Goal: Task Accomplishment & Management: Complete application form

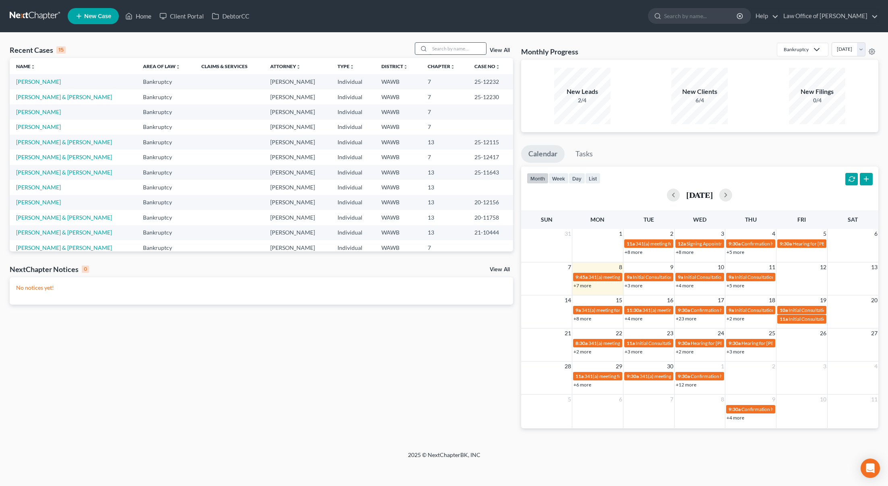
click at [433, 48] on input "search" at bounding box center [458, 49] width 56 height 12
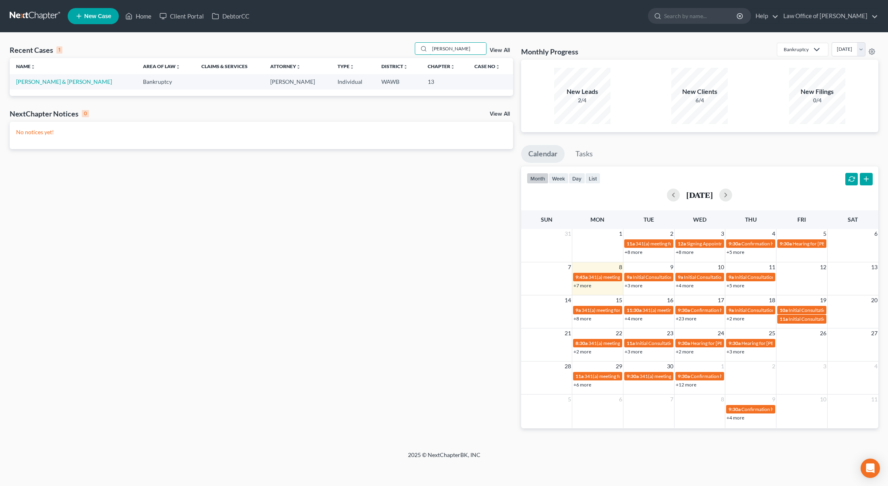
type input "[PERSON_NAME]"
click at [50, 77] on td "[PERSON_NAME] & [PERSON_NAME]" at bounding box center [73, 81] width 127 height 15
click at [50, 84] on link "[PERSON_NAME] & [PERSON_NAME]" at bounding box center [64, 81] width 96 height 7
select select "6"
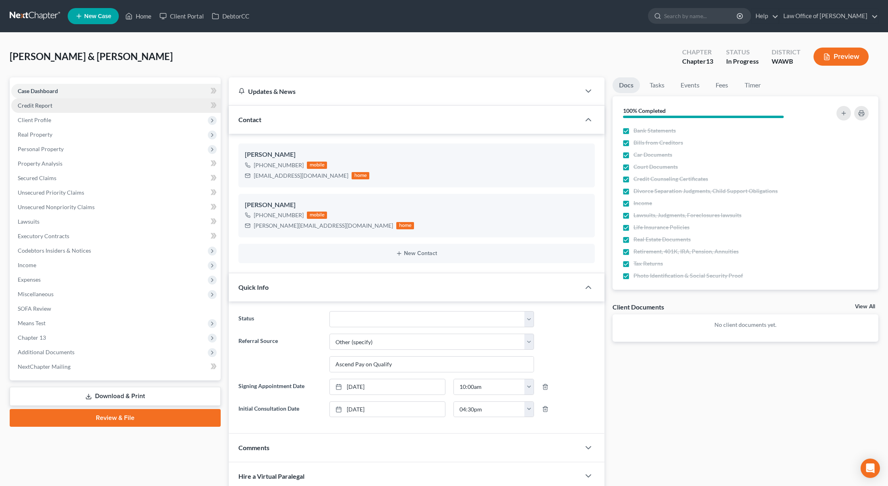
click at [115, 101] on link "Credit Report" at bounding box center [115, 105] width 209 height 15
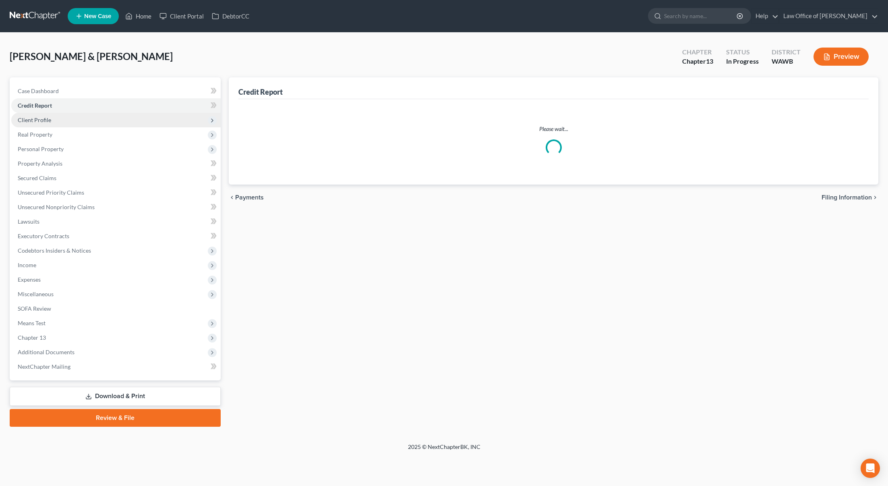
click at [94, 120] on span "Client Profile" at bounding box center [115, 120] width 209 height 15
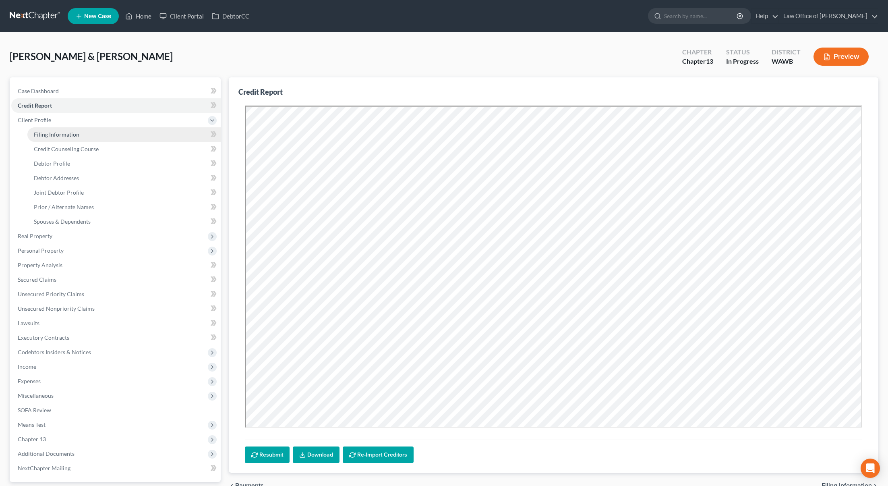
click at [83, 135] on link "Filing Information" at bounding box center [123, 134] width 193 height 15
select select "1"
select select "3"
select select "50"
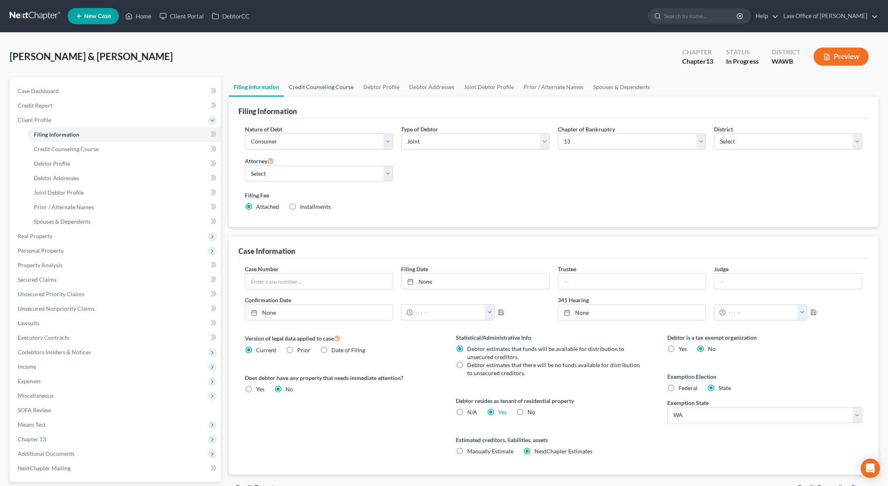
click at [319, 84] on link "Credit Counseling Course" at bounding box center [321, 86] width 75 height 19
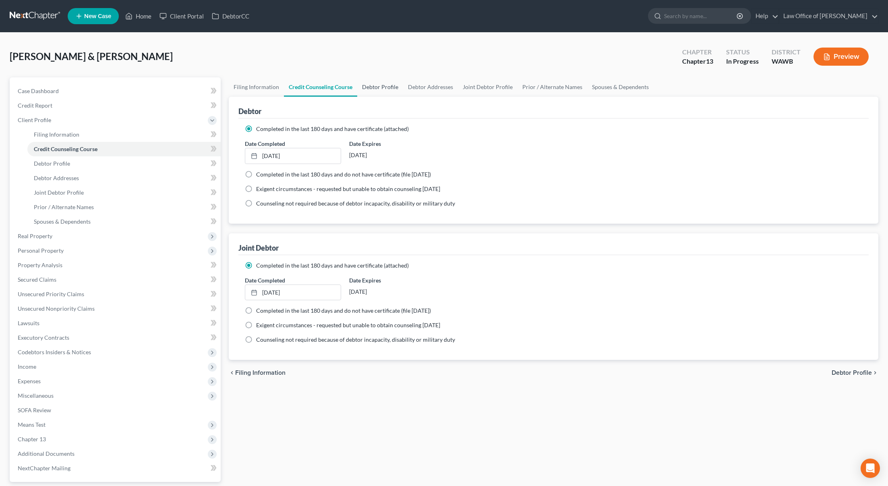
click at [379, 87] on link "Debtor Profile" at bounding box center [380, 86] width 46 height 19
select select "1"
select select "3"
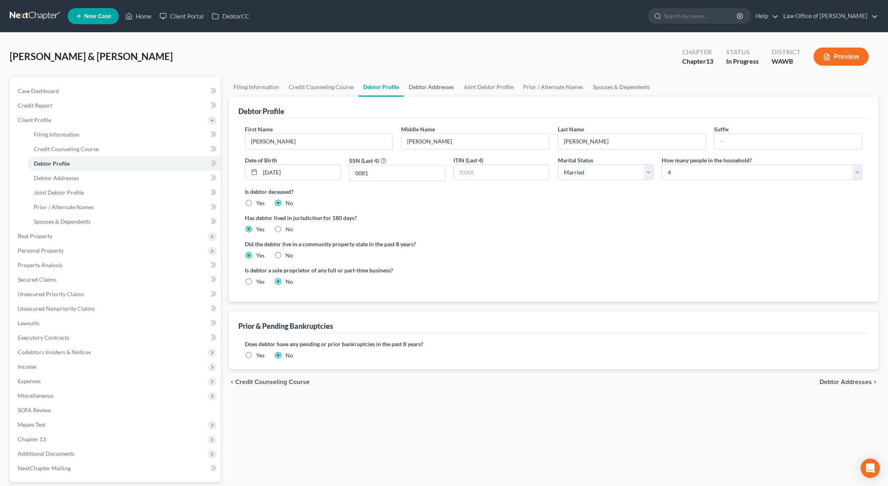
click at [429, 87] on link "Debtor Addresses" at bounding box center [431, 86] width 55 height 19
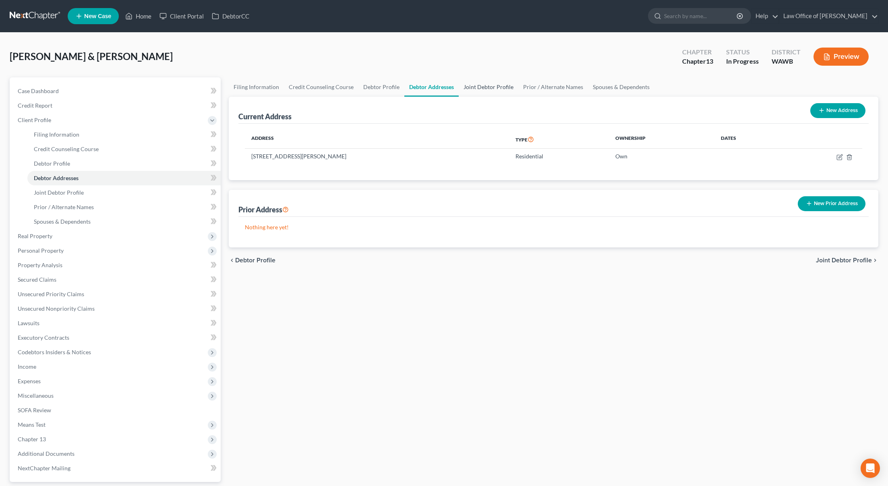
click at [492, 84] on link "Joint Debtor Profile" at bounding box center [489, 86] width 60 height 19
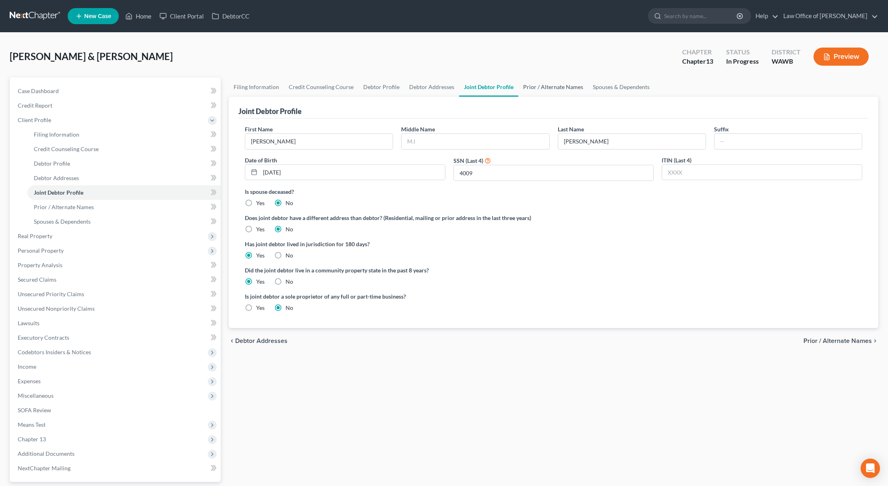
click at [543, 86] on link "Prior / Alternate Names" at bounding box center [553, 86] width 70 height 19
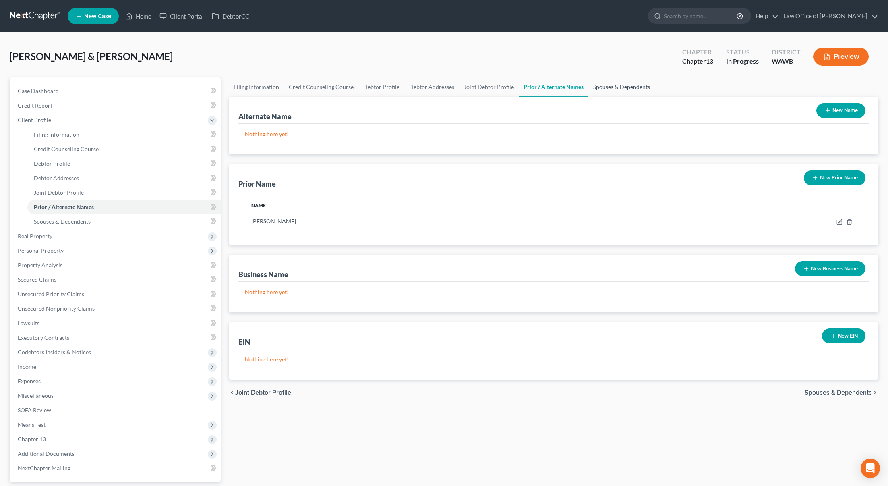
click at [607, 86] on link "Spouses & Dependents" at bounding box center [621, 86] width 66 height 19
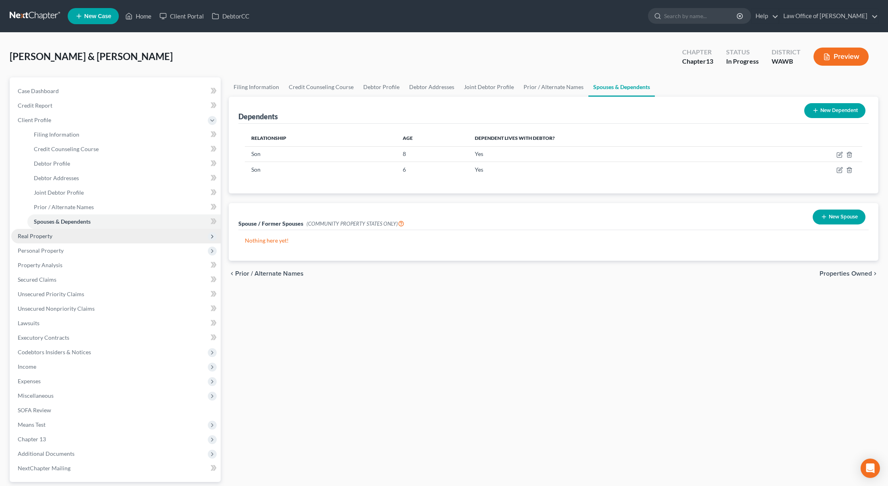
click at [47, 238] on span "Real Property" at bounding box center [35, 235] width 35 height 7
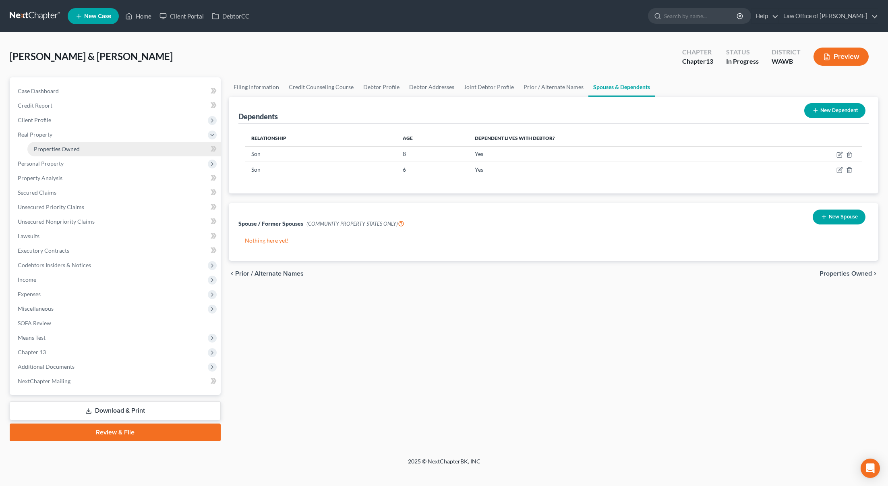
click at [71, 150] on span "Properties Owned" at bounding box center [57, 148] width 46 height 7
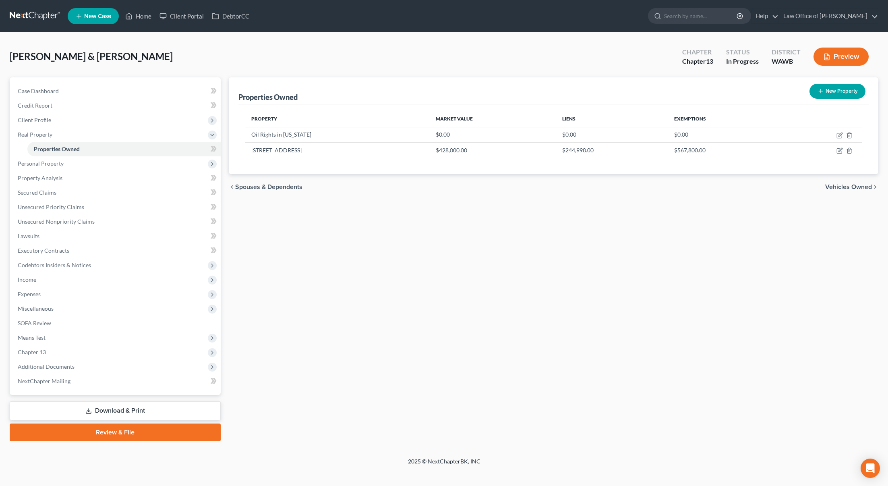
click at [832, 189] on span "Vehicles Owned" at bounding box center [848, 187] width 47 height 6
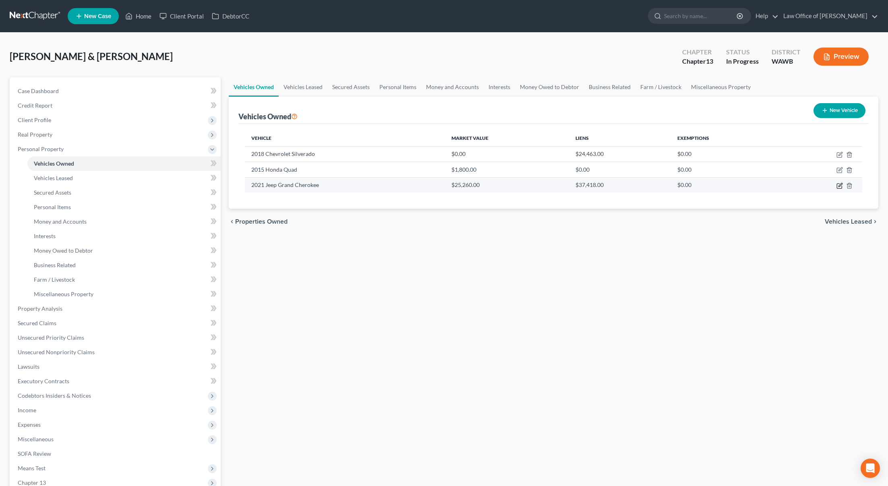
click at [839, 186] on icon "button" at bounding box center [840, 185] width 6 height 6
select select "0"
select select "5"
select select "2"
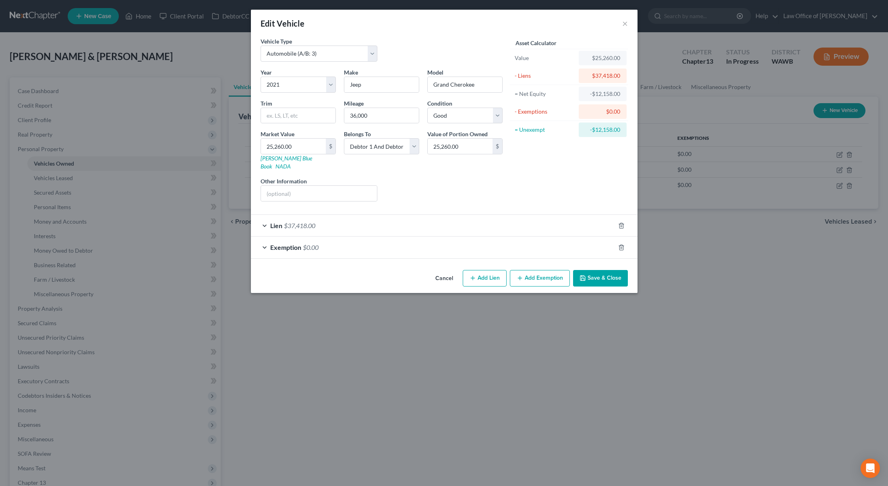
click at [600, 274] on button "Save & Close" at bounding box center [600, 278] width 55 height 17
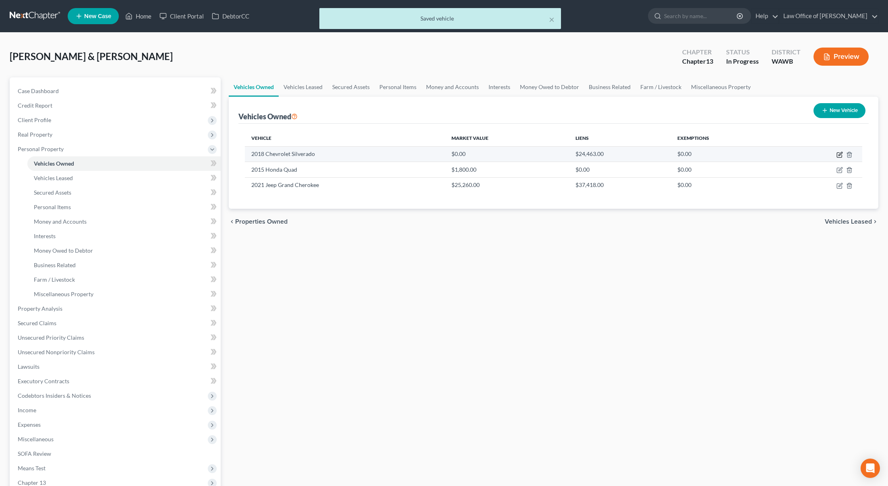
click at [841, 154] on icon "button" at bounding box center [840, 154] width 6 height 6
select select "0"
select select "8"
select select "2"
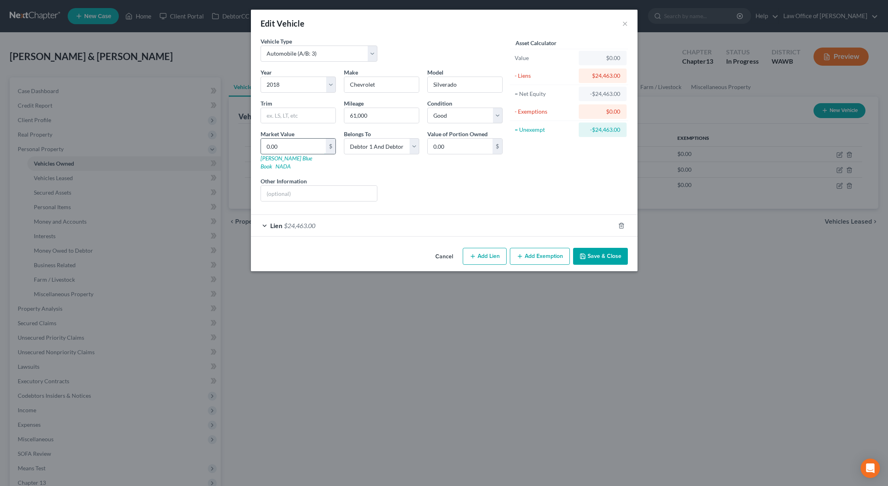
click at [287, 146] on input "0.00" at bounding box center [293, 146] width 65 height 15
type input "2"
type input "2.00"
type input "25"
type input "25.00"
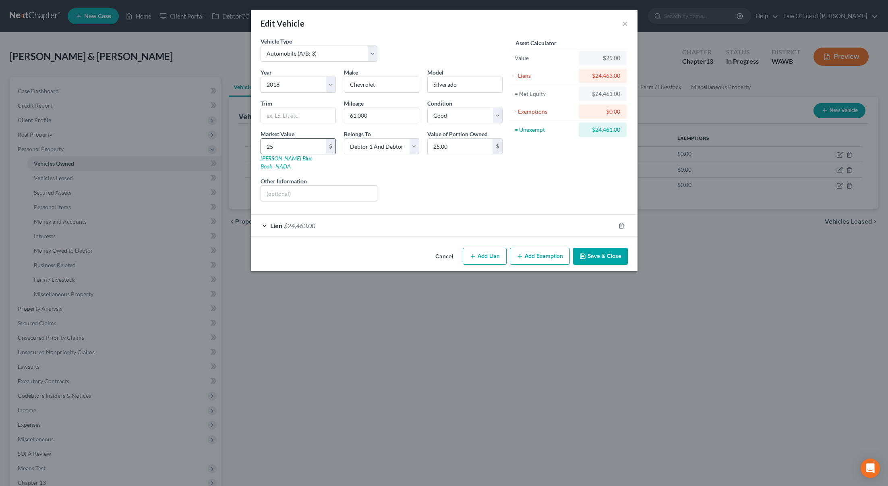
type input "258"
type input "258.00"
type input "2586"
type input "2,586.00"
type input "2,5868"
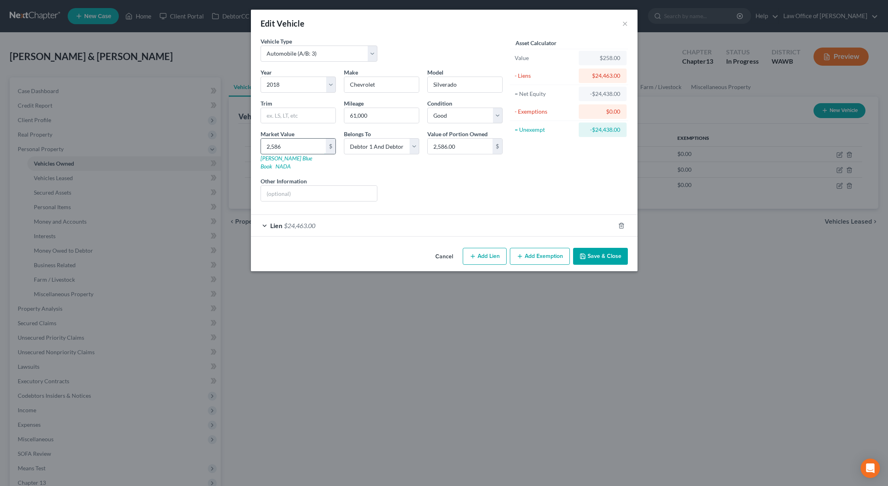
type input "25,868.00"
type input "25,868"
click at [555, 248] on button "Add Exemption" at bounding box center [540, 256] width 60 height 17
select select "2"
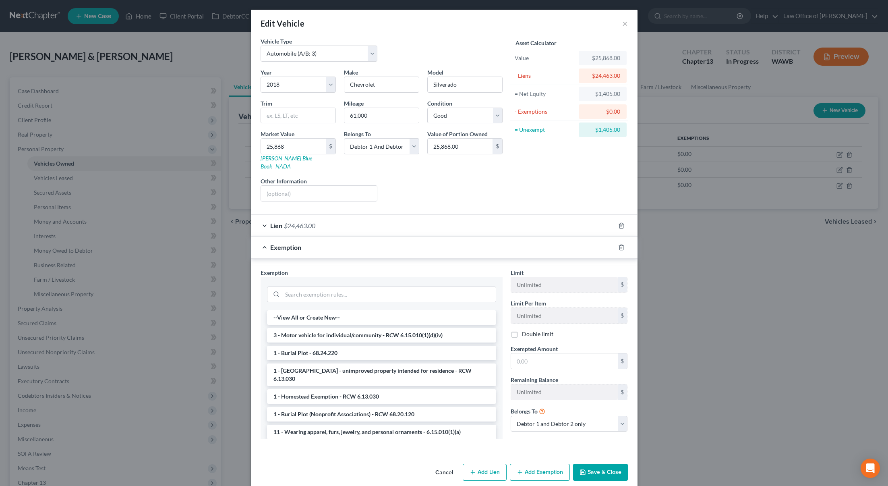
click at [411, 328] on li "3 - Motor vehicle for individual/community - RCW 6.15.010(1)(d)(iv)" at bounding box center [381, 335] width 229 height 15
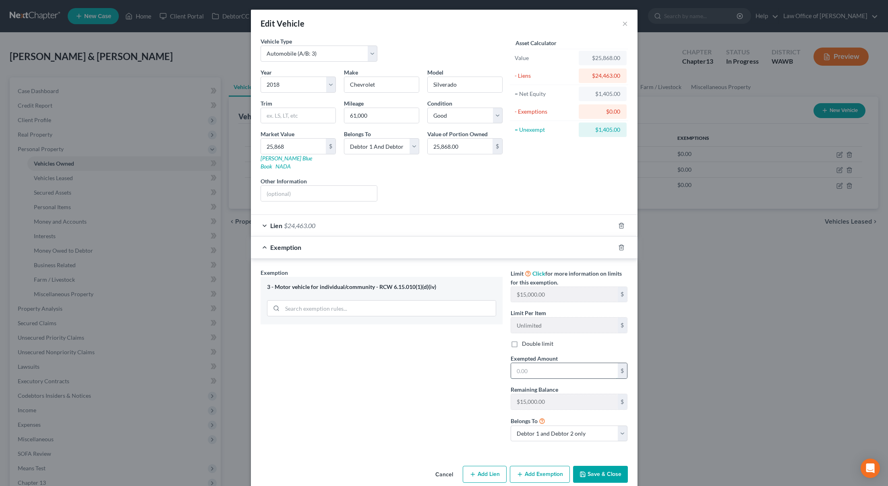
click at [539, 363] on input "text" at bounding box center [564, 370] width 107 height 15
type input "0"
click at [603, 473] on button "Save & Close" at bounding box center [600, 474] width 55 height 17
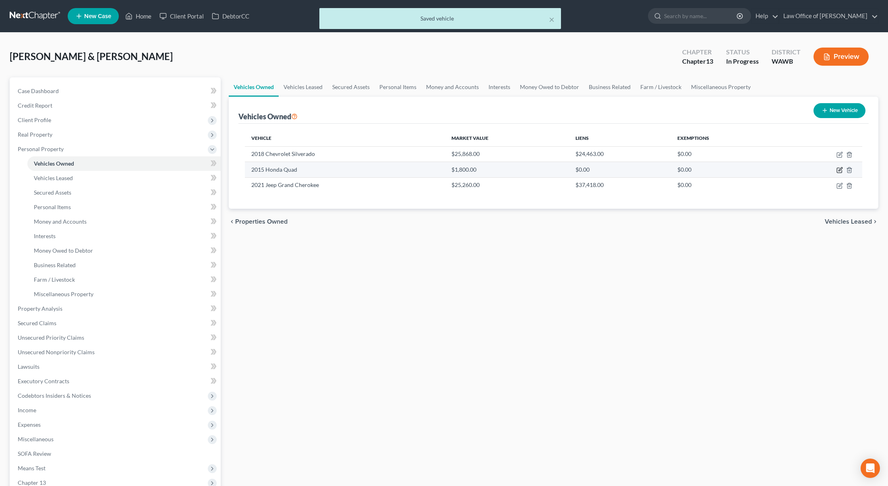
click at [840, 169] on icon "button" at bounding box center [840, 170] width 6 height 6
select select "6"
select select "11"
select select "2"
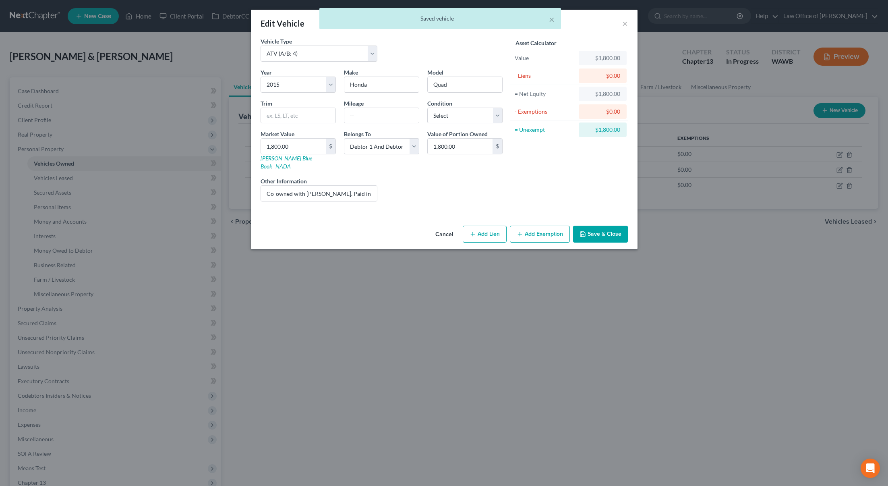
click at [532, 226] on button "Add Exemption" at bounding box center [540, 234] width 60 height 17
select select "2"
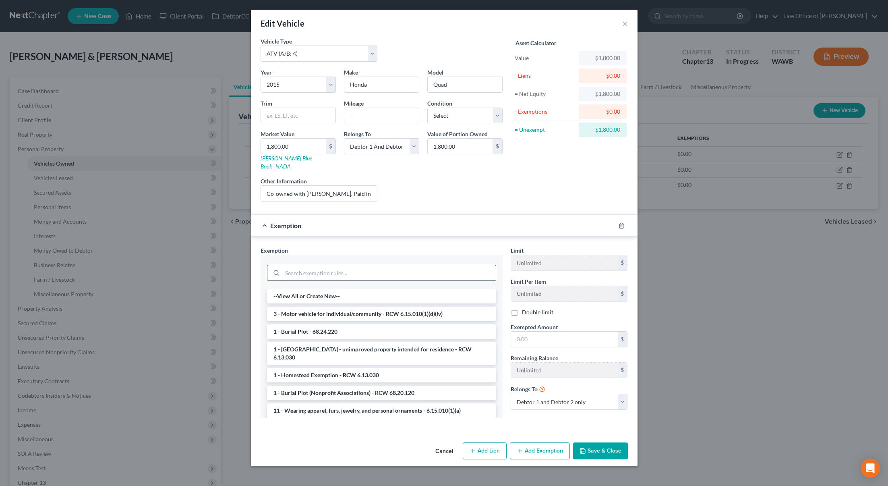
click at [384, 265] on input "search" at bounding box center [388, 272] width 213 height 15
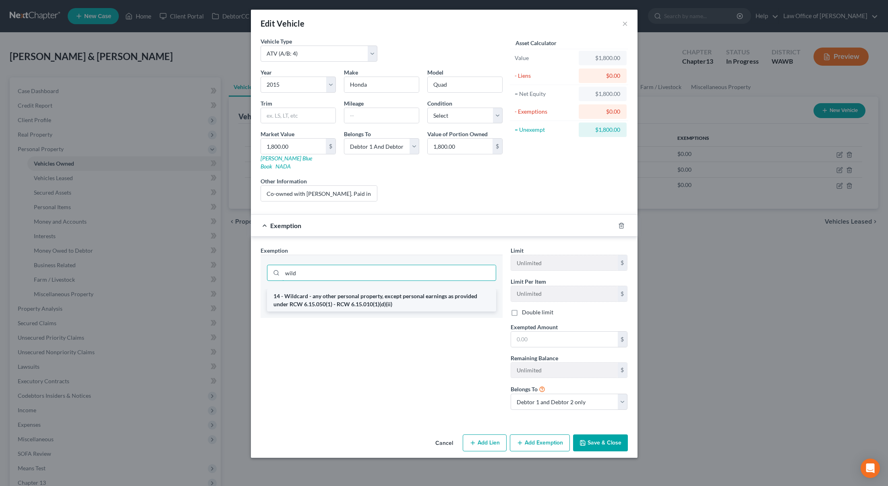
type input "wild"
click at [378, 291] on li "14 - Wildcard - any other personal property, except personal earnings as provid…" at bounding box center [381, 300] width 229 height 23
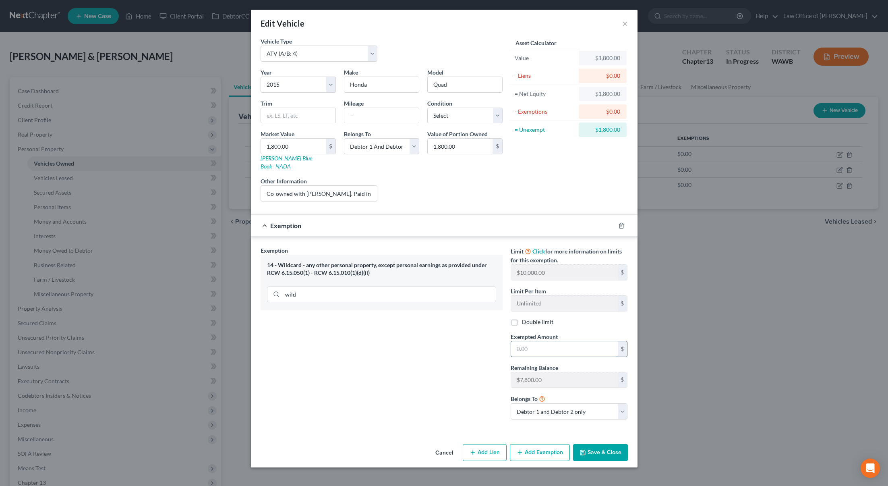
click at [543, 341] on input "text" at bounding box center [564, 348] width 107 height 15
type input "1,800"
click at [605, 444] on button "Save & Close" at bounding box center [600, 452] width 55 height 17
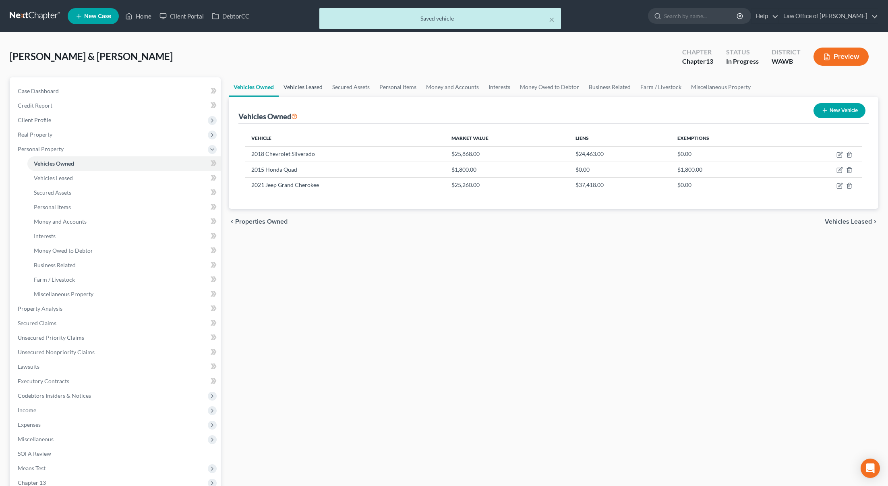
click at [314, 86] on link "Vehicles Leased" at bounding box center [303, 86] width 49 height 19
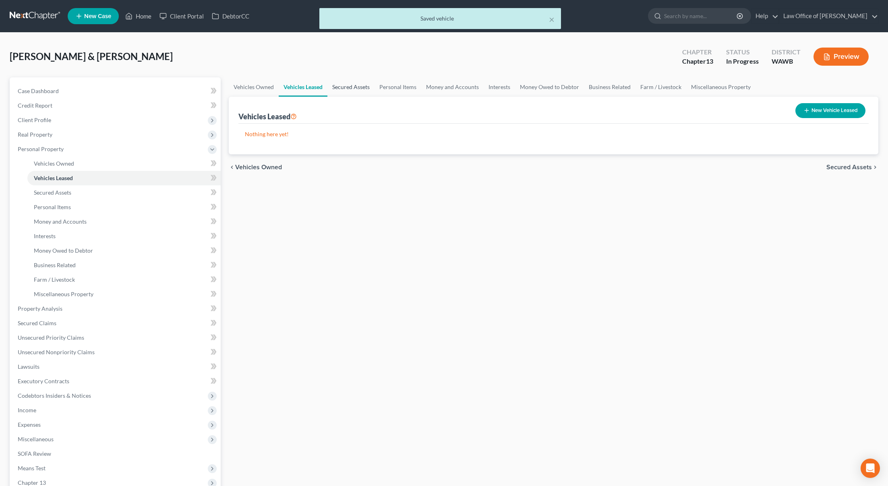
click at [353, 84] on link "Secured Assets" at bounding box center [350, 86] width 47 height 19
click at [389, 85] on link "Personal Items" at bounding box center [398, 86] width 47 height 19
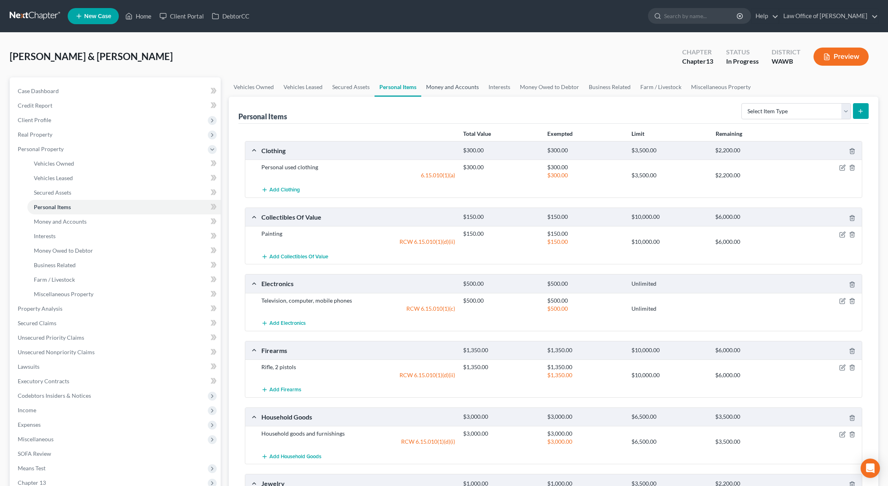
click at [441, 92] on link "Money and Accounts" at bounding box center [452, 86] width 62 height 19
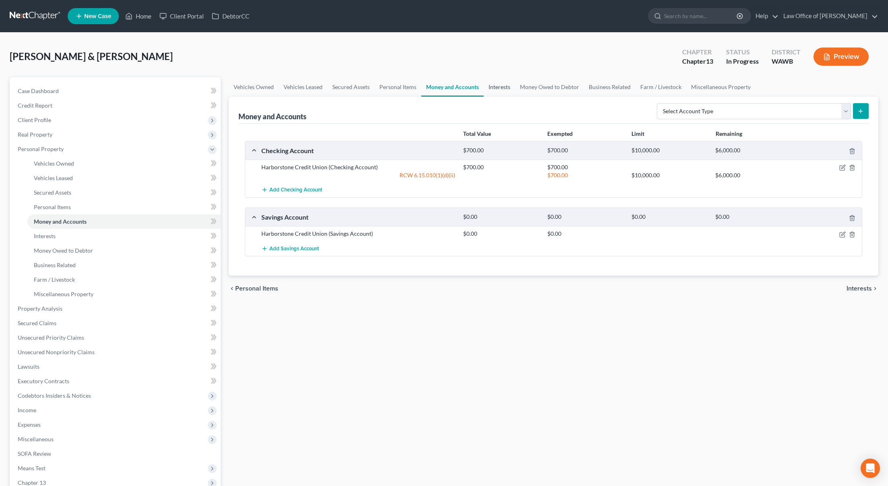
click at [505, 89] on link "Interests" at bounding box center [499, 86] width 31 height 19
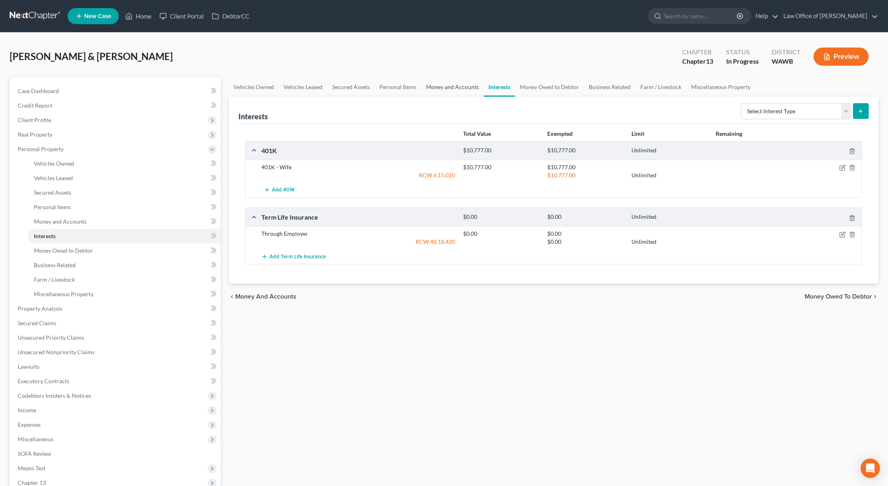
click at [459, 90] on link "Money and Accounts" at bounding box center [452, 86] width 62 height 19
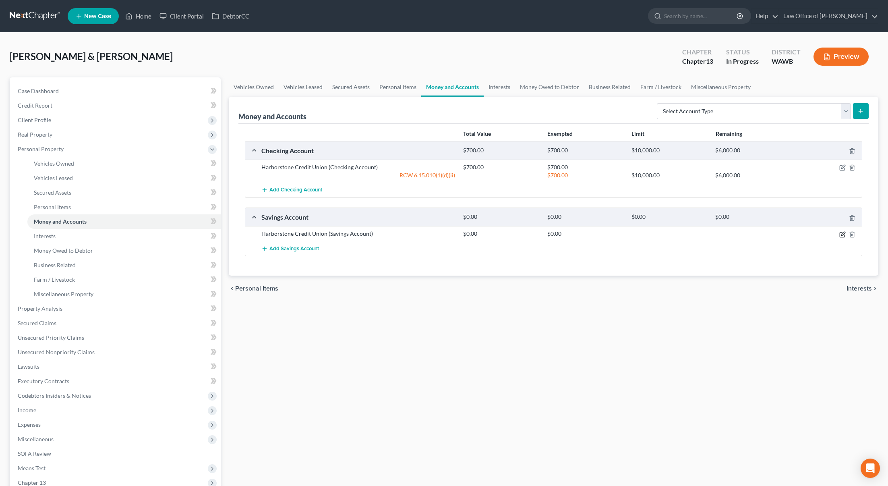
click at [841, 236] on icon "button" at bounding box center [842, 234] width 6 height 6
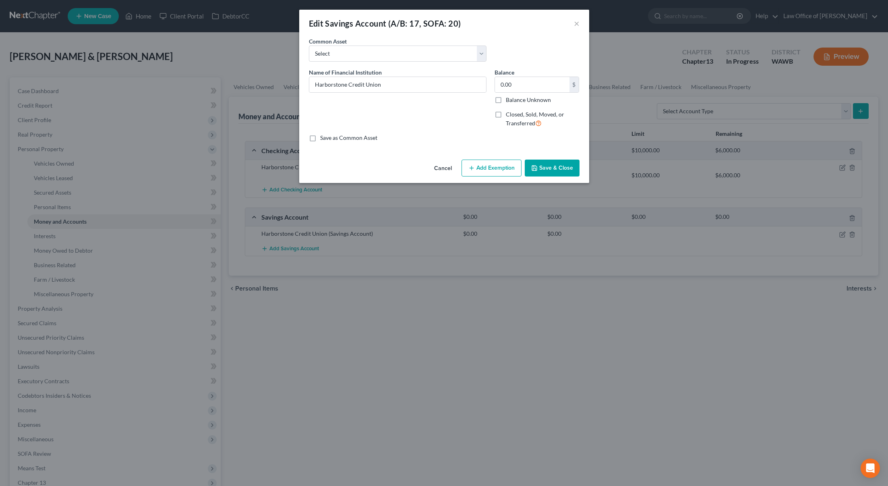
click at [484, 168] on button "Add Exemption" at bounding box center [492, 168] width 60 height 17
select select "2"
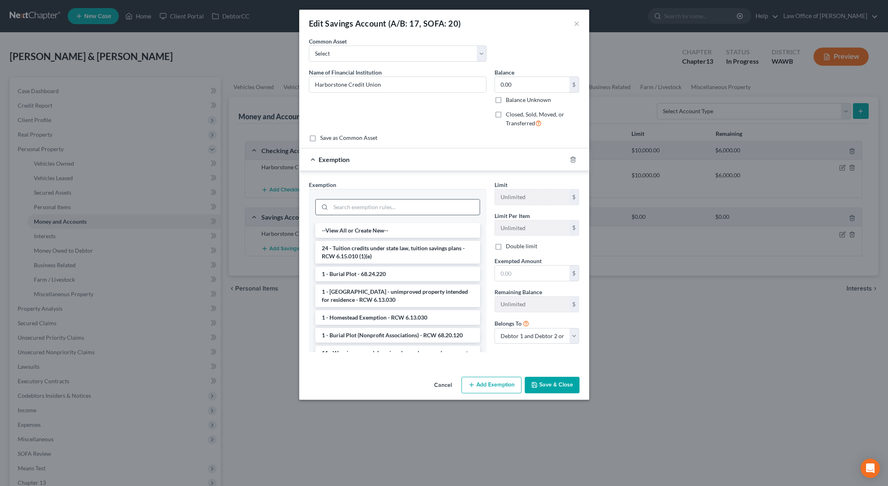
click at [379, 199] on input "search" at bounding box center [405, 206] width 149 height 15
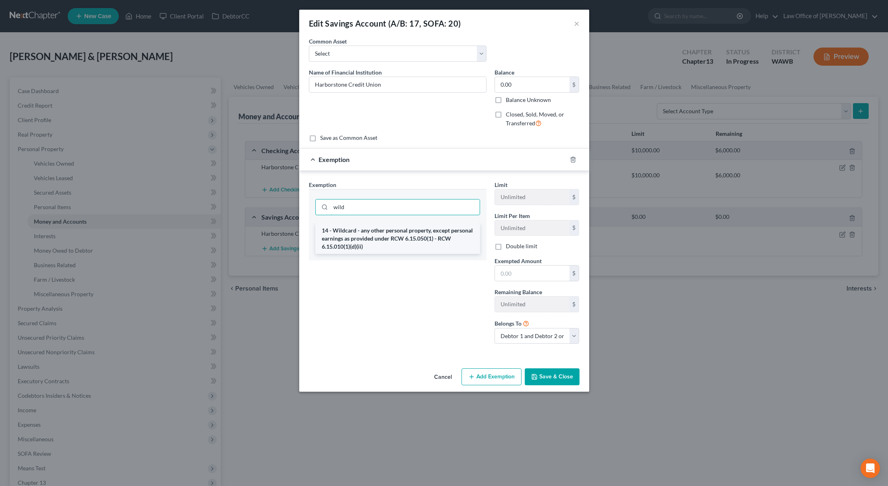
type input "wild"
click at [381, 228] on li "14 - Wildcard - any other personal property, except personal earnings as provid…" at bounding box center [397, 238] width 165 height 31
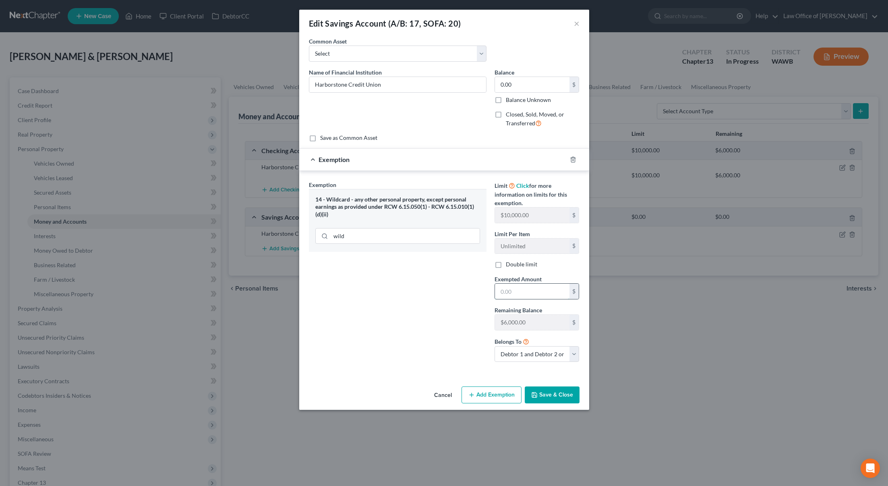
click at [547, 296] on input "text" at bounding box center [532, 291] width 75 height 15
type input "0"
click at [547, 403] on button "Save & Close" at bounding box center [552, 394] width 55 height 17
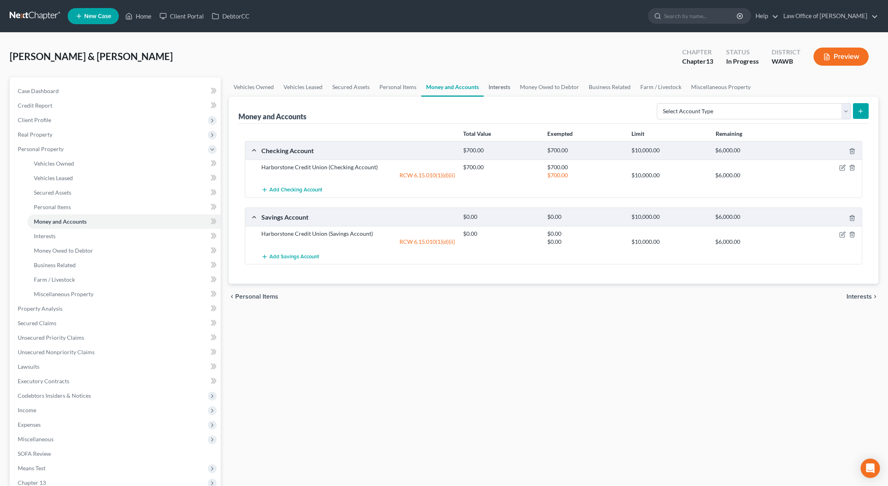
click at [496, 91] on link "Interests" at bounding box center [499, 86] width 31 height 19
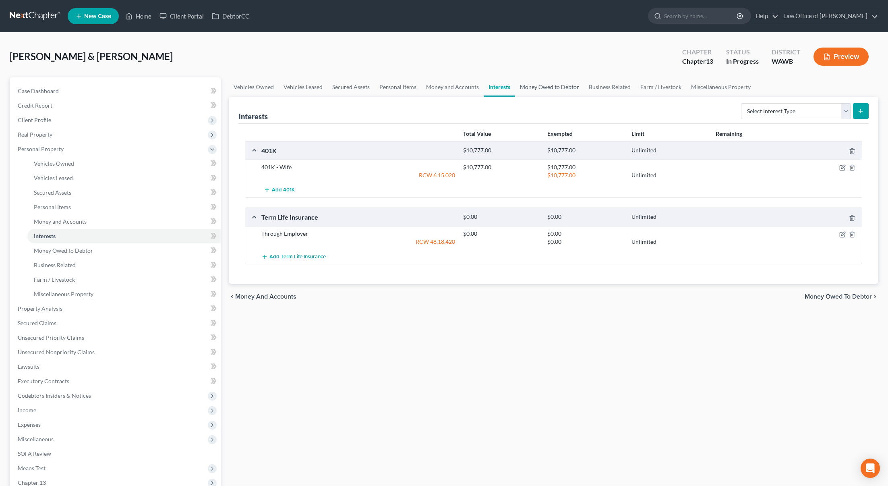
click at [542, 83] on link "Money Owed to Debtor" at bounding box center [549, 86] width 69 height 19
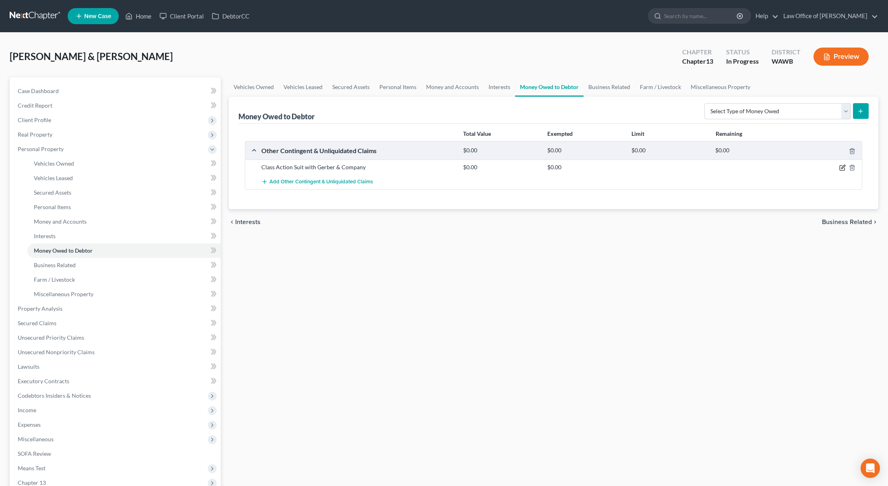
click at [843, 167] on icon "button" at bounding box center [842, 167] width 6 height 6
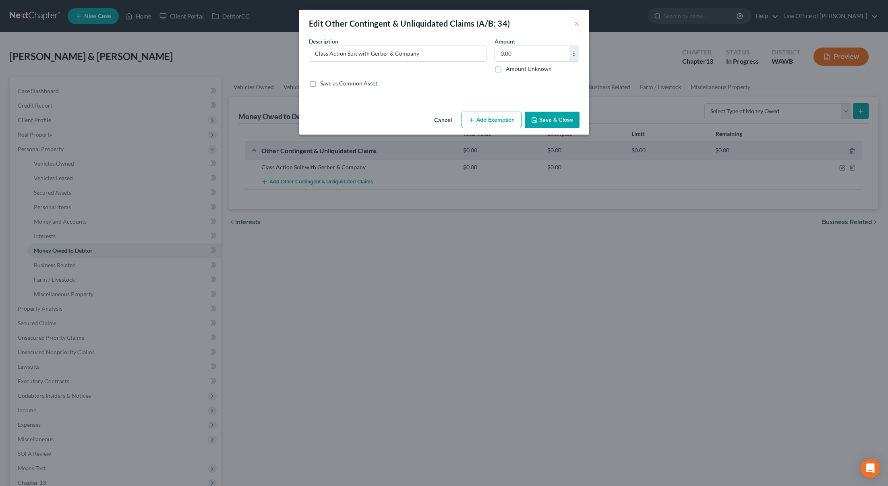
click at [483, 120] on button "Add Exemption" at bounding box center [492, 120] width 60 height 17
select select "2"
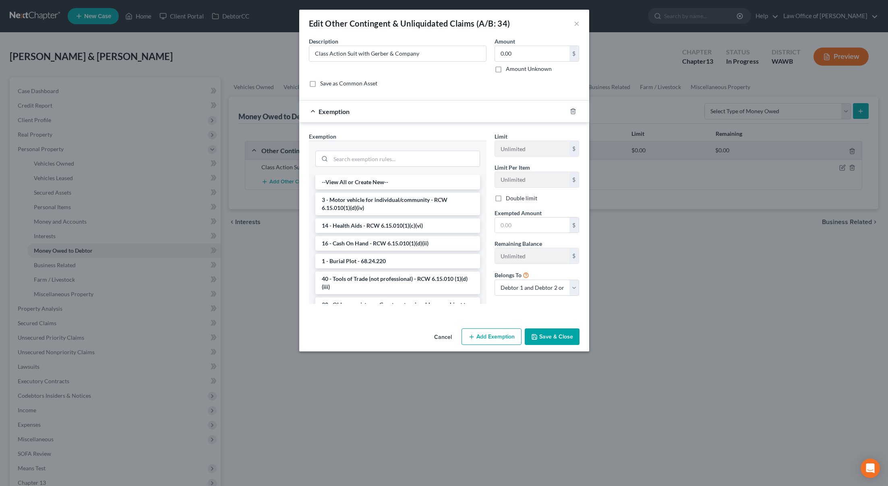
click at [546, 340] on button "Save & Close" at bounding box center [552, 336] width 55 height 17
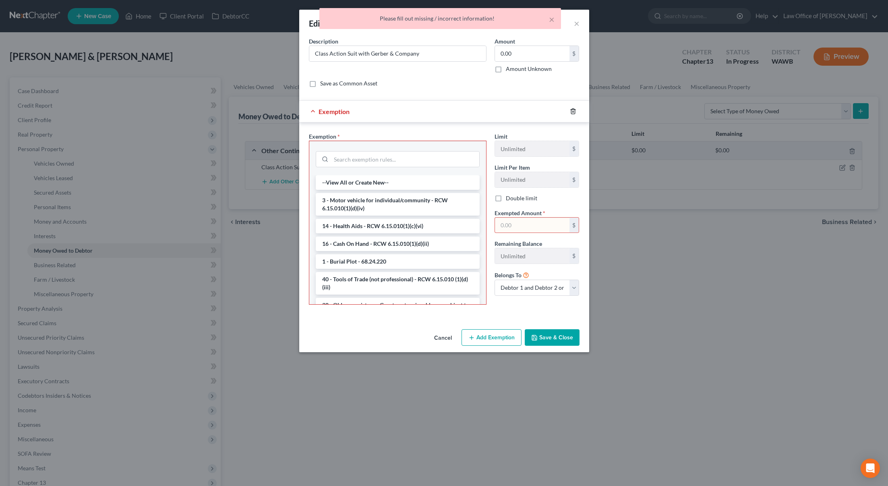
click at [572, 110] on icon "button" at bounding box center [573, 111] width 6 height 6
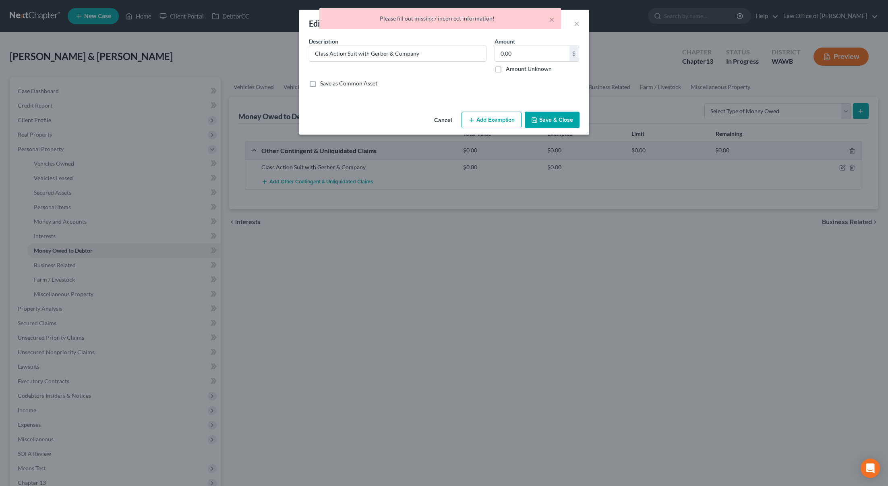
click at [561, 122] on button "Save & Close" at bounding box center [552, 120] width 55 height 17
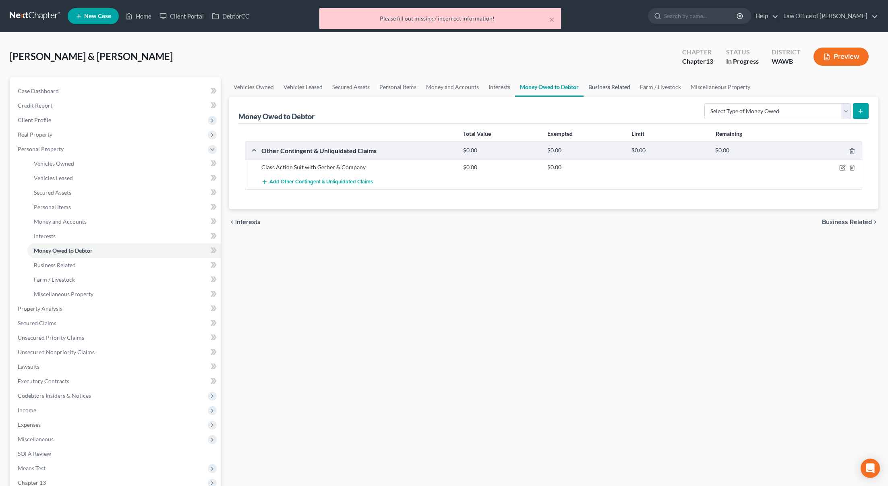
click at [590, 85] on link "Business Related" at bounding box center [610, 86] width 52 height 19
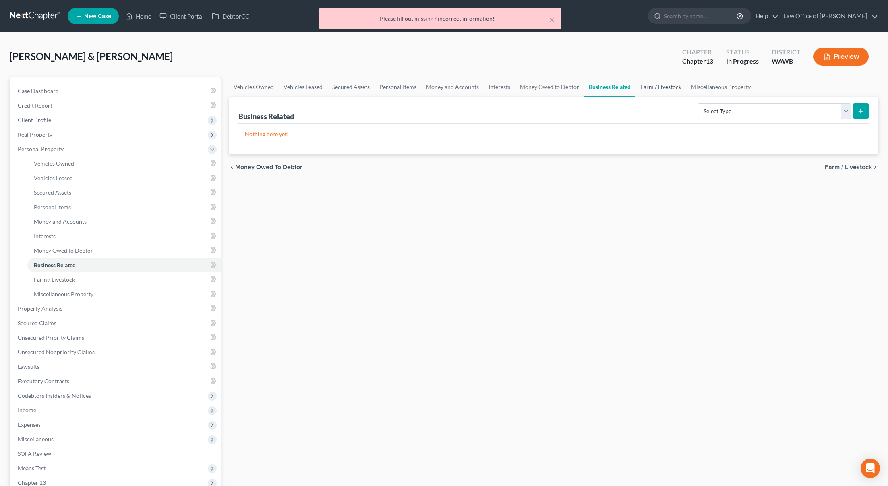
click at [659, 84] on link "Farm / Livestock" at bounding box center [661, 86] width 51 height 19
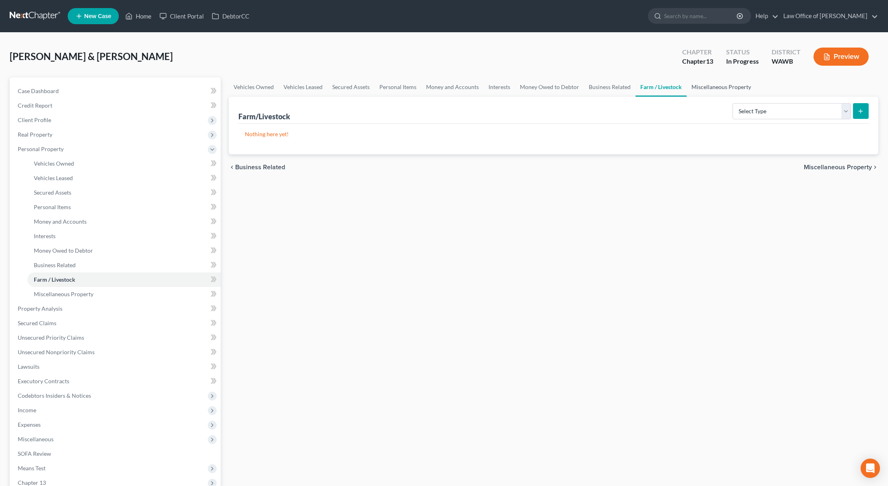
click at [714, 83] on link "Miscellaneous Property" at bounding box center [721, 86] width 69 height 19
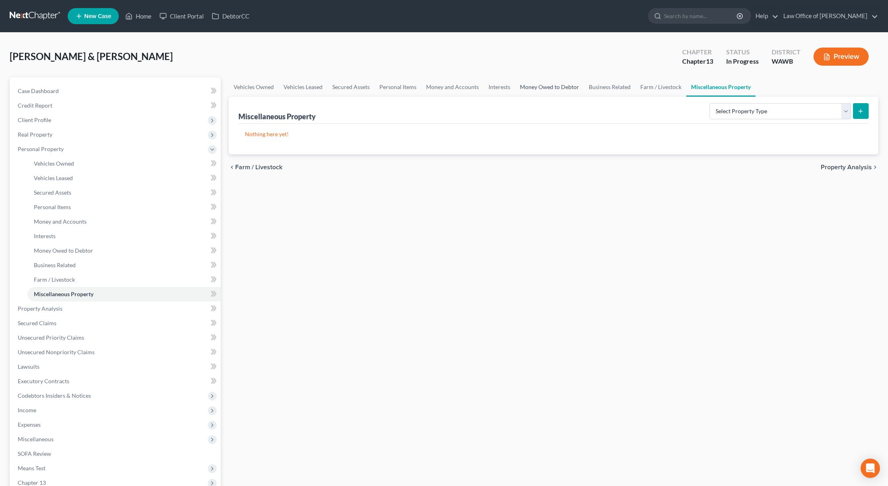
click at [550, 81] on link "Money Owed to Debtor" at bounding box center [549, 86] width 69 height 19
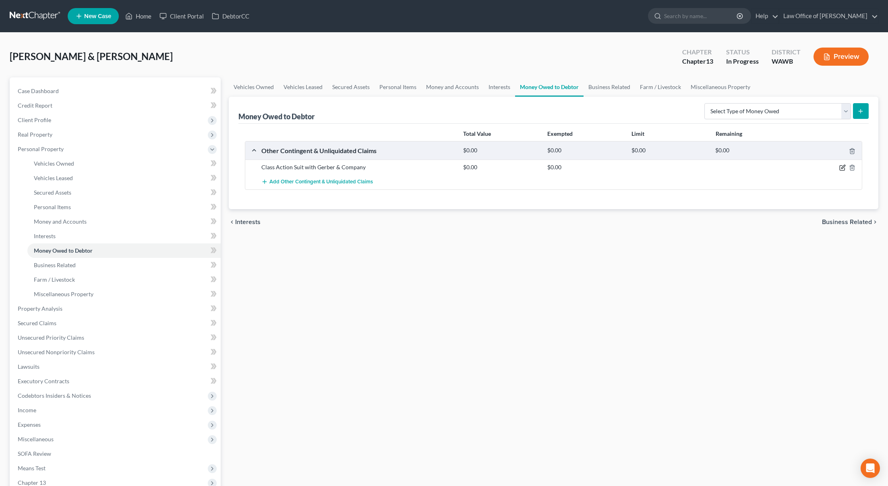
click at [840, 168] on icon "button" at bounding box center [842, 168] width 5 height 5
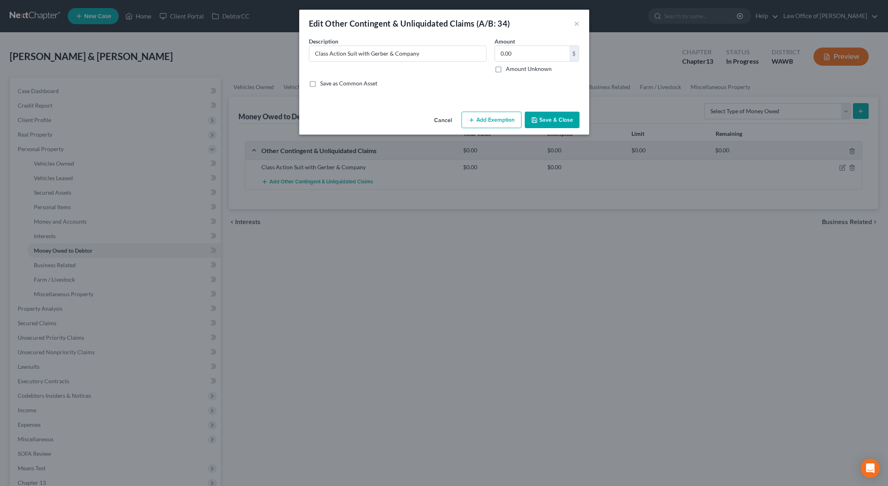
click at [490, 118] on button "Add Exemption" at bounding box center [492, 120] width 60 height 17
select select "2"
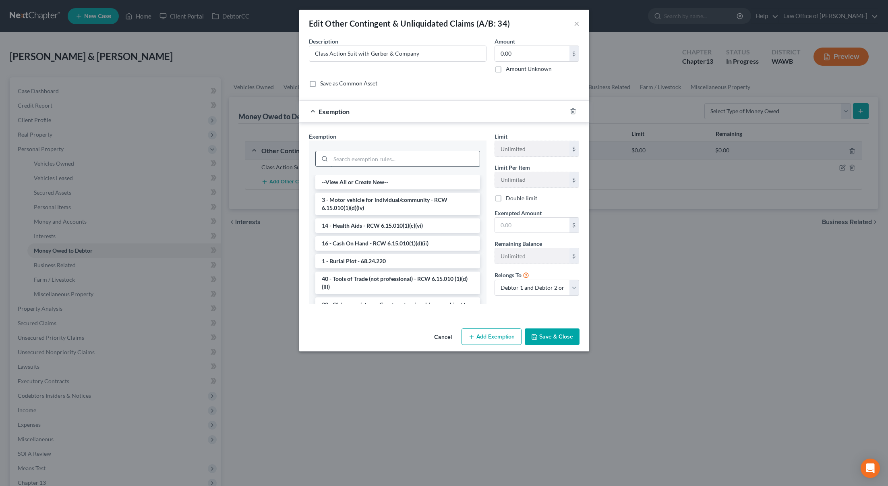
click at [402, 156] on input "search" at bounding box center [405, 158] width 149 height 15
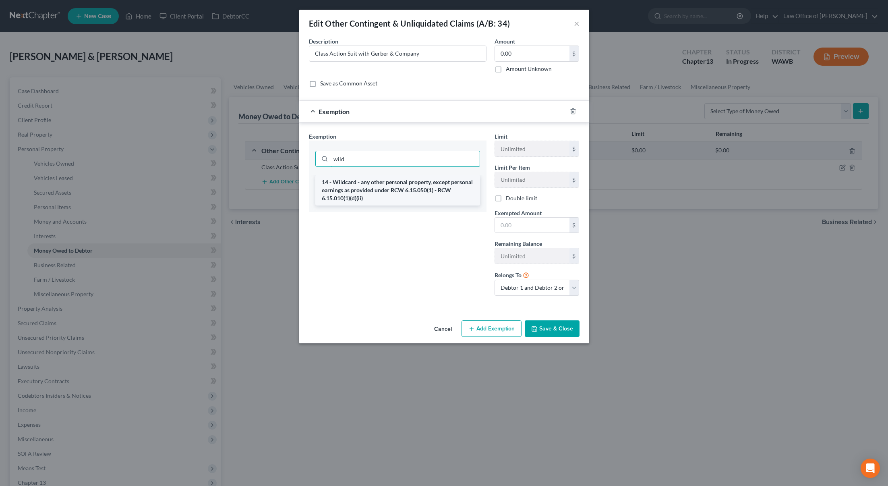
type input "wild"
click at [408, 186] on li "14 - Wildcard - any other personal property, except personal earnings as provid…" at bounding box center [397, 190] width 165 height 31
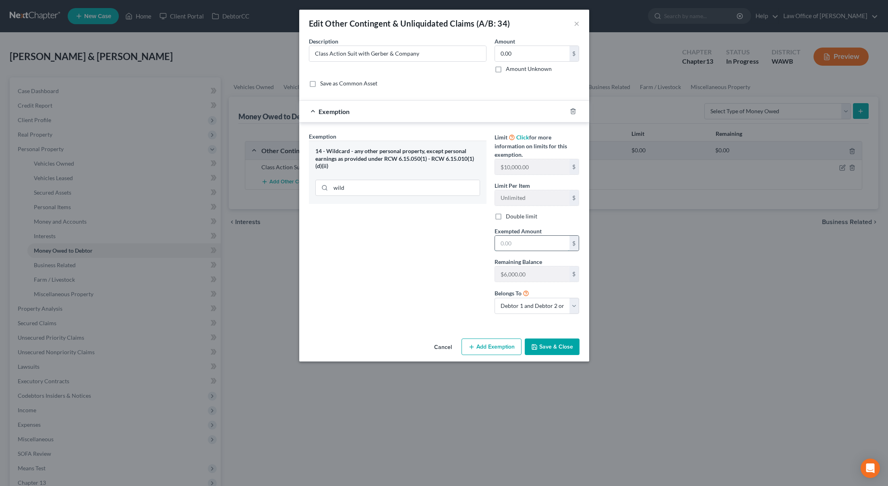
click at [539, 242] on input "text" at bounding box center [532, 243] width 75 height 15
type input "0"
click at [547, 348] on button "Save & Close" at bounding box center [552, 346] width 55 height 17
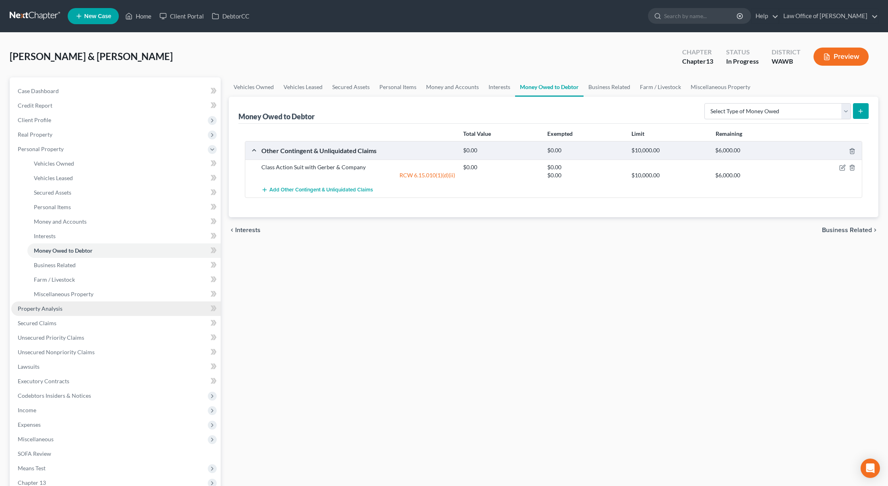
click at [98, 306] on link "Property Analysis" at bounding box center [115, 308] width 209 height 15
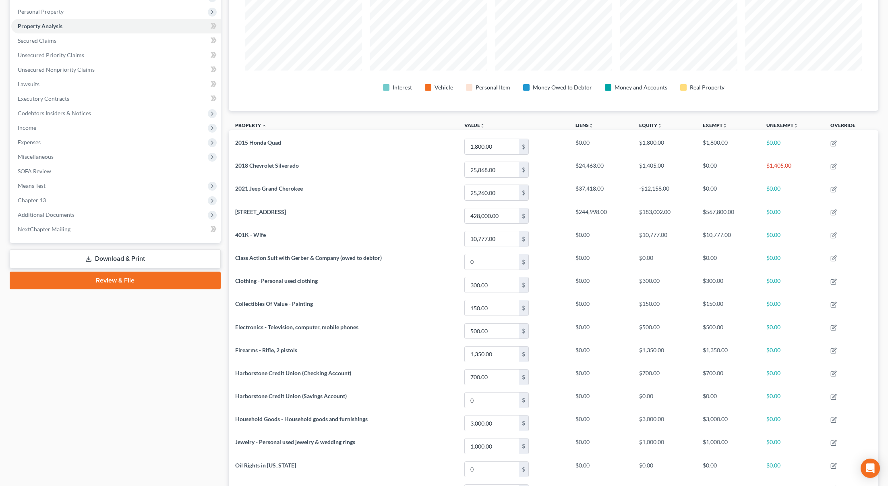
scroll to position [46, 0]
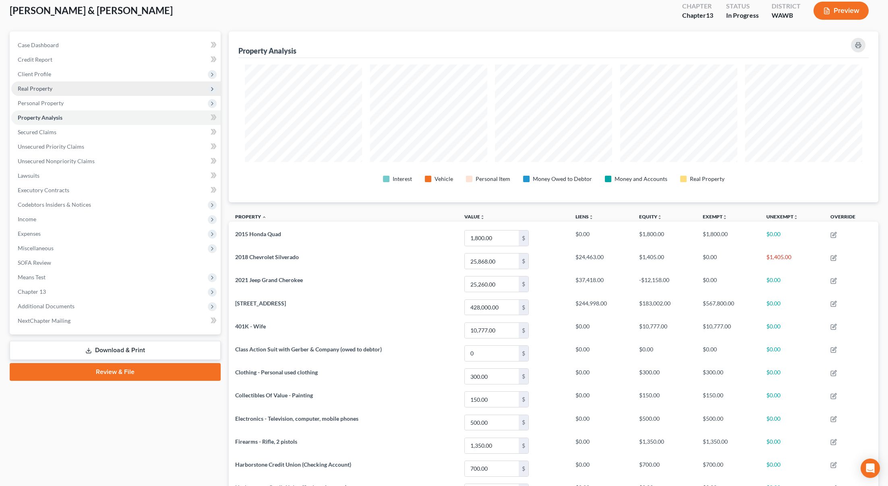
click at [76, 93] on span "Real Property" at bounding box center [115, 88] width 209 height 15
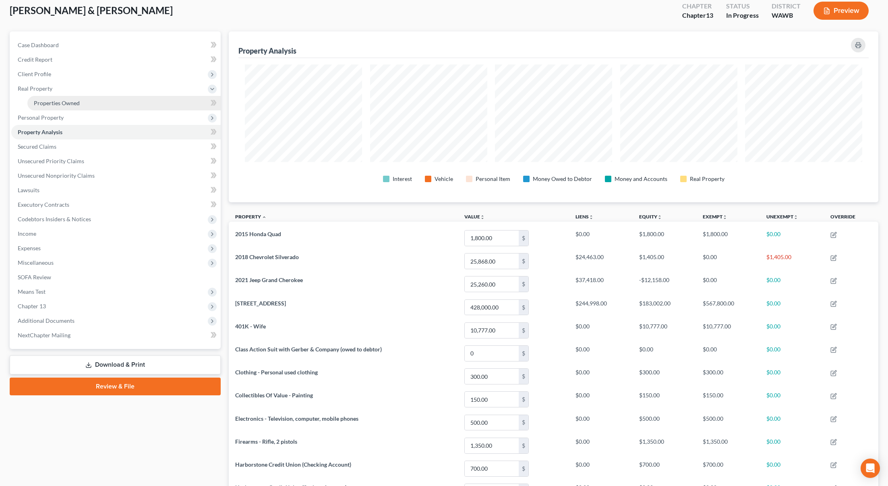
click at [76, 99] on span "Properties Owned" at bounding box center [57, 102] width 46 height 7
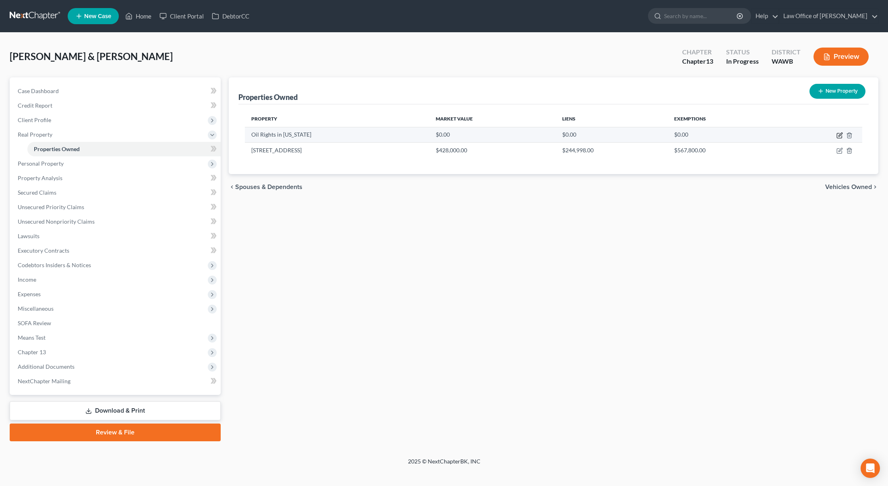
click at [841, 134] on icon "button" at bounding box center [840, 135] width 6 height 6
select select "4"
select select "0"
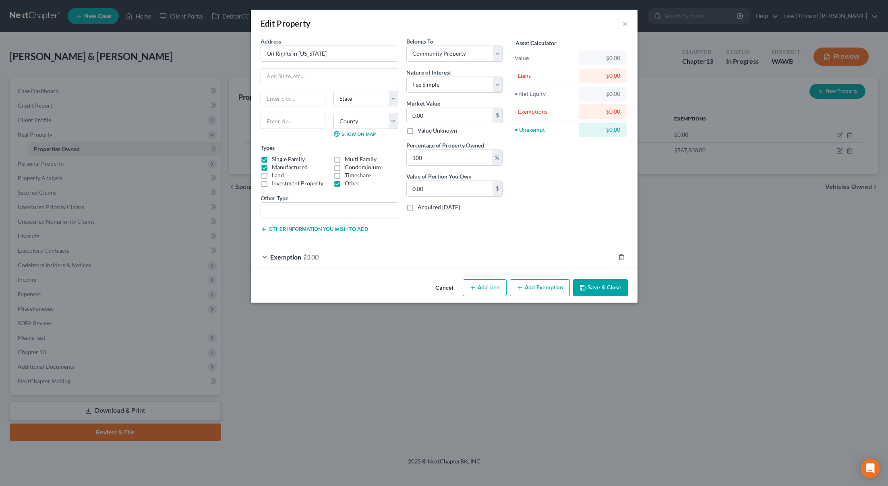
click at [272, 167] on label "Manufactured" at bounding box center [290, 167] width 36 height 8
click at [275, 167] on input "Manufactured" at bounding box center [277, 165] width 5 height 5
checkbox input "false"
click at [272, 159] on label "Single Family" at bounding box center [288, 159] width 33 height 8
click at [275, 159] on input "Single Family" at bounding box center [277, 157] width 5 height 5
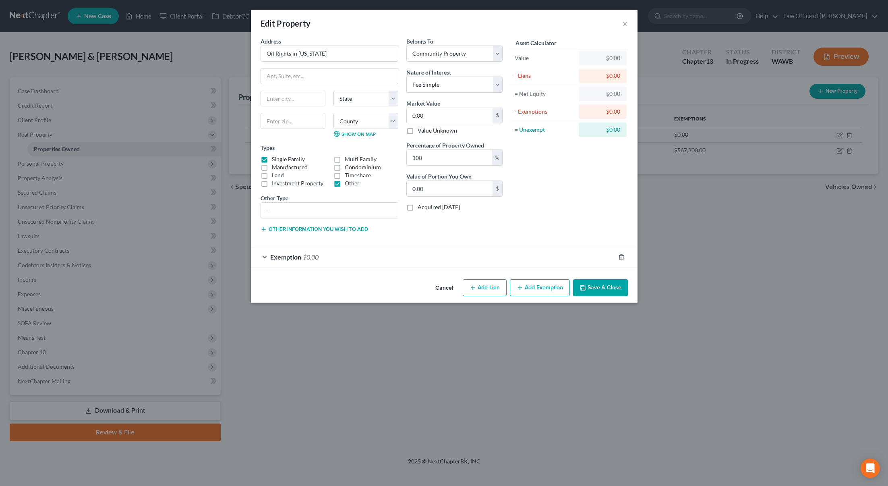
checkbox input "false"
click at [541, 283] on button "Add Exemption" at bounding box center [540, 287] width 60 height 17
select select "2"
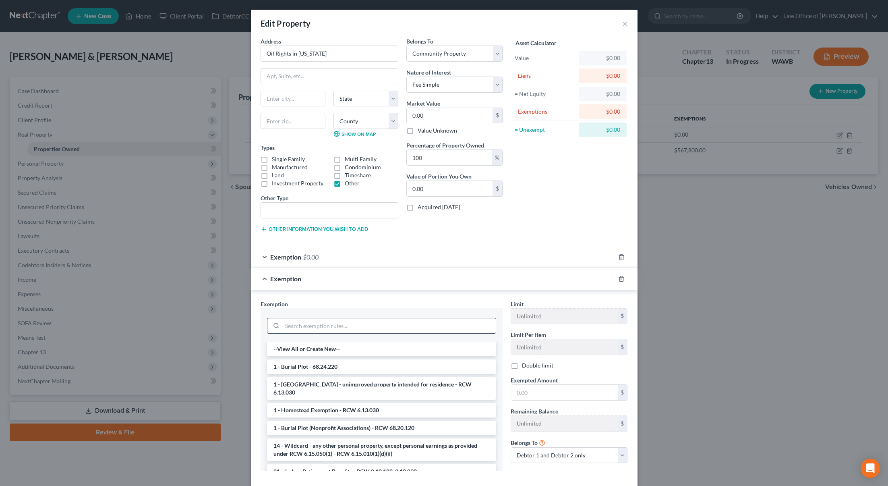
click at [389, 333] on input "search" at bounding box center [388, 325] width 213 height 15
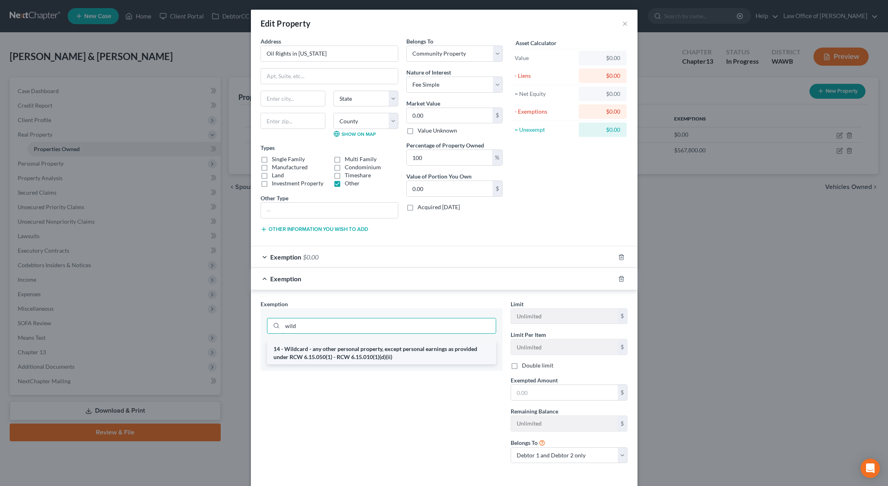
type input "wild"
click at [404, 355] on li "14 - Wildcard - any other personal property, except personal earnings as provid…" at bounding box center [381, 353] width 229 height 23
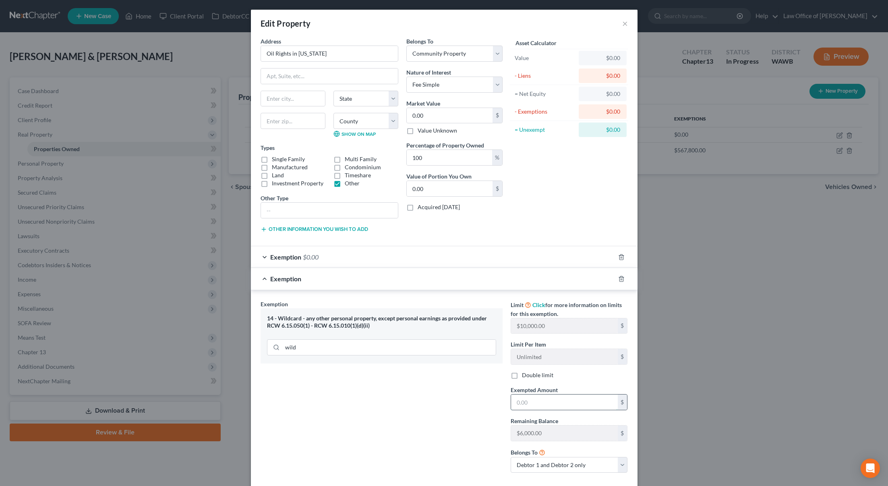
click at [548, 396] on input "text" at bounding box center [564, 401] width 107 height 15
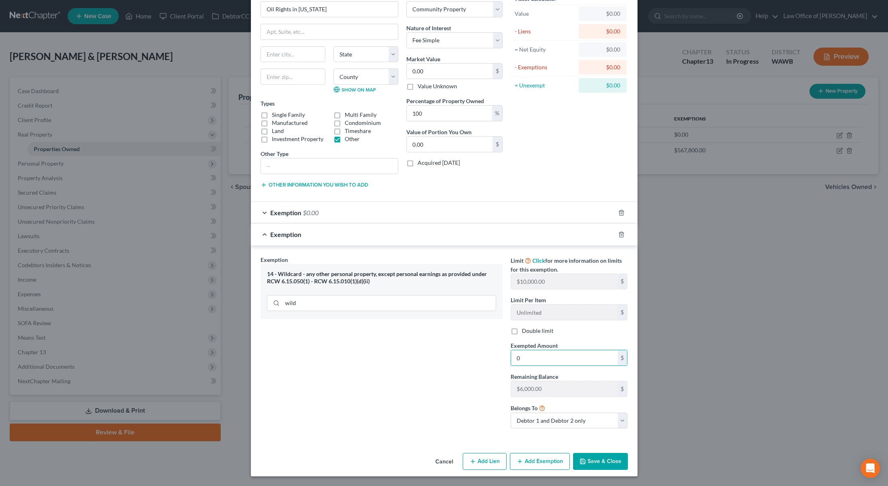
type input "0"
click at [595, 464] on button "Save & Close" at bounding box center [600, 461] width 55 height 17
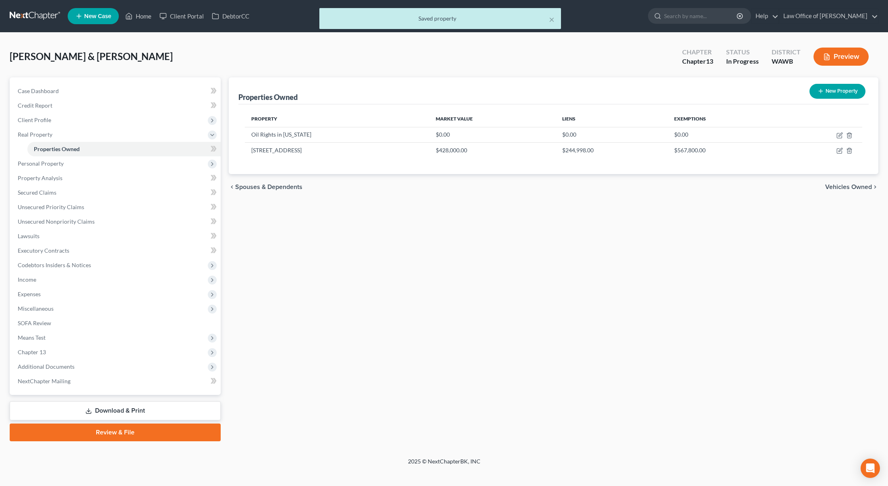
click at [850, 187] on span "Vehicles Owned" at bounding box center [848, 187] width 47 height 6
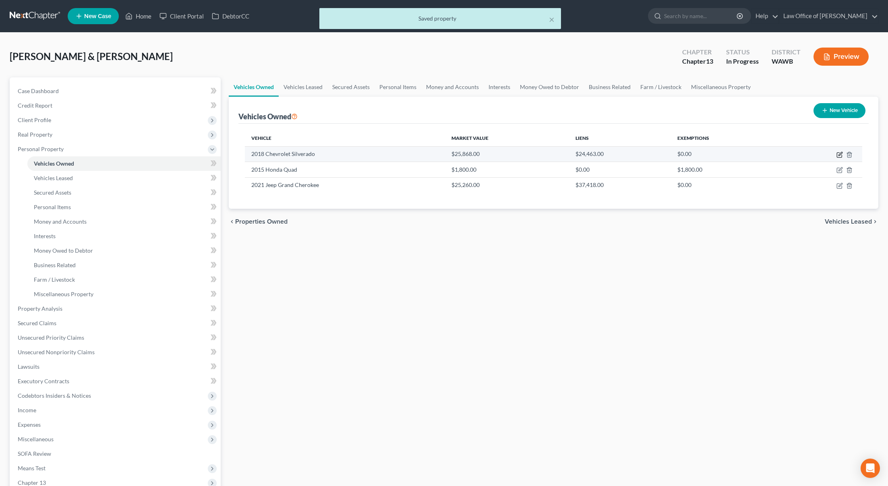
click at [840, 153] on icon "button" at bounding box center [841, 154] width 4 height 4
select select "0"
select select "8"
select select "2"
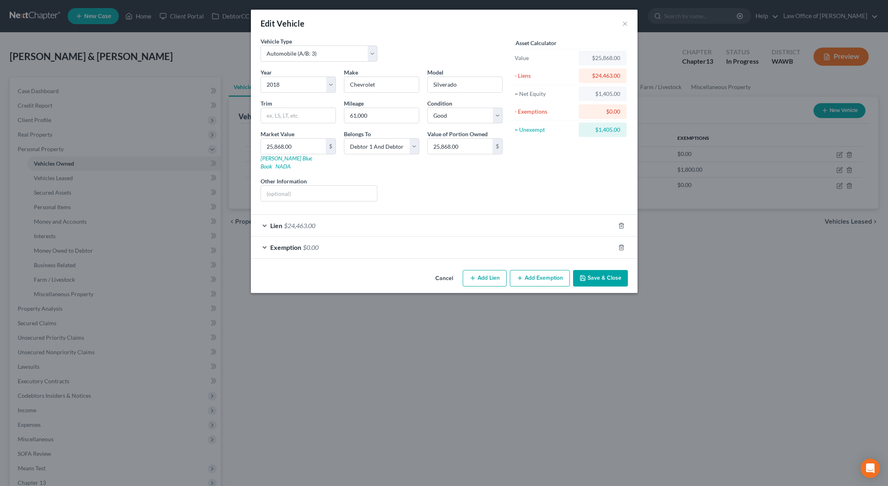
click at [341, 236] on div "Exemption $0.00" at bounding box center [433, 246] width 364 height 21
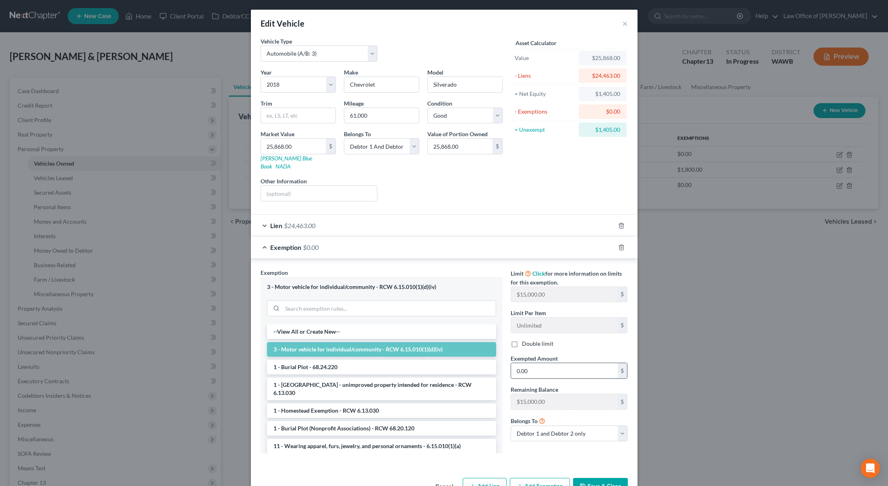
click at [549, 363] on input "0.00" at bounding box center [564, 370] width 107 height 15
type input "1,405"
click at [597, 479] on button "Save & Close" at bounding box center [600, 486] width 55 height 17
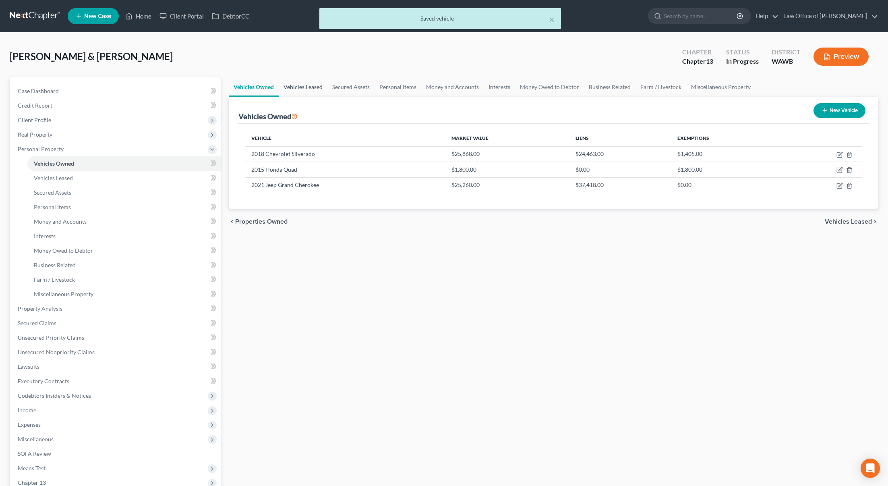
click at [307, 85] on link "Vehicles Leased" at bounding box center [303, 86] width 49 height 19
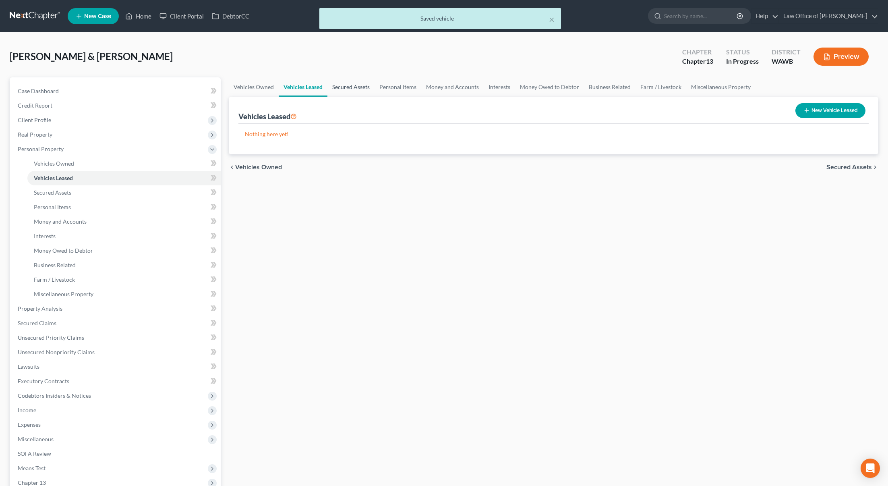
click at [357, 88] on link "Secured Assets" at bounding box center [350, 86] width 47 height 19
click at [393, 89] on link "Personal Items" at bounding box center [398, 86] width 47 height 19
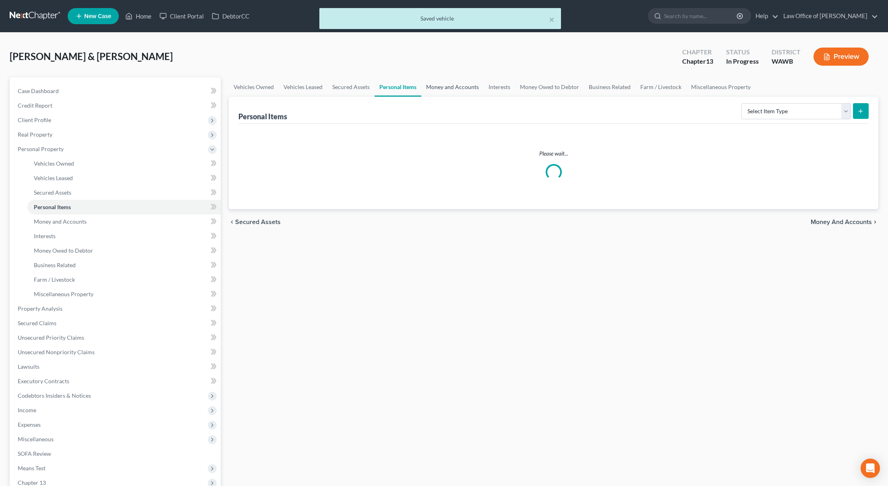
click at [435, 91] on link "Money and Accounts" at bounding box center [452, 86] width 62 height 19
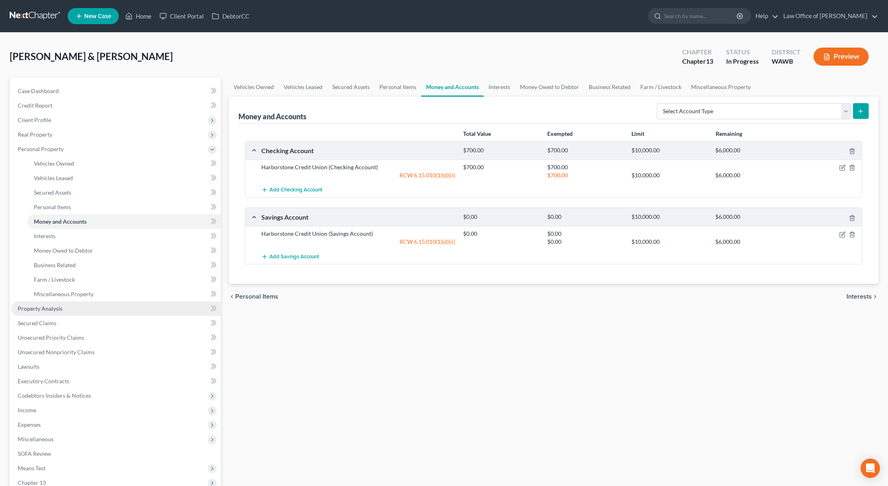
click at [121, 311] on link "Property Analysis" at bounding box center [115, 308] width 209 height 15
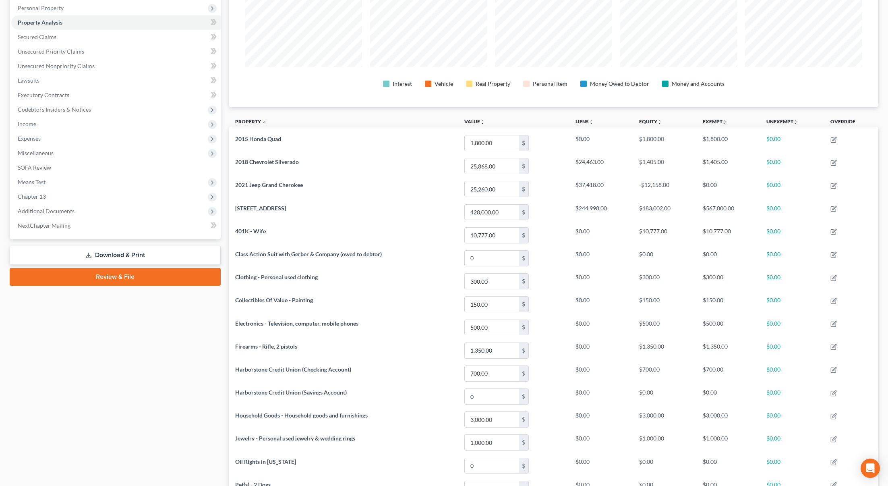
scroll to position [79, 0]
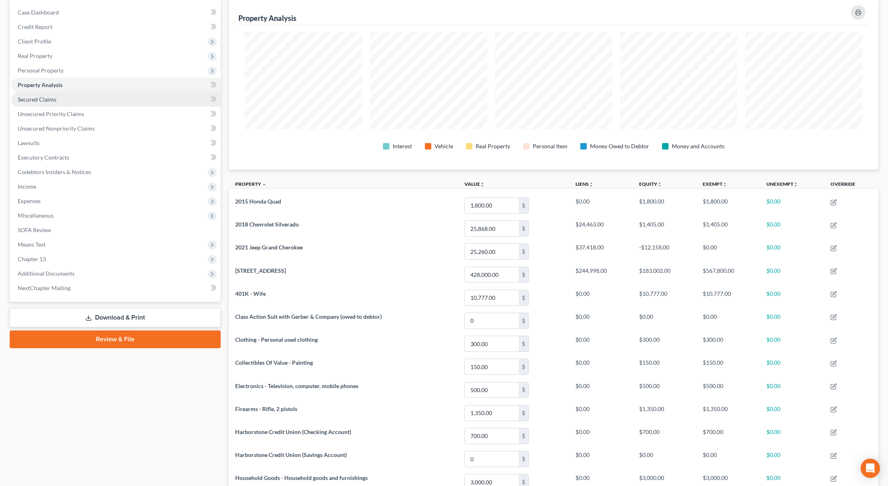
click at [112, 99] on link "Secured Claims" at bounding box center [115, 99] width 209 height 15
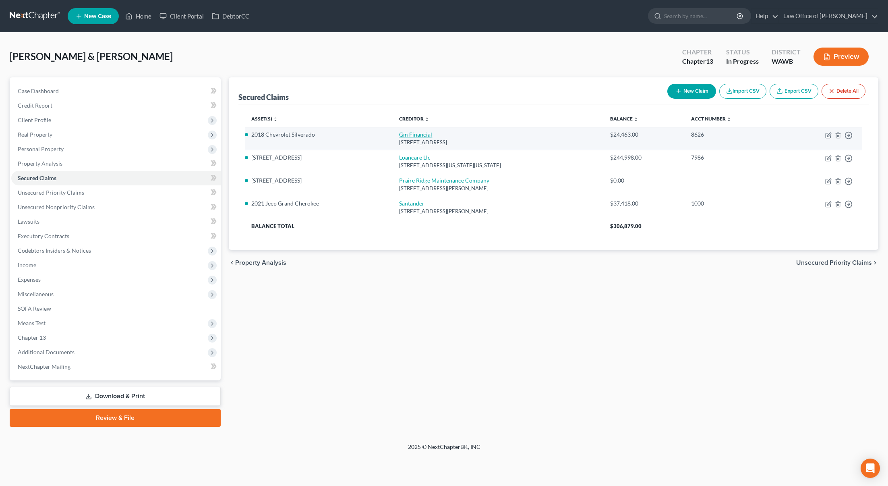
click at [411, 133] on link "Gm Financial" at bounding box center [415, 134] width 33 height 7
select select "45"
select select "4"
select select "2"
select select "0"
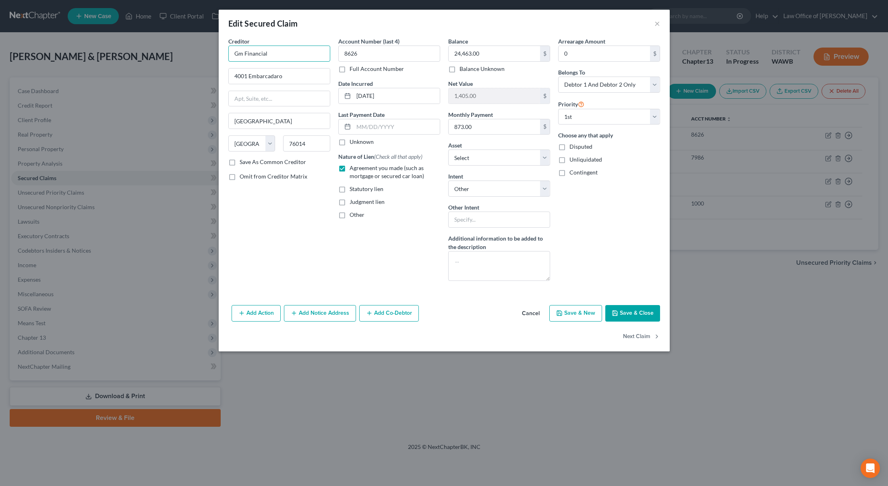
click at [242, 56] on input "Gm Financial" at bounding box center [279, 54] width 102 height 16
type input "GM Financial"
click at [643, 336] on button "Next Claim" at bounding box center [641, 336] width 37 height 17
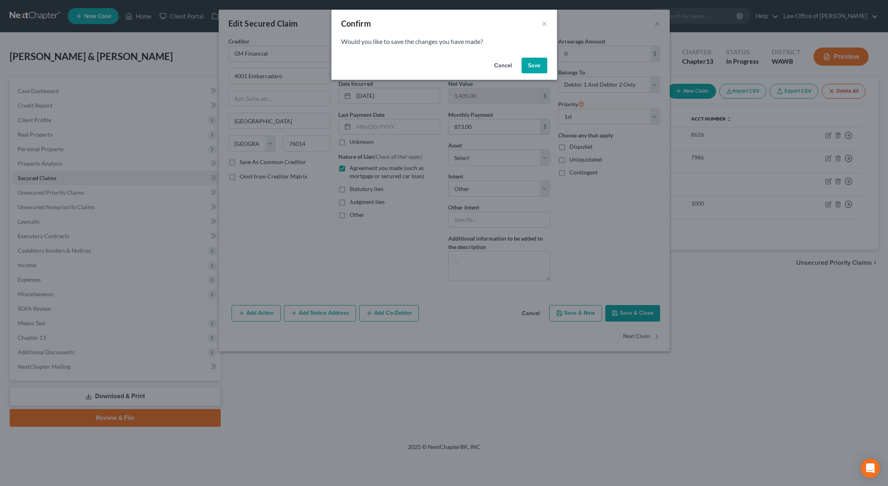
click at [536, 63] on button "Save" at bounding box center [535, 66] width 26 height 16
select select "48"
select select "4"
select select "2"
select select "0"
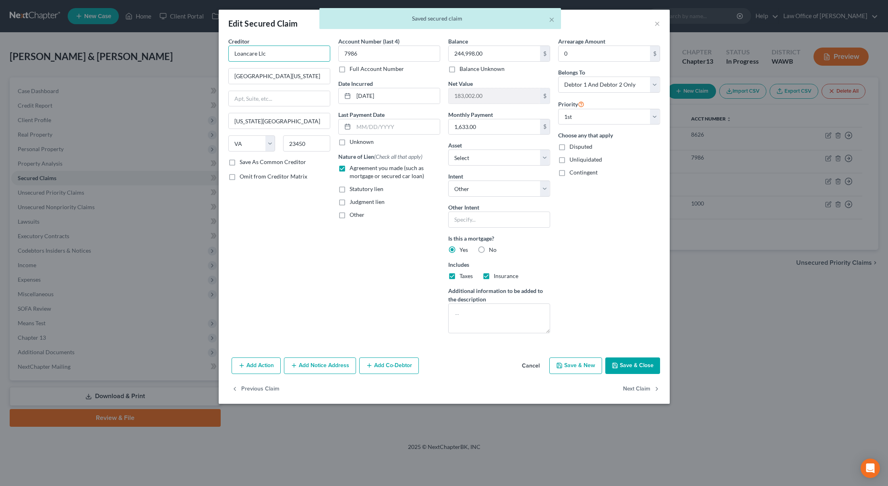
click at [283, 54] on input "Loancare Llc" at bounding box center [279, 54] width 102 height 16
type input "Loancare LLC"
click at [633, 389] on button "Next Claim" at bounding box center [641, 388] width 37 height 17
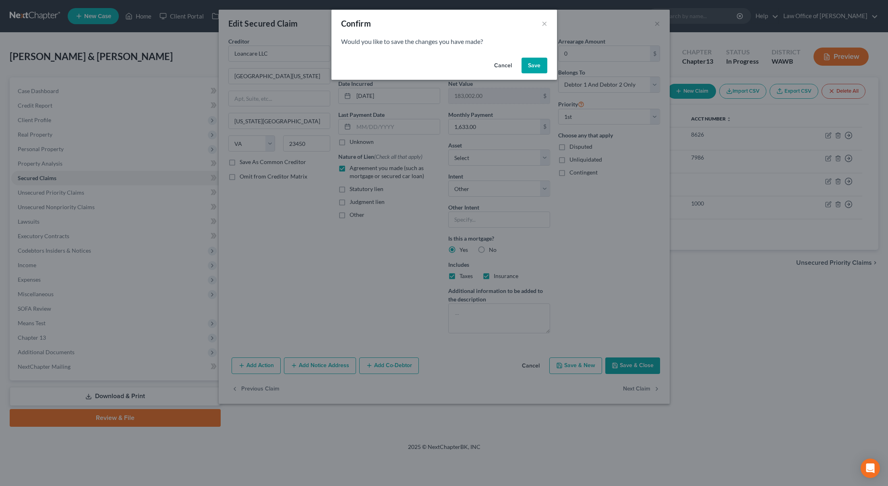
click at [533, 65] on button "Save" at bounding box center [535, 66] width 26 height 16
select select "50"
select select "4"
select select "2"
select select "0"
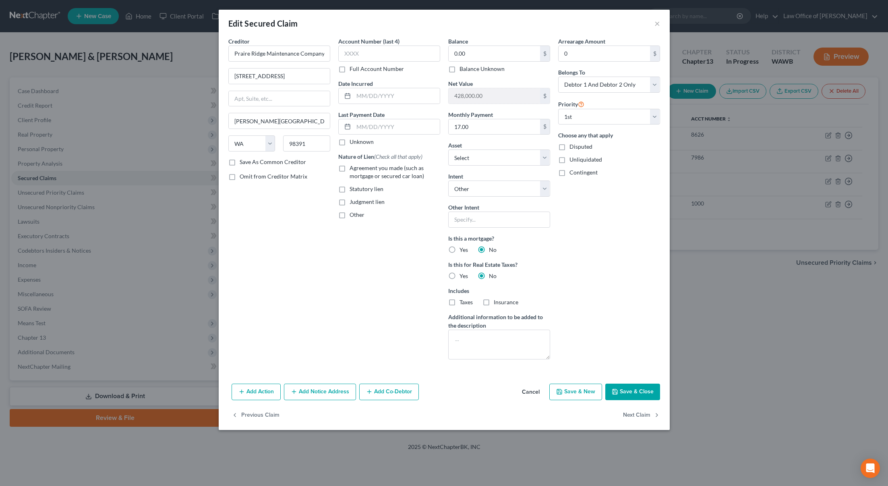
select select "18"
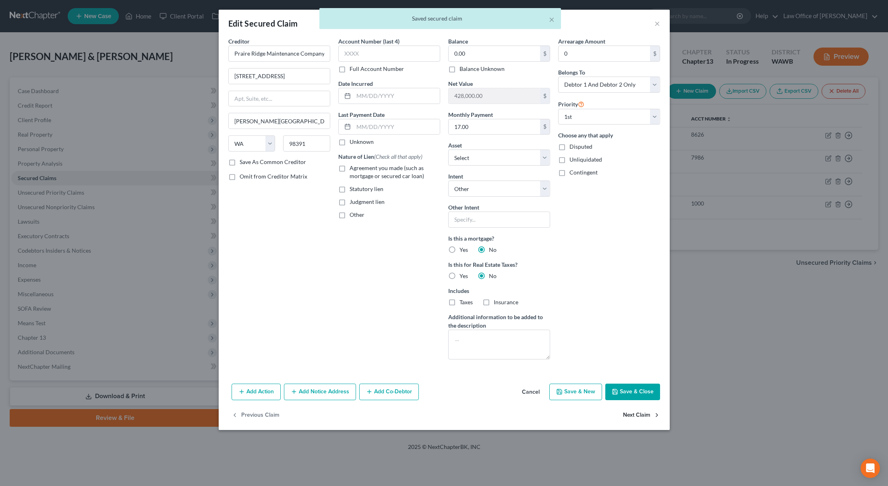
click at [642, 415] on button "Next Claim" at bounding box center [641, 414] width 37 height 17
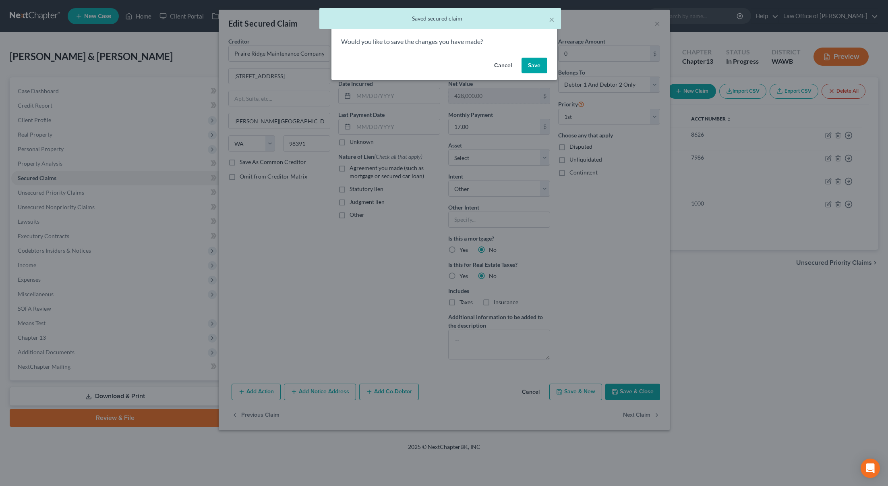
click at [532, 65] on button "Save" at bounding box center [535, 66] width 26 height 16
select select "45"
select select "4"
select select "2"
select select "0"
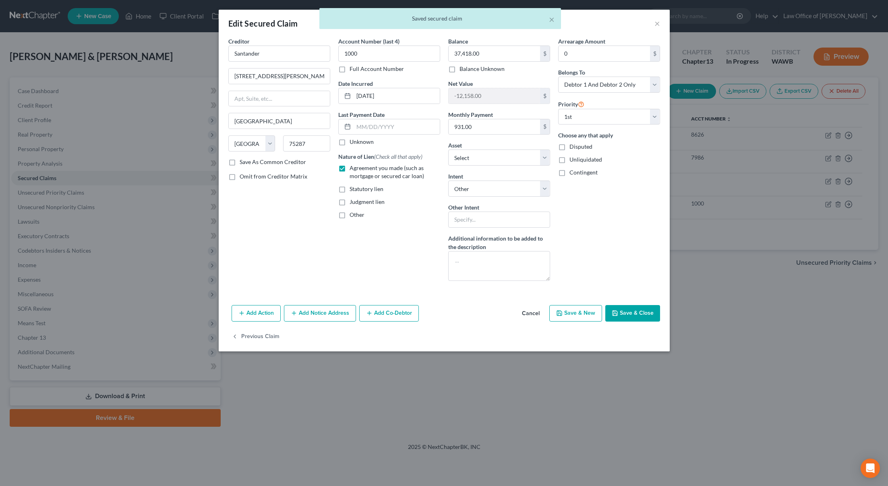
click at [638, 313] on button "Save & Close" at bounding box center [632, 313] width 55 height 17
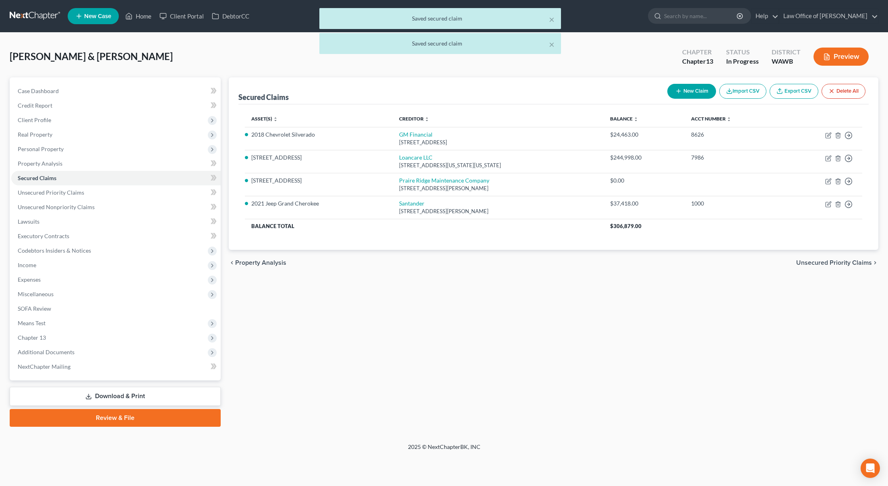
click at [820, 264] on span "Unsecured Priority Claims" at bounding box center [834, 262] width 76 height 6
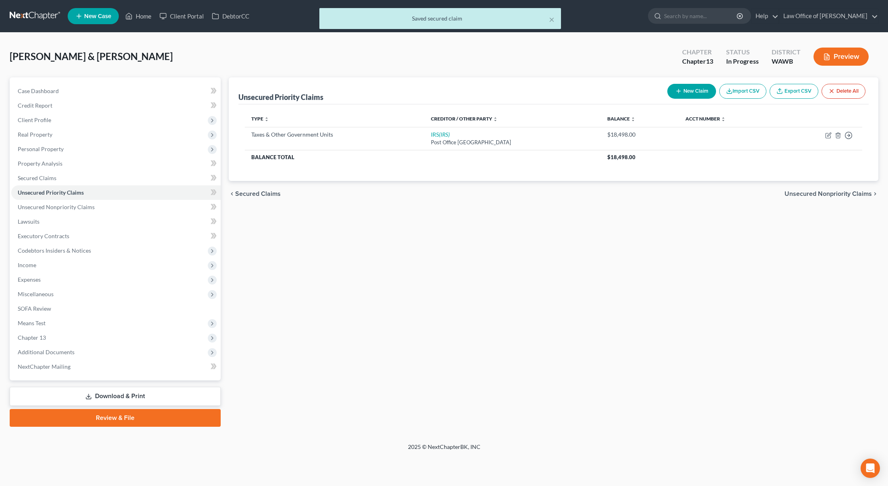
click at [825, 194] on span "Unsecured Nonpriority Claims" at bounding box center [828, 194] width 87 height 6
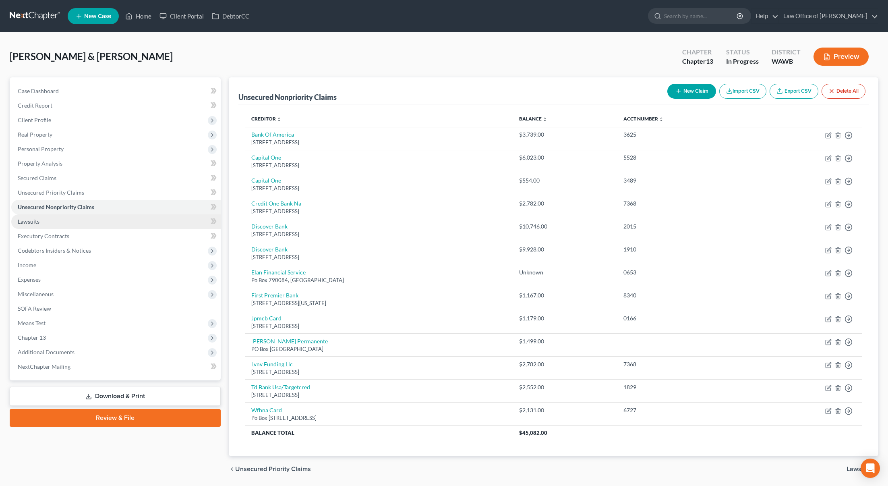
click at [105, 224] on link "Lawsuits" at bounding box center [115, 221] width 209 height 15
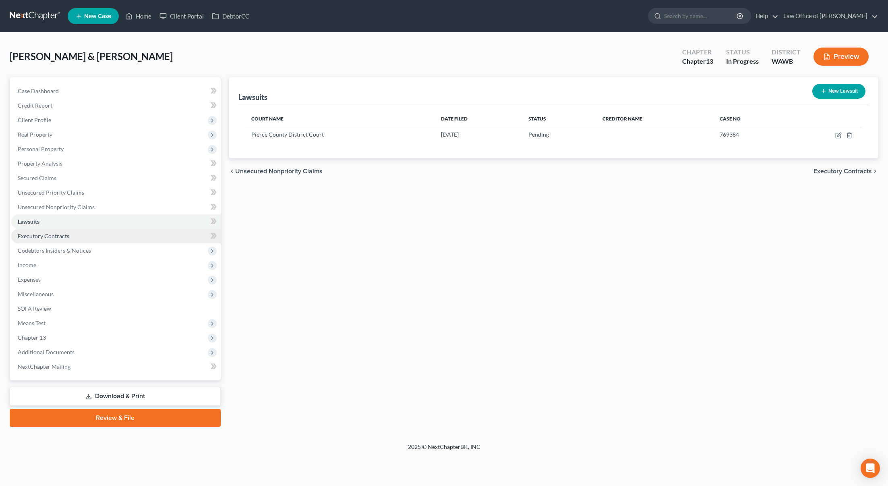
click at [93, 239] on link "Executory Contracts" at bounding box center [115, 236] width 209 height 15
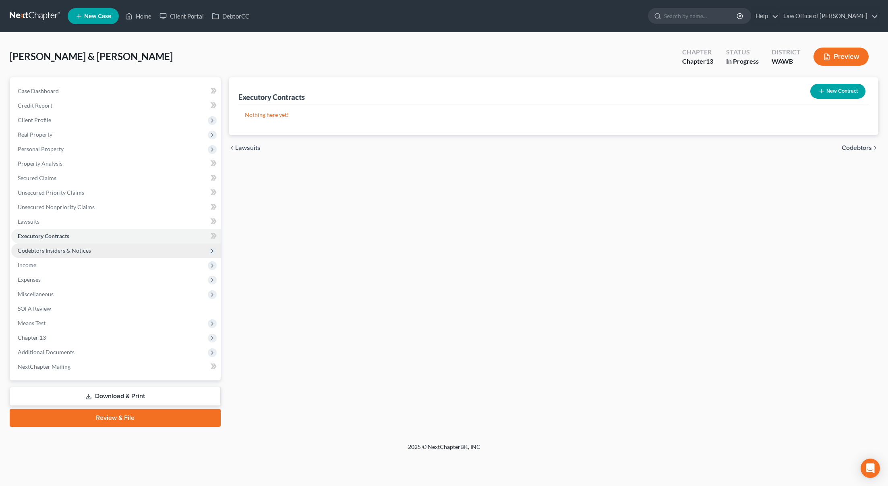
click at [85, 250] on span "Codebtors Insiders & Notices" at bounding box center [54, 250] width 73 height 7
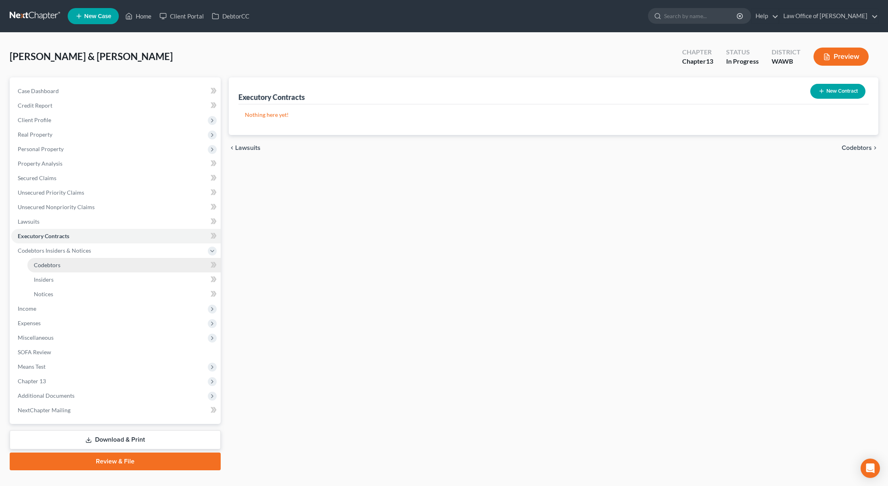
click at [81, 269] on link "Codebtors" at bounding box center [123, 265] width 193 height 15
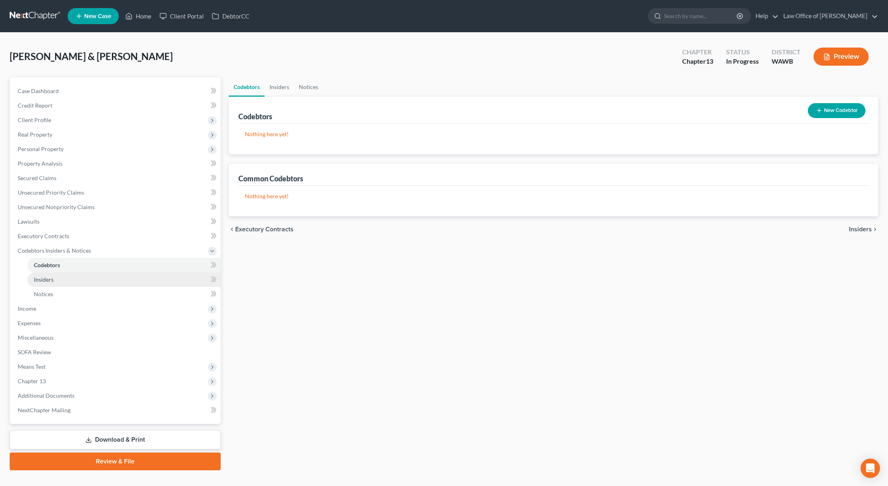
click at [79, 282] on link "Insiders" at bounding box center [123, 279] width 193 height 15
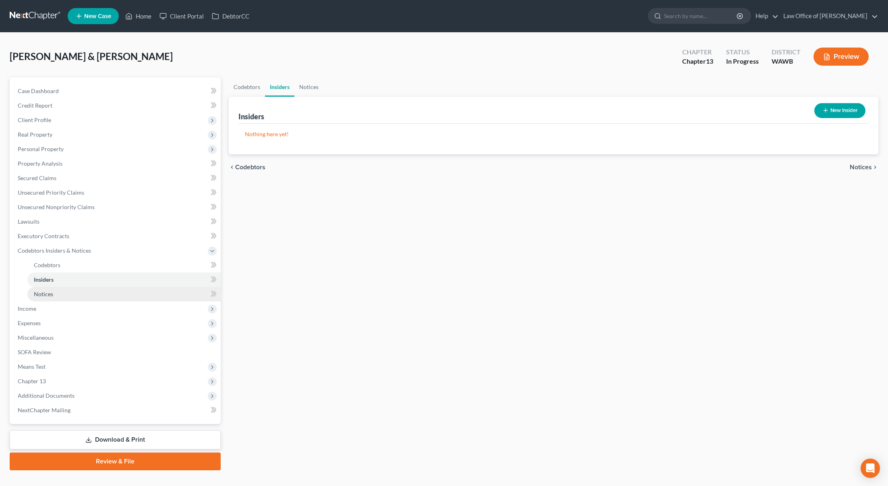
click at [79, 296] on link "Notices" at bounding box center [123, 294] width 193 height 15
click at [76, 311] on span "Income" at bounding box center [115, 308] width 209 height 15
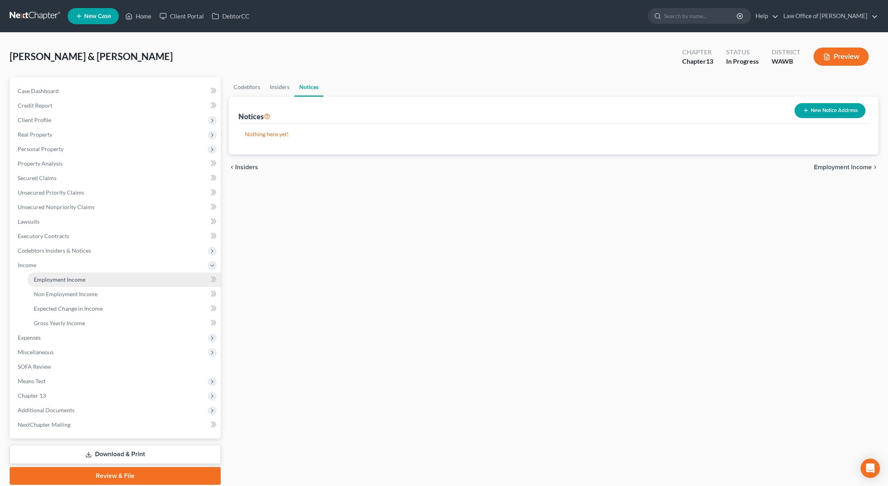
click at [56, 282] on span "Employment Income" at bounding box center [60, 279] width 52 height 7
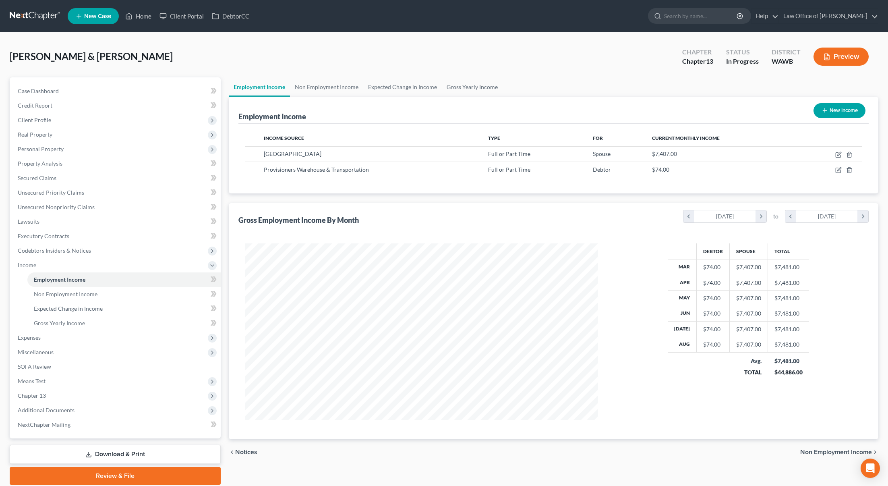
scroll to position [176, 370]
click at [61, 220] on link "Lawsuits" at bounding box center [115, 221] width 209 height 15
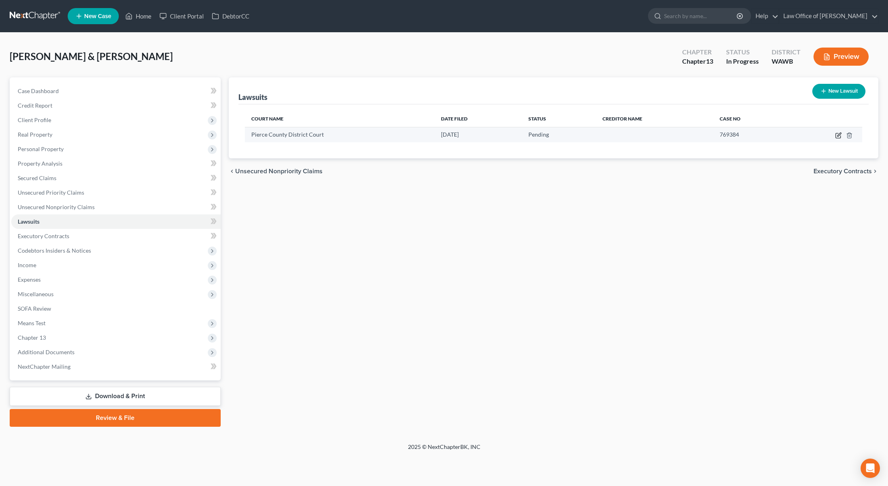
click at [838, 135] on icon "button" at bounding box center [838, 135] width 6 height 6
select select "0"
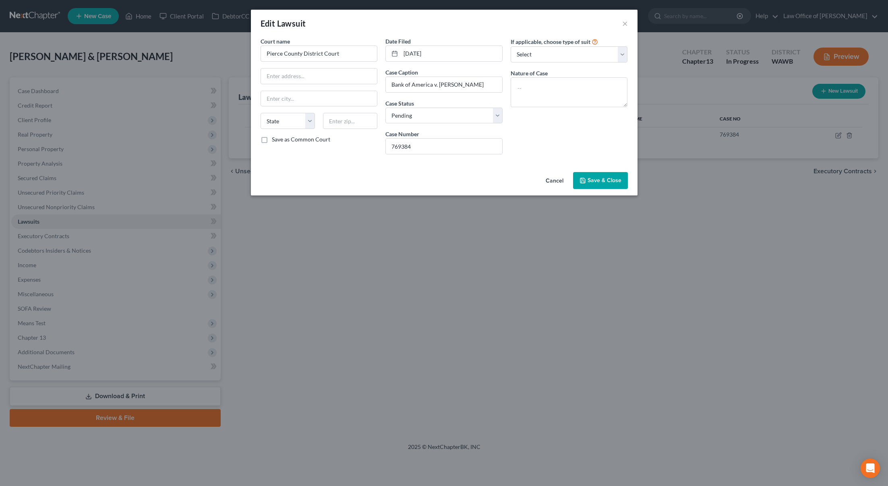
click at [595, 180] on span "Save & Close" at bounding box center [605, 180] width 34 height 7
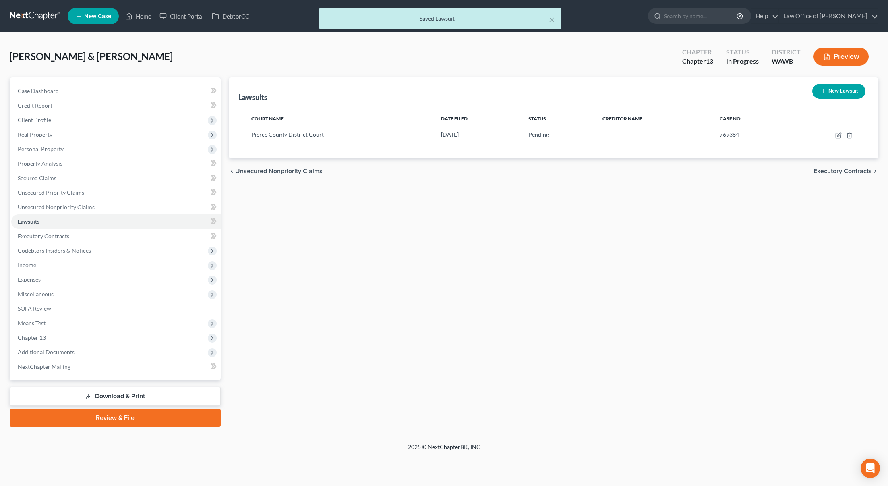
click at [832, 92] on button "New Lawsuit" at bounding box center [838, 91] width 53 height 15
select select "0"
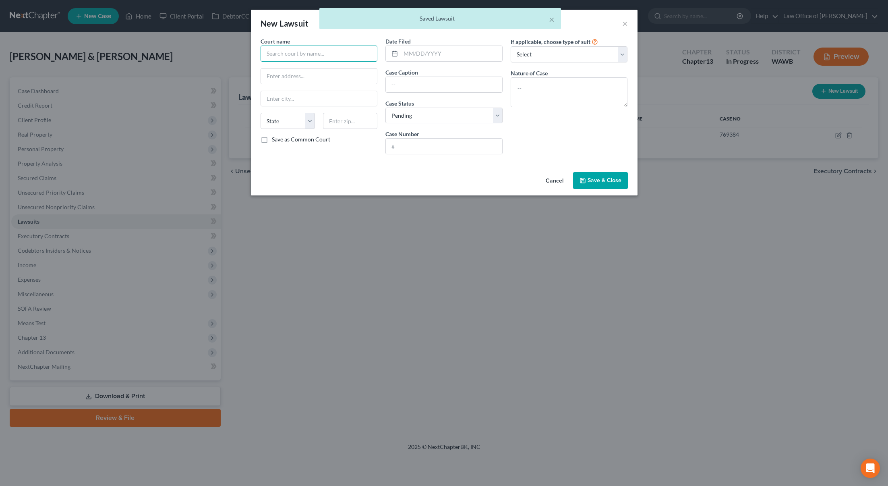
click at [295, 53] on input "text" at bounding box center [319, 54] width 117 height 16
type input "M"
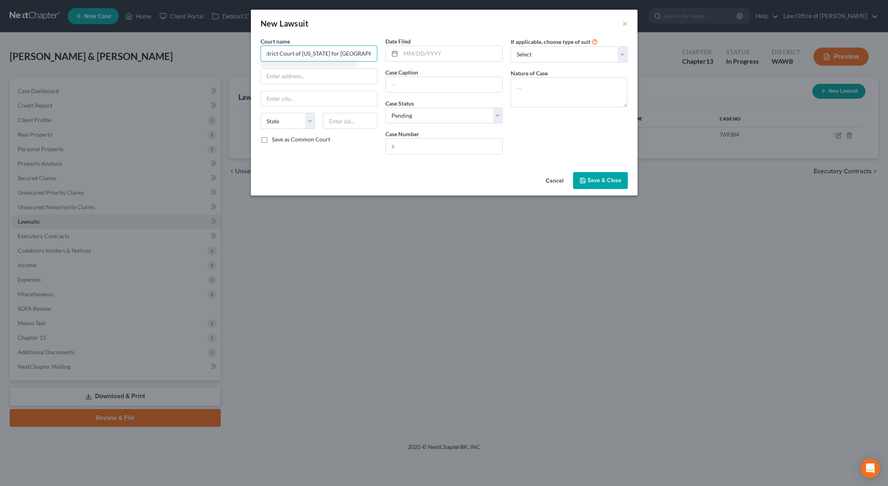
scroll to position [0, 11]
type input "District Court of [US_STATE] for [GEOGRAPHIC_DATA]"
click at [425, 55] on input "text" at bounding box center [452, 53] width 102 height 15
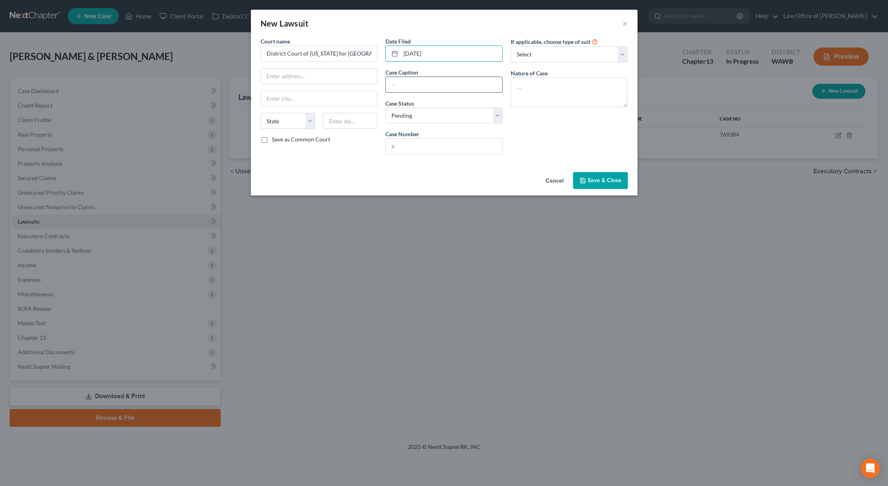
type input "[DATE]"
click at [437, 89] on input "text" at bounding box center [444, 84] width 116 height 15
type input "Midland Credit Management Inc. v. [PERSON_NAME]"
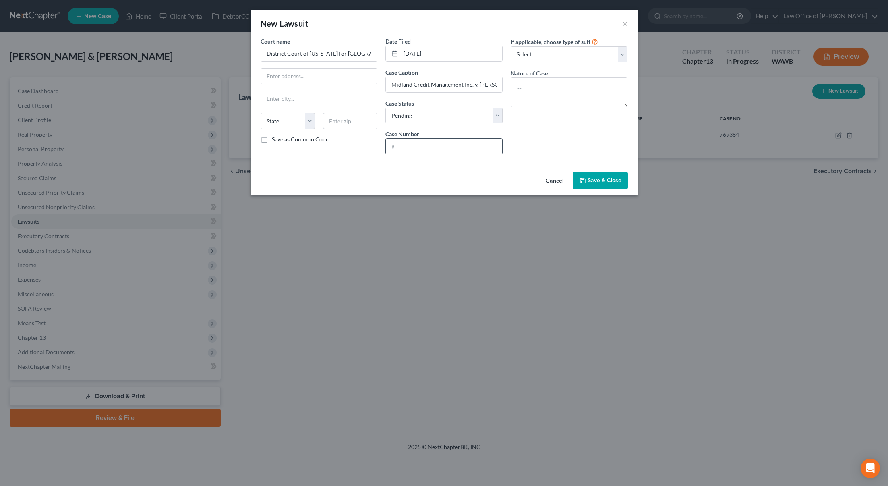
click at [428, 143] on input "text" at bounding box center [444, 146] width 116 height 15
type input "776064"
click at [601, 182] on span "Save & Close" at bounding box center [605, 180] width 34 height 7
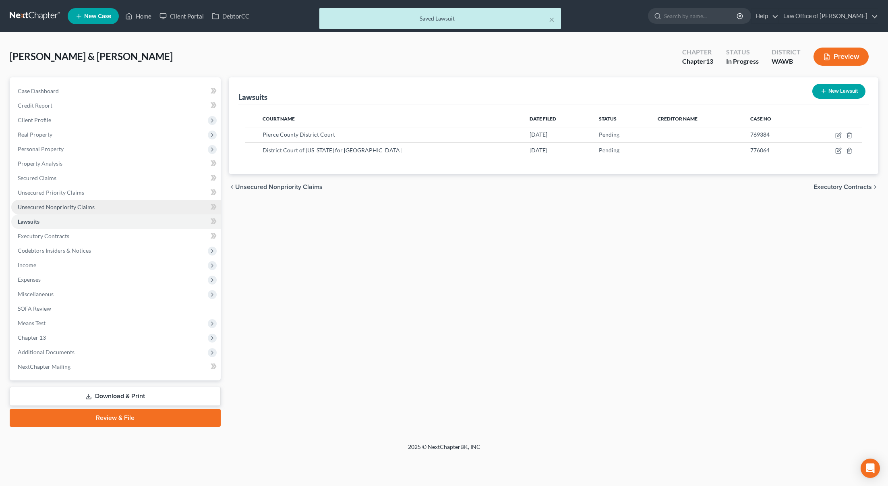
click at [70, 206] on span "Unsecured Nonpriority Claims" at bounding box center [56, 206] width 77 height 7
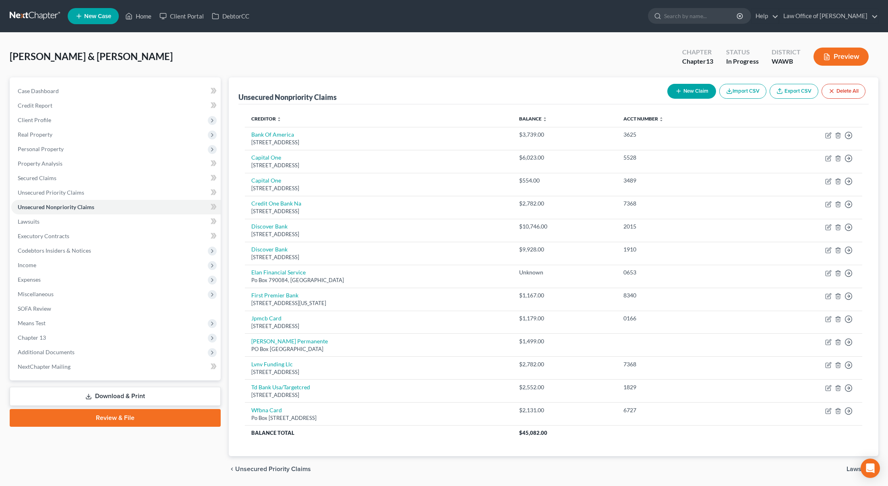
click at [685, 89] on button "New Claim" at bounding box center [691, 91] width 49 height 15
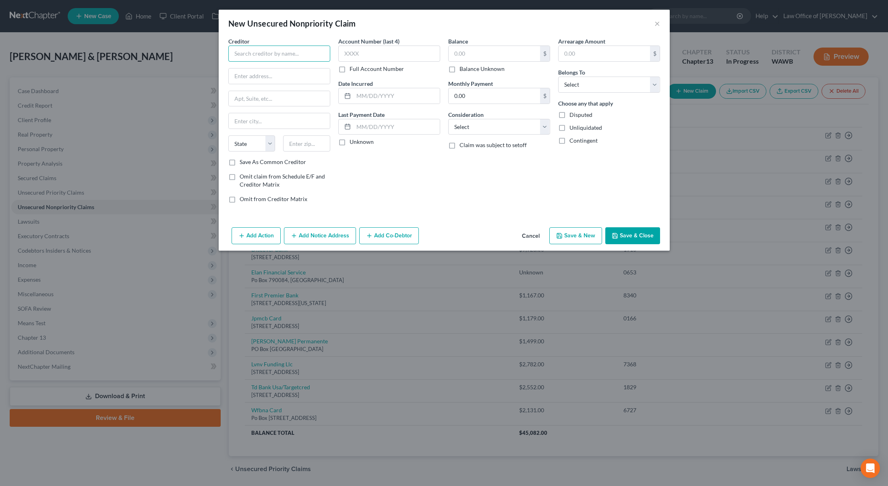
click at [295, 50] on input "text" at bounding box center [279, 54] width 102 height 16
type input "Midland Credit Management Inc"
type input "c/o [PERSON_NAME] & [PERSON_NAME] PC"
type input "4"
type input "PO Box 22338"
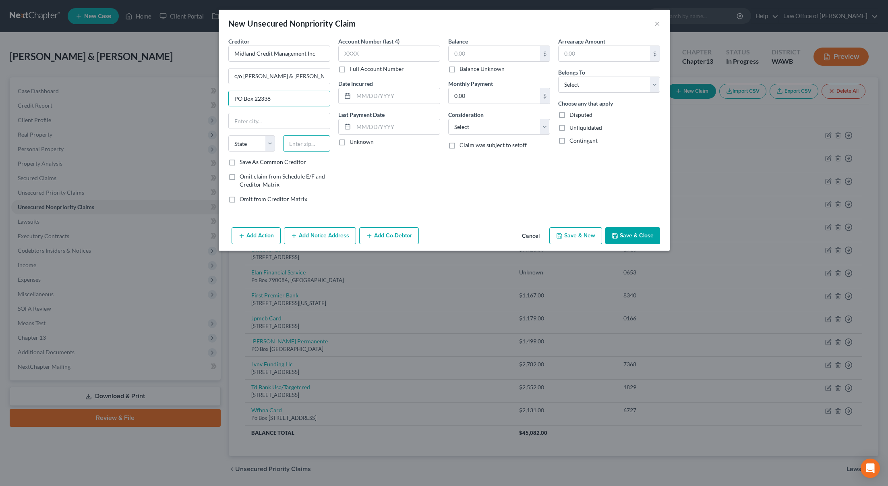
click at [311, 145] on input "text" at bounding box center [306, 143] width 47 height 16
type input "97402"
type input "[PERSON_NAME]"
select select "38"
click at [493, 54] on input "text" at bounding box center [494, 53] width 91 height 15
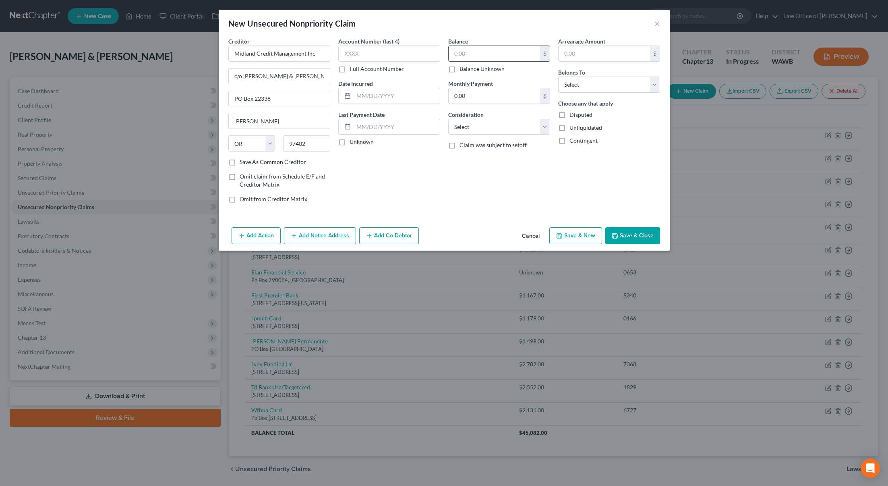
click at [493, 54] on input "text" at bounding box center [494, 53] width 91 height 15
type input "568"
click at [587, 88] on select "Select Debtor 1 Only Debtor 2 Only Debtor 1 And Debtor 2 Only At Least One Of T…" at bounding box center [609, 85] width 102 height 16
select select "1"
click at [558, 77] on select "Select Debtor 1 Only Debtor 2 Only Debtor 1 And Debtor 2 Only At Least One Of T…" at bounding box center [609, 85] width 102 height 16
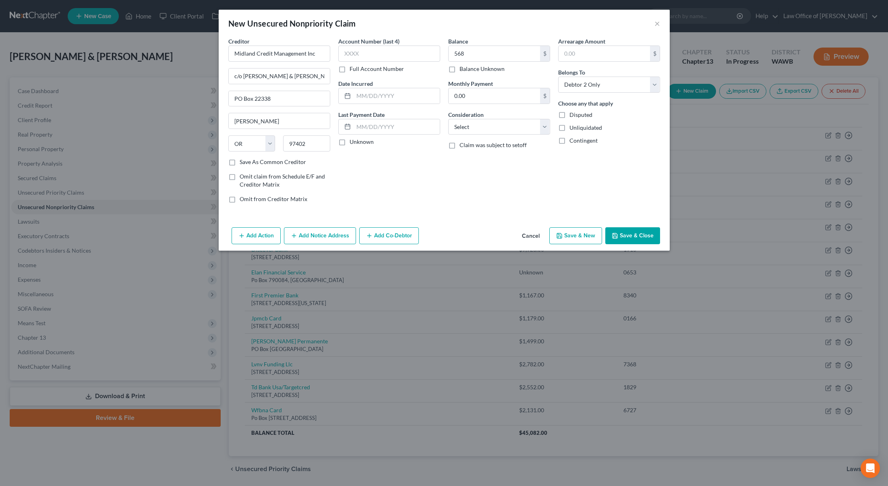
click at [622, 232] on button "Save & Close" at bounding box center [632, 235] width 55 height 17
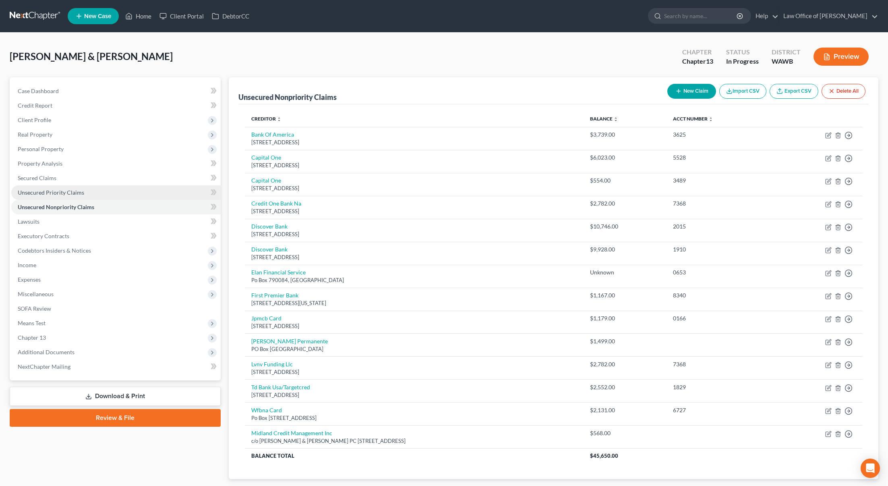
click at [108, 195] on link "Unsecured Priority Claims" at bounding box center [115, 192] width 209 height 15
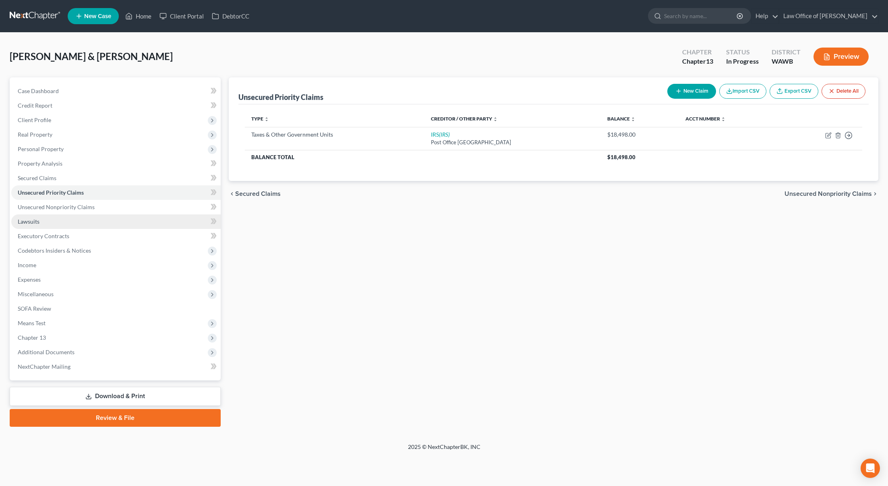
click at [96, 222] on link "Lawsuits" at bounding box center [115, 221] width 209 height 15
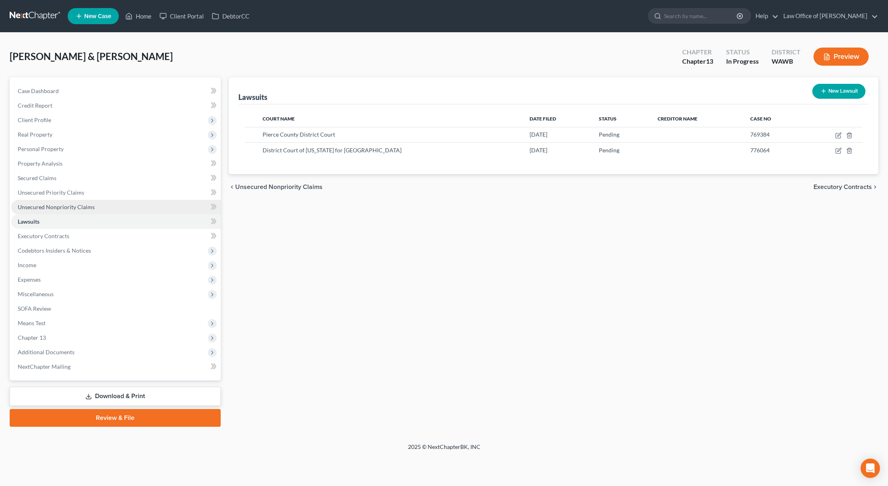
click at [128, 206] on link "Unsecured Nonpriority Claims" at bounding box center [115, 207] width 209 height 15
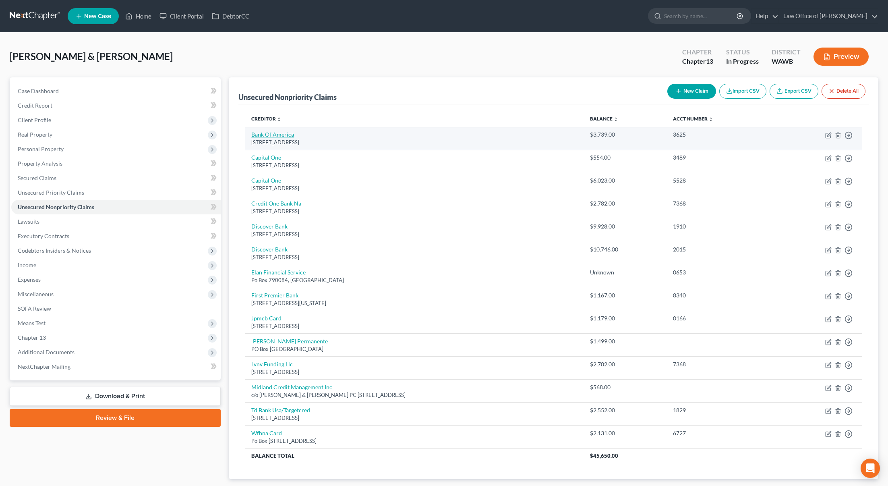
click at [272, 135] on link "Bank Of America" at bounding box center [272, 134] width 43 height 7
select select "7"
select select "2"
select select "0"
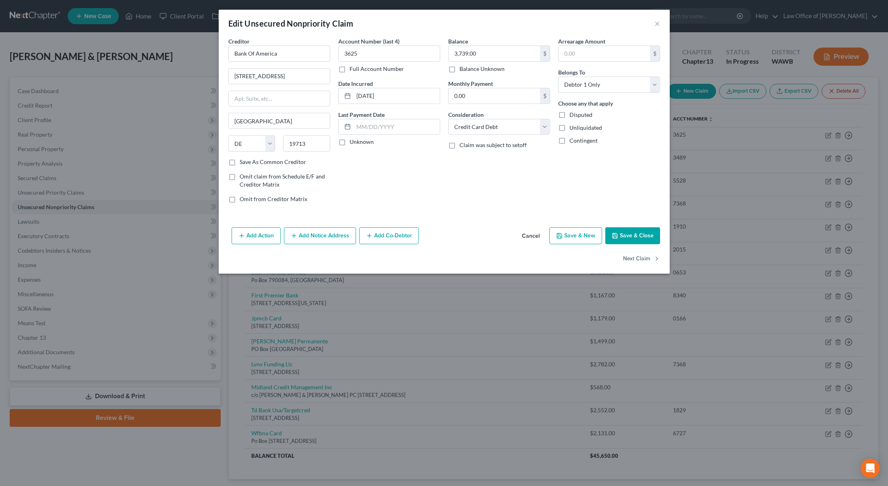
click at [327, 231] on button "Add Notice Address" at bounding box center [320, 235] width 72 height 17
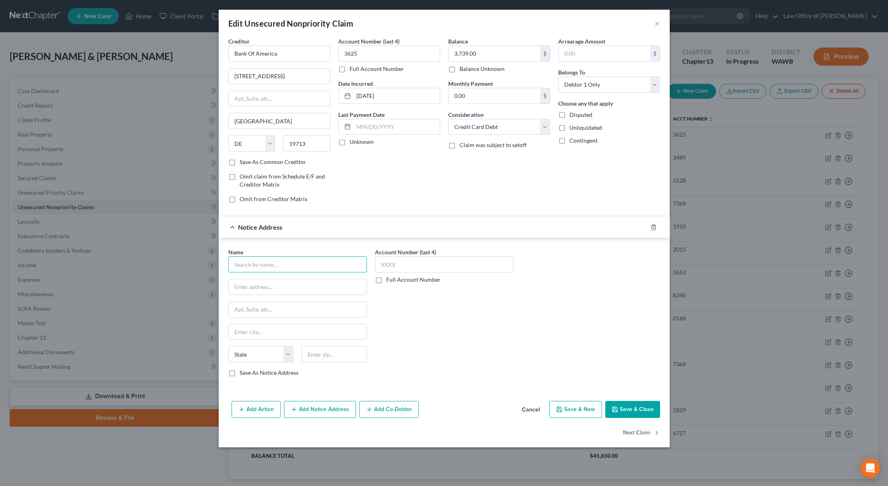
click at [273, 266] on input "text" at bounding box center [297, 264] width 139 height 16
type input "[PERSON_NAME] & [PERSON_NAME]"
type input "[STREET_ADDRESS][PERSON_NAME]"
click at [324, 354] on input "text" at bounding box center [334, 354] width 65 height 16
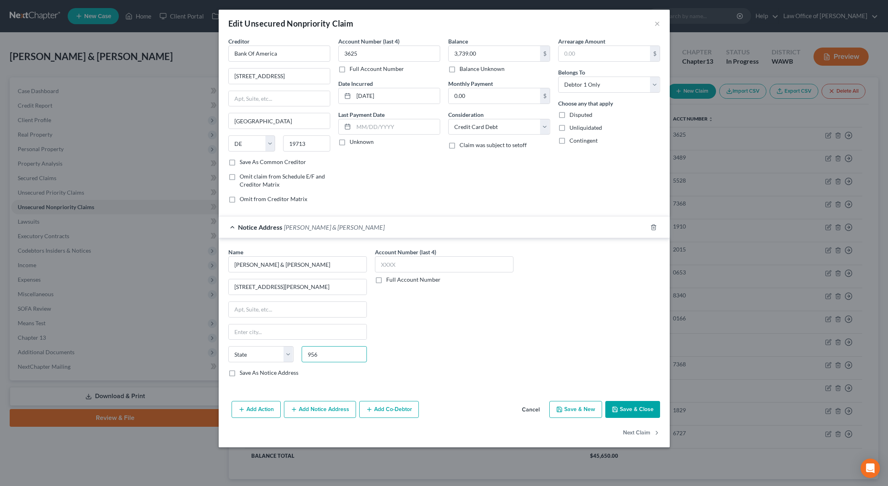
type input "956"
type input "[GEOGRAPHIC_DATA]"
select select "45"
type input "95652"
type input "[PERSON_NAME][GEOGRAPHIC_DATA]"
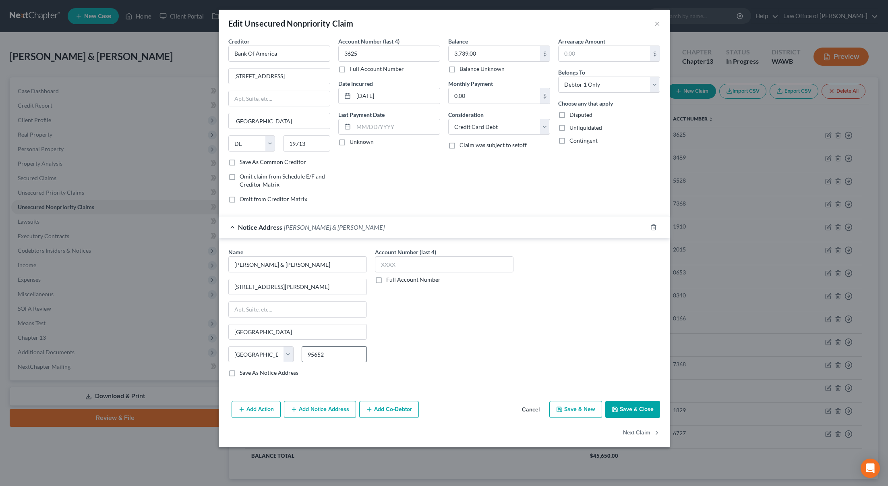
select select "4"
click at [628, 414] on button "Save & Close" at bounding box center [632, 409] width 55 height 17
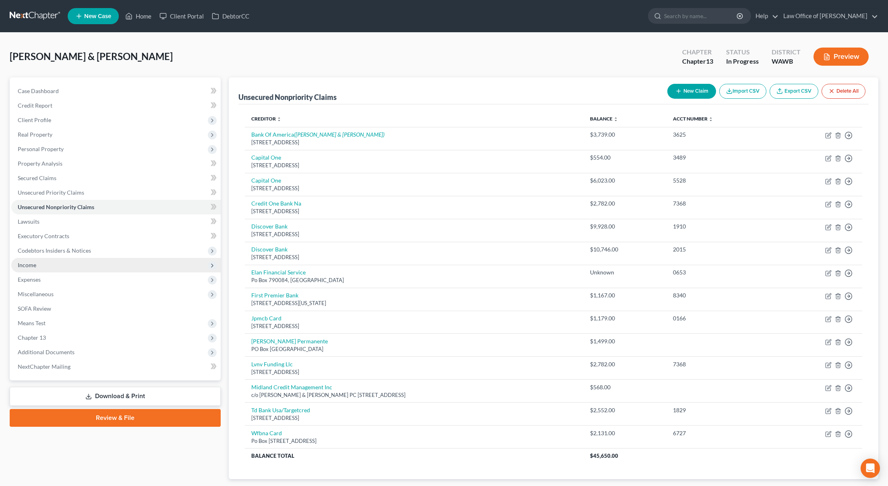
click at [83, 266] on span "Income" at bounding box center [115, 265] width 209 height 15
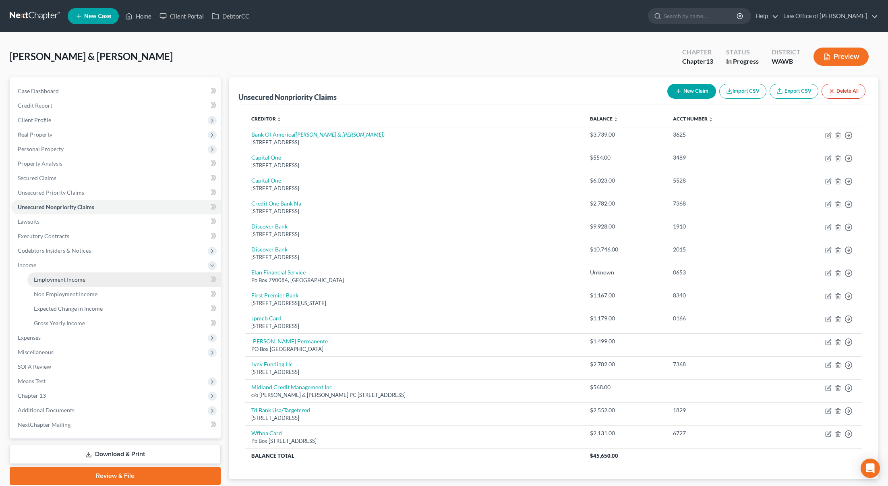
click at [77, 281] on span "Employment Income" at bounding box center [60, 279] width 52 height 7
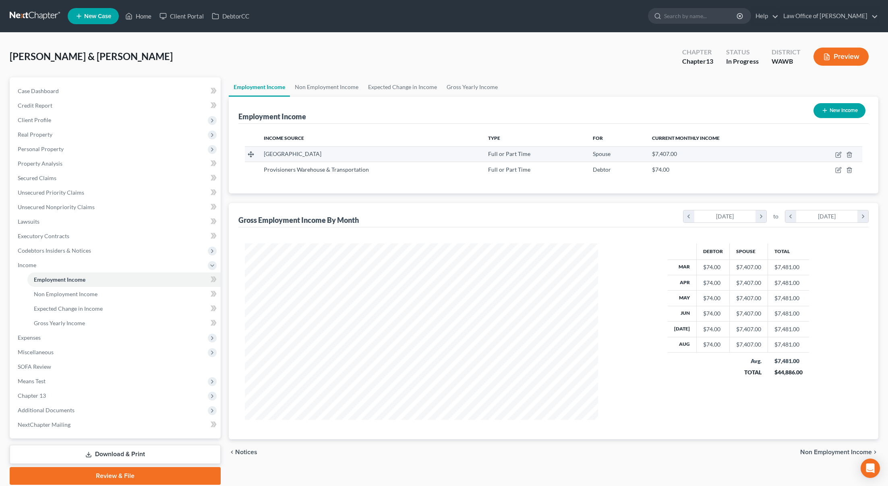
scroll to position [176, 370]
click at [840, 151] on icon "button" at bounding box center [838, 154] width 6 height 6
select select "0"
select select "50"
select select "0"
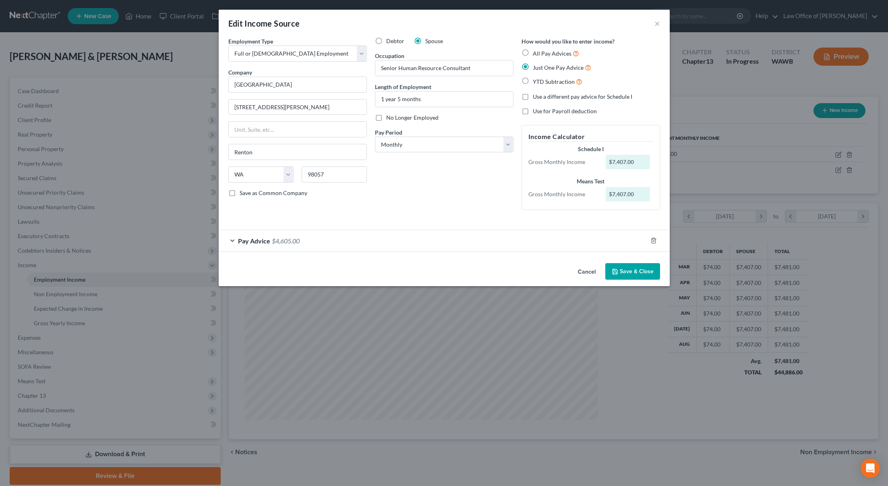
click at [345, 241] on div "Pay Advice $4,605.00" at bounding box center [433, 240] width 429 height 21
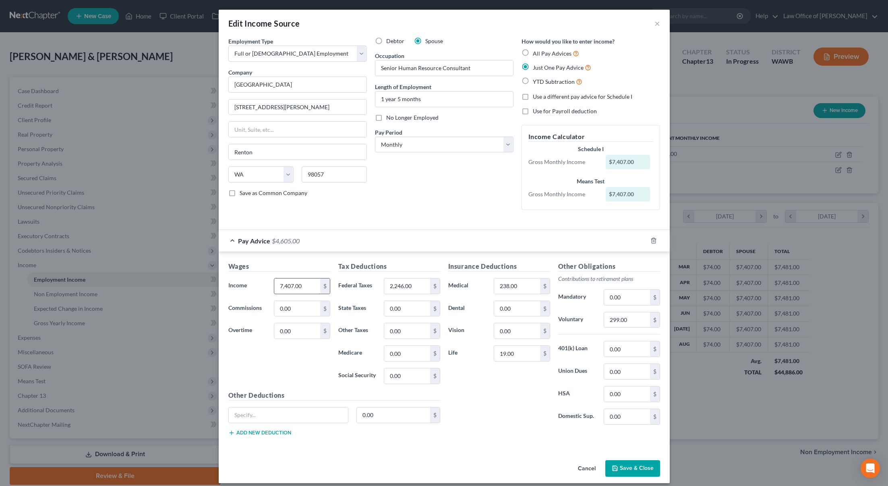
click at [305, 289] on input "7,407.00" at bounding box center [297, 285] width 46 height 15
type input "9,992.00"
click at [417, 288] on input "2,246.00" at bounding box center [407, 285] width 46 height 15
type input "1,570"
click at [638, 323] on input "299.00" at bounding box center [627, 319] width 46 height 15
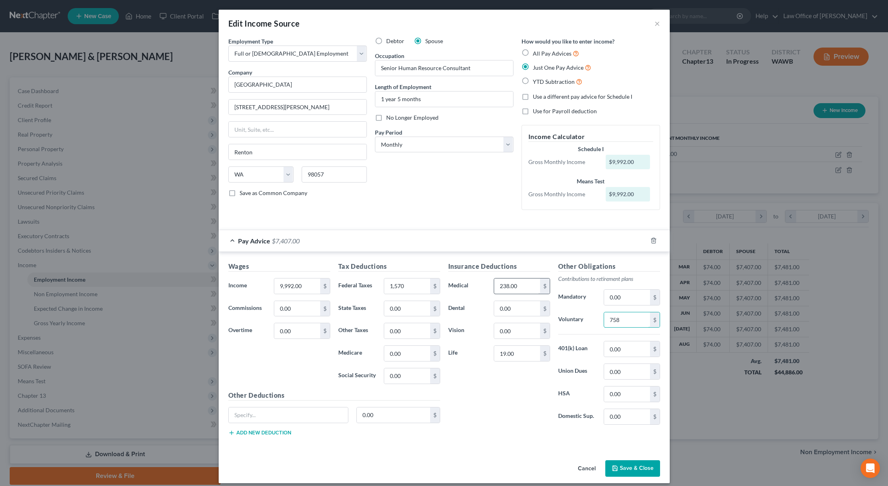
type input "758"
click at [519, 288] on input "238.00" at bounding box center [517, 285] width 46 height 15
type input "713.00"
click at [509, 354] on input "19.00" at bounding box center [517, 353] width 46 height 15
type input "47.00"
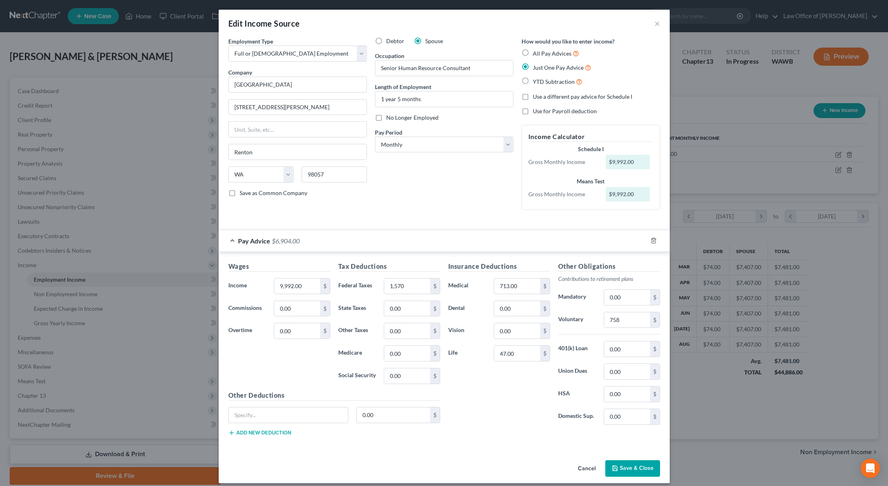
click at [641, 472] on button "Save & Close" at bounding box center [632, 468] width 55 height 17
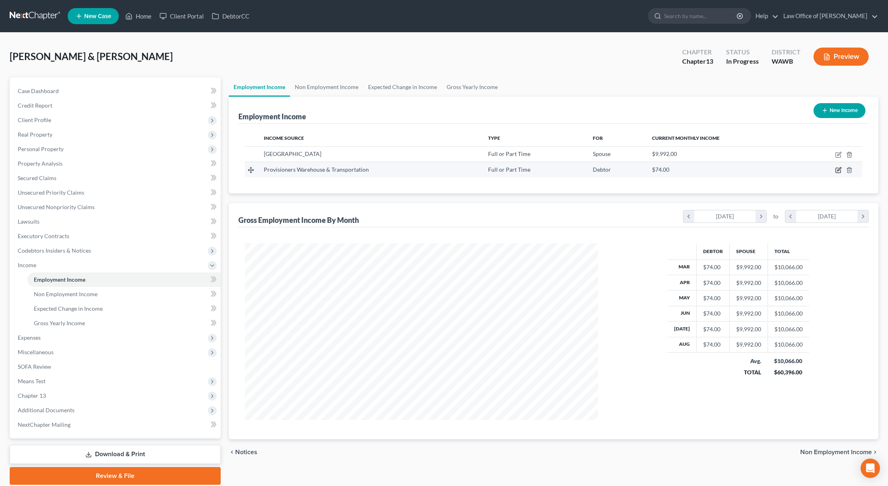
click at [838, 171] on icon "button" at bounding box center [839, 170] width 4 height 4
select select "0"
select select "50"
select select "0"
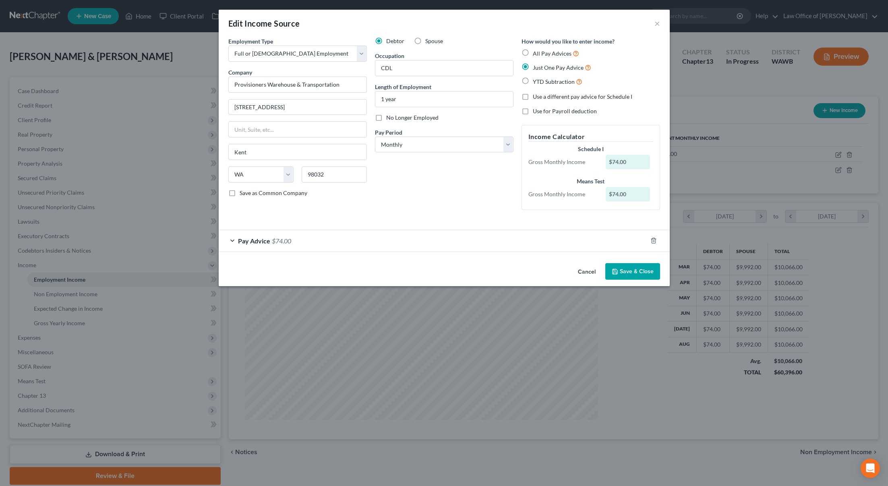
click at [268, 240] on span "Pay Advice" at bounding box center [254, 241] width 32 height 8
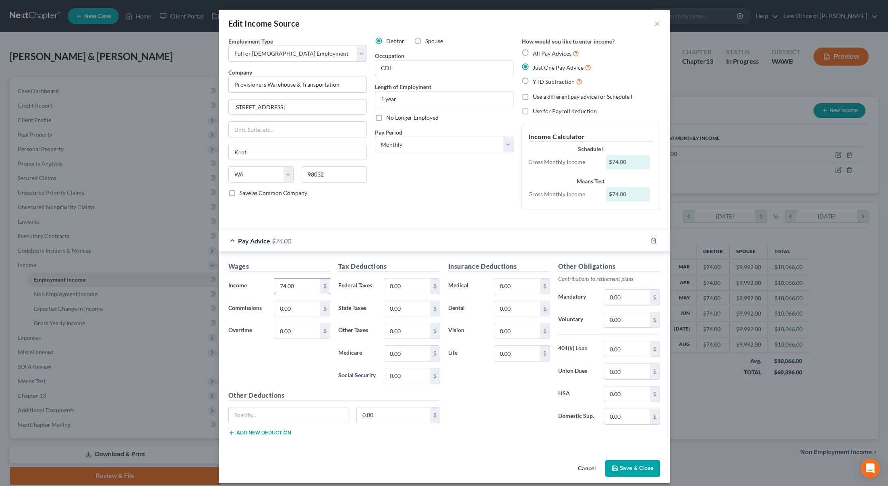
click at [305, 285] on input "74.00" at bounding box center [297, 285] width 46 height 15
type input "6,471"
click at [418, 286] on input "0.00" at bounding box center [407, 285] width 46 height 15
type input "1,414"
click at [623, 319] on input "0.00" at bounding box center [627, 319] width 46 height 15
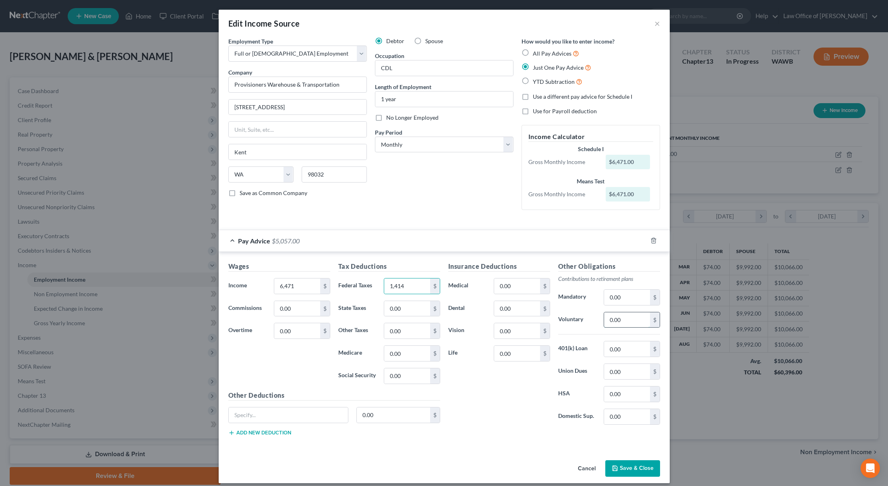
click at [623, 319] on input "0.00" at bounding box center [627, 319] width 46 height 15
type input "9"
type input "195"
click at [639, 465] on button "Save & Close" at bounding box center [632, 468] width 55 height 17
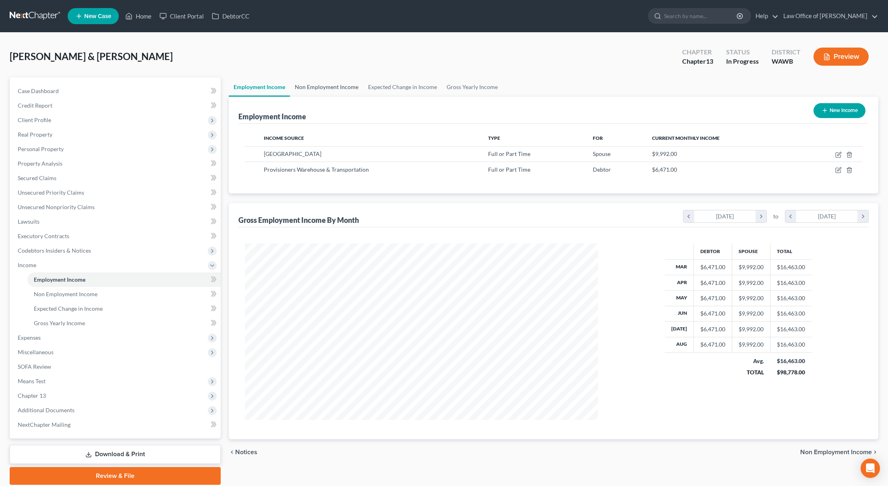
click at [346, 90] on link "Non Employment Income" at bounding box center [326, 86] width 73 height 19
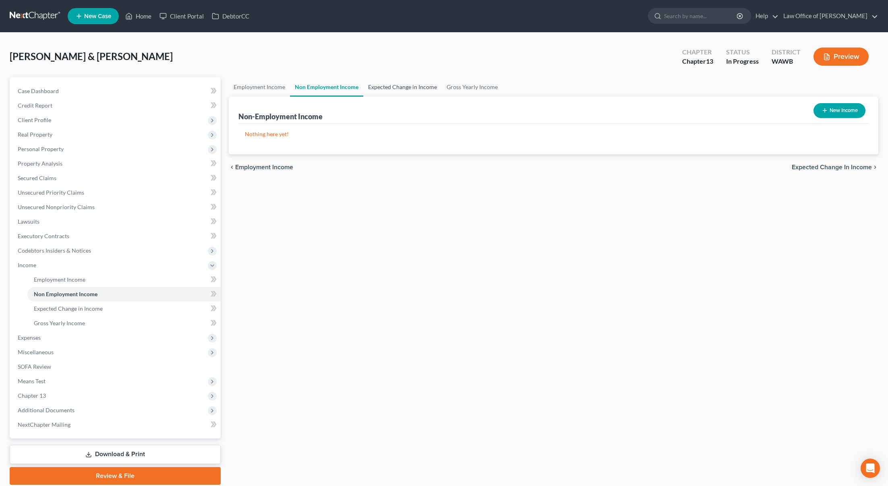
click at [403, 90] on link "Expected Change in Income" at bounding box center [402, 86] width 79 height 19
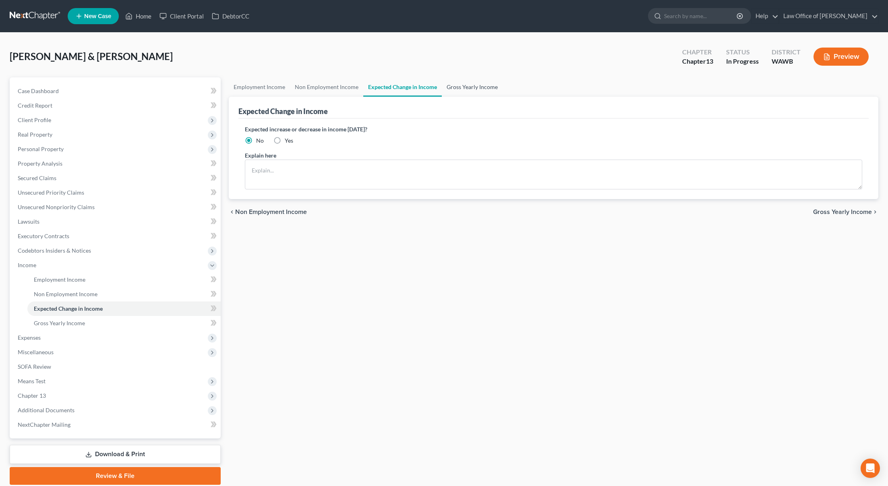
click at [462, 92] on link "Gross Yearly Income" at bounding box center [472, 86] width 61 height 19
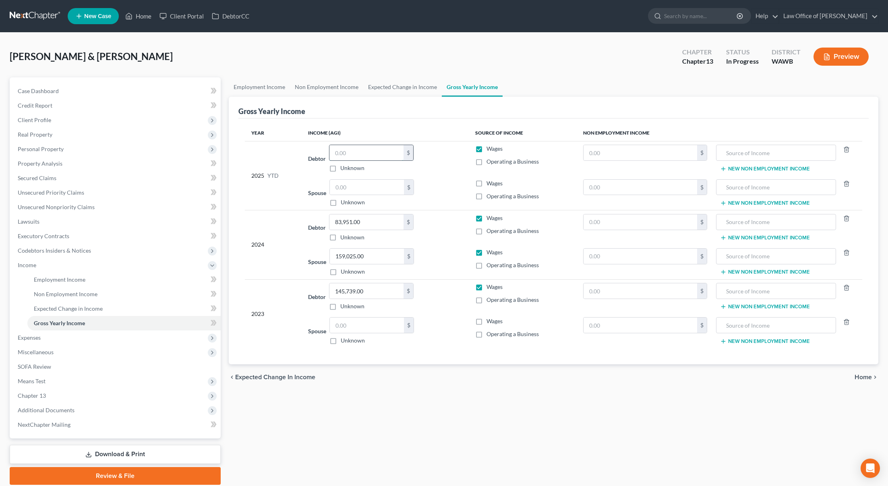
click at [373, 153] on input "text" at bounding box center [366, 152] width 74 height 15
type input "51,765.00"
click at [350, 186] on input "text" at bounding box center [367, 187] width 74 height 15
type input "8"
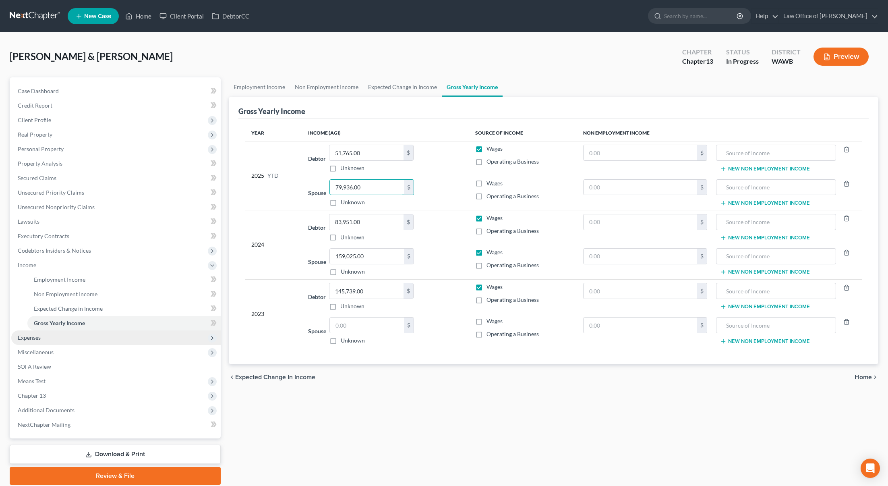
type input "79,936.00"
click at [135, 335] on span "Expenses" at bounding box center [115, 337] width 209 height 15
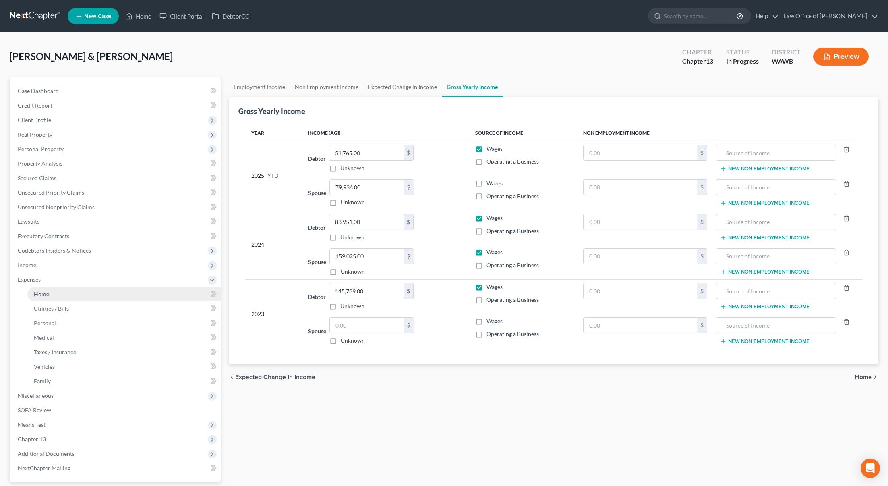
click at [128, 290] on link "Home" at bounding box center [123, 294] width 193 height 15
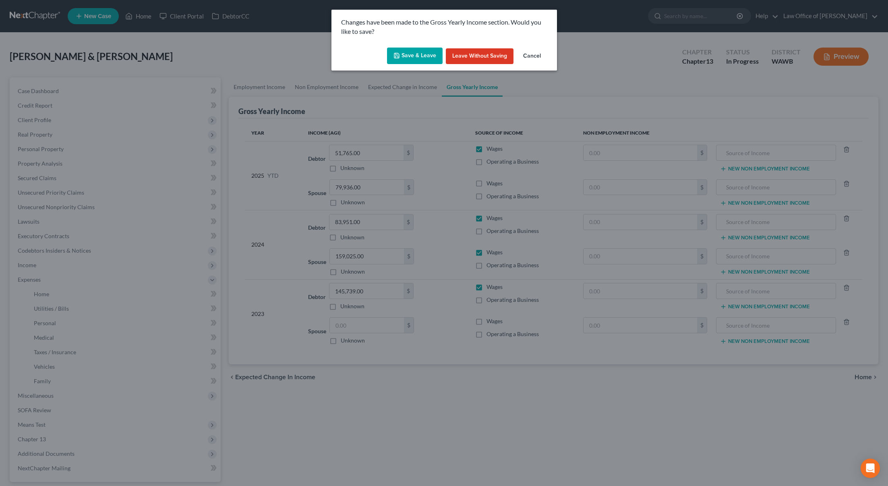
click at [407, 54] on button "Save & Leave" at bounding box center [415, 56] width 56 height 17
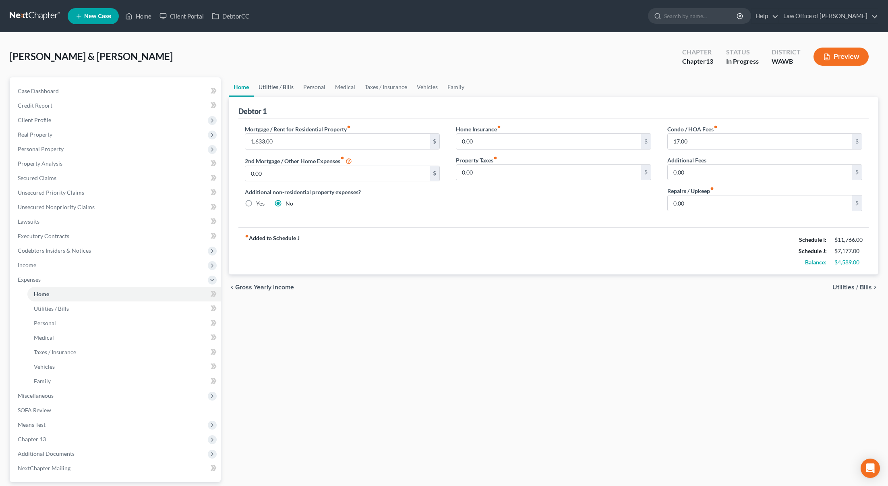
click at [279, 86] on link "Utilities / Bills" at bounding box center [276, 86] width 45 height 19
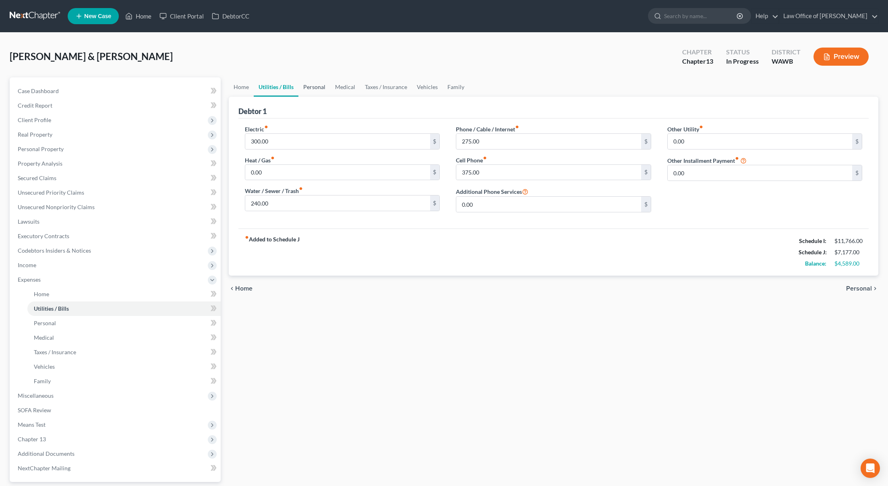
click at [307, 89] on link "Personal" at bounding box center [314, 86] width 32 height 19
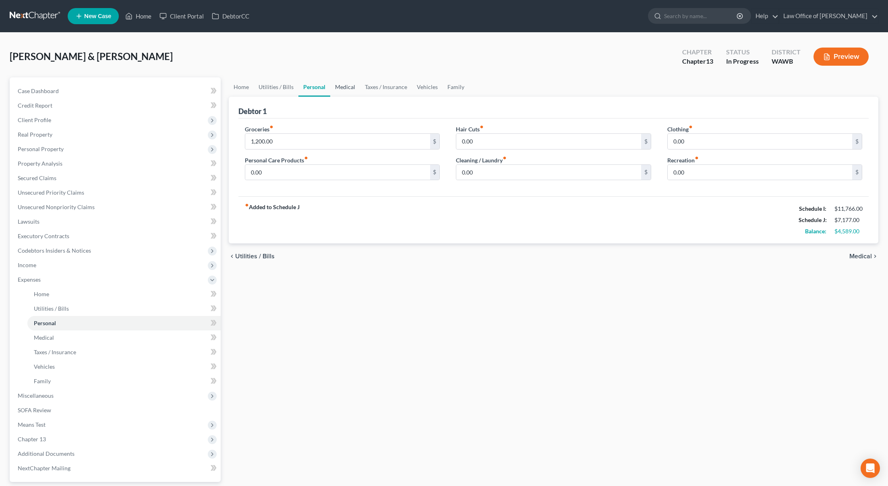
click at [342, 91] on link "Medical" at bounding box center [345, 86] width 30 height 19
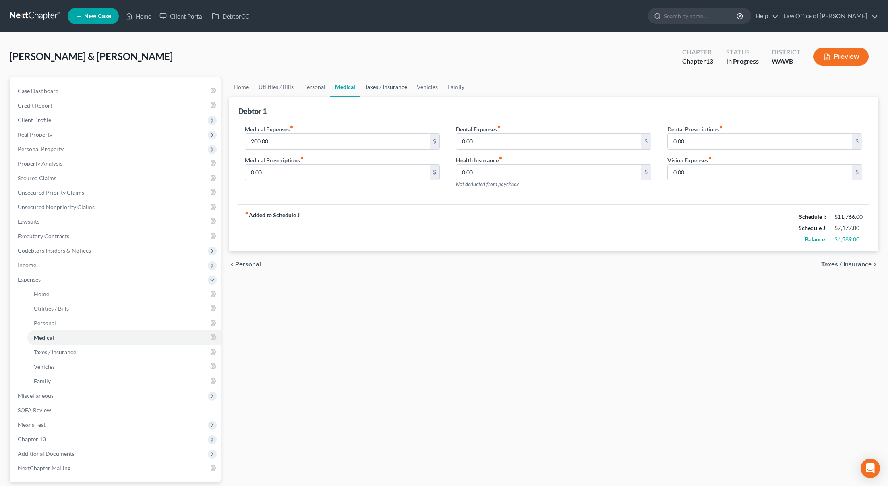
click at [373, 87] on link "Taxes / Insurance" at bounding box center [386, 86] width 52 height 19
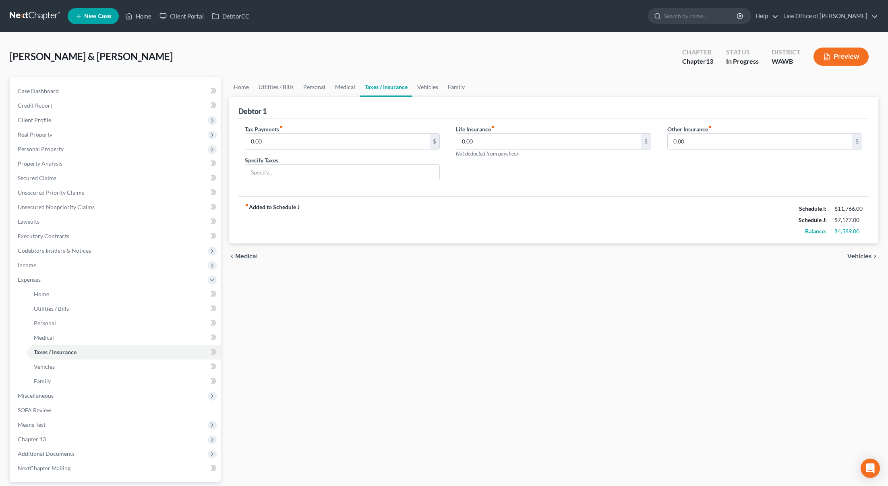
click at [404, 90] on link "Taxes / Insurance" at bounding box center [386, 86] width 52 height 19
click at [430, 89] on link "Vehicles" at bounding box center [427, 86] width 31 height 19
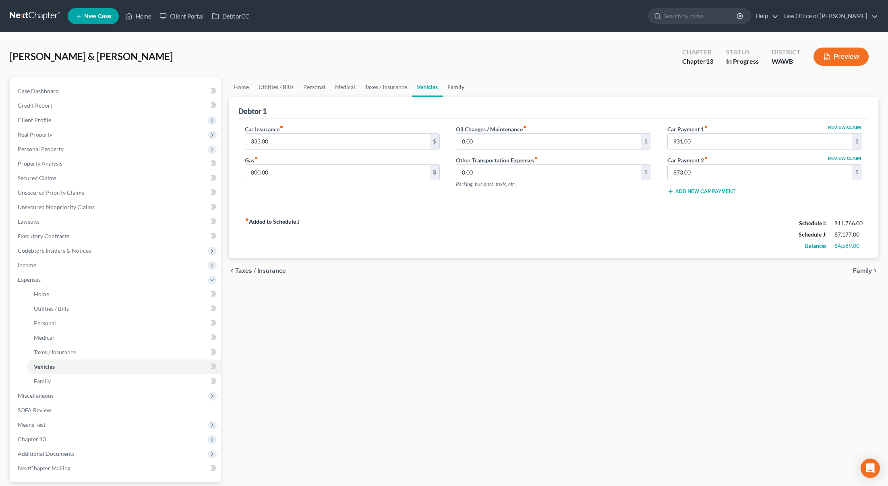
click at [455, 87] on link "Family" at bounding box center [456, 86] width 27 height 19
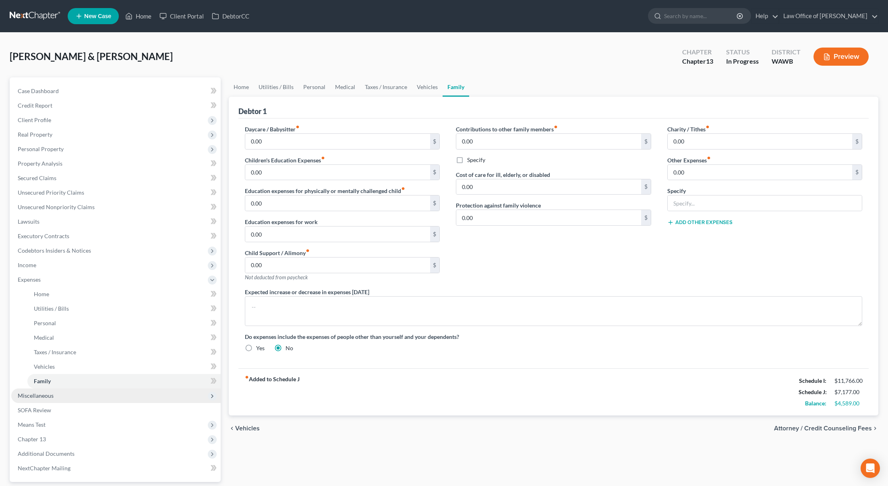
click at [37, 391] on span "Miscellaneous" at bounding box center [115, 395] width 209 height 15
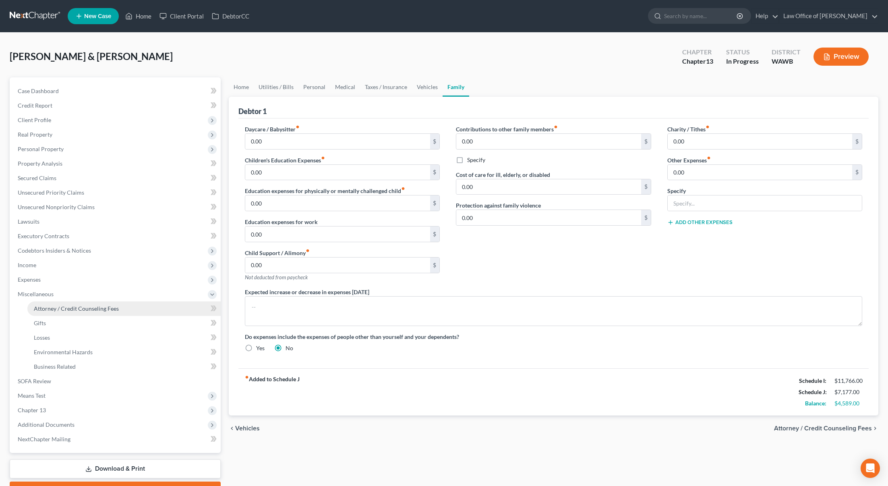
click at [73, 306] on span "Attorney / Credit Counseling Fees" at bounding box center [76, 308] width 85 height 7
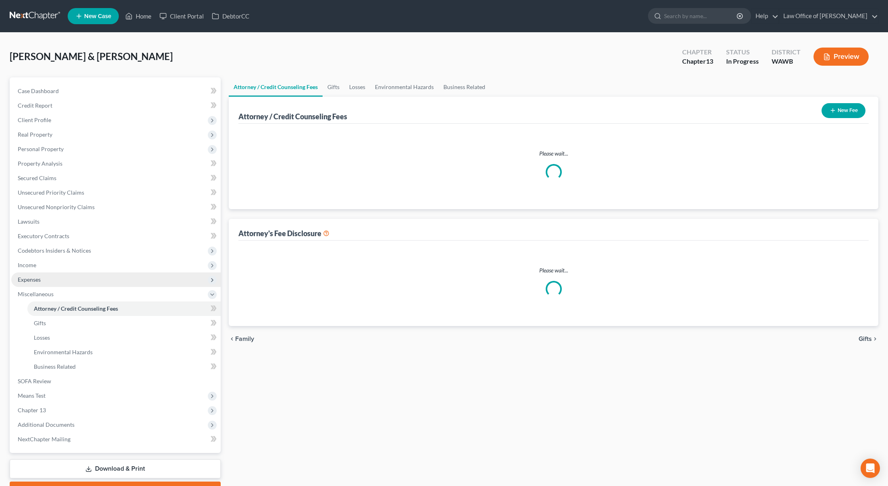
select select "0"
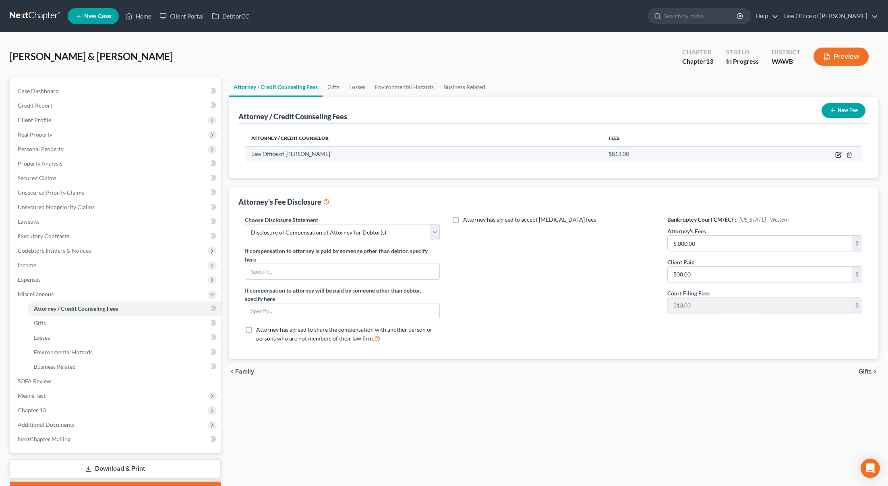
click at [837, 156] on icon "button" at bounding box center [838, 154] width 6 height 6
select select "50"
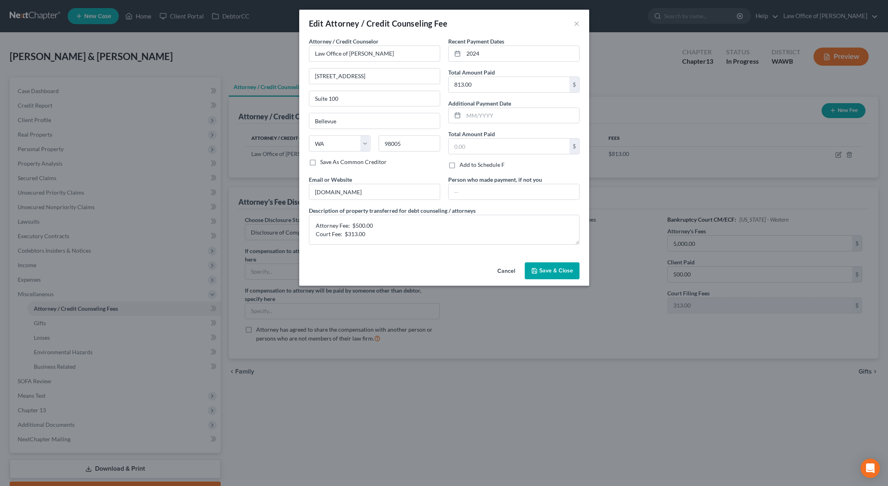
click at [554, 272] on span "Save & Close" at bounding box center [556, 270] width 34 height 7
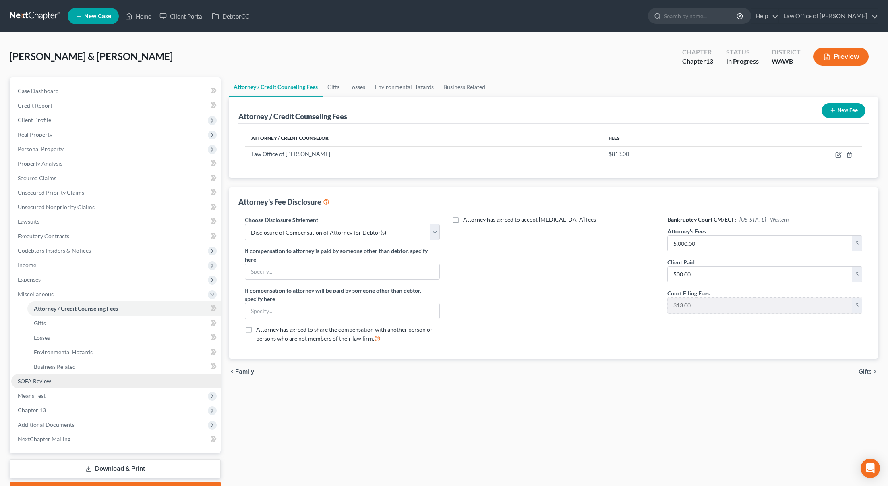
click at [141, 379] on link "SOFA Review" at bounding box center [115, 381] width 209 height 15
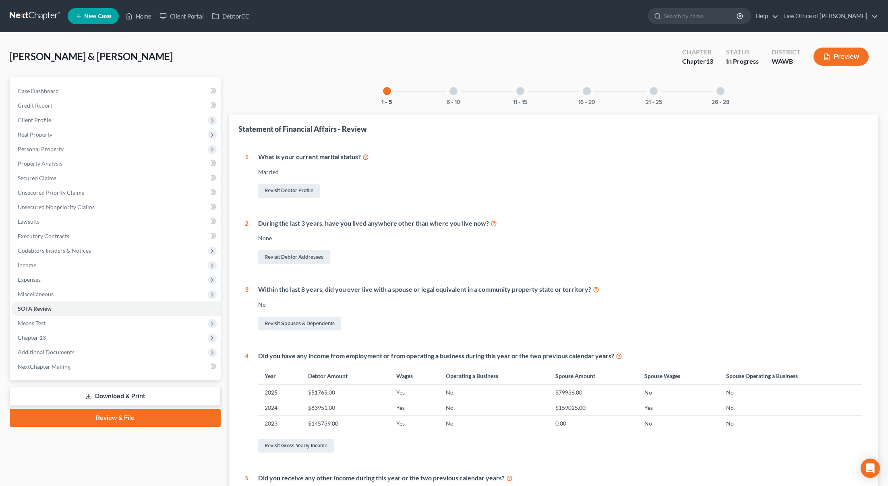
click at [456, 89] on div at bounding box center [454, 91] width 8 height 8
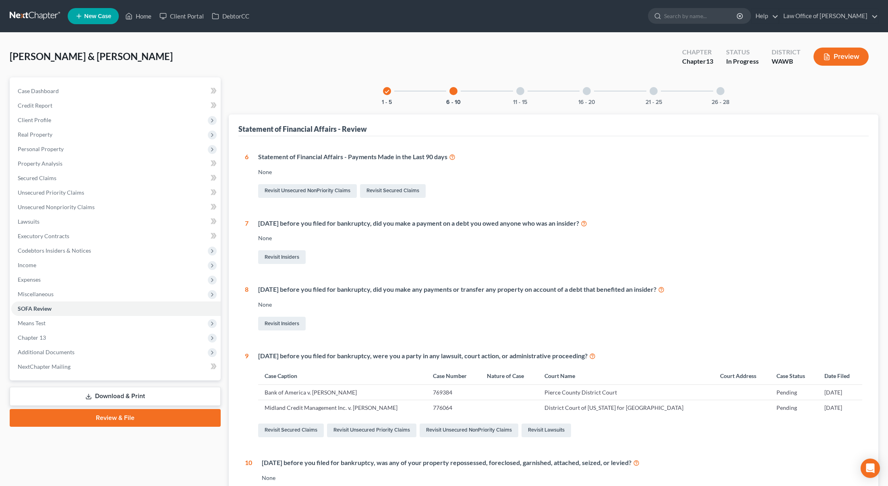
click at [521, 95] on div "11 - 15" at bounding box center [520, 90] width 27 height 27
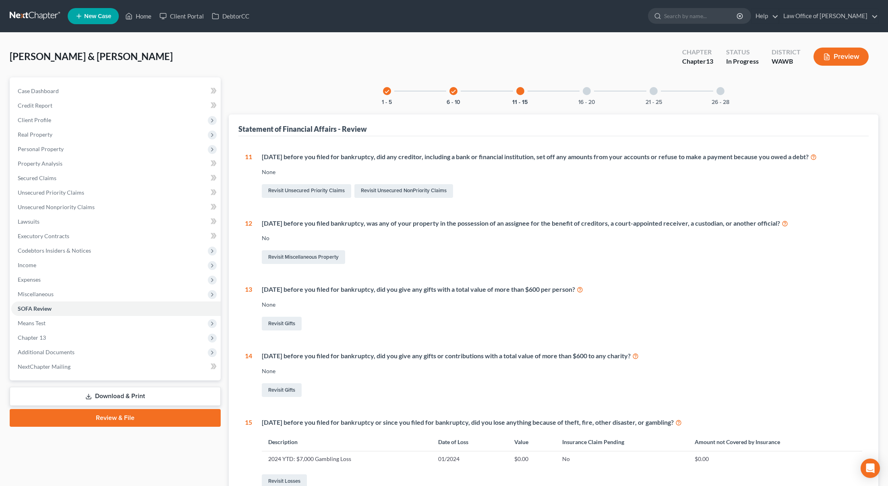
click at [583, 96] on div "16 - 20" at bounding box center [586, 90] width 27 height 27
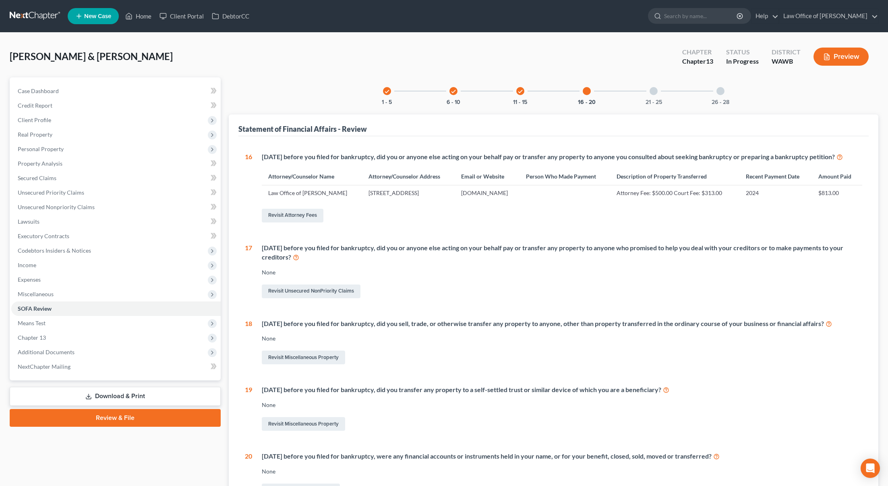
click at [652, 94] on div at bounding box center [654, 91] width 8 height 8
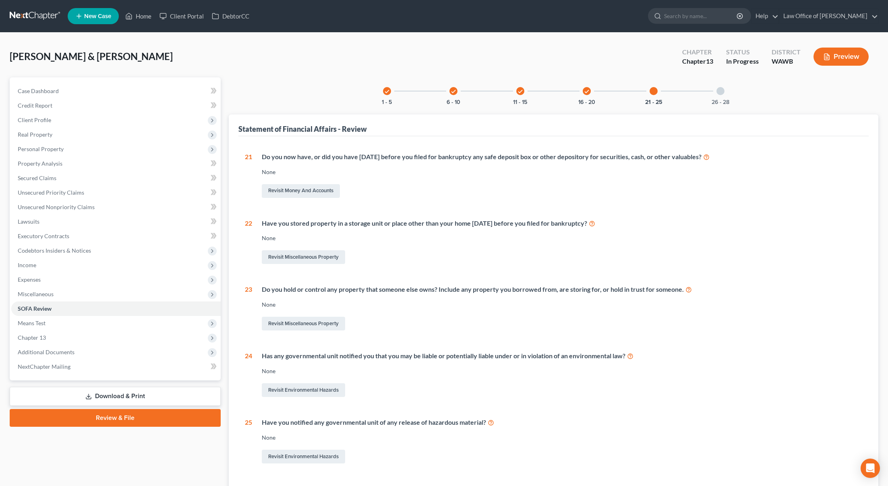
click at [723, 96] on div "26 - 28" at bounding box center [720, 90] width 27 height 27
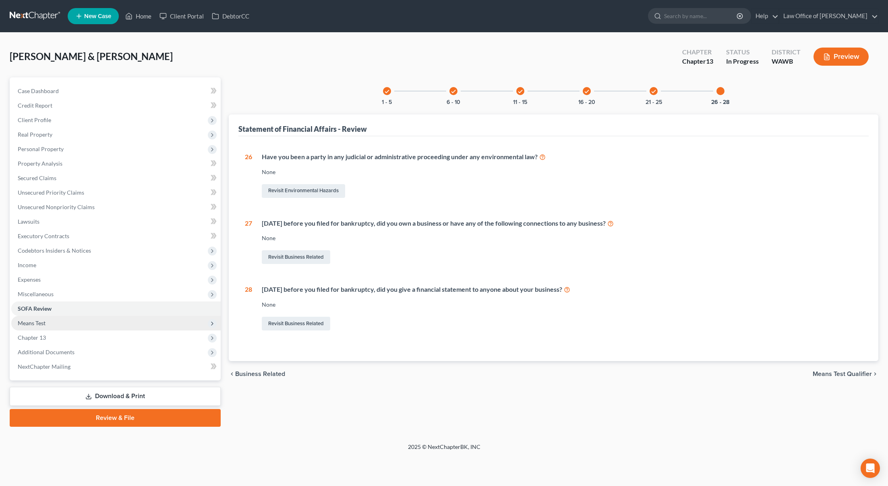
click at [118, 323] on span "Means Test" at bounding box center [115, 323] width 209 height 15
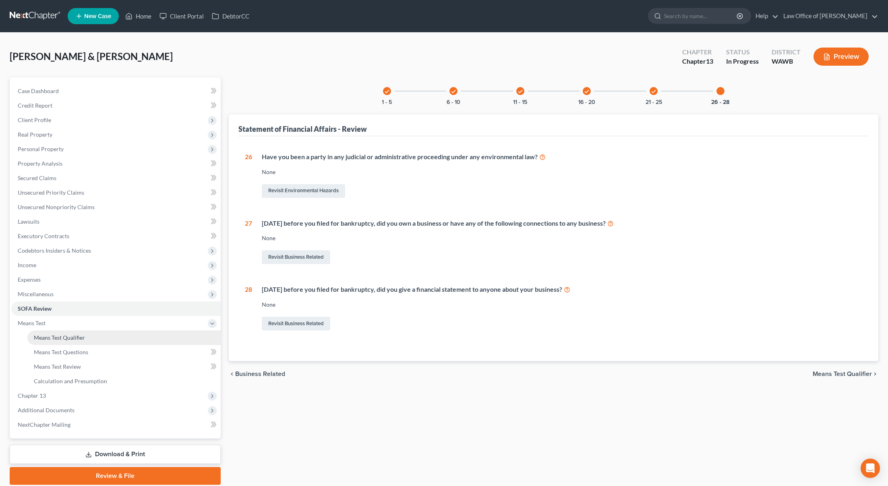
click at [107, 335] on link "Means Test Qualifier" at bounding box center [123, 337] width 193 height 15
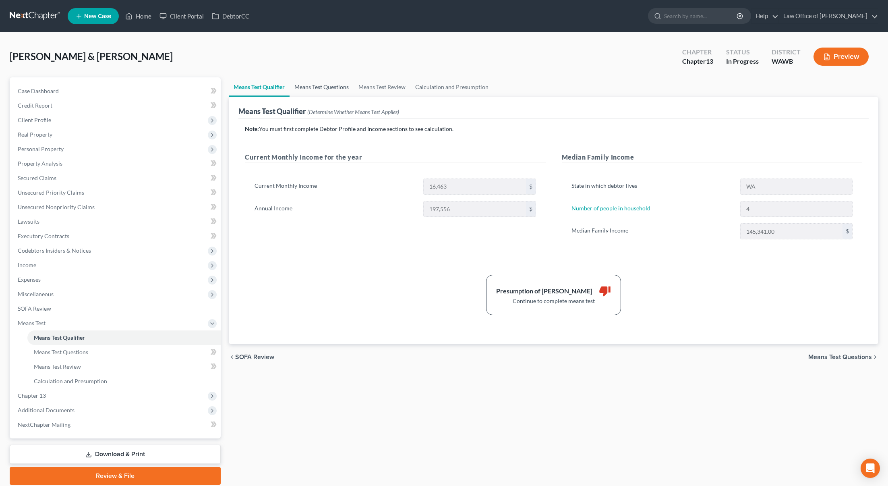
click at [325, 88] on link "Means Test Questions" at bounding box center [322, 86] width 64 height 19
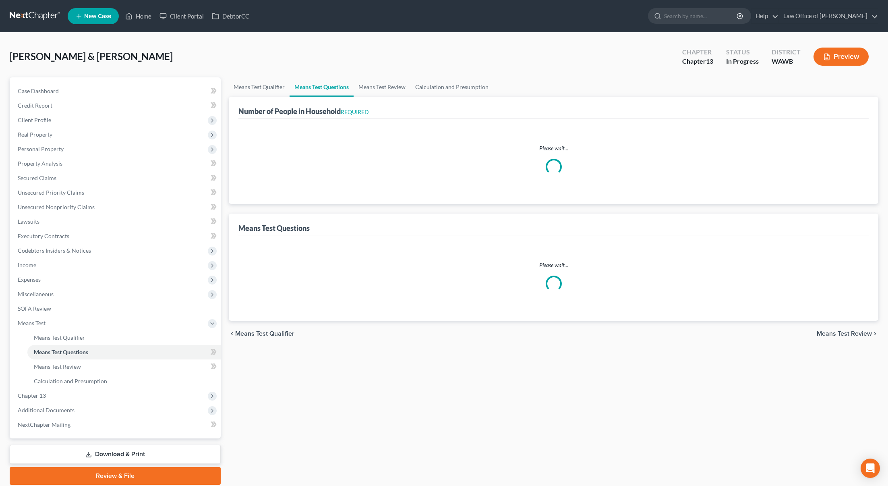
select select "0"
select select "60"
select select "1"
select select "60"
select select "1"
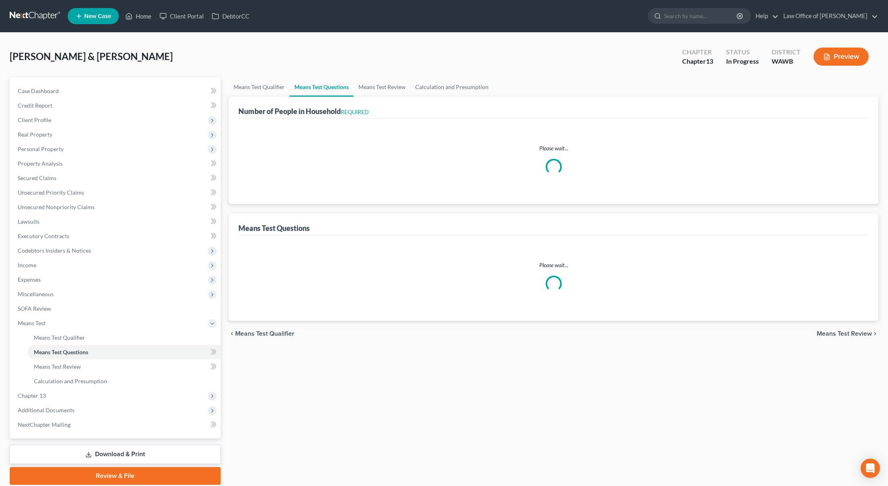
select select "60"
select select "0"
select select "60"
select select "3"
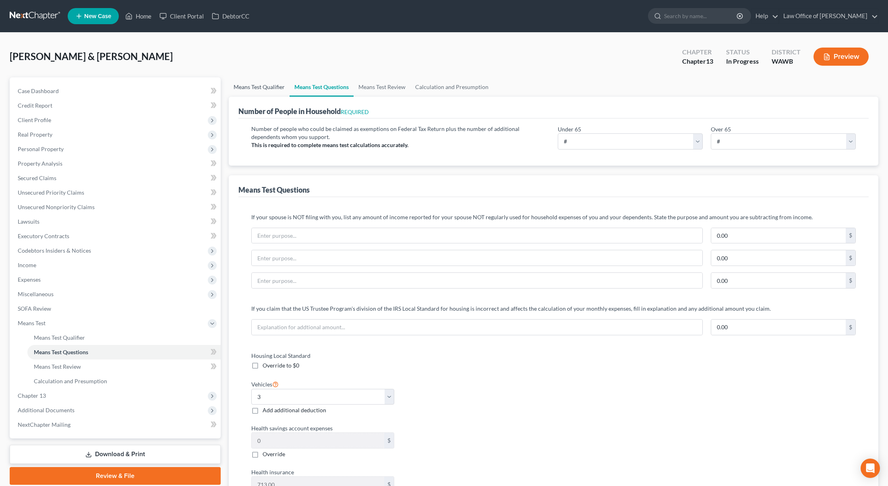
click at [243, 89] on link "Means Test Qualifier" at bounding box center [259, 86] width 61 height 19
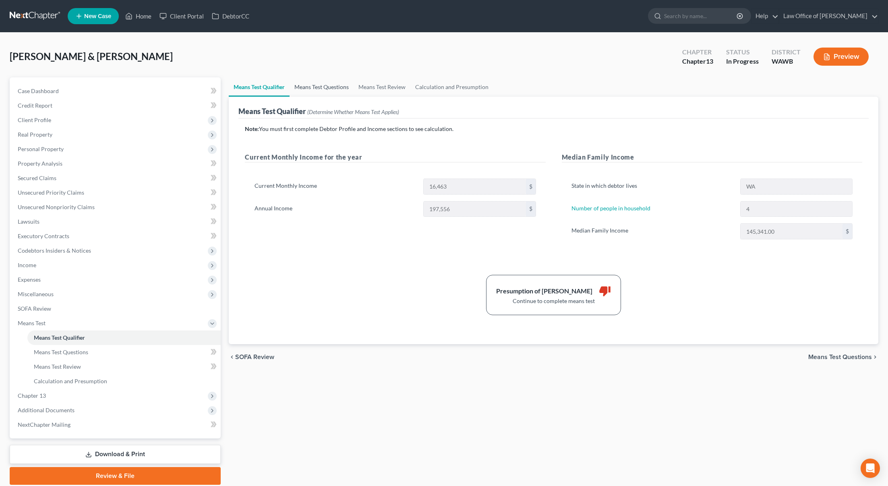
click at [319, 89] on link "Means Test Questions" at bounding box center [322, 86] width 64 height 19
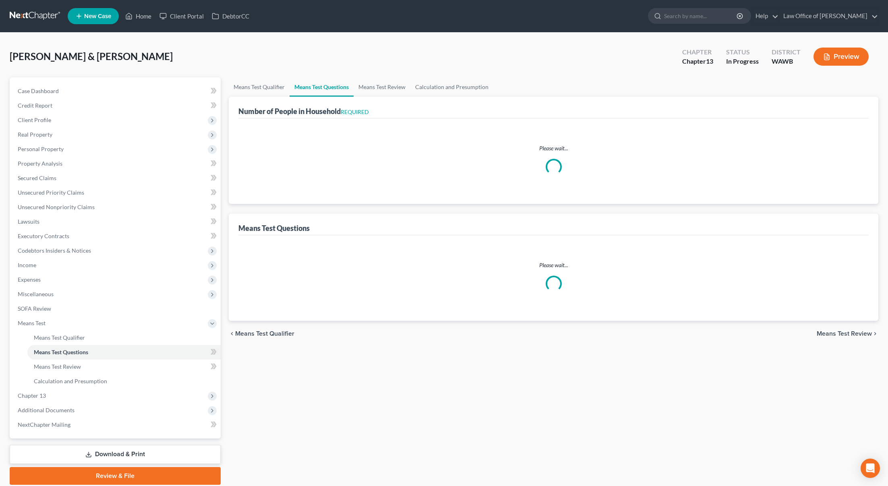
select select "0"
select select "60"
select select "1"
select select "60"
select select "1"
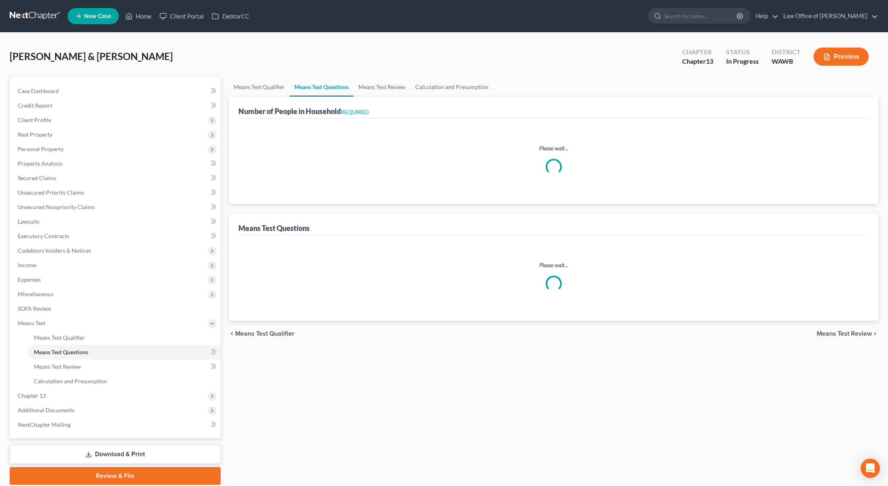
select select "60"
select select "0"
select select "60"
select select "3"
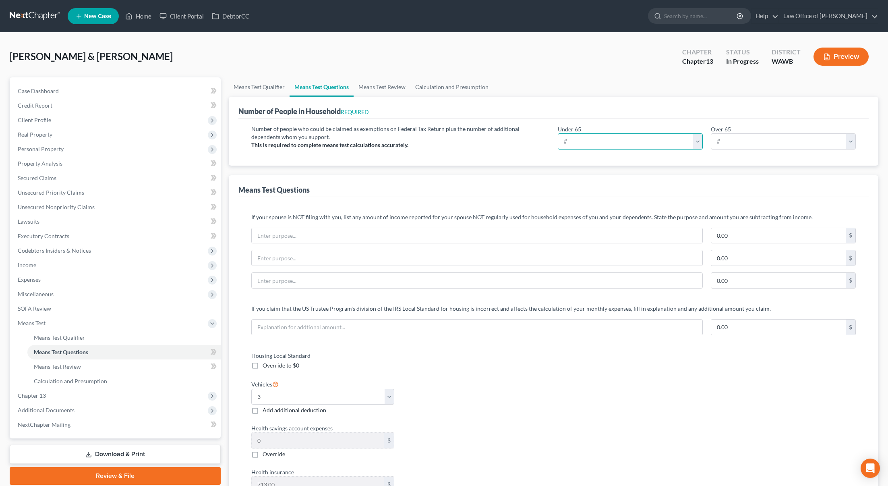
click at [590, 143] on select "# 0 1 2 3 4 5 6 7 8 9 10" at bounding box center [630, 141] width 145 height 16
select select "4"
click at [558, 133] on select "# 0 1 2 3 4 5 6 7 8 9 10" at bounding box center [630, 141] width 145 height 16
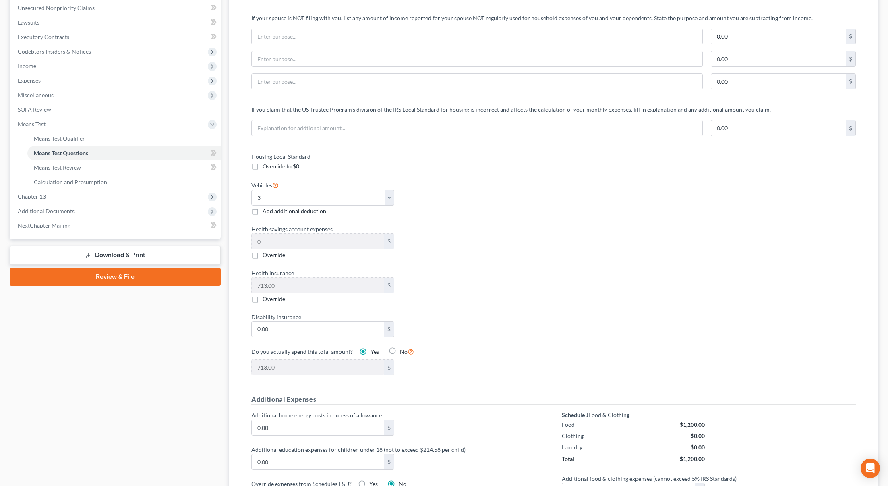
scroll to position [202, 0]
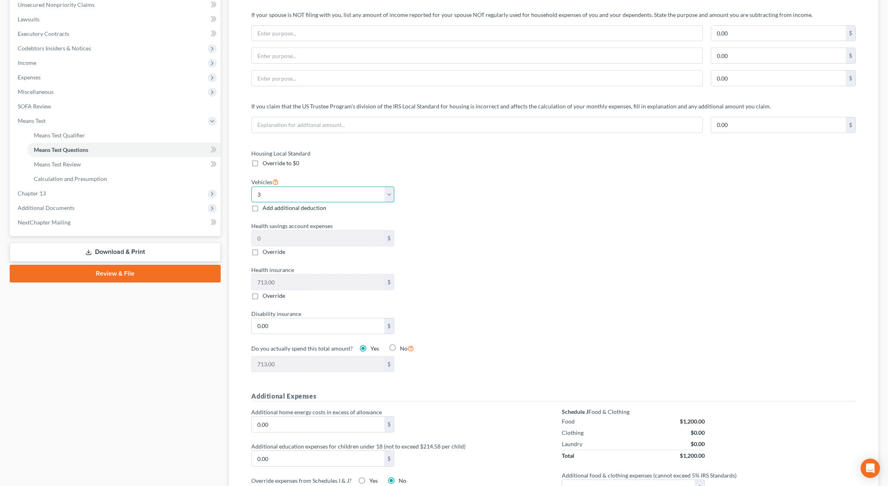
click at [363, 195] on select "Select 0 1 2 3 4 5" at bounding box center [322, 194] width 143 height 16
select select "2"
click at [251, 186] on select "Select 0 1 2 3 4 5" at bounding box center [322, 194] width 143 height 16
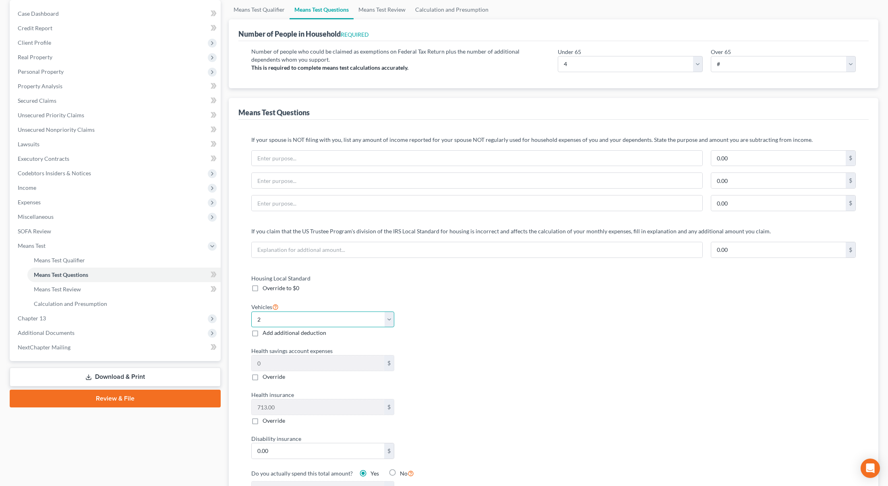
scroll to position [0, 0]
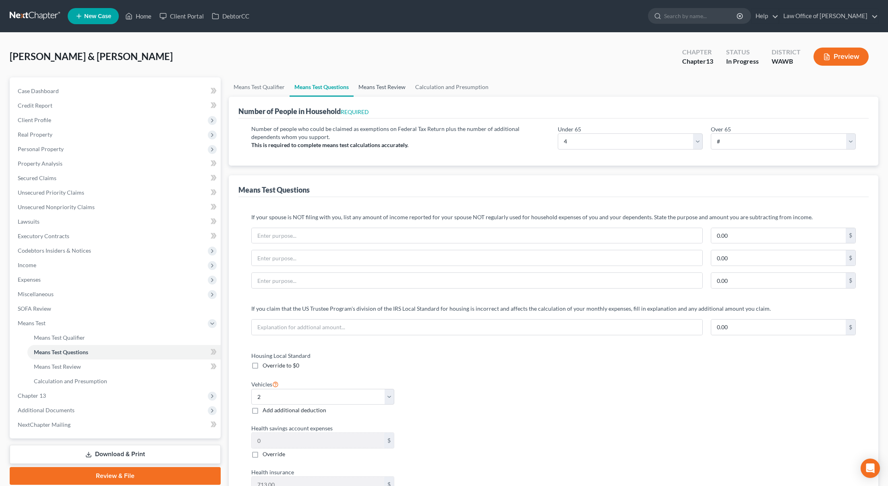
click at [370, 85] on link "Means Test Review" at bounding box center [382, 86] width 57 height 19
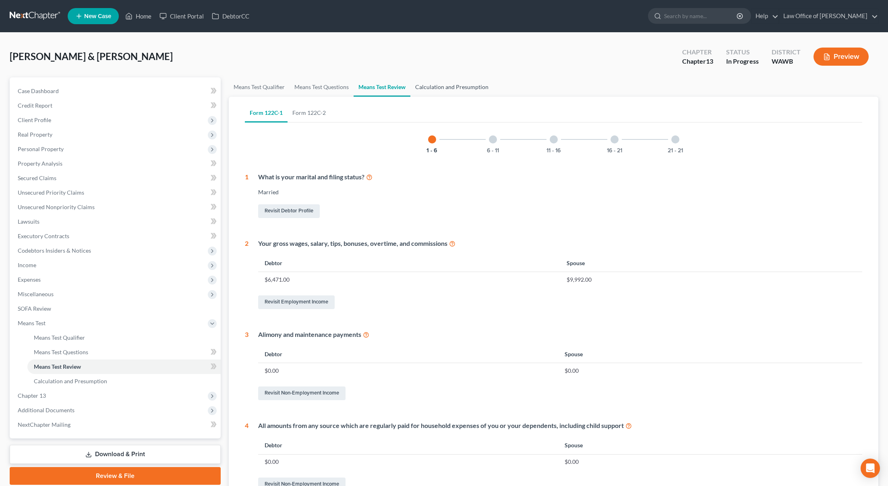
click at [437, 86] on link "Calculation and Presumption" at bounding box center [451, 86] width 83 height 19
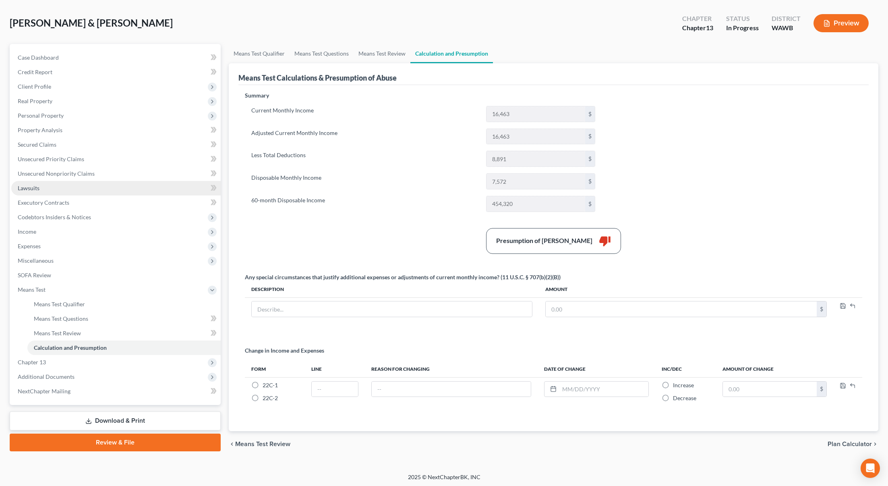
scroll to position [35, 0]
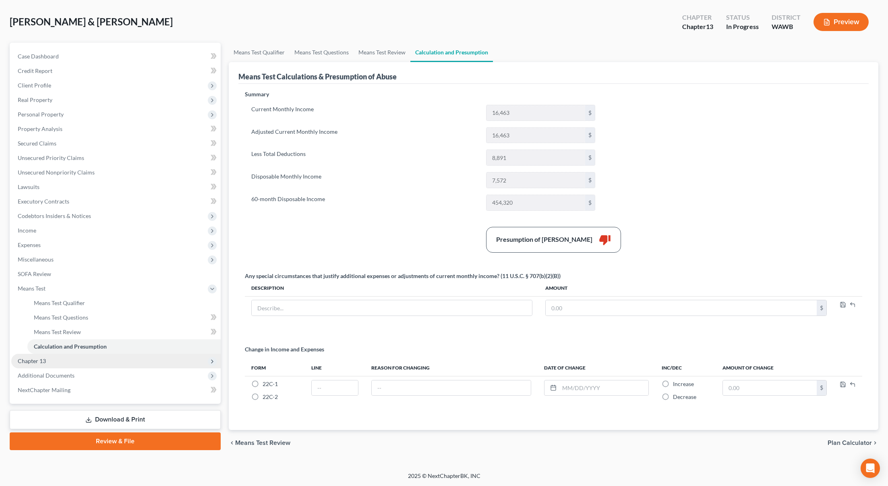
click at [71, 363] on span "Chapter 13" at bounding box center [115, 361] width 209 height 15
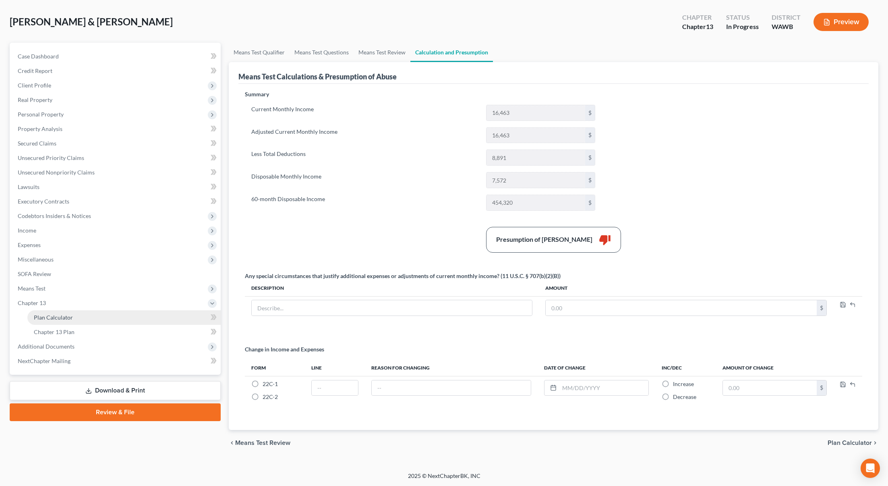
click at [70, 321] on link "Plan Calculator" at bounding box center [123, 317] width 193 height 15
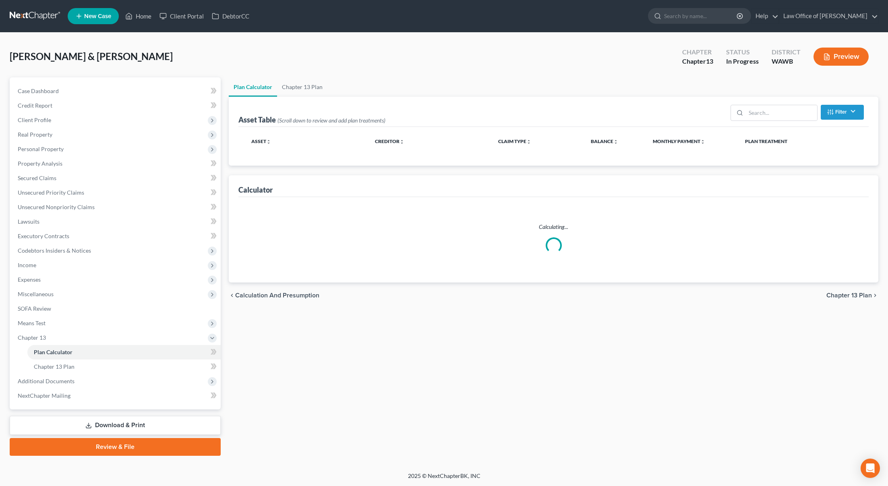
select select "59"
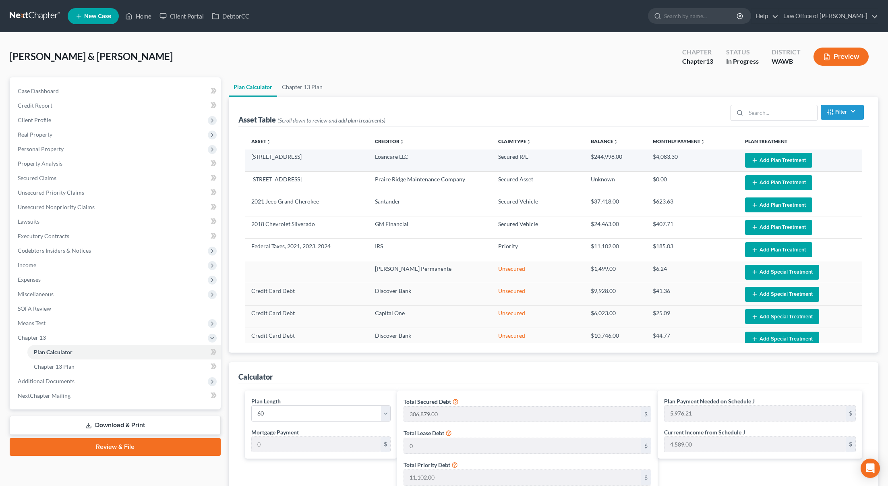
click at [773, 163] on button "Add Plan Treatment" at bounding box center [778, 160] width 67 height 15
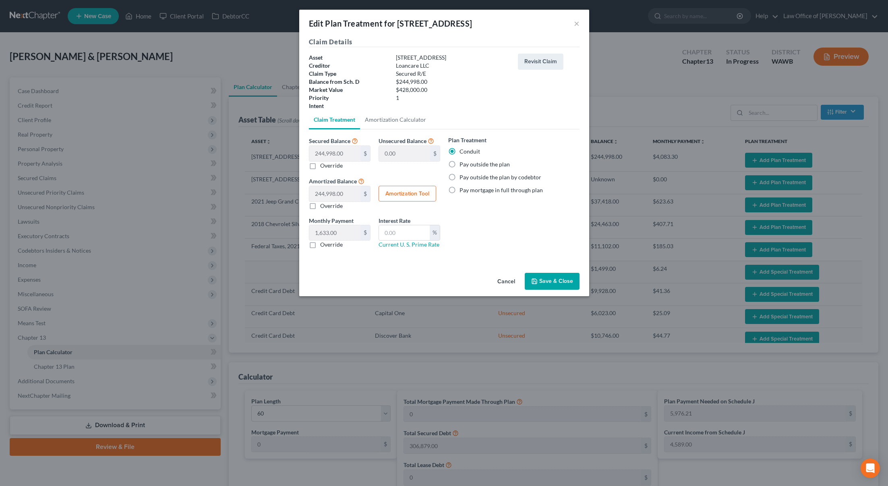
click at [460, 188] on label "Pay mortgage in full through plan" at bounding box center [501, 190] width 83 height 8
click at [463, 188] on input "Pay mortgage in full through plan" at bounding box center [465, 188] width 5 height 5
radio input "true"
click at [460, 176] on label "Pay outside the plan by codebtor" at bounding box center [501, 177] width 82 height 8
click at [463, 176] on input "Pay outside the plan by codebtor" at bounding box center [465, 175] width 5 height 5
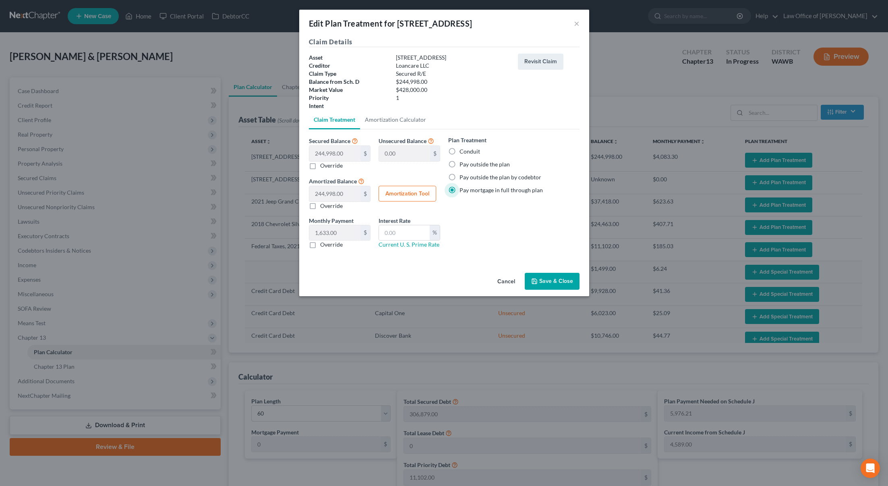
radio input "true"
click at [556, 282] on button "Save & Close" at bounding box center [552, 281] width 55 height 17
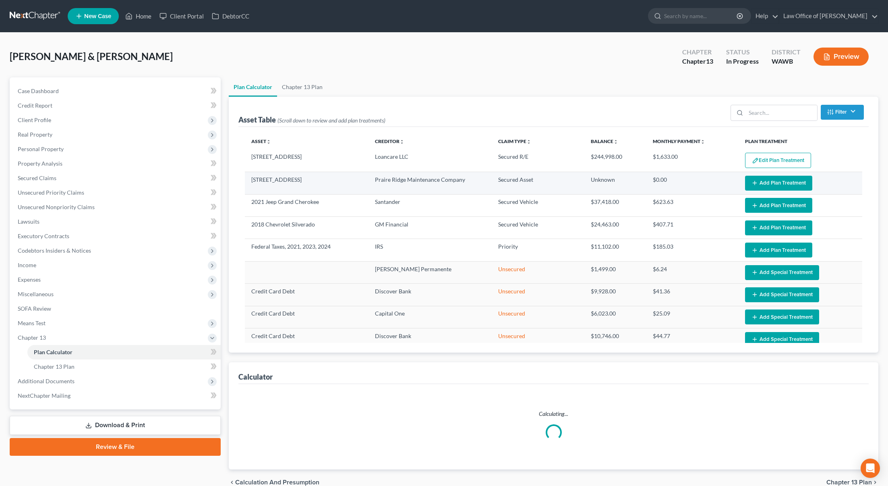
click at [786, 182] on button "Add Plan Treatment" at bounding box center [778, 183] width 67 height 15
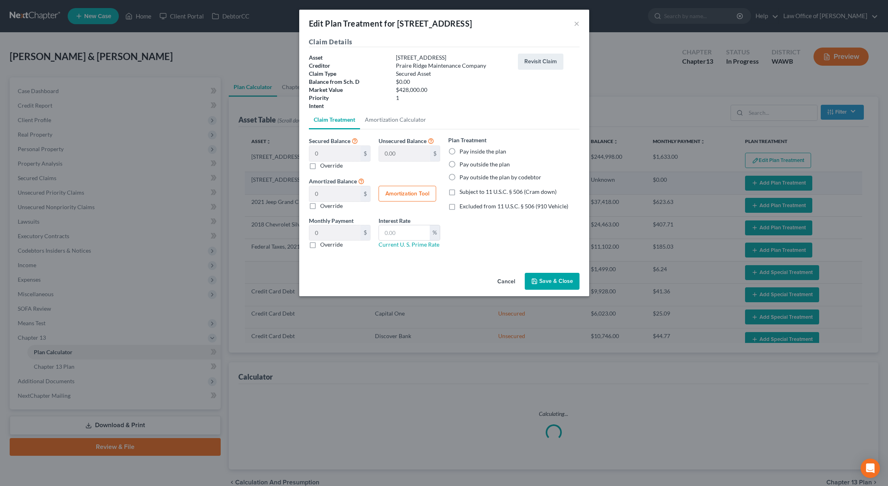
select select "59"
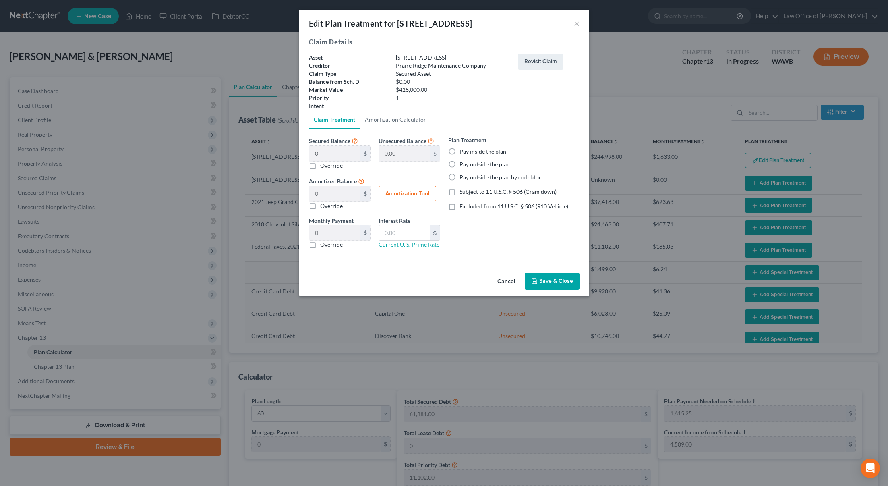
click at [460, 167] on label "Pay outside the plan" at bounding box center [485, 164] width 50 height 8
click at [463, 166] on input "Pay outside the plan" at bounding box center [465, 162] width 5 height 5
radio input "true"
click at [551, 288] on button "Save & Close" at bounding box center [552, 281] width 55 height 17
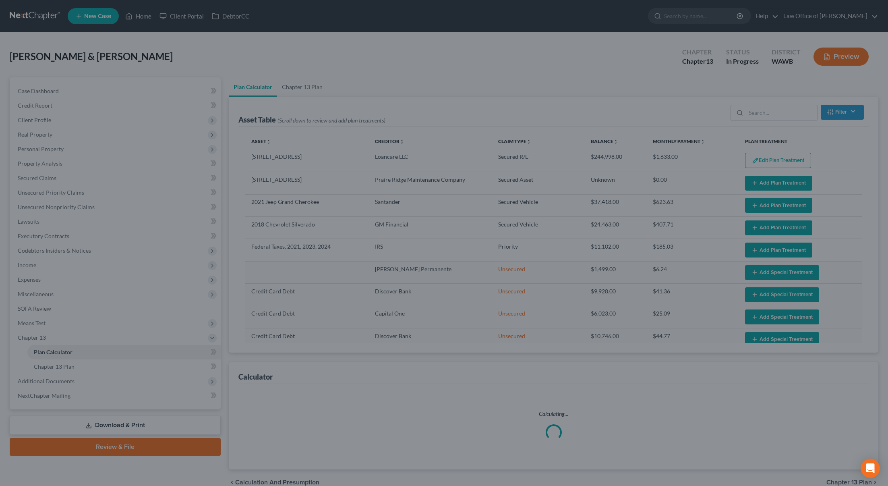
select select "59"
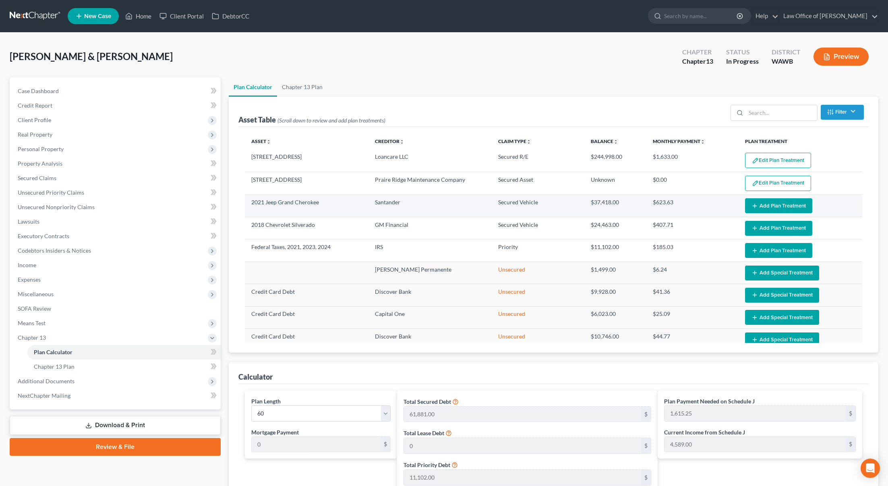
click at [772, 205] on button "Add Plan Treatment" at bounding box center [778, 205] width 67 height 15
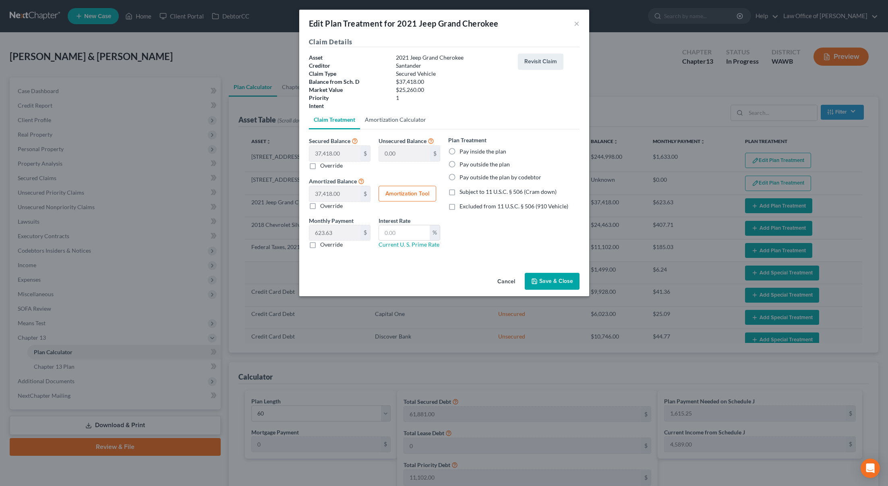
click at [386, 115] on link "Amortization Calculator" at bounding box center [395, 119] width 71 height 19
type input "37,418.00"
type input "60"
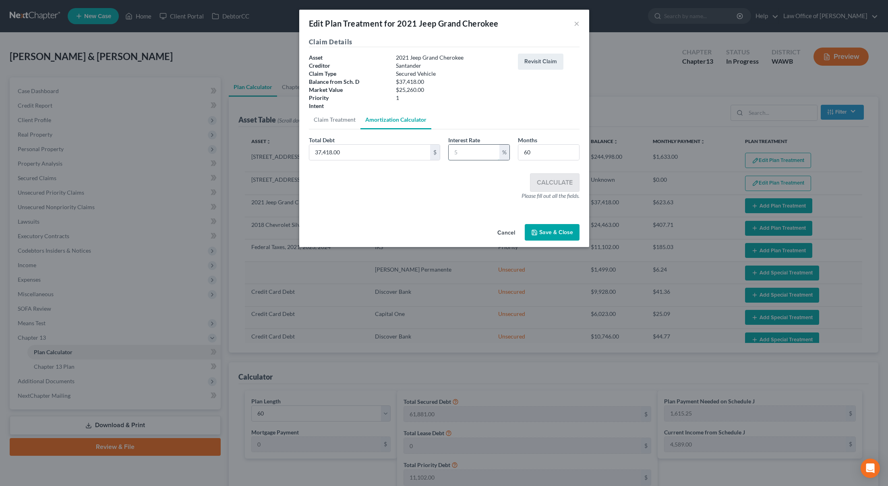
click at [466, 153] on input "text" at bounding box center [474, 152] width 51 height 15
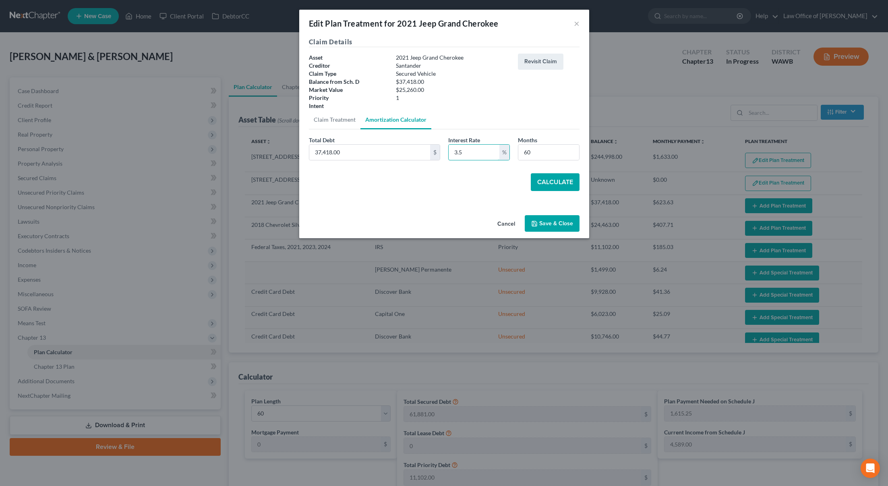
type input "3.5"
click at [556, 184] on button "Calculate" at bounding box center [555, 182] width 49 height 18
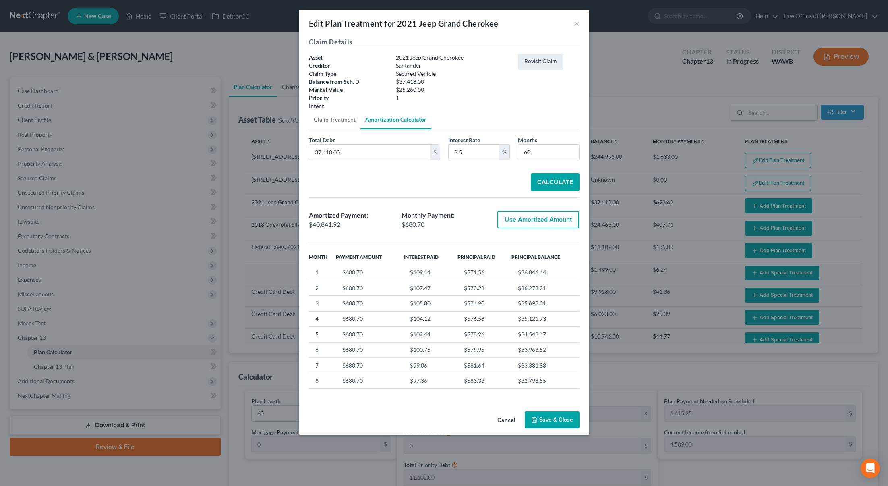
click at [539, 220] on button "Use Amortized Amount" at bounding box center [538, 220] width 82 height 18
type input "40,841.92"
checkbox input "true"
type input "680.69"
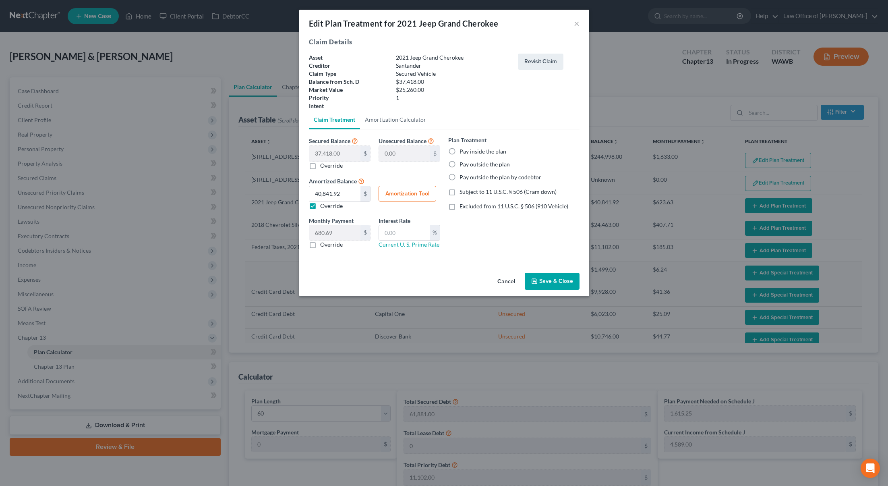
click at [320, 244] on label "Override" at bounding box center [331, 244] width 23 height 8
click at [323, 244] on input "Override" at bounding box center [325, 242] width 5 height 5
checkbox input "true"
click at [334, 232] on input "text" at bounding box center [334, 232] width 51 height 15
type input "681.00"
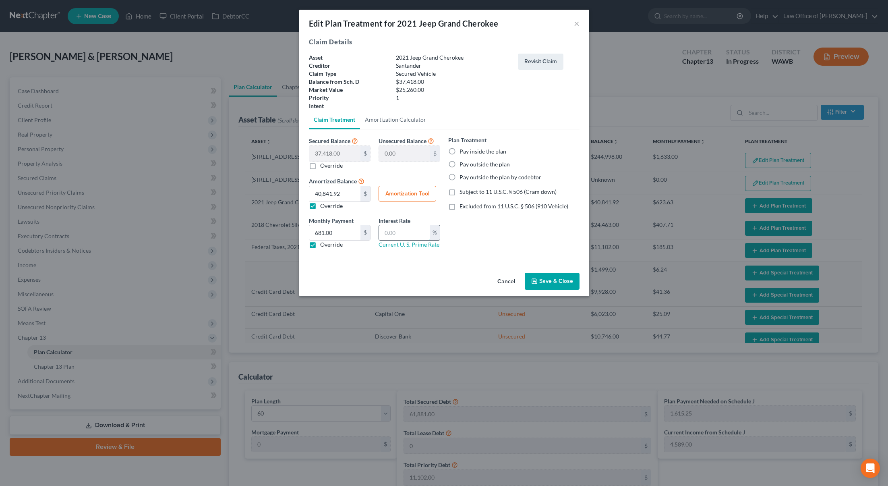
click at [398, 234] on input "text" at bounding box center [404, 232] width 51 height 15
type input "3.5"
click at [406, 244] on link "Current U. S. Prime Rate" at bounding box center [409, 244] width 61 height 7
click at [542, 278] on button "Save & Close" at bounding box center [552, 281] width 55 height 17
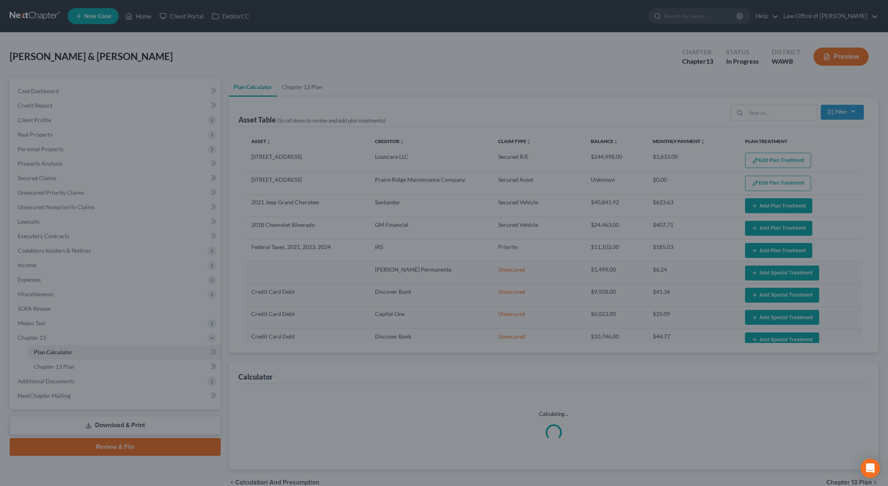
select select "59"
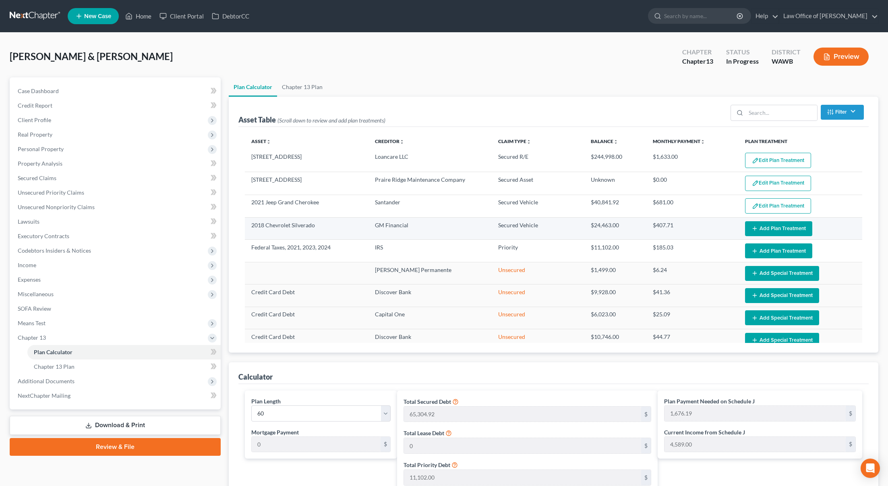
click at [787, 226] on button "Add Plan Treatment" at bounding box center [778, 228] width 67 height 15
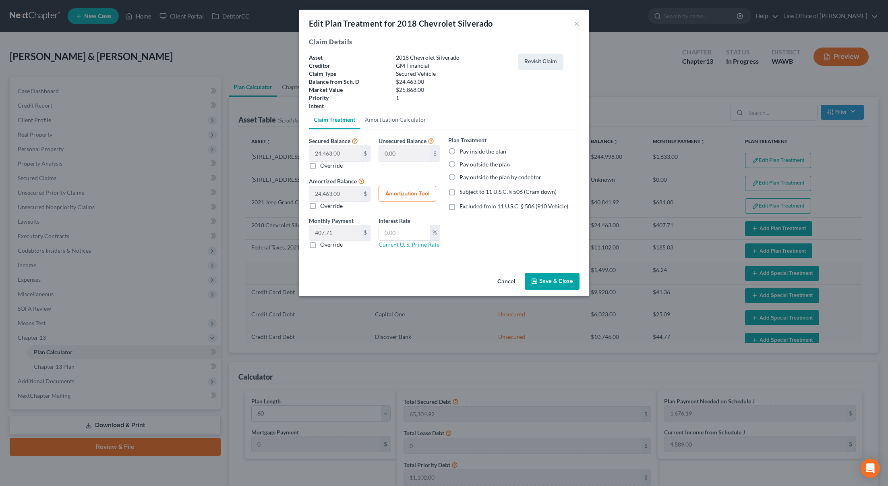
click at [460, 151] on label "Pay inside the plan" at bounding box center [483, 151] width 47 height 8
click at [463, 151] on input "Pay inside the plan" at bounding box center [465, 149] width 5 height 5
radio input "true"
click at [421, 118] on link "Amortization Calculator" at bounding box center [395, 119] width 71 height 19
type input "24,463.00"
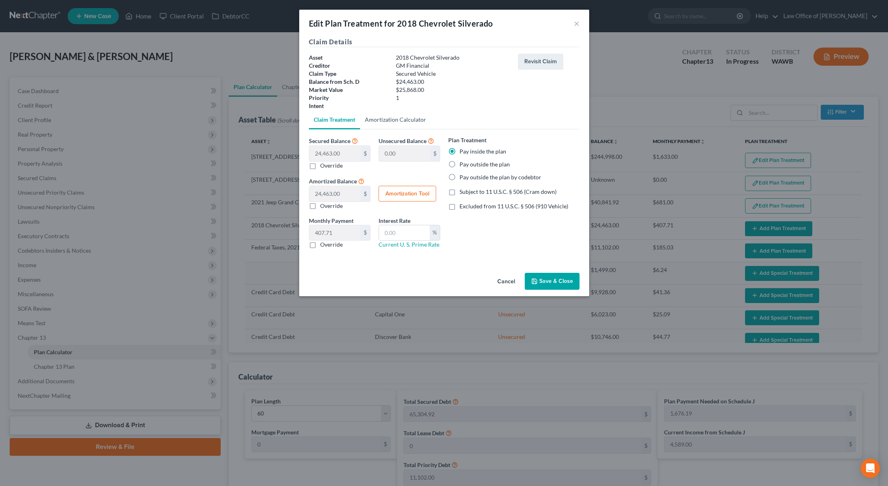
type input "60"
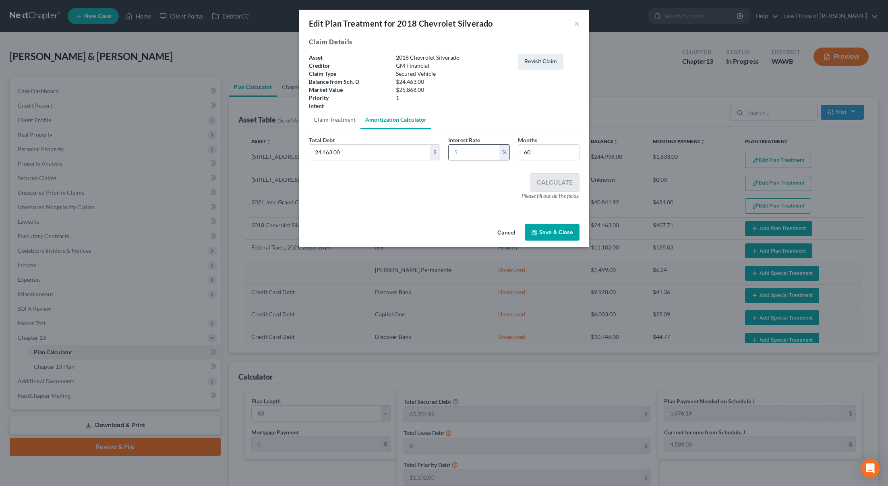
click at [467, 153] on input "text" at bounding box center [474, 152] width 51 height 15
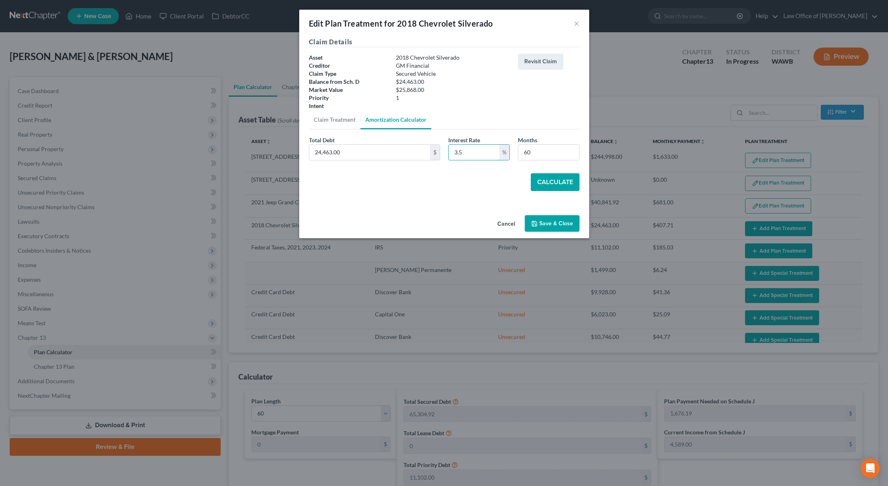
type input "3.5"
click at [552, 180] on button "Calculate" at bounding box center [555, 182] width 49 height 18
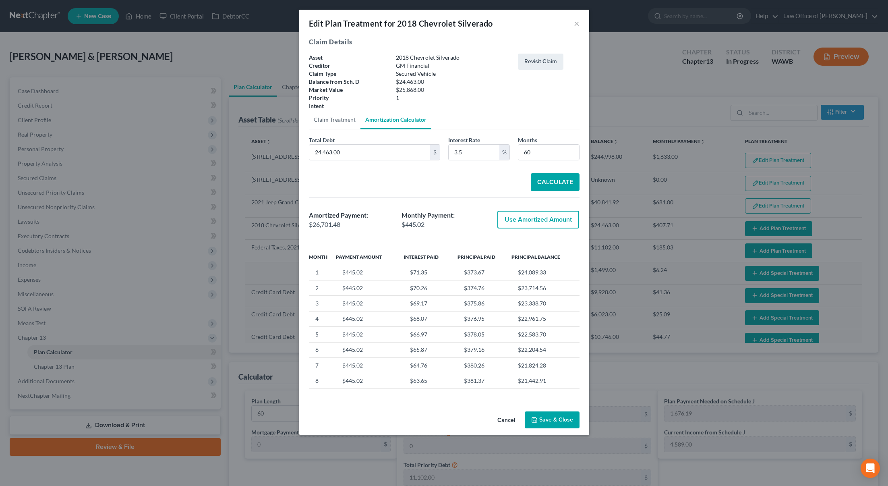
click at [551, 222] on button "Use Amortized Amount" at bounding box center [538, 220] width 82 height 18
type input "26,701.47"
checkbox input "true"
type input "445.02"
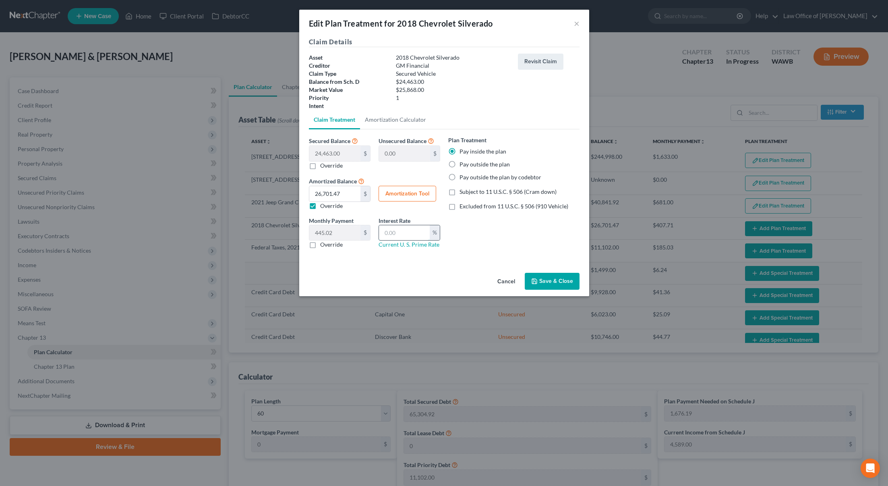
click at [388, 230] on input "text" at bounding box center [404, 232] width 51 height 15
type input "3.5"
click at [555, 278] on button "Save & Close" at bounding box center [552, 281] width 55 height 17
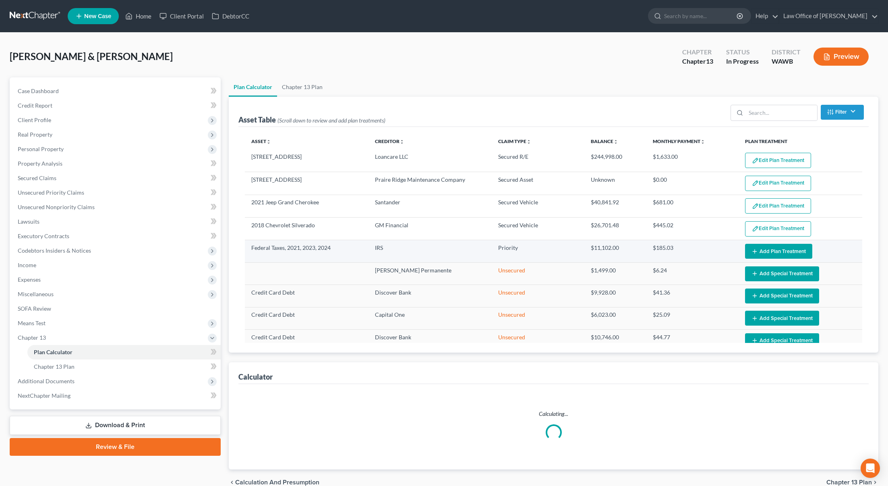
click at [773, 251] on button "Add Plan Treatment" at bounding box center [778, 251] width 67 height 15
select select "59"
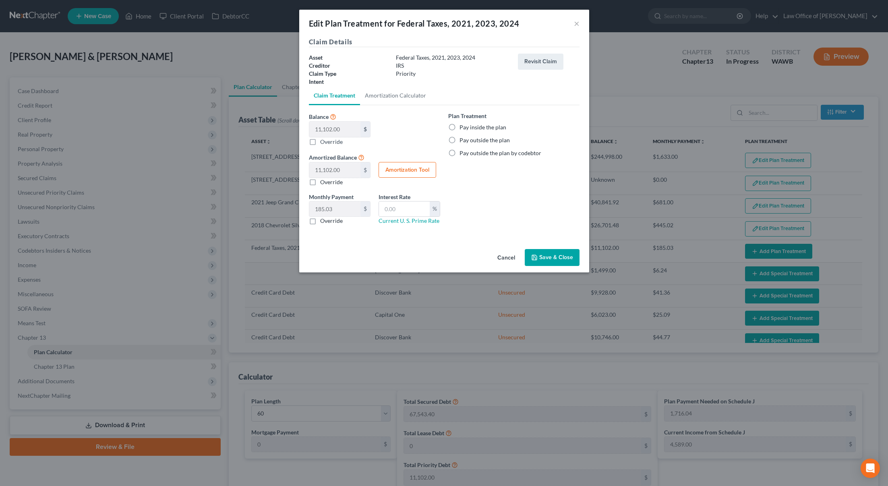
click at [459, 126] on div "Pay inside the plan" at bounding box center [513, 127] width 131 height 8
click at [460, 127] on label "Pay inside the plan" at bounding box center [483, 127] width 47 height 8
click at [463, 127] on input "Pay inside the plan" at bounding box center [465, 125] width 5 height 5
radio input "true"
click at [544, 259] on button "Save & Close" at bounding box center [552, 257] width 55 height 17
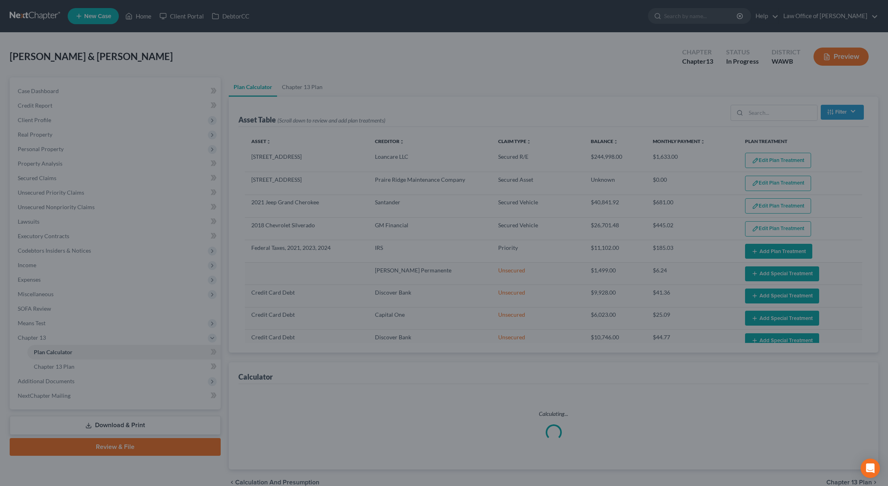
select select "59"
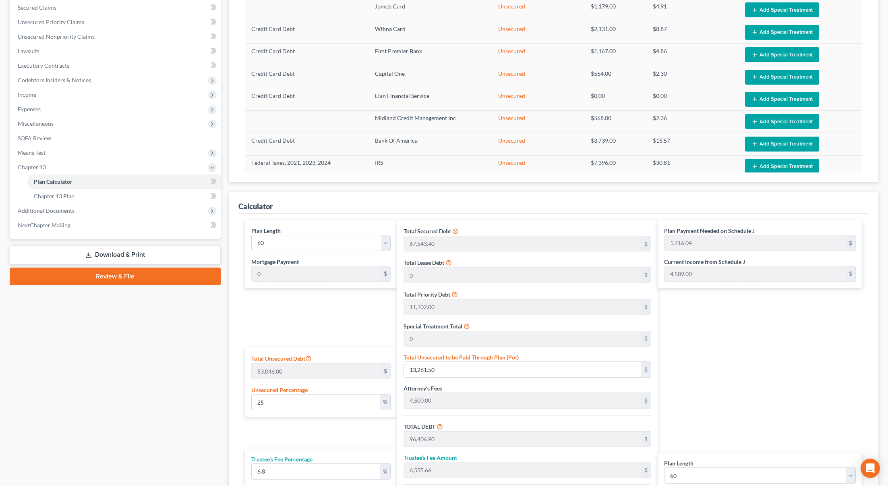
scroll to position [261, 0]
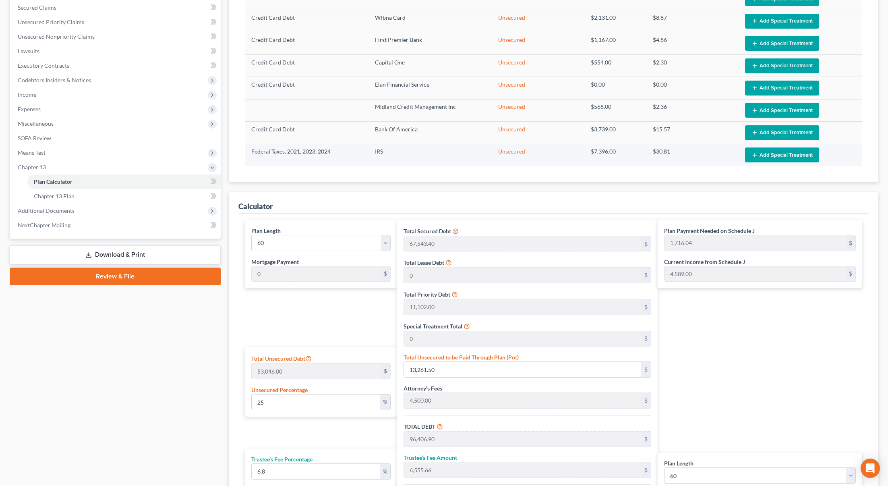
click at [773, 156] on button "Add Special Treatment" at bounding box center [782, 154] width 74 height 15
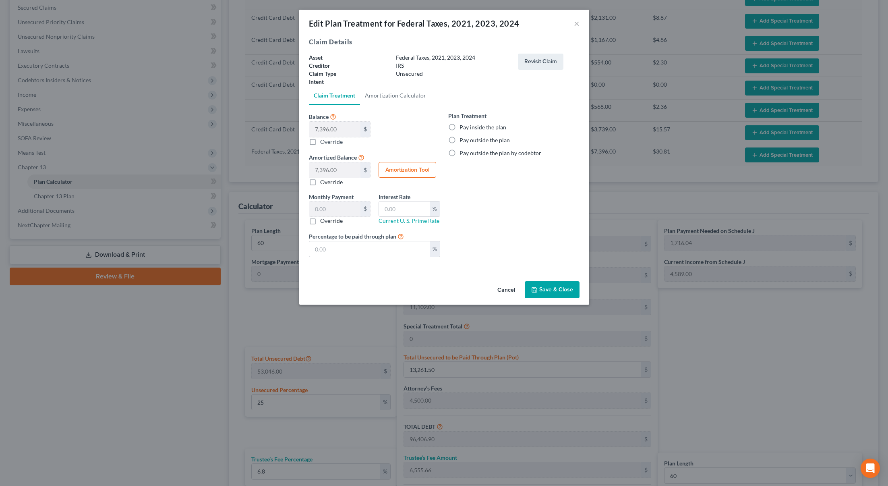
click at [511, 129] on div "Pay inside the plan" at bounding box center [513, 127] width 131 height 8
click at [489, 128] on label "Pay inside the plan" at bounding box center [483, 127] width 47 height 8
click at [468, 128] on input "Pay inside the plan" at bounding box center [465, 125] width 5 height 5
radio input "true"
click at [551, 290] on button "Save & Close" at bounding box center [552, 289] width 55 height 17
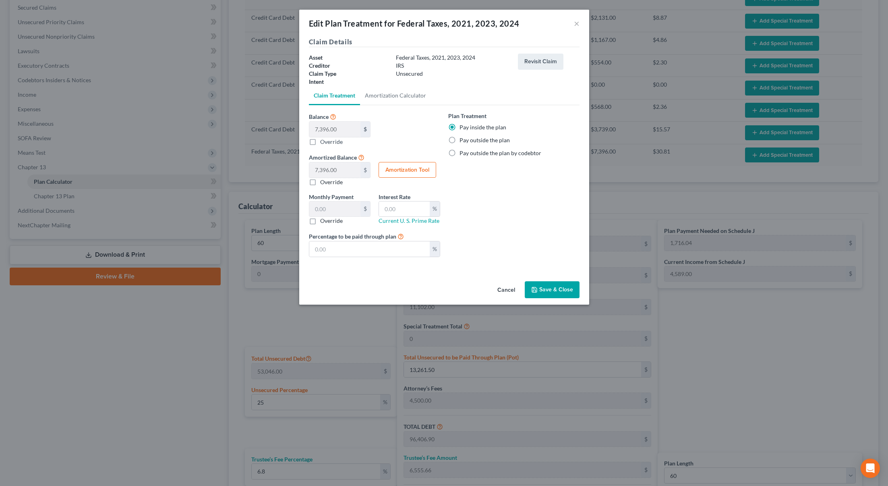
click at [547, 290] on button "Save & Close" at bounding box center [552, 289] width 55 height 17
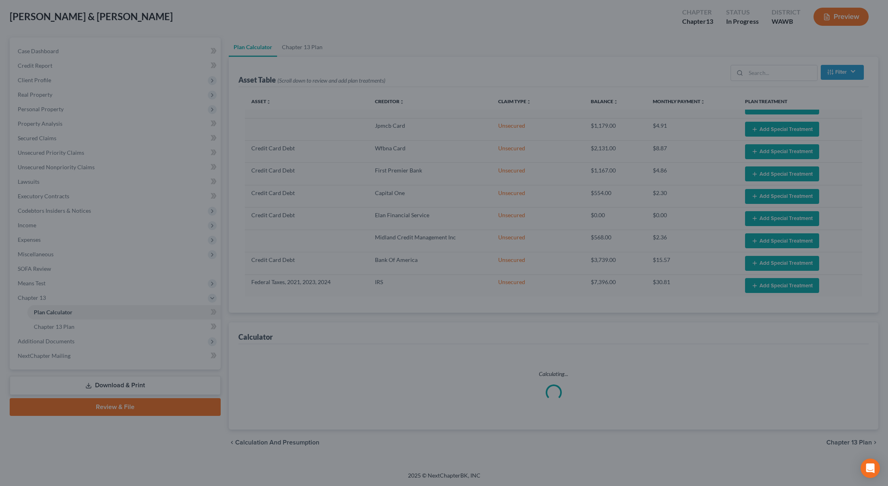
select select "59"
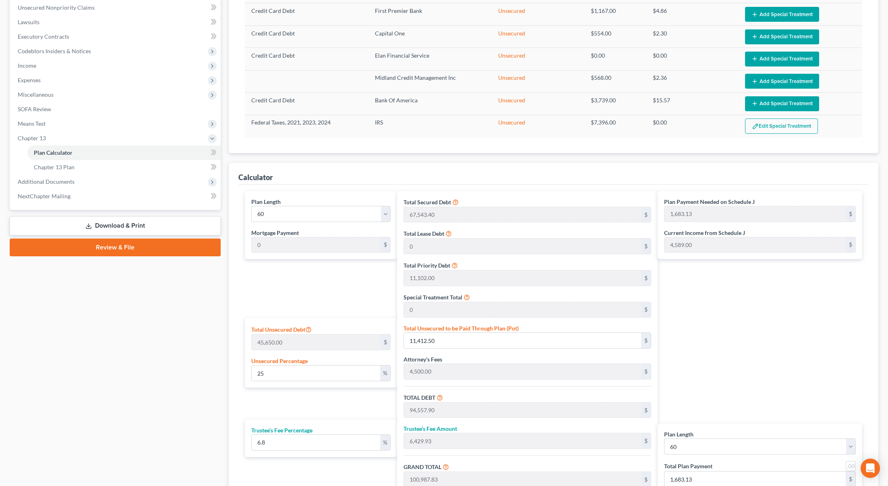
scroll to position [289, 0]
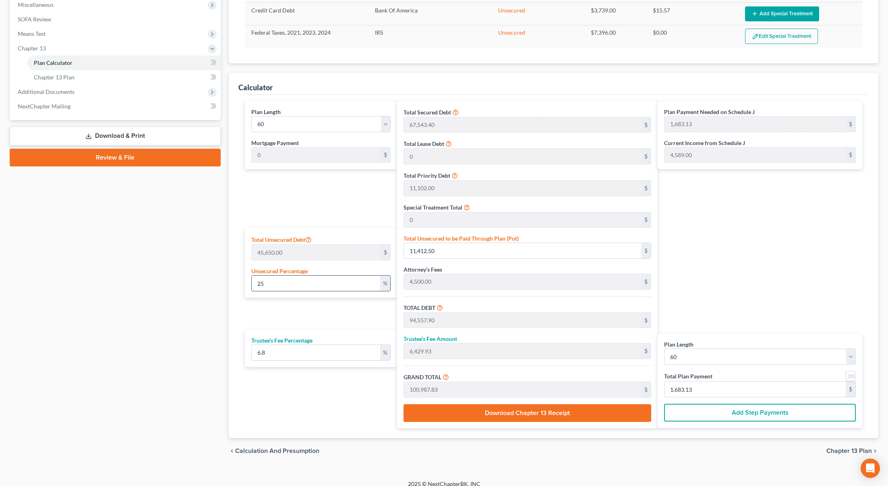
click at [278, 286] on input "25" at bounding box center [316, 283] width 128 height 15
drag, startPoint x: 278, startPoint y: 286, endPoint x: 178, endPoint y: 272, distance: 100.9
click at [184, 272] on div "Petition Navigation Case Dashboard Payments Invoices Payments Payments Credit R…" at bounding box center [444, 125] width 877 height 675
type input "1"
type input "456.50"
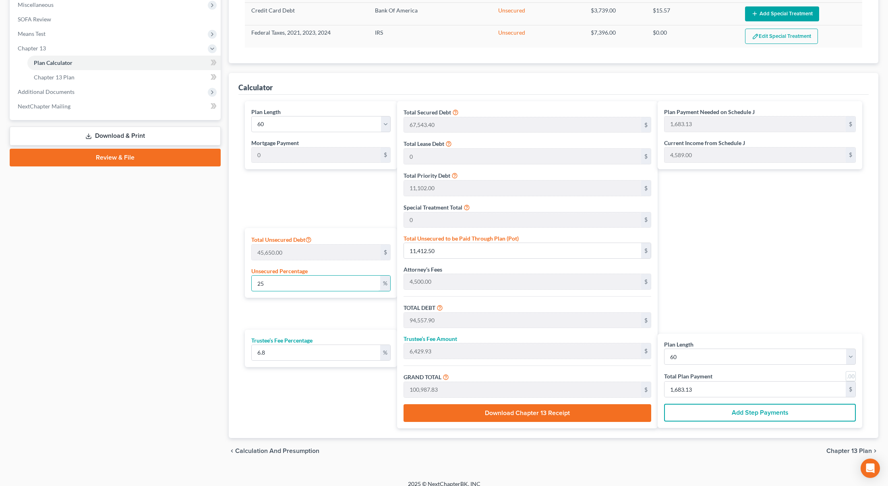
type input "83,601.90"
type input "5,684.92"
type input "89,286.82"
type input "1,488.11"
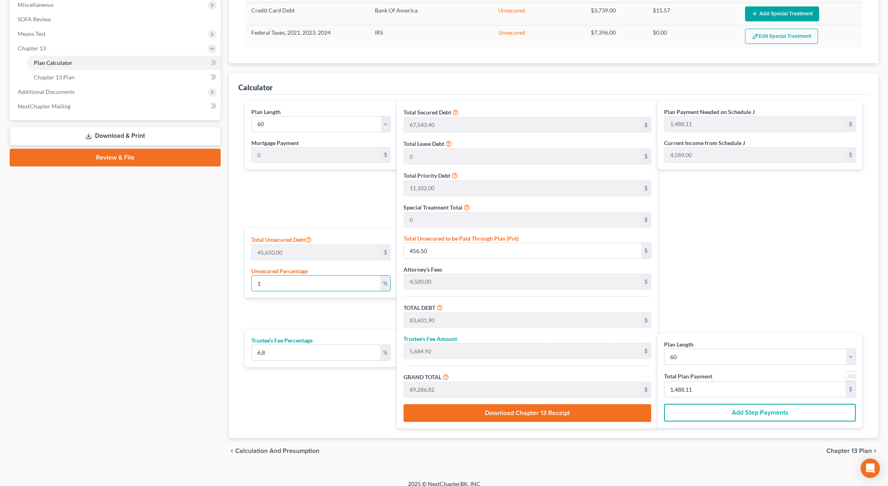
type input "10"
type input "4,565.00"
type input "87,710.40"
type input "5,964.30"
type input "93,674.70"
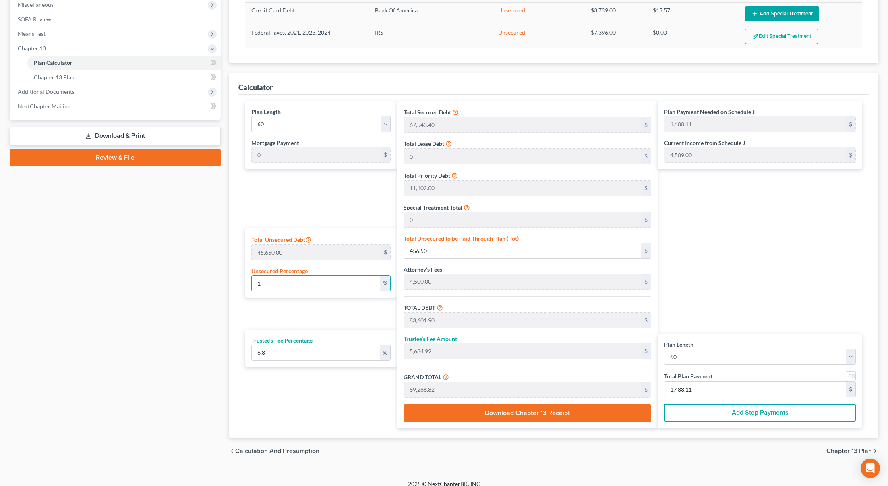
type input "1,561.24"
type input "100"
type input "45,650.00"
type input "128,795.40"
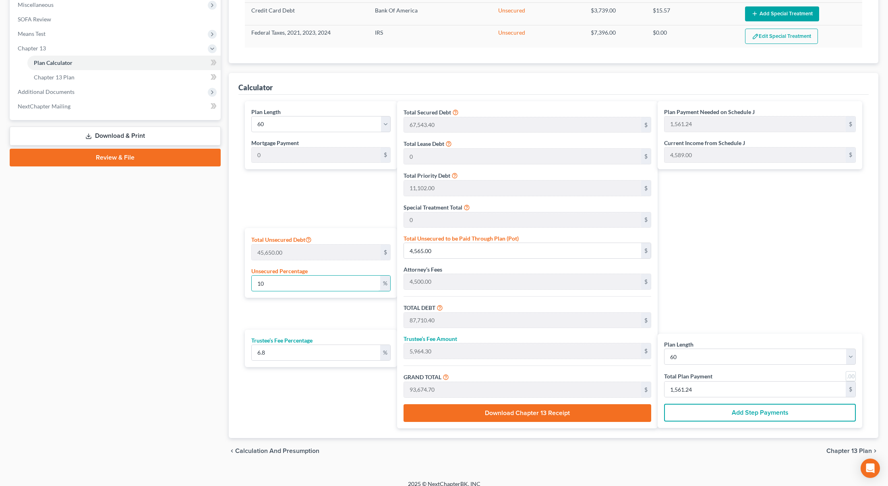
type input "8,758.08"
type input "137,553.48"
type input "2,292.55"
type input "100"
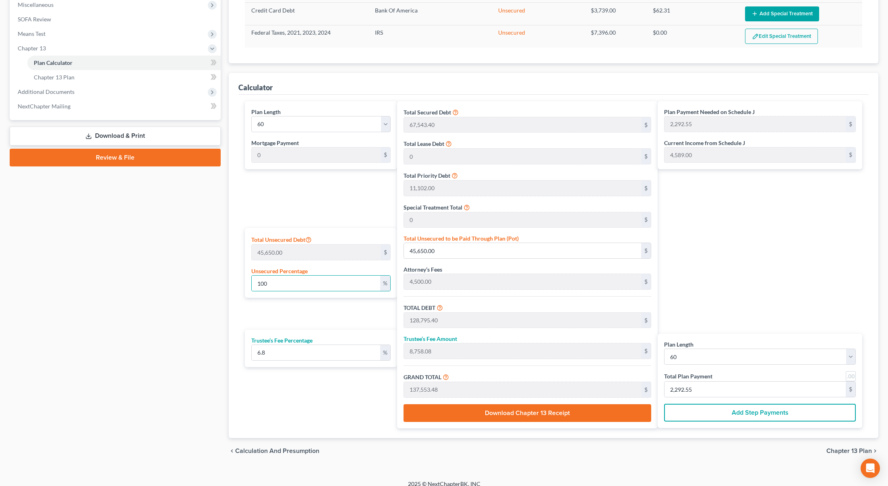
click at [764, 281] on div "Plan Payment Needed on Schedule J 2,292.55 $ Current Income from Schedule J 4,5…" at bounding box center [762, 264] width 209 height 327
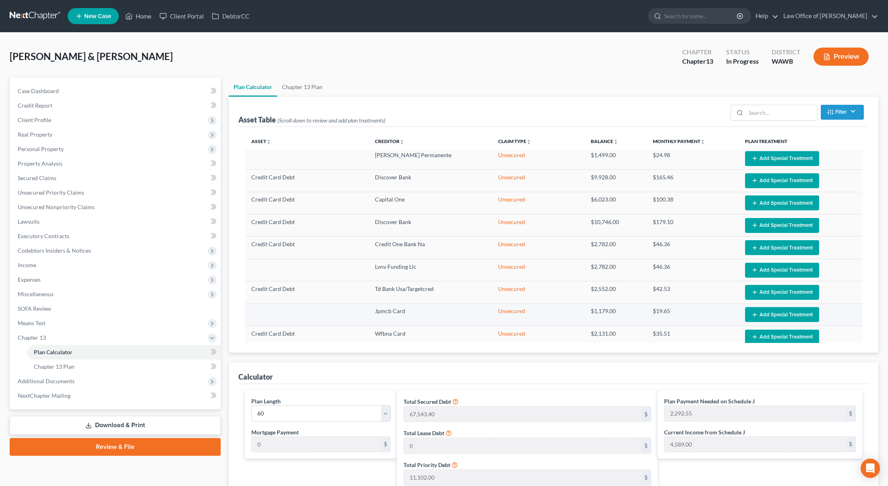
scroll to position [0, 0]
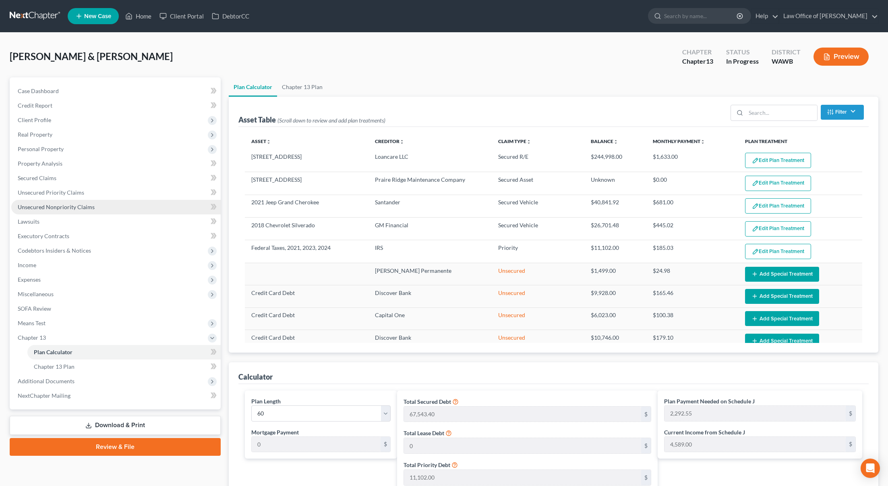
click at [112, 205] on link "Unsecured Nonpriority Claims" at bounding box center [115, 207] width 209 height 15
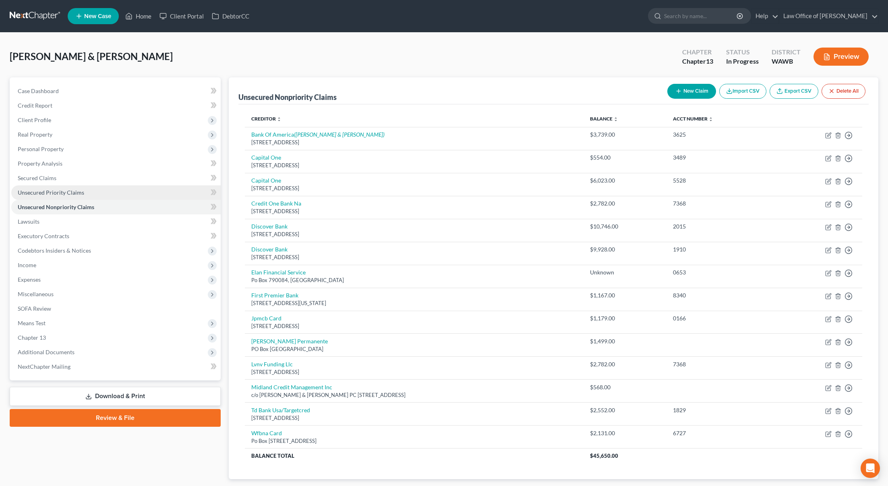
click at [106, 194] on link "Unsecured Priority Claims" at bounding box center [115, 192] width 209 height 15
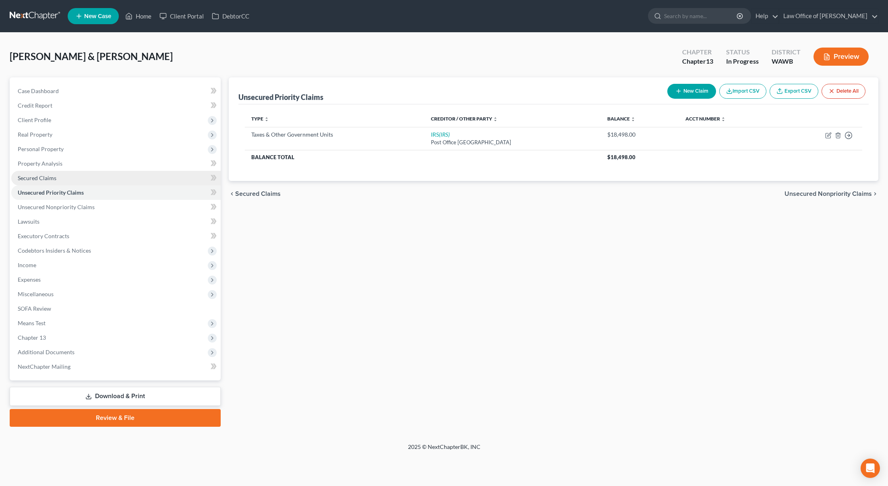
click at [105, 178] on link "Secured Claims" at bounding box center [115, 178] width 209 height 15
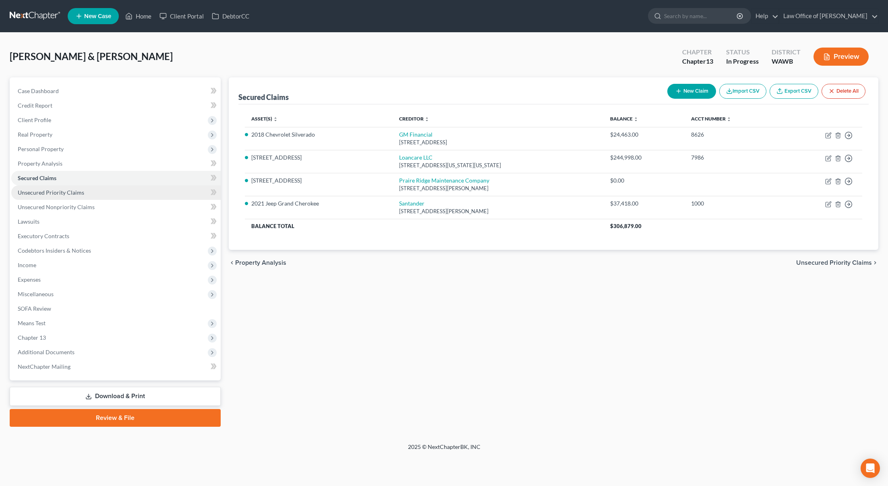
click at [157, 192] on link "Unsecured Priority Claims" at bounding box center [115, 192] width 209 height 15
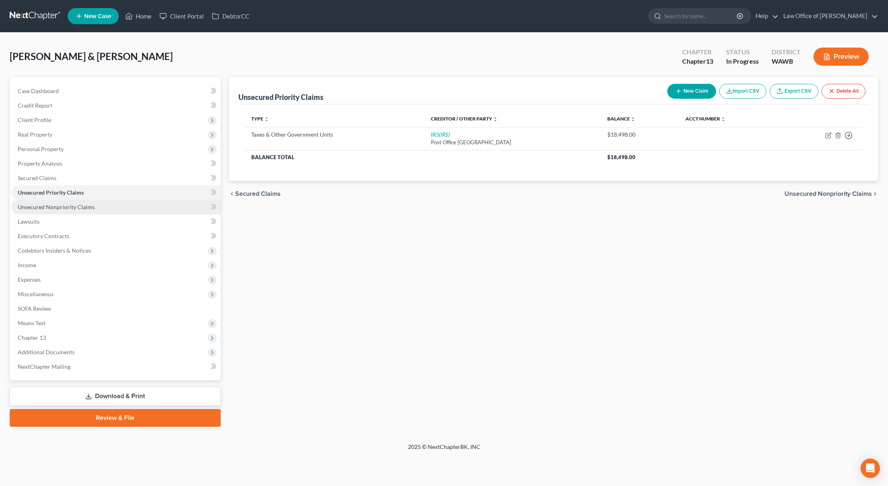
click at [159, 203] on link "Unsecured Nonpriority Claims" at bounding box center [115, 207] width 209 height 15
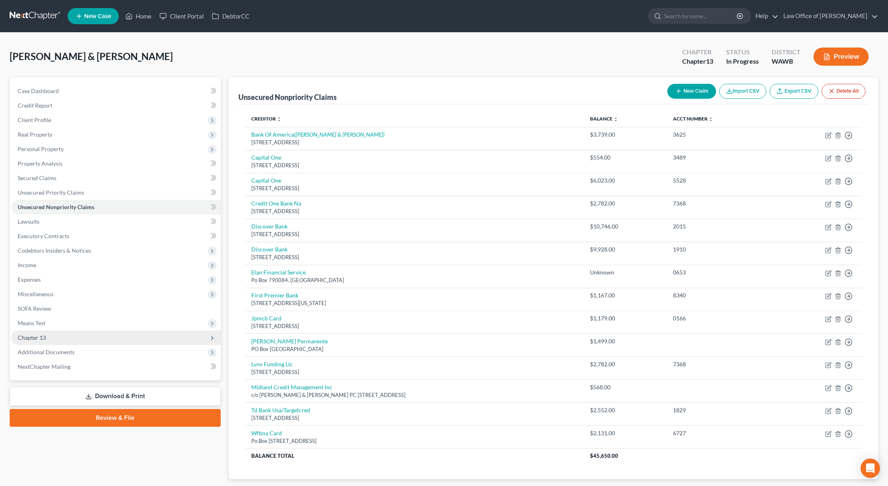
click at [119, 335] on span "Chapter 13" at bounding box center [115, 337] width 209 height 15
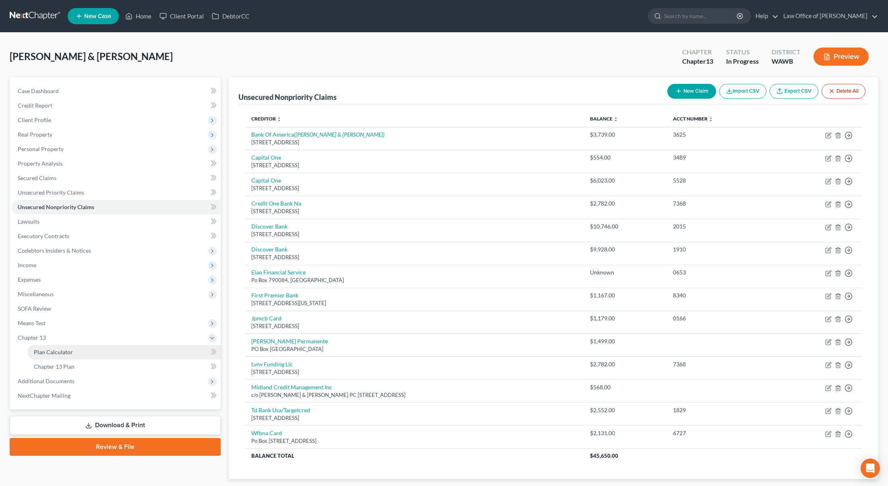
click at [108, 353] on link "Plan Calculator" at bounding box center [123, 352] width 193 height 15
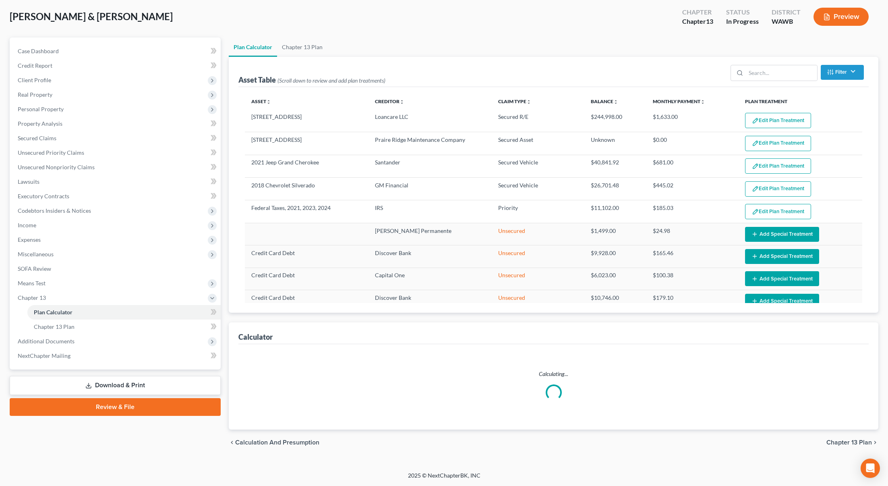
select select "59"
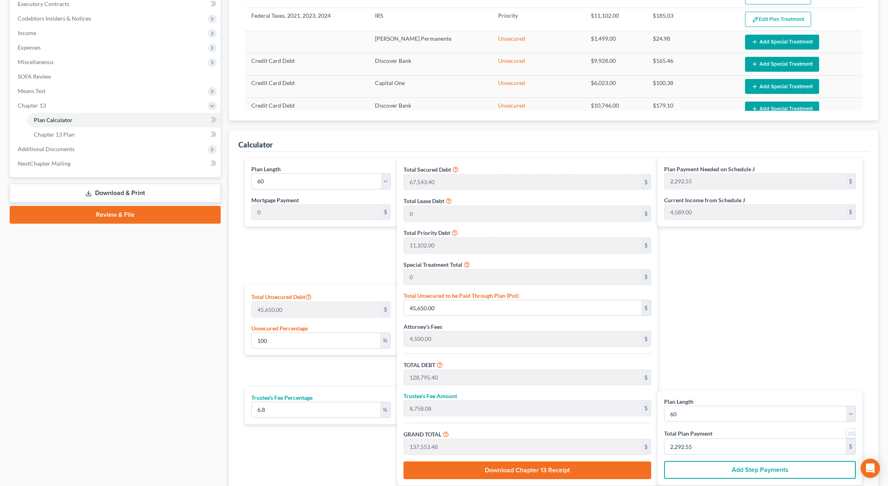
scroll to position [178, 0]
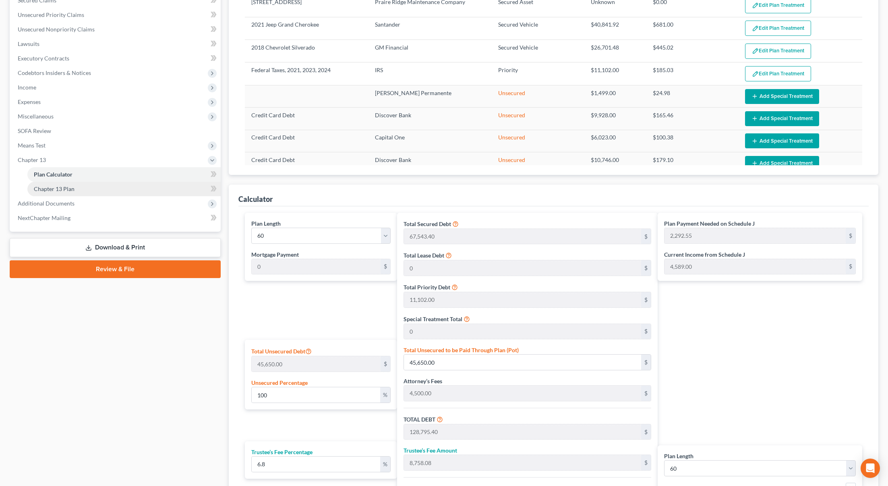
click at [93, 186] on link "Chapter 13 Plan" at bounding box center [123, 189] width 193 height 15
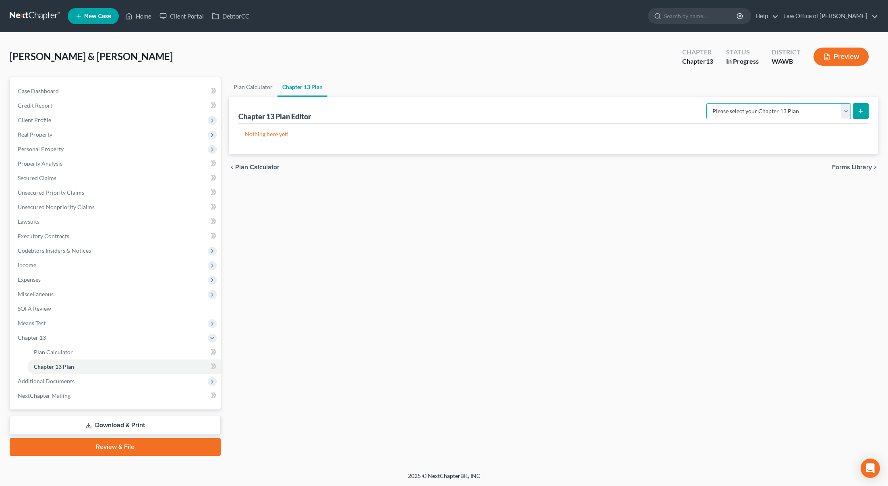
click at [810, 108] on select "Please select your Chapter 13 Plan National Form Plan - Official Form 113 Weste…" at bounding box center [779, 111] width 145 height 16
click at [707, 103] on select "Please select your Chapter 13 Plan National Form Plan - Official Form 113 Weste…" at bounding box center [779, 111] width 145 height 16
click at [860, 112] on icon "submit" at bounding box center [861, 111] width 6 height 6
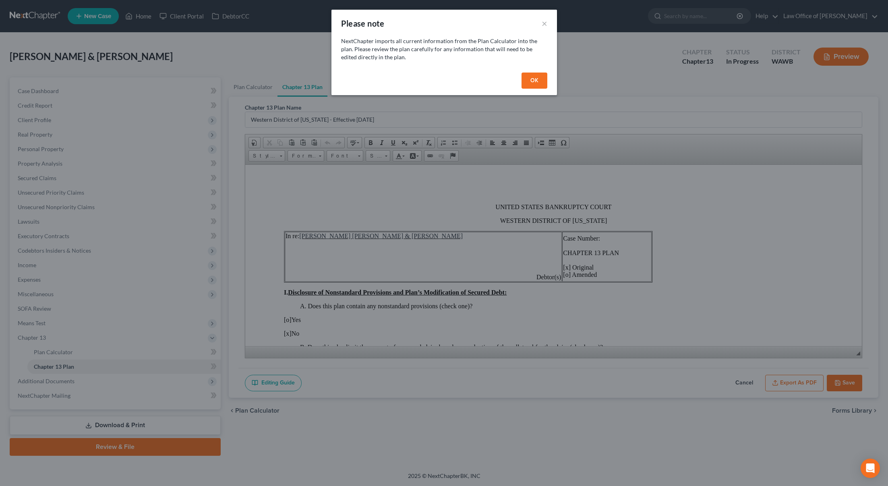
click at [531, 77] on button "OK" at bounding box center [535, 81] width 26 height 16
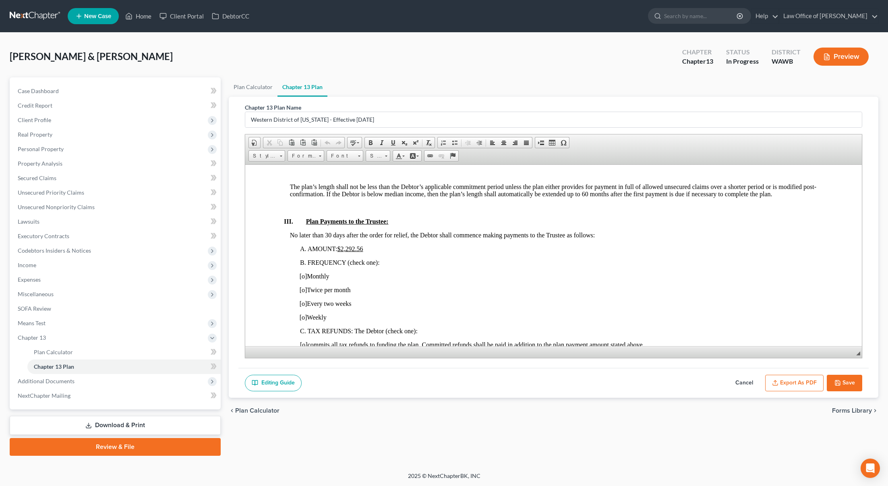
scroll to position [437, 0]
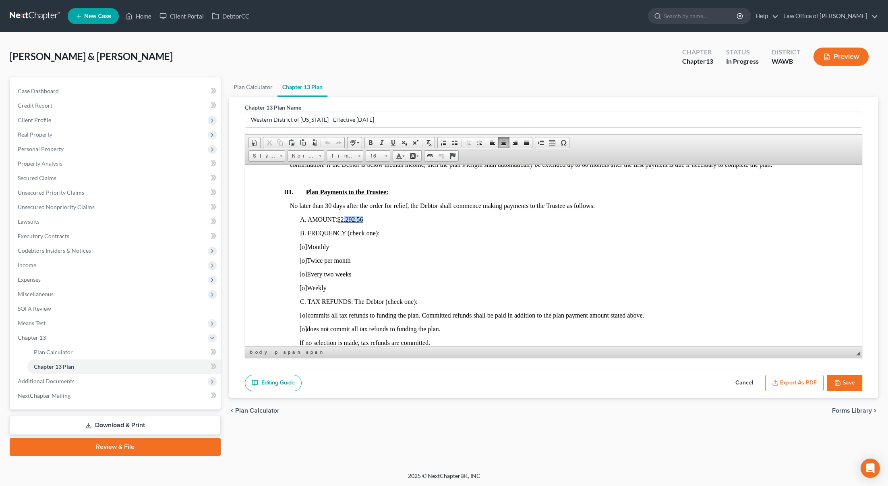
drag, startPoint x: 365, startPoint y: 219, endPoint x: 345, endPoint y: 220, distance: 19.4
click at [345, 220] on span "A. AMOUNT: $2,292.56" at bounding box center [335, 218] width 71 height 7
click at [303, 245] on span "[o]" at bounding box center [304, 246] width 8 height 7
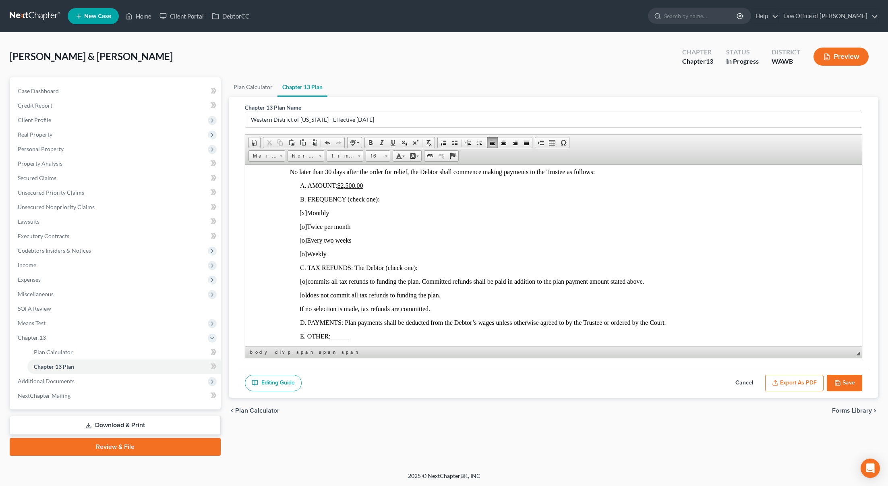
scroll to position [507, 0]
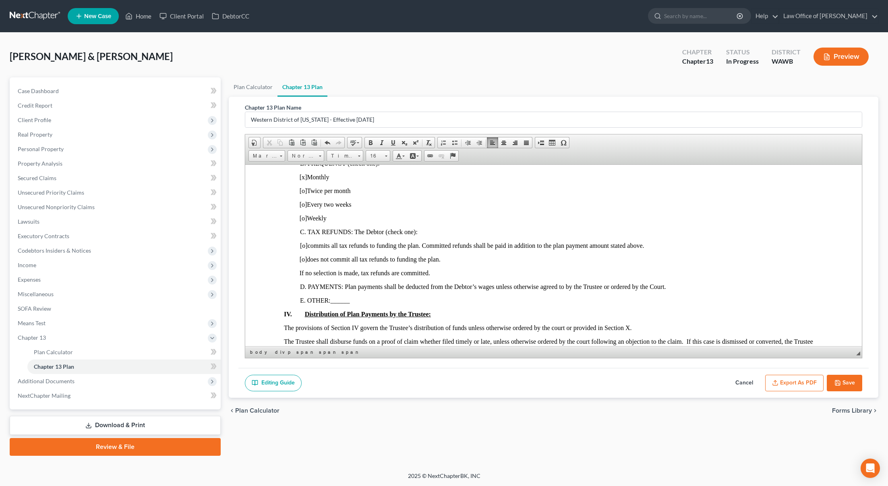
click at [307, 261] on span "[o] does not commit all tax refunds to funding the plan." at bounding box center [370, 258] width 141 height 7
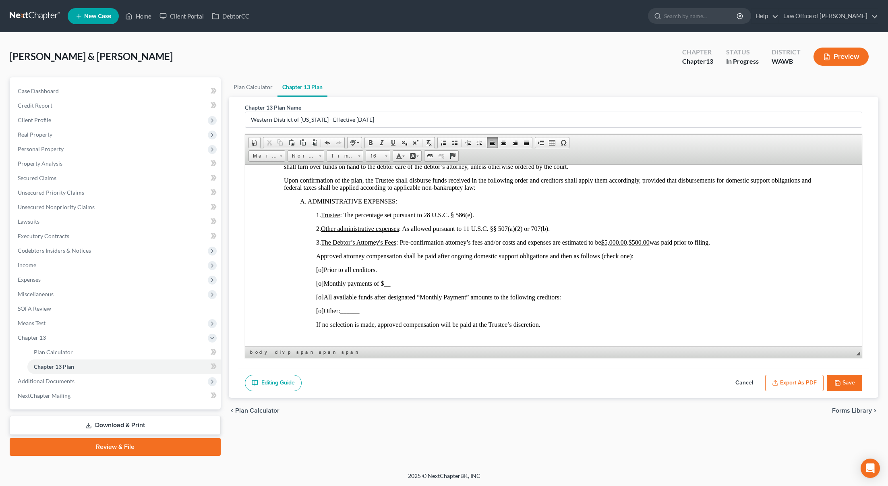
scroll to position [690, 0]
click at [321, 295] on span "[o]" at bounding box center [320, 295] width 8 height 7
click at [586, 293] on p "[x ] All available funds after designated “Monthly Payment” amounts to the foll…" at bounding box center [569, 295] width 507 height 7
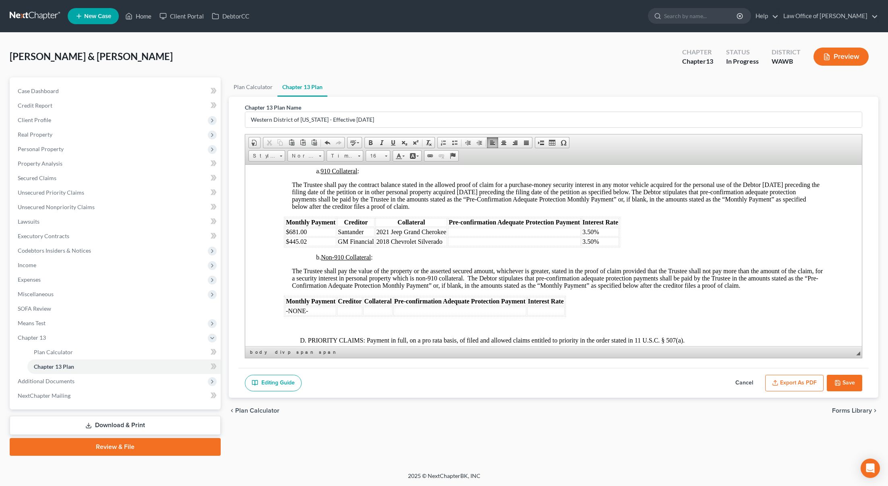
scroll to position [1389, 0]
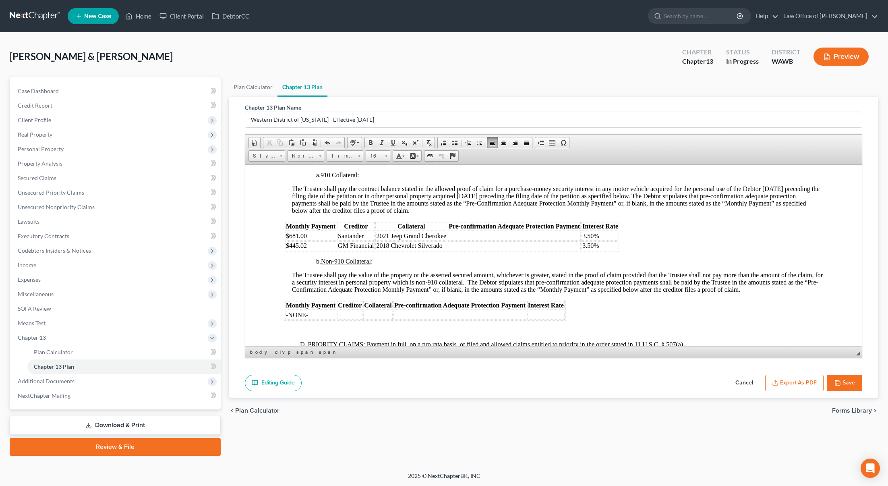
click at [324, 313] on td "-NONE-" at bounding box center [310, 314] width 51 height 9
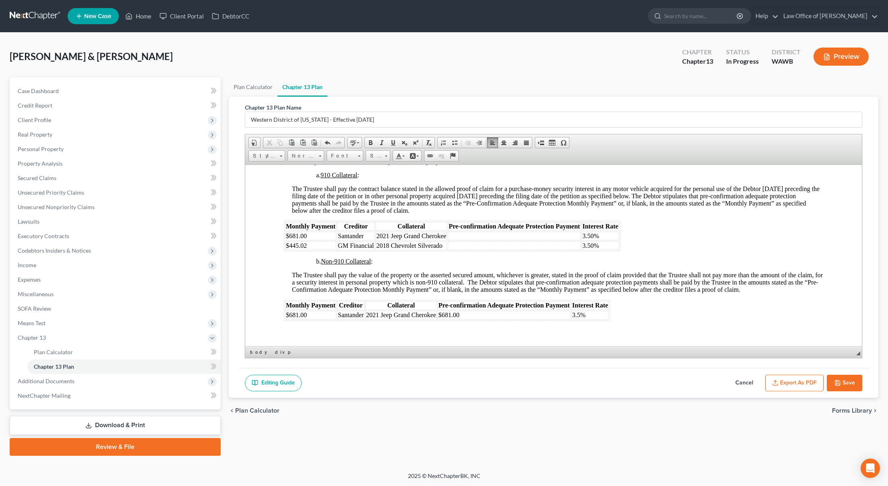
click at [601, 313] on td "3.5%" at bounding box center [590, 314] width 37 height 9
click at [599, 314] on td "3.5%" at bounding box center [590, 314] width 37 height 9
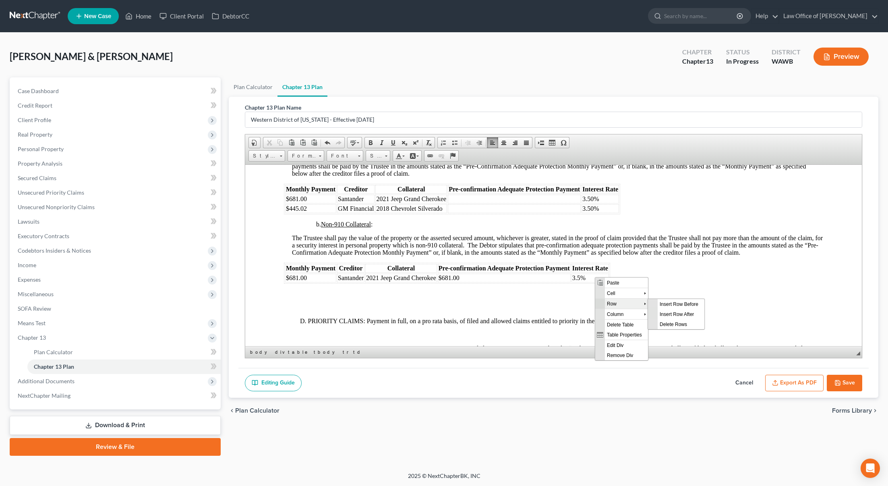
scroll to position [0, 0]
click at [674, 302] on span "Insert Row Before" at bounding box center [681, 303] width 47 height 10
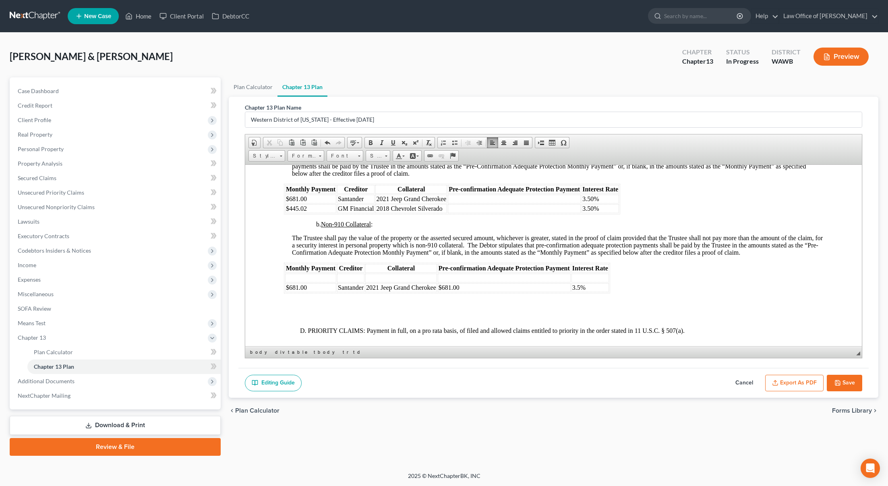
click at [301, 276] on td at bounding box center [310, 277] width 51 height 9
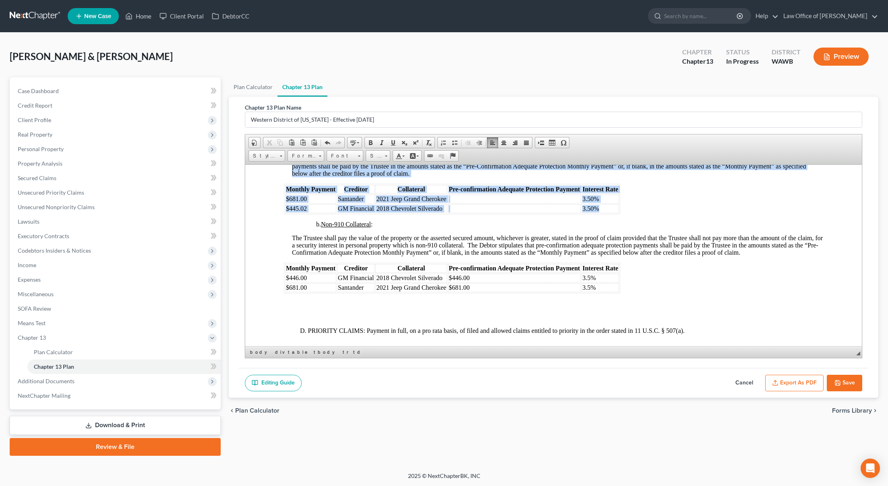
drag, startPoint x: 609, startPoint y: 207, endPoint x: 284, endPoint y: 199, distance: 325.5
click at [284, 199] on table "Monthly Payment Creditor Collateral Pre-confirmation Adequate Protection Paymen…" at bounding box center [452, 198] width 336 height 31
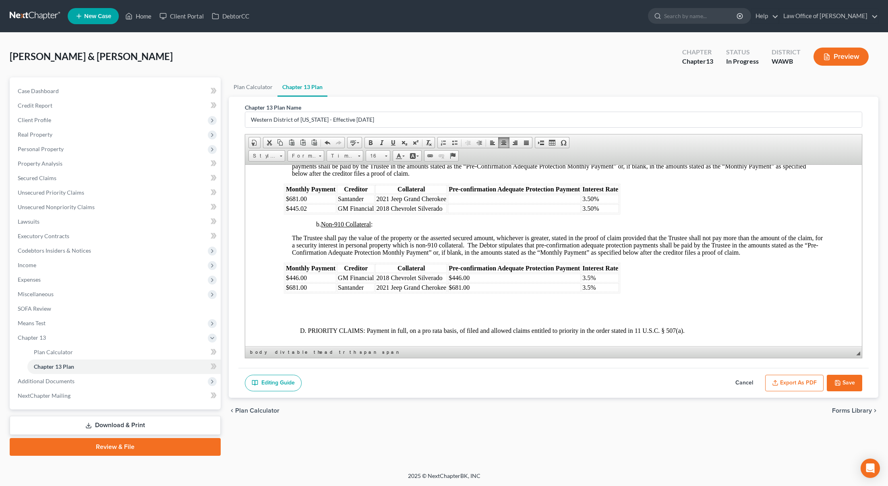
click at [597, 208] on span "3.50%" at bounding box center [590, 208] width 17 height 7
drag, startPoint x: 606, startPoint y: 208, endPoint x: 285, endPoint y: 200, distance: 321.1
click at [285, 200] on tbody "$681.00 Santander 2021 Jeep Grand Cherokee 3.50% $445.02 GM Financial 2018 Chev…" at bounding box center [452, 203] width 334 height 19
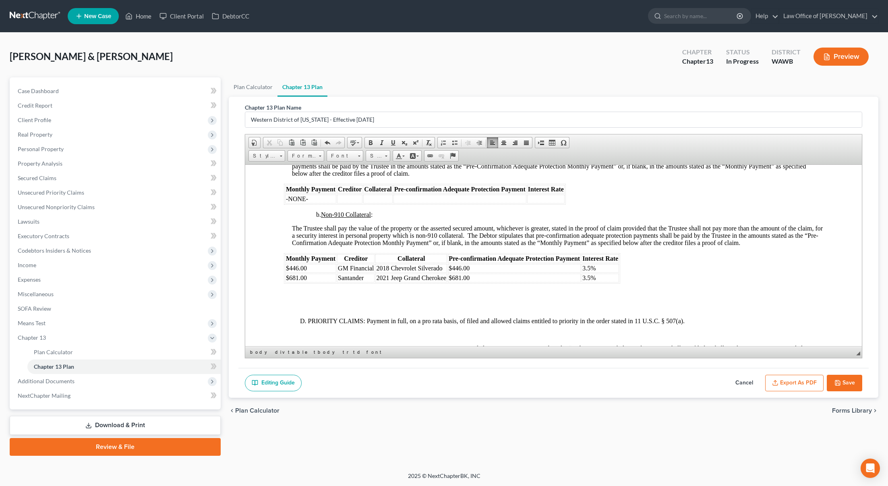
click at [363, 305] on p at bounding box center [561, 306] width 523 height 7
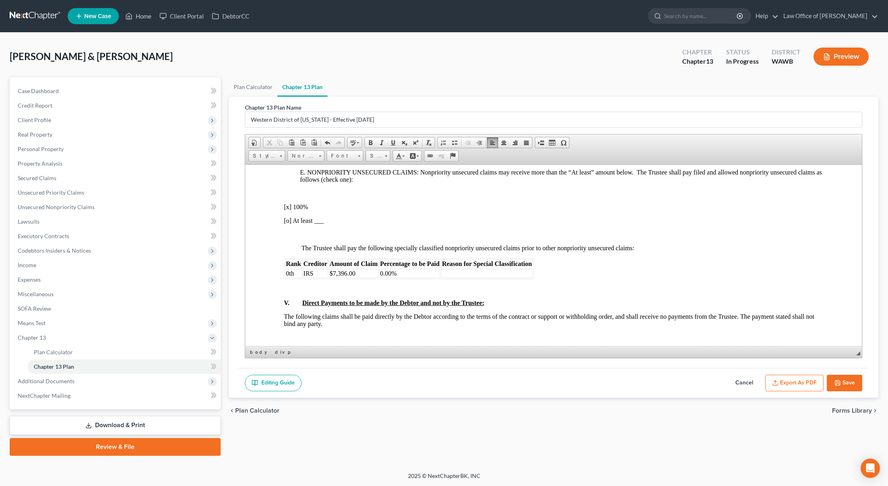
scroll to position [1606, 0]
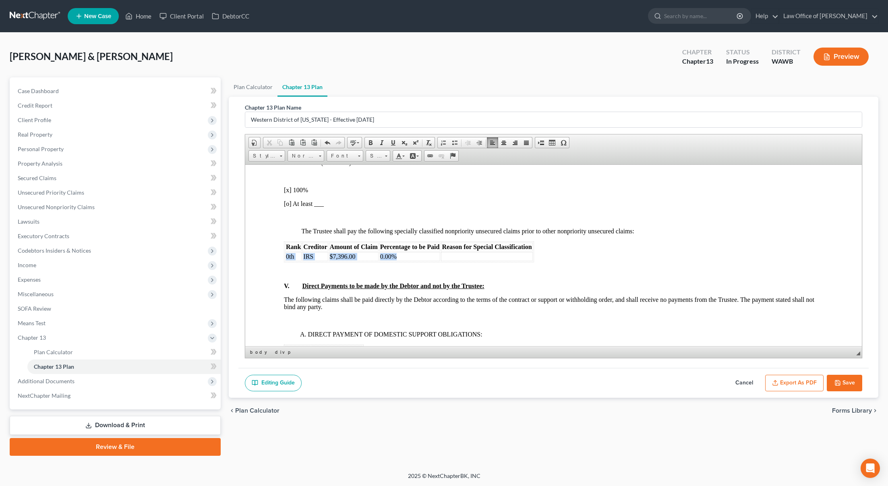
drag, startPoint x: 400, startPoint y: 255, endPoint x: 287, endPoint y: 257, distance: 113.2
click at [287, 257] on tr "0th IRS $7,396.00 0.00%" at bounding box center [409, 256] width 248 height 9
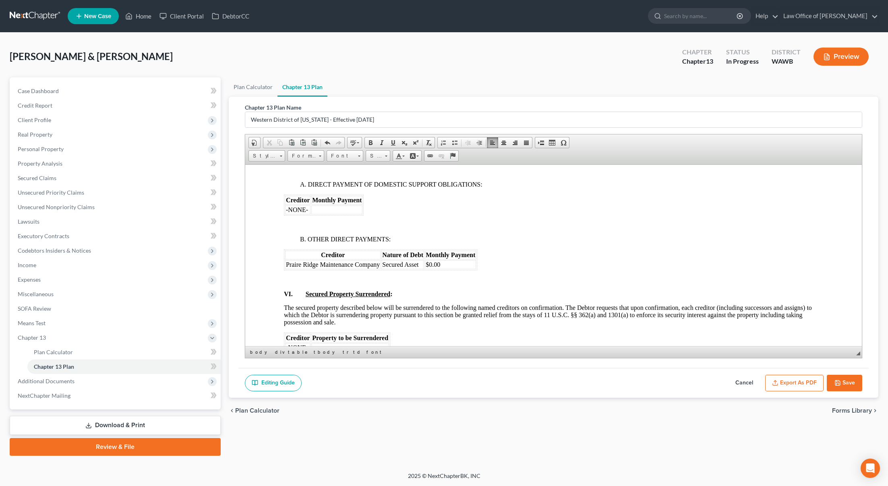
scroll to position [1756, 0]
click at [452, 265] on td "$0.00" at bounding box center [450, 263] width 51 height 9
click at [528, 293] on span "Insert Row Before" at bounding box center [541, 291] width 47 height 10
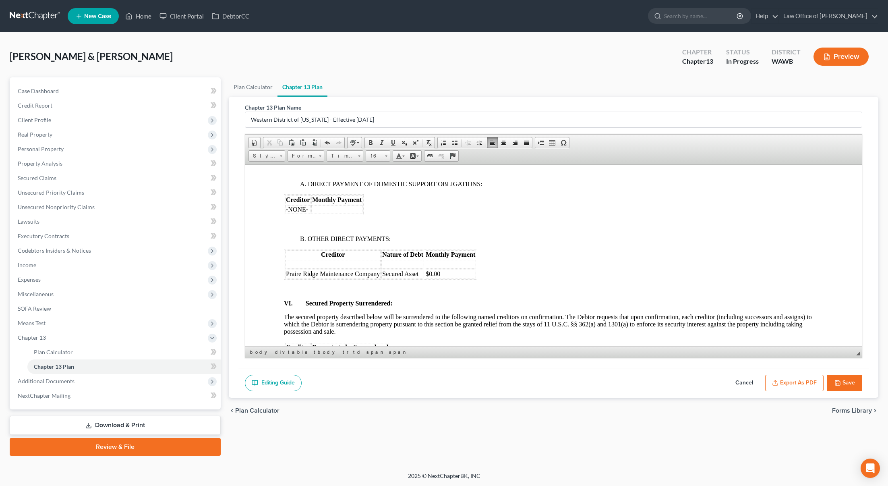
click at [314, 265] on td at bounding box center [332, 263] width 95 height 9
click at [431, 273] on span "$0.00" at bounding box center [433, 273] width 15 height 7
click at [439, 267] on td at bounding box center [450, 263] width 51 height 9
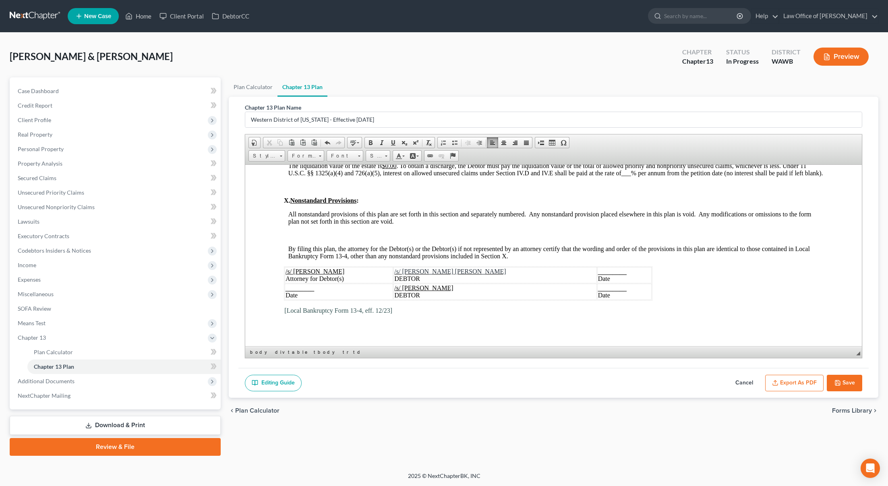
scroll to position [2171, 0]
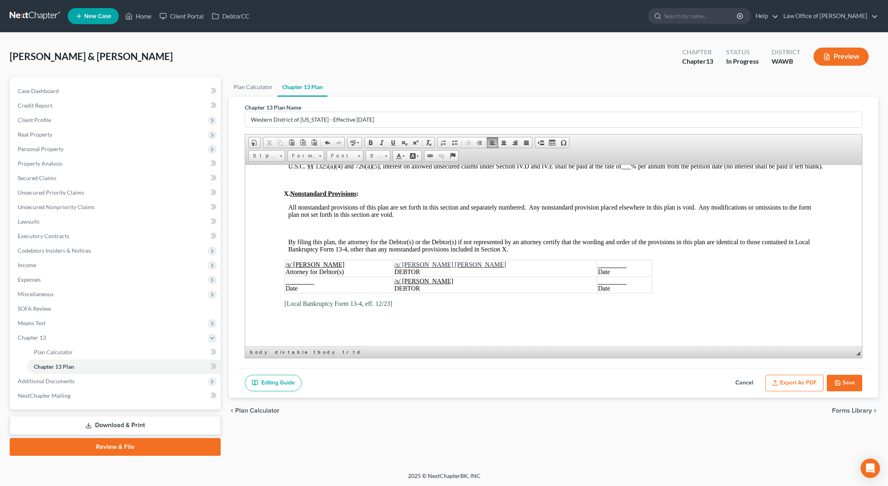
click at [808, 383] on button "Export as PDF" at bounding box center [794, 383] width 58 height 17
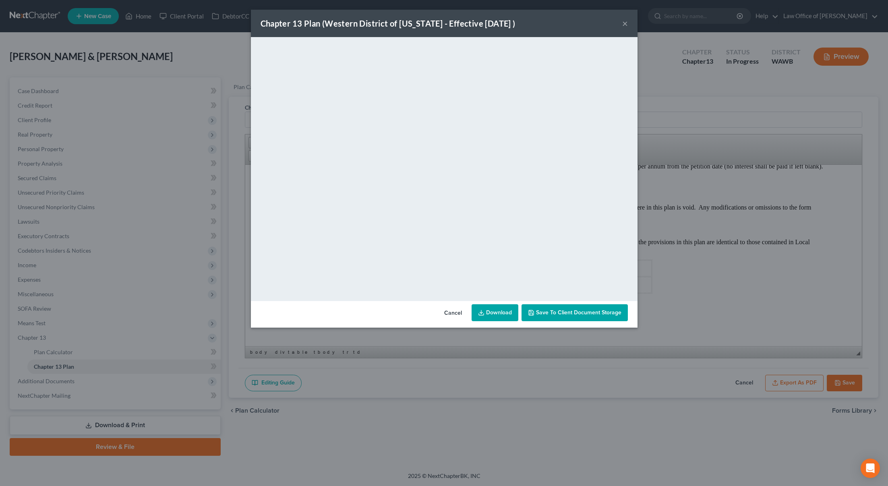
click at [622, 26] on button "×" at bounding box center [625, 24] width 6 height 10
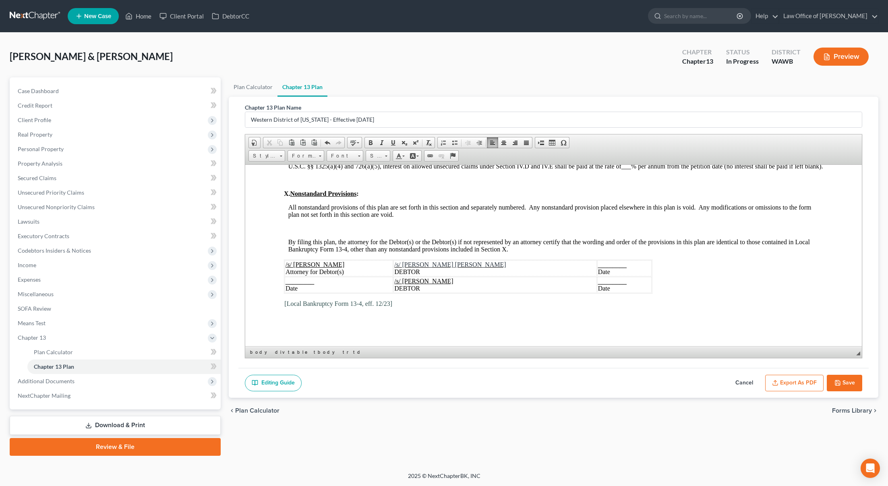
click at [843, 379] on button "Save" at bounding box center [844, 383] width 35 height 17
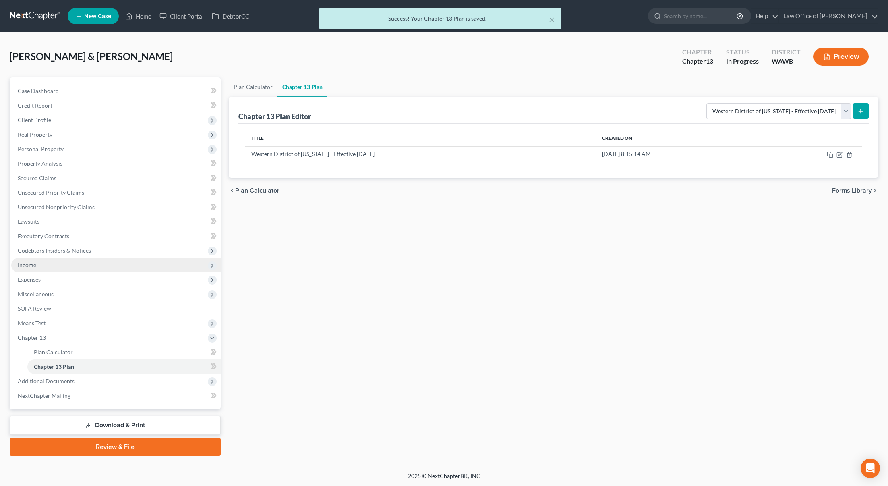
click at [95, 259] on span "Income" at bounding box center [115, 265] width 209 height 15
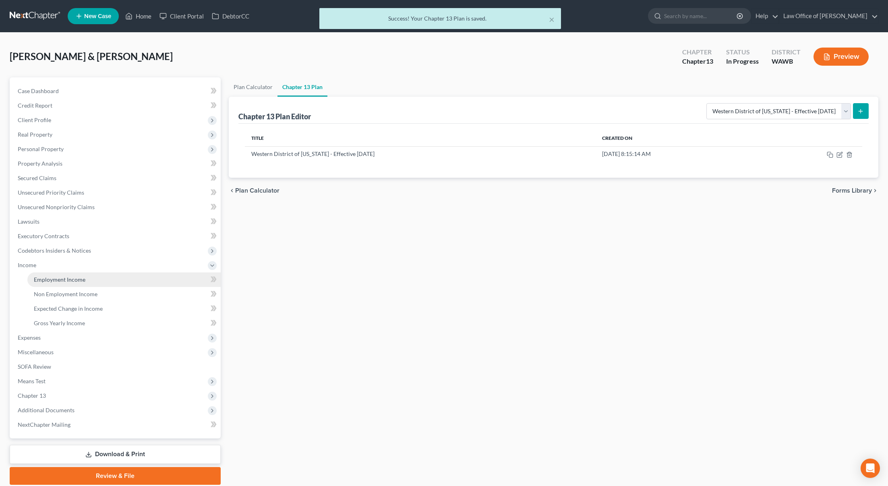
click at [87, 274] on link "Employment Income" at bounding box center [123, 279] width 193 height 15
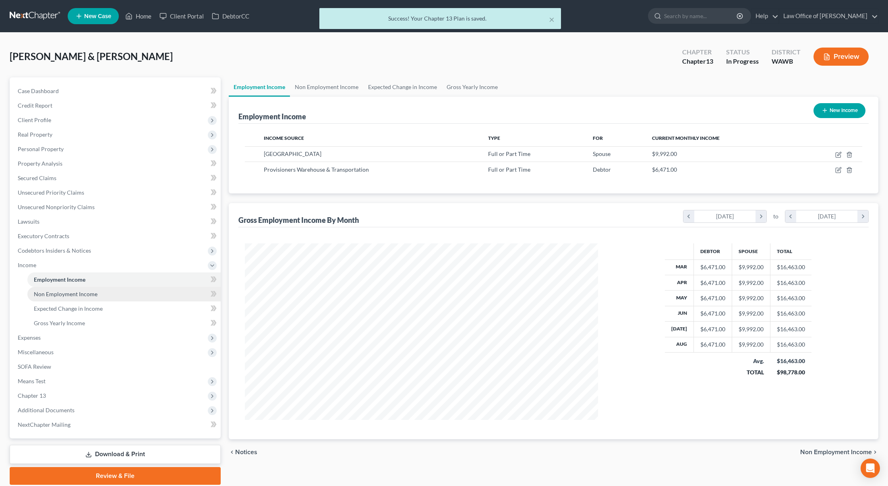
scroll to position [176, 370]
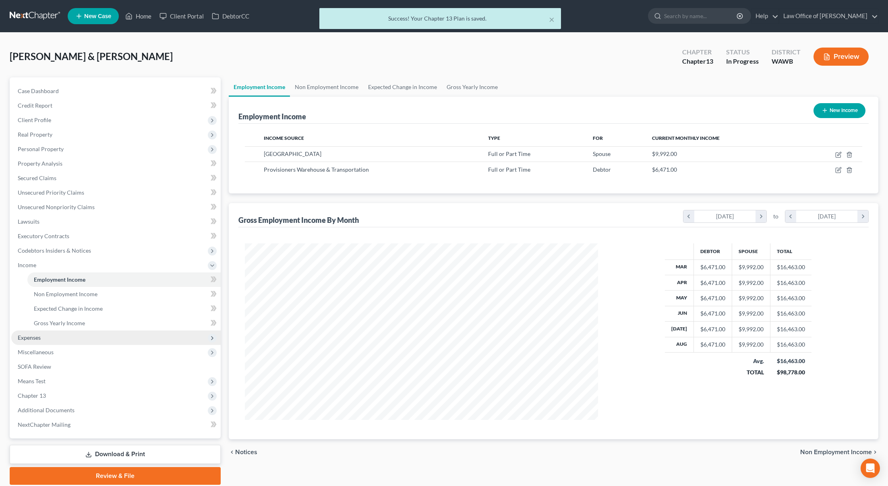
click at [66, 339] on span "Expenses" at bounding box center [115, 337] width 209 height 15
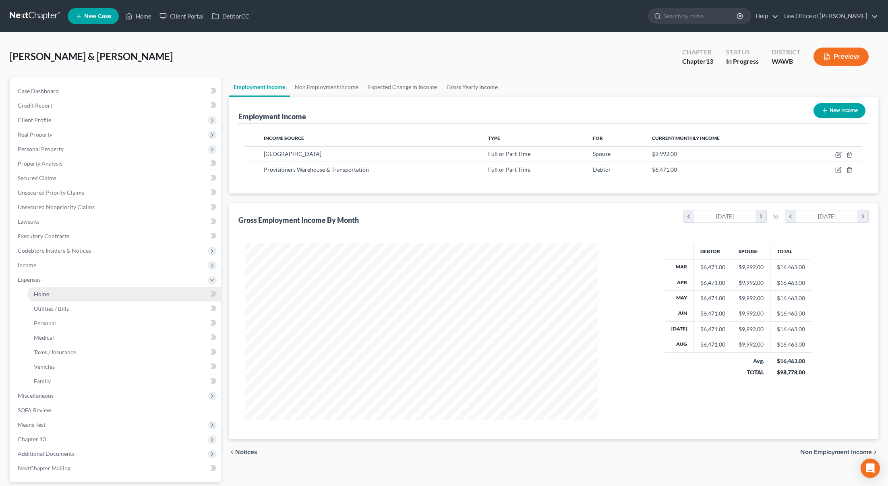
click at [130, 295] on link "Home" at bounding box center [123, 294] width 193 height 15
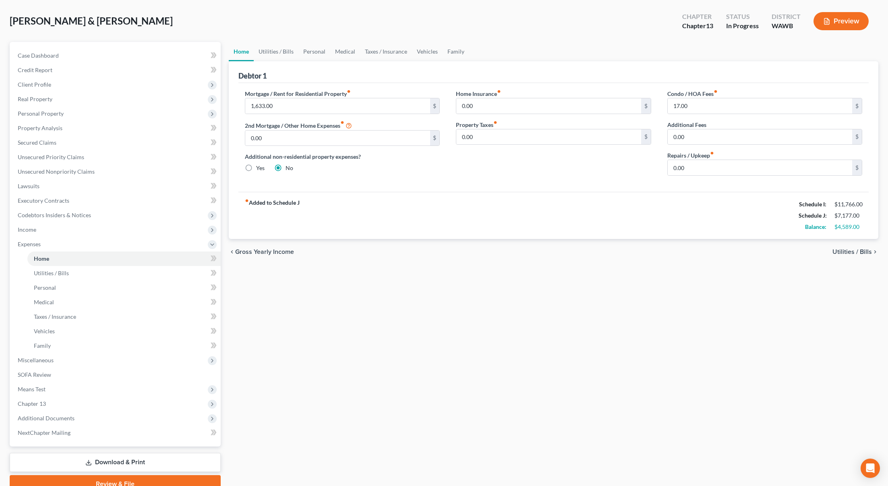
scroll to position [47, 0]
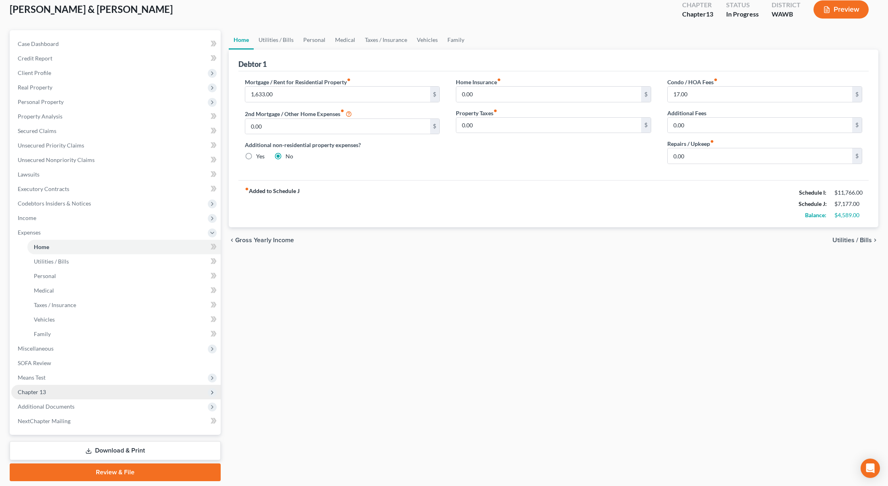
click at [94, 390] on span "Chapter 13" at bounding box center [115, 392] width 209 height 15
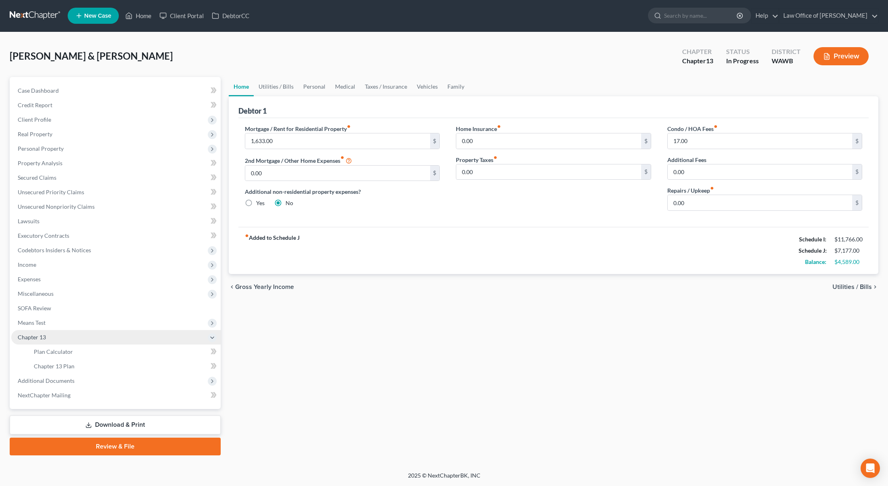
scroll to position [0, 0]
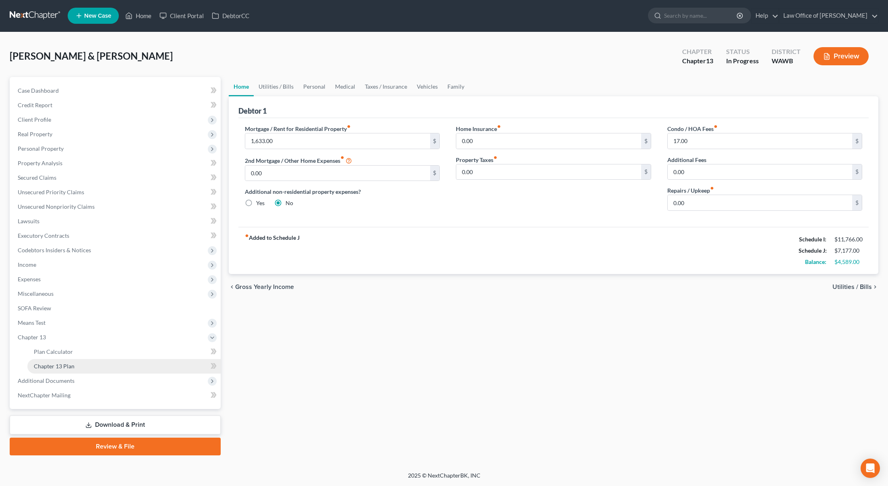
click at [85, 368] on link "Chapter 13 Plan" at bounding box center [123, 366] width 193 height 15
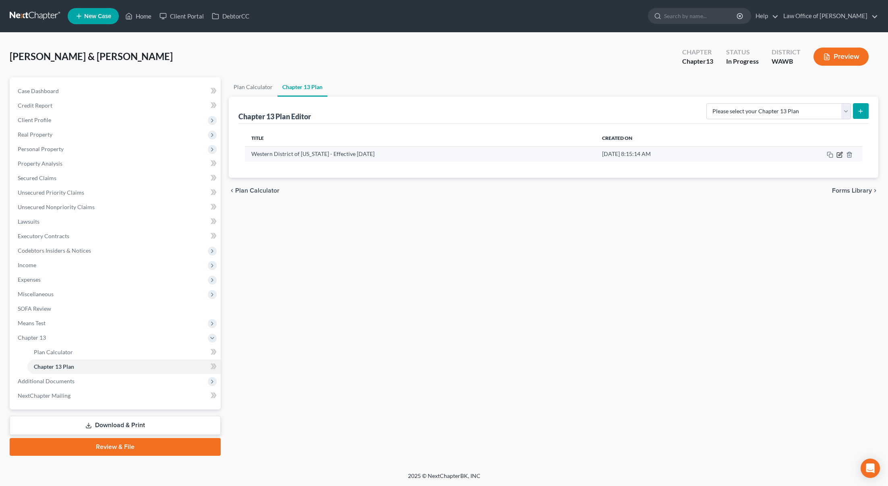
click at [840, 154] on icon "button" at bounding box center [840, 154] width 6 height 6
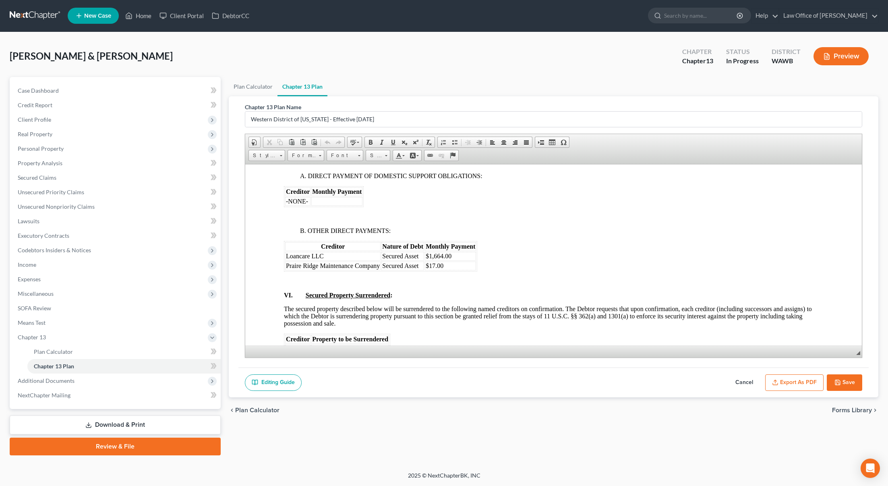
scroll to position [1763, 0]
click at [443, 257] on td "$1,664.00" at bounding box center [450, 256] width 51 height 9
click at [794, 387] on button "Export as PDF" at bounding box center [794, 382] width 58 height 17
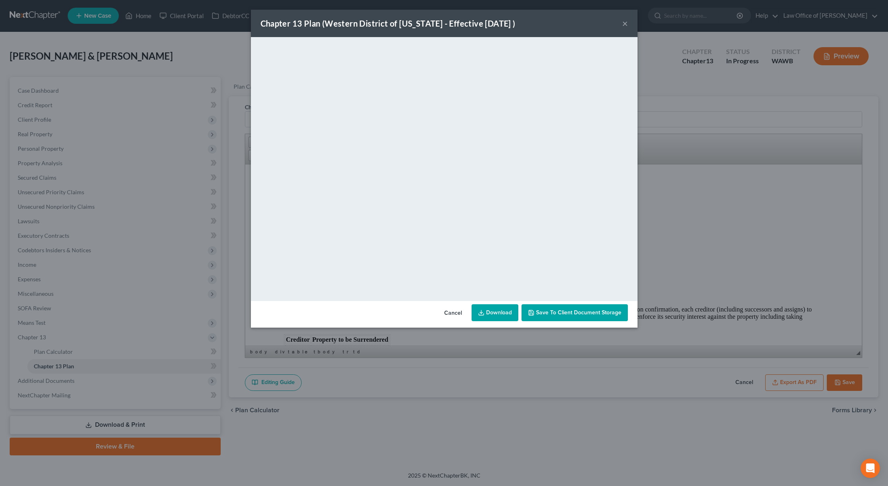
click at [626, 23] on button "×" at bounding box center [625, 24] width 6 height 10
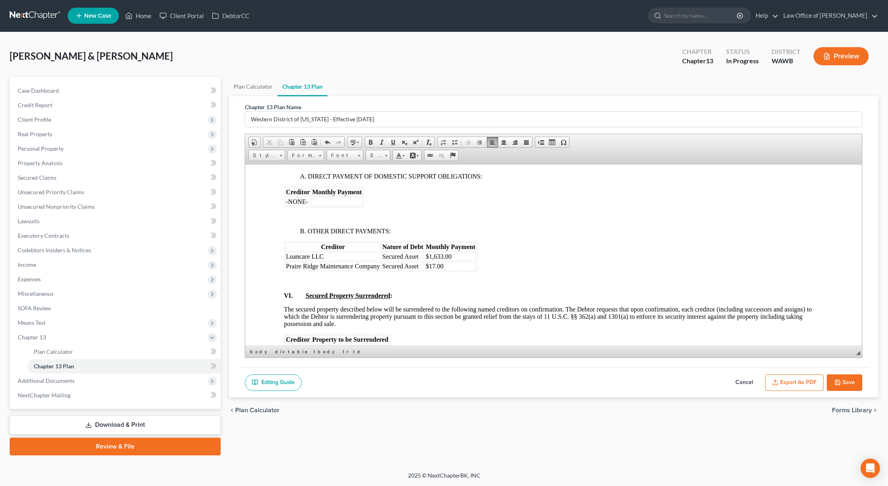
click at [850, 381] on button "Save" at bounding box center [844, 382] width 35 height 17
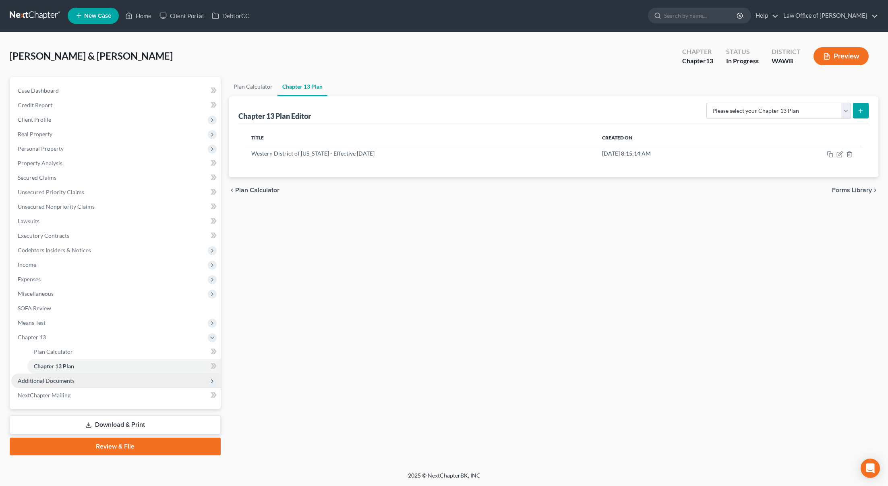
click at [66, 384] on span "Additional Documents" at bounding box center [115, 380] width 209 height 15
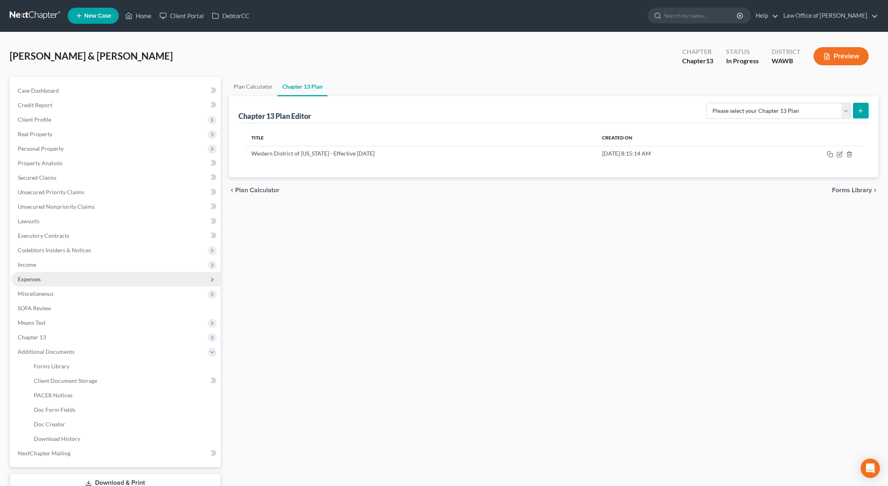
click at [54, 278] on span "Expenses" at bounding box center [115, 279] width 209 height 15
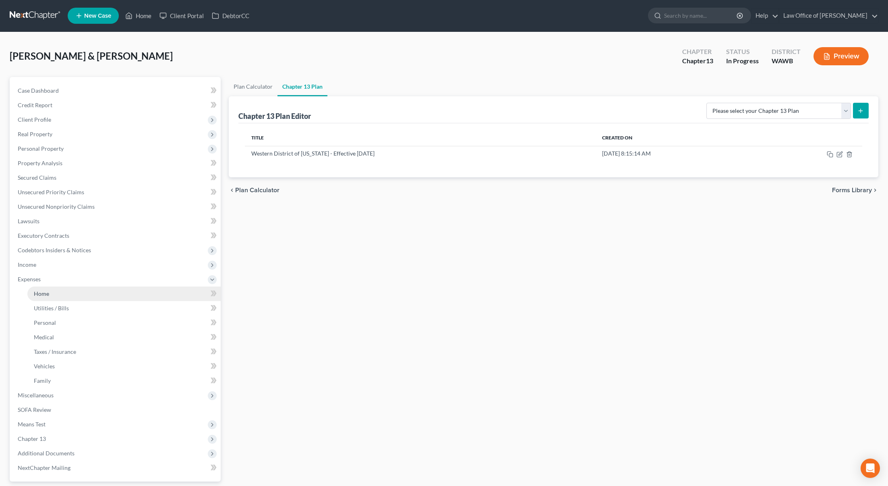
click at [86, 291] on link "Home" at bounding box center [123, 293] width 193 height 15
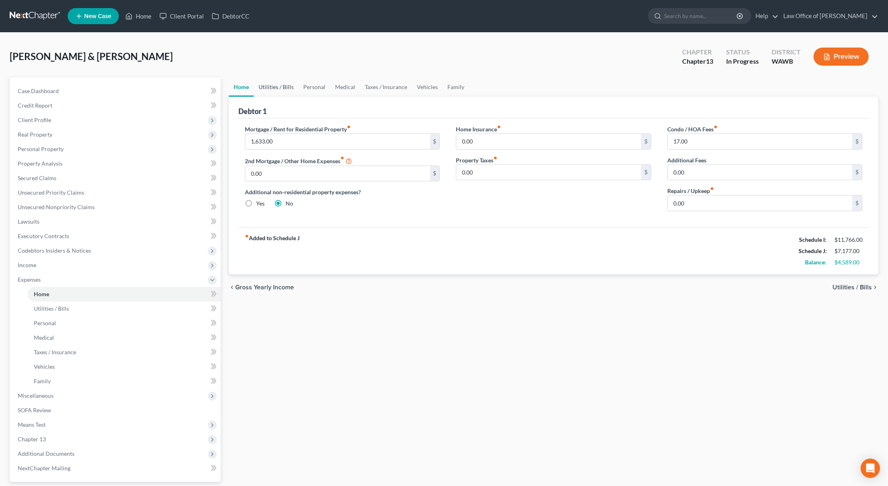
click at [280, 86] on link "Utilities / Bills" at bounding box center [276, 86] width 45 height 19
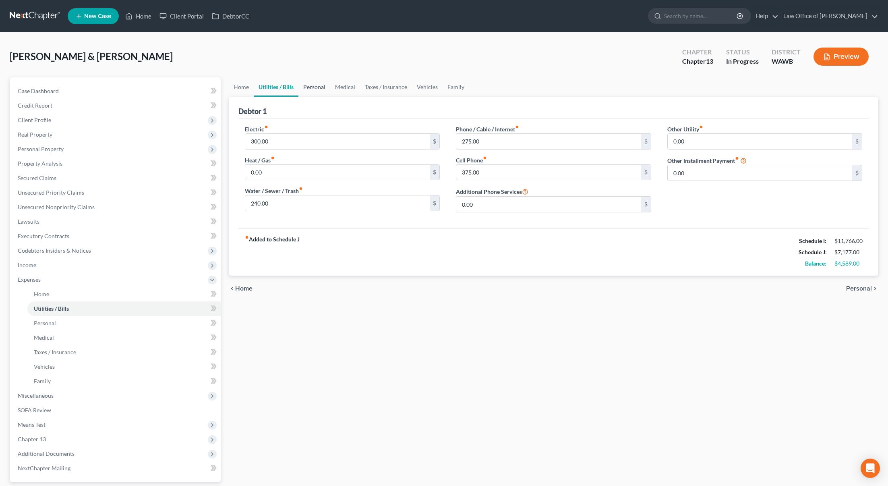
click at [303, 87] on link "Personal" at bounding box center [314, 86] width 32 height 19
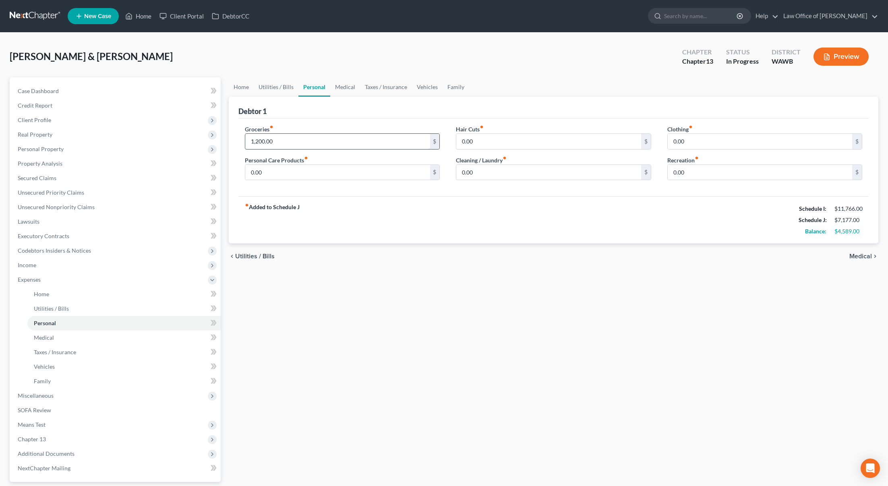
click at [290, 143] on input "1,200.00" at bounding box center [337, 141] width 184 height 15
click at [346, 90] on link "Medical" at bounding box center [345, 86] width 30 height 19
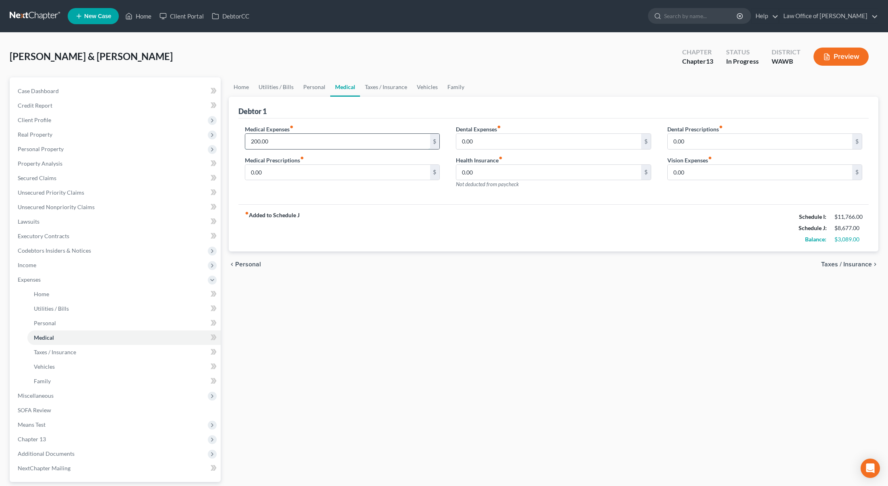
click at [292, 139] on input "200.00" at bounding box center [337, 141] width 184 height 15
click at [379, 88] on link "Taxes / Insurance" at bounding box center [386, 86] width 52 height 19
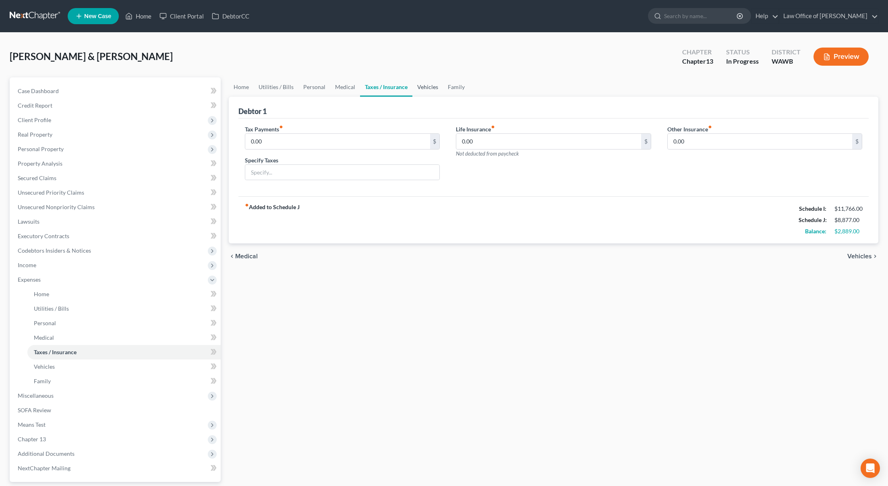
click at [417, 90] on link "Vehicles" at bounding box center [427, 86] width 31 height 19
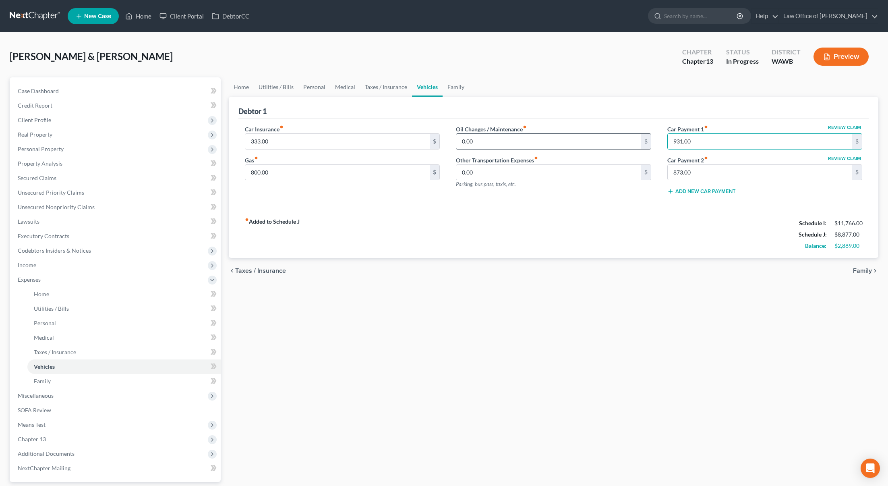
drag, startPoint x: 706, startPoint y: 144, endPoint x: 629, endPoint y: 138, distance: 77.1
click at [632, 139] on div "Car Insurance fiber_manual_record 333.00 $ Gas fiber_manual_record 800.00 $ Oil…" at bounding box center [554, 163] width 634 height 77
drag, startPoint x: 692, startPoint y: 174, endPoint x: 615, endPoint y: 170, distance: 76.7
click at [615, 170] on div "Car Insurance fiber_manual_record 333.00 $ Gas fiber_manual_record 800.00 $ Oil…" at bounding box center [554, 163] width 634 height 77
drag, startPoint x: 712, startPoint y: 172, endPoint x: 626, endPoint y: 152, distance: 88.4
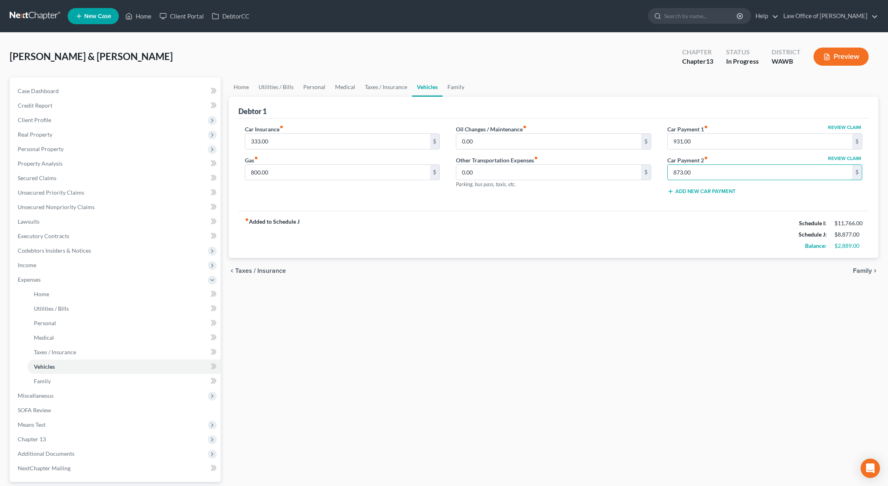
click at [626, 152] on div "Car Insurance fiber_manual_record 333.00 $ Gas fiber_manual_record 800.00 $ Oil…" at bounding box center [554, 163] width 634 height 77
drag, startPoint x: 693, startPoint y: 139, endPoint x: 626, endPoint y: 139, distance: 67.3
click at [626, 139] on div "Car Insurance fiber_manual_record 333.00 $ Gas fiber_manual_record 800.00 $ Oil…" at bounding box center [554, 163] width 634 height 77
drag, startPoint x: 702, startPoint y: 143, endPoint x: 638, endPoint y: 142, distance: 64.0
click at [638, 142] on div "Car Insurance fiber_manual_record 333.00 $ Gas fiber_manual_record 800.00 $ Oil…" at bounding box center [554, 163] width 634 height 77
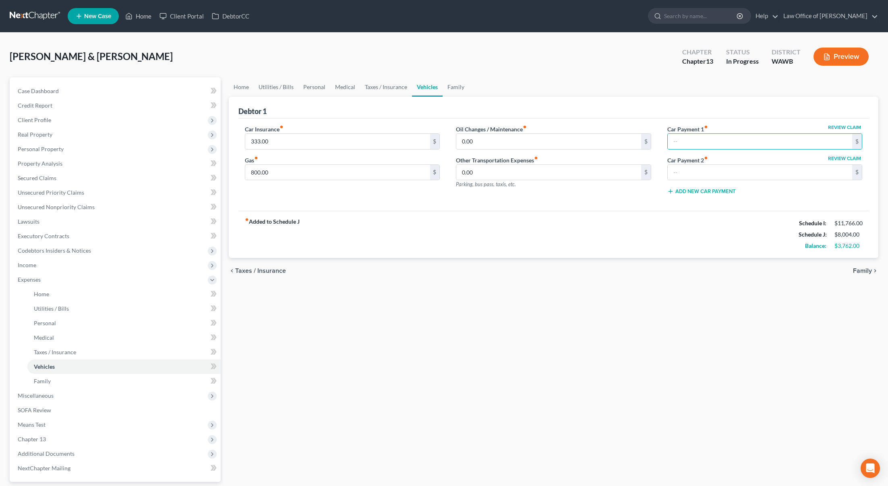
click at [582, 255] on div "fiber_manual_record Added to Schedule J Schedule I: $11,766.00 Schedule J: $8,0…" at bounding box center [553, 234] width 630 height 47
click at [454, 84] on link "Family" at bounding box center [456, 86] width 27 height 19
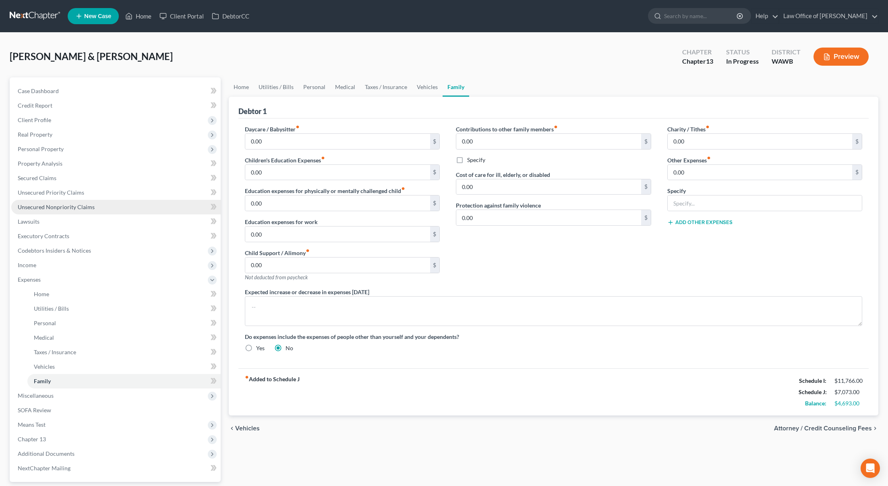
click at [87, 203] on span "Unsecured Nonpriority Claims" at bounding box center [56, 206] width 77 height 7
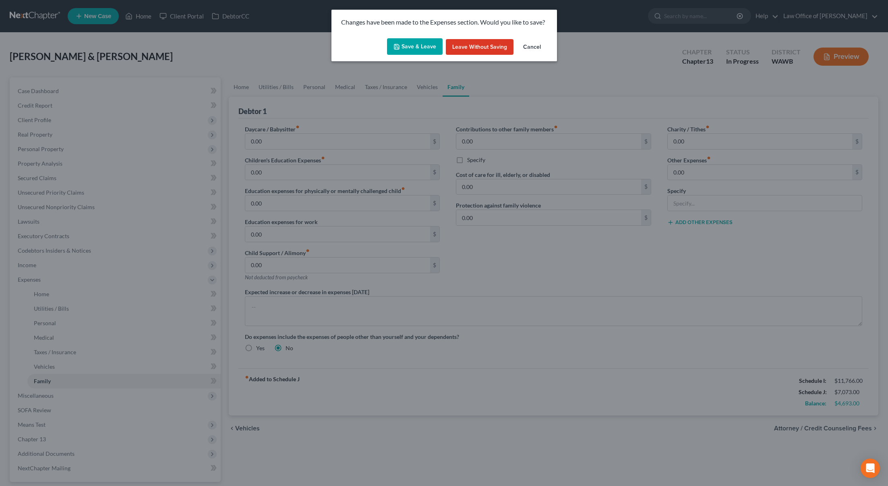
click at [427, 51] on button "Save & Leave" at bounding box center [415, 46] width 56 height 17
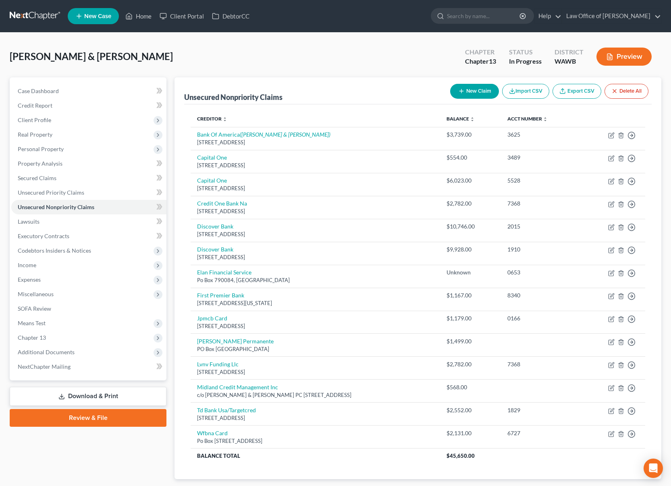
click at [474, 91] on button "New Claim" at bounding box center [474, 91] width 49 height 15
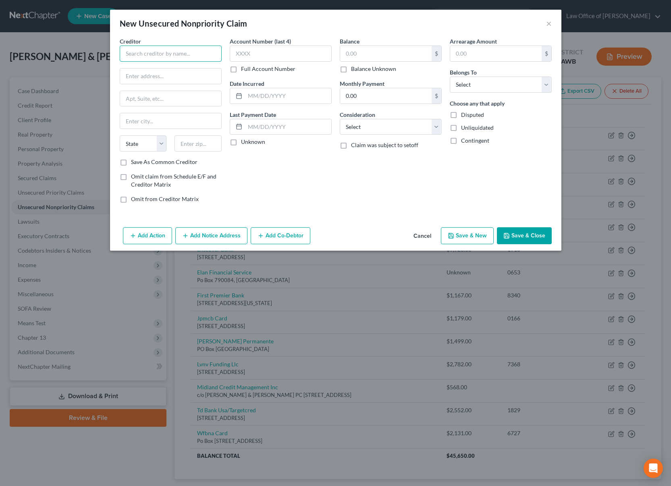
click at [157, 52] on input "text" at bounding box center [171, 54] width 102 height 16
click at [200, 138] on input "text" at bounding box center [197, 143] width 47 height 16
click at [380, 52] on input "text" at bounding box center [385, 53] width 91 height 15
click at [489, 84] on select "Select Debtor 1 Only Debtor 2 Only Debtor 1 And Debtor 2 Only At Least One Of T…" at bounding box center [501, 85] width 102 height 16
click at [450, 77] on select "Select Debtor 1 Only Debtor 2 Only Debtor 1 And Debtor 2 Only At Least One Of T…" at bounding box center [501, 85] width 102 height 16
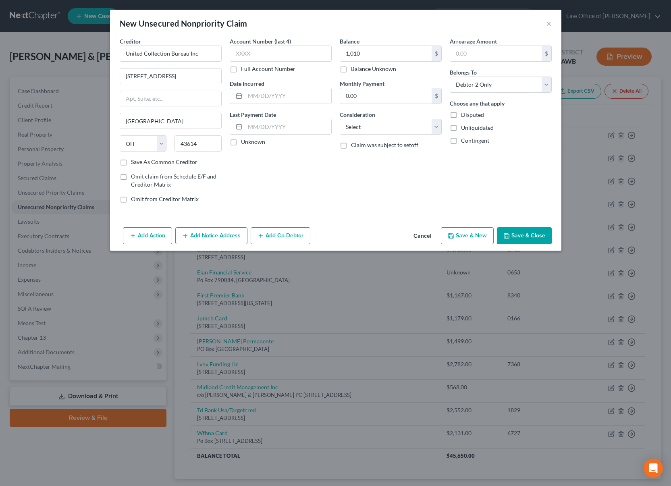
click at [466, 236] on button "Save & New" at bounding box center [467, 235] width 53 height 17
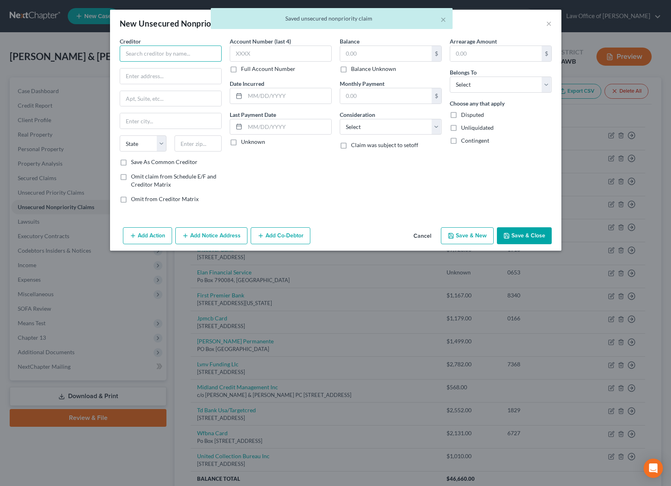
click at [159, 54] on input "text" at bounding box center [171, 54] width 102 height 16
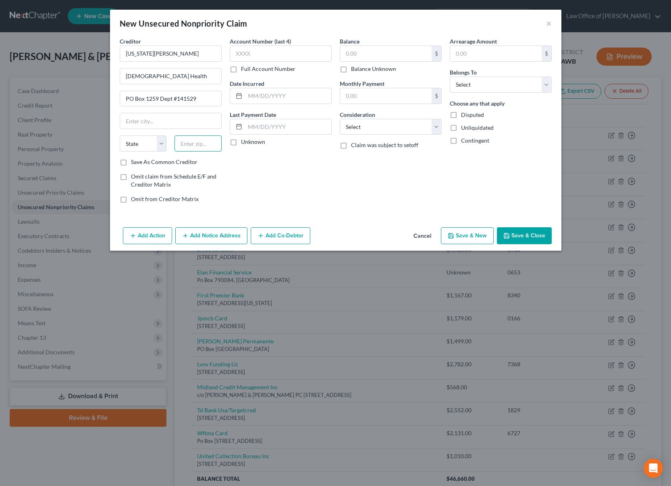
click at [199, 143] on input "text" at bounding box center [197, 143] width 47 height 16
click at [401, 65] on div "Balance Unknown" at bounding box center [391, 69] width 102 height 8
click at [401, 60] on input "text" at bounding box center [385, 53] width 91 height 15
click at [484, 81] on select "Select Debtor 1 Only Debtor 2 Only Debtor 1 And Debtor 2 Only At Least One Of T…" at bounding box center [501, 85] width 102 height 16
click at [450, 77] on select "Select Debtor 1 Only Debtor 2 Only Debtor 1 And Debtor 2 Only At Least One Of T…" at bounding box center [501, 85] width 102 height 16
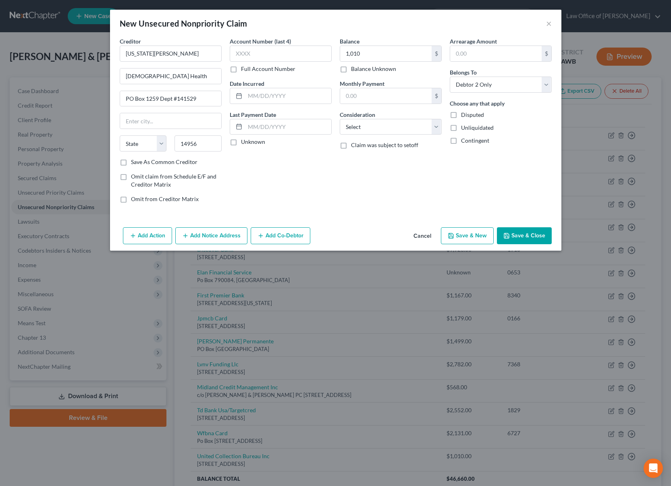
click at [475, 235] on button "Save & New" at bounding box center [467, 235] width 53 height 17
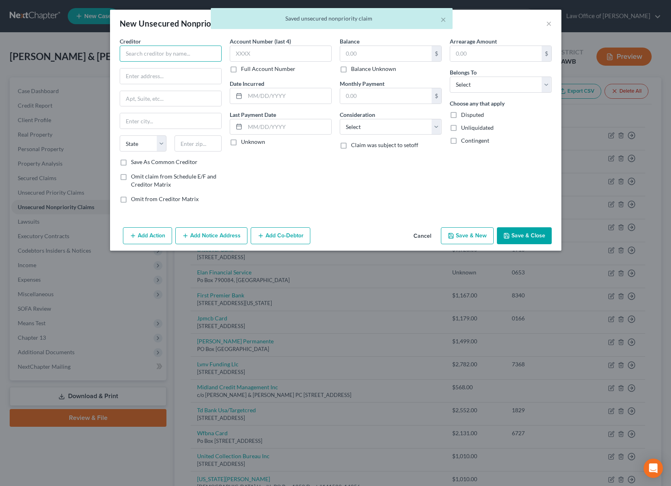
click at [152, 53] on input "text" at bounding box center [171, 54] width 102 height 16
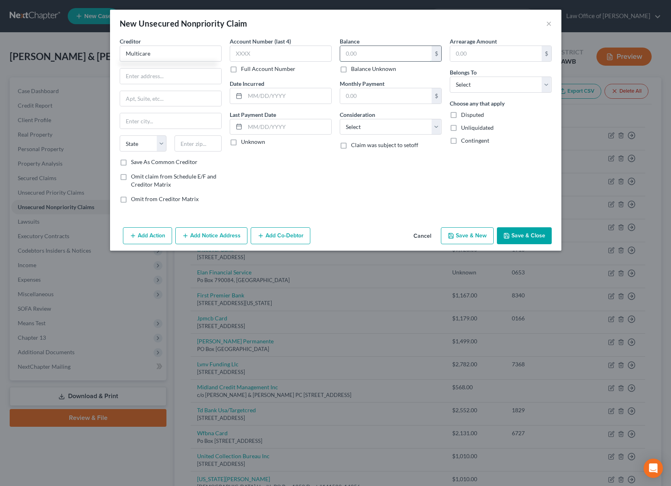
click at [381, 53] on input "text" at bounding box center [385, 53] width 91 height 15
click at [466, 84] on select "Select Debtor 1 Only Debtor 2 Only Debtor 1 And Debtor 2 Only At Least One Of T…" at bounding box center [501, 85] width 102 height 16
click at [450, 77] on select "Select Debtor 1 Only Debtor 2 Only Debtor 1 And Debtor 2 Only At Least One Of T…" at bounding box center [501, 85] width 102 height 16
click at [149, 72] on input "text" at bounding box center [170, 75] width 101 height 15
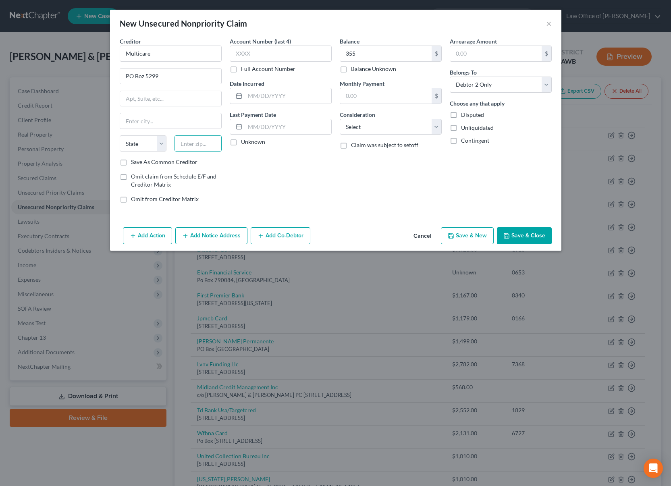
click at [191, 144] on input "text" at bounding box center [197, 143] width 47 height 16
click at [512, 233] on button "Save & Close" at bounding box center [524, 235] width 55 height 17
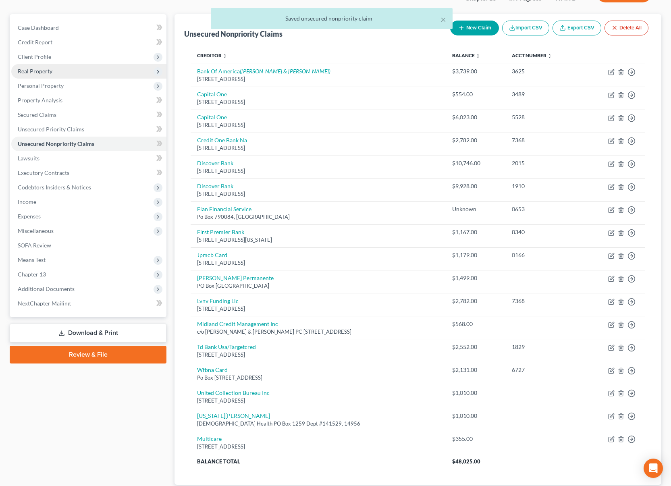
scroll to position [118, 0]
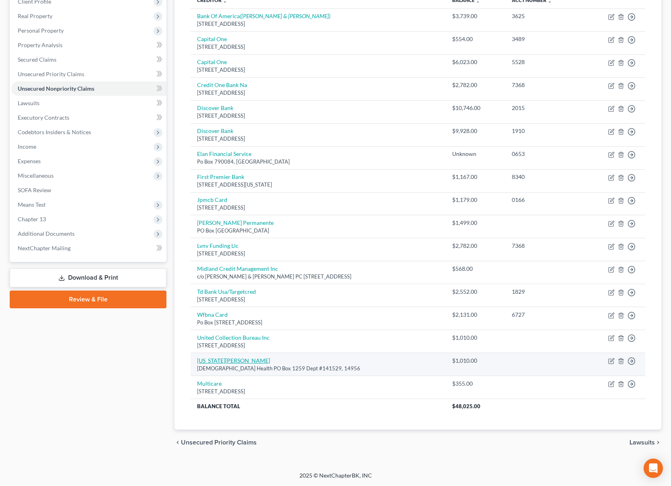
click at [220, 358] on link "[US_STATE][PERSON_NAME]" at bounding box center [233, 360] width 73 height 7
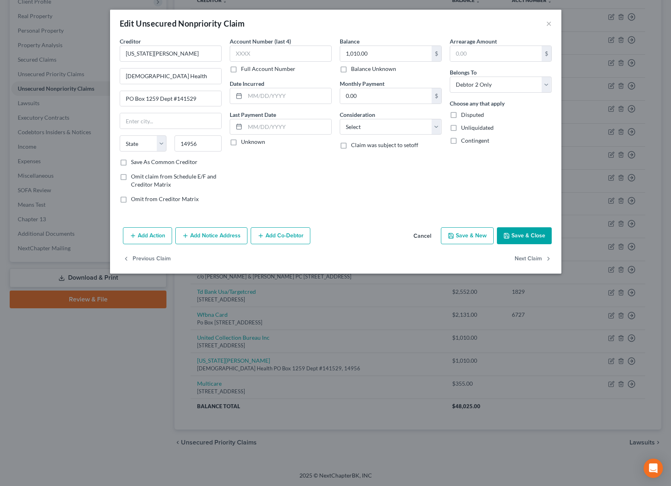
click at [470, 234] on button "Save & New" at bounding box center [467, 235] width 53 height 17
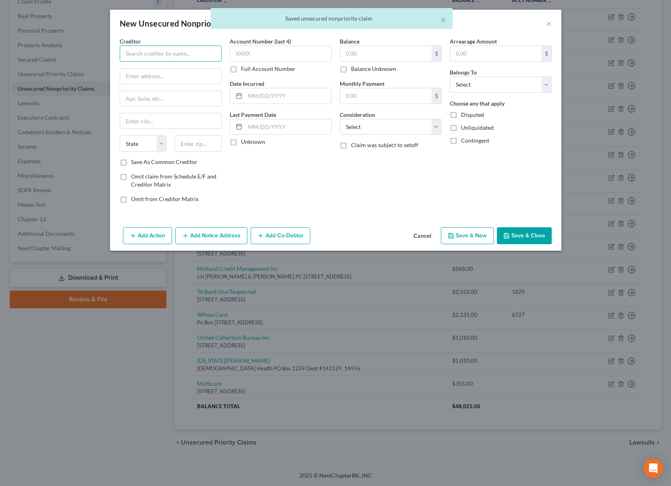
click at [183, 54] on input "text" at bounding box center [171, 54] width 102 height 16
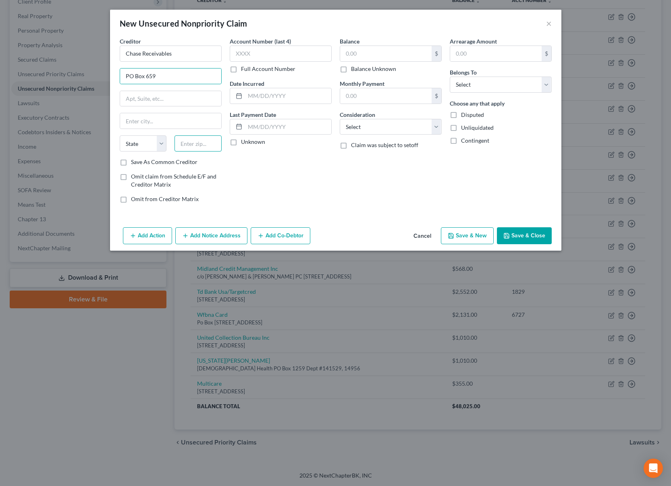
click at [193, 145] on input "text" at bounding box center [197, 143] width 47 height 16
click at [381, 54] on input "text" at bounding box center [385, 53] width 91 height 15
click at [496, 81] on select "Select Debtor 1 Only Debtor 2 Only Debtor 1 And Debtor 2 Only At Least One Of T…" at bounding box center [501, 85] width 102 height 16
click at [450, 77] on select "Select Debtor 1 Only Debtor 2 Only Debtor 1 And Debtor 2 Only At Least One Of T…" at bounding box center [501, 85] width 102 height 16
click at [512, 234] on button "Save & Close" at bounding box center [524, 235] width 55 height 17
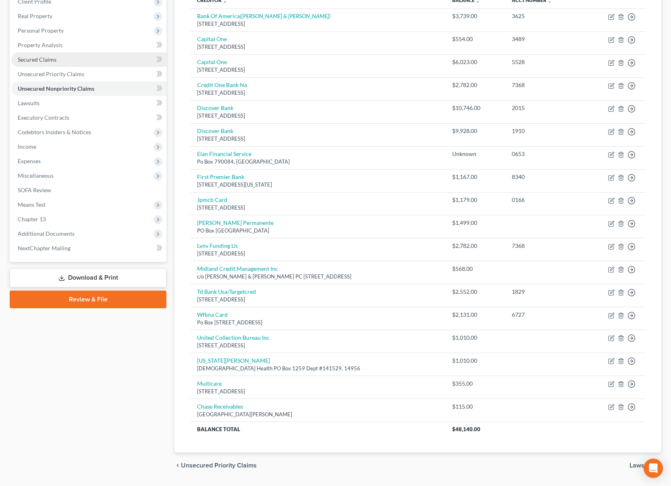
scroll to position [0, 0]
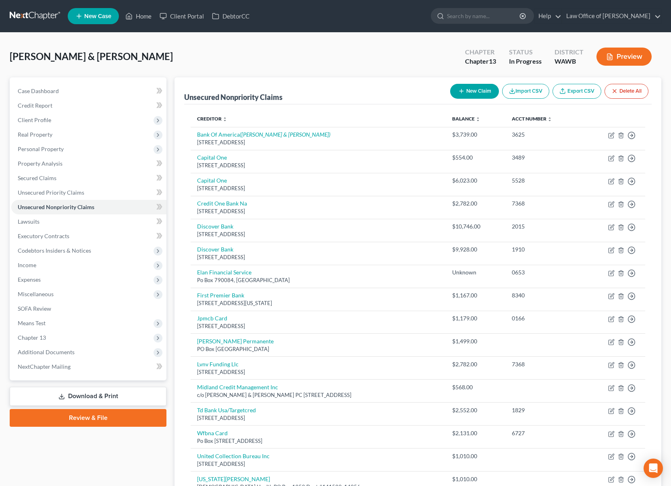
click at [475, 91] on button "New Claim" at bounding box center [474, 91] width 49 height 15
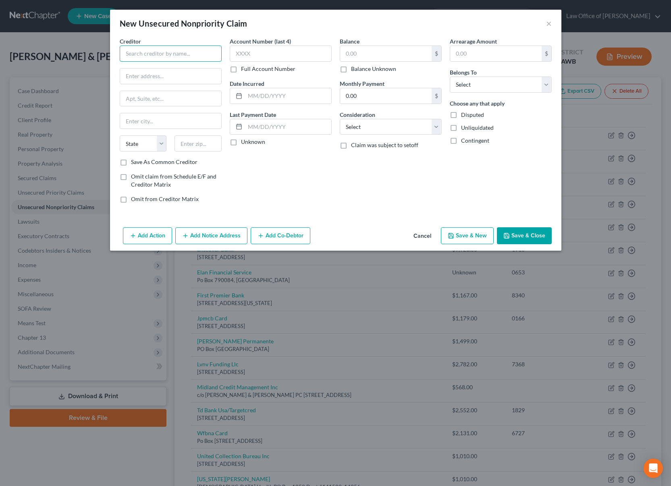
click at [169, 50] on input "text" at bounding box center [171, 54] width 102 height 16
click at [182, 147] on input "text" at bounding box center [197, 143] width 47 height 16
click at [189, 147] on input "text" at bounding box center [197, 143] width 47 height 16
click at [368, 52] on input "text" at bounding box center [385, 53] width 91 height 15
click at [476, 88] on select "Select Debtor 1 Only Debtor 2 Only Debtor 1 And Debtor 2 Only At Least One Of T…" at bounding box center [501, 85] width 102 height 16
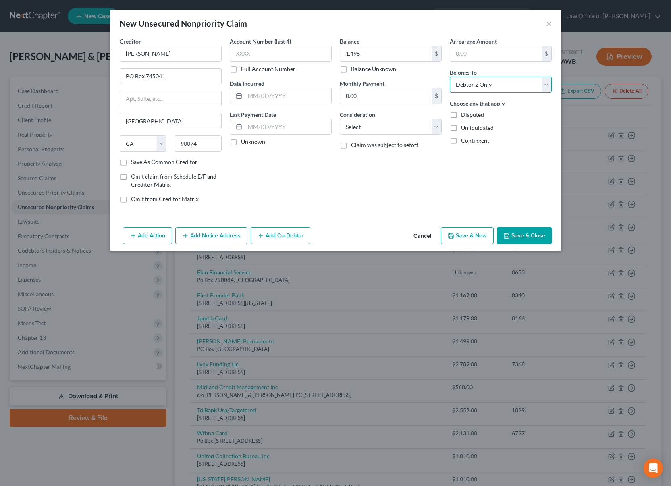
click at [450, 77] on select "Select Debtor 1 Only Debtor 2 Only Debtor 1 And Debtor 2 Only At Least One Of T…" at bounding box center [501, 85] width 102 height 16
click at [461, 238] on button "Save & New" at bounding box center [467, 235] width 53 height 17
click at [428, 236] on button "Cancel" at bounding box center [422, 236] width 31 height 16
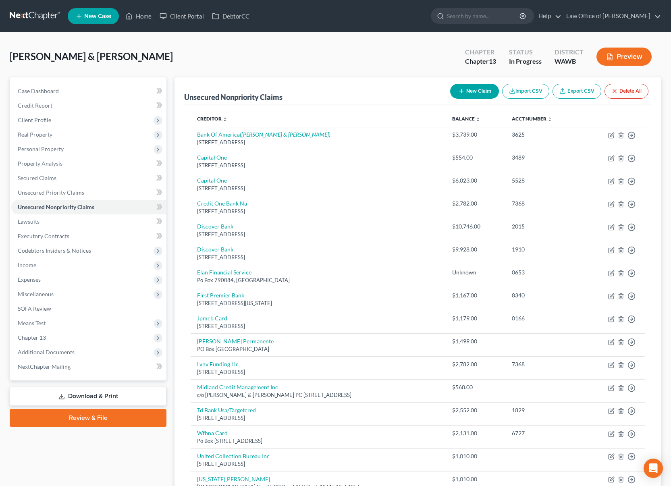
scroll to position [164, 0]
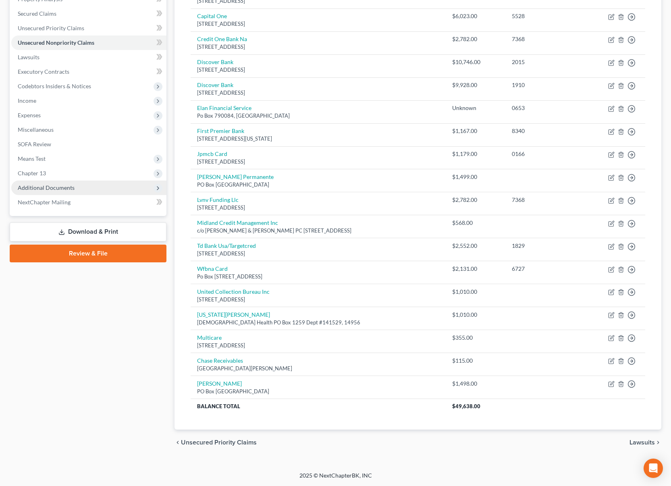
click at [65, 187] on span "Additional Documents" at bounding box center [46, 187] width 57 height 7
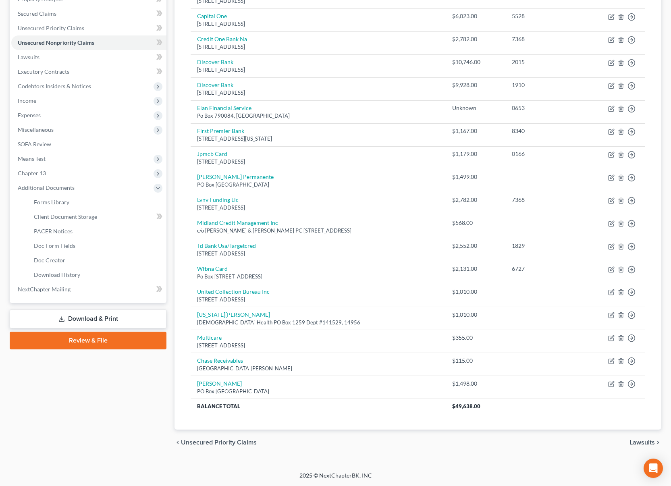
click at [68, 317] on link "Download & Print" at bounding box center [88, 318] width 157 height 19
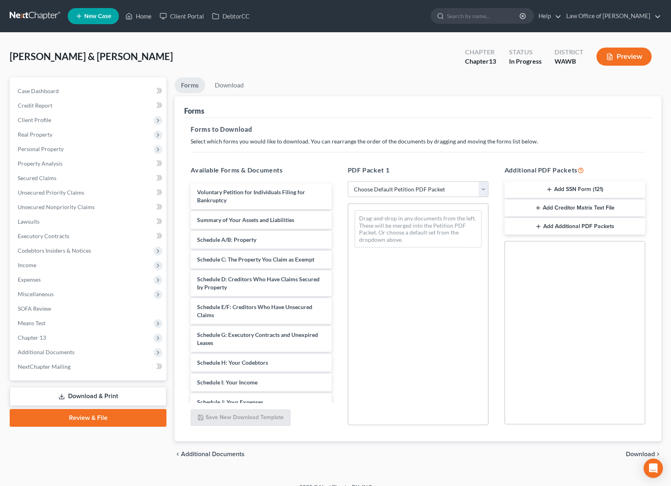
click at [395, 188] on select "Choose Default Petition PDF Packet Complete Bankruptcy Petition (all forms and …" at bounding box center [418, 189] width 141 height 16
click at [348, 181] on select "Choose Default Petition PDF Packet Complete Bankruptcy Petition (all forms and …" at bounding box center [418, 189] width 141 height 16
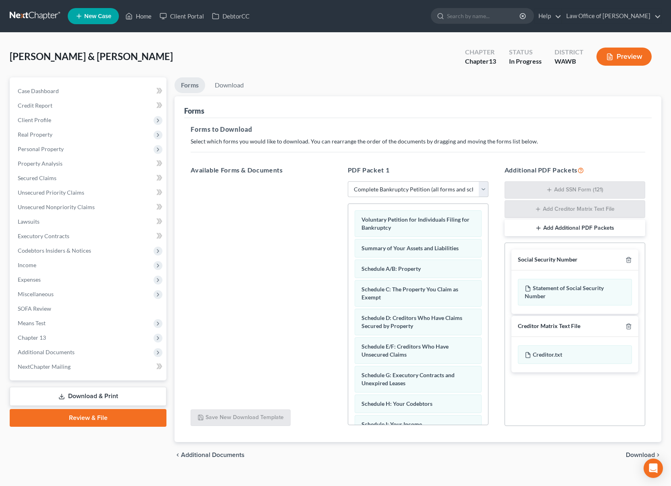
click at [636, 456] on span "Download" at bounding box center [640, 455] width 29 height 6
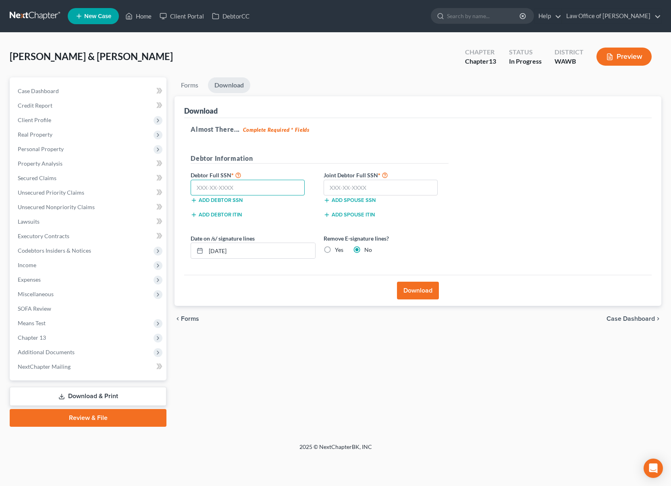
click at [228, 184] on input "text" at bounding box center [248, 188] width 114 height 16
click at [363, 189] on input "text" at bounding box center [380, 188] width 114 height 16
click at [335, 249] on label "Yes" at bounding box center [339, 250] width 8 height 8
click at [338, 249] on input "Yes" at bounding box center [340, 248] width 5 height 5
drag, startPoint x: 314, startPoint y: 251, endPoint x: 292, endPoint y: 251, distance: 21.3
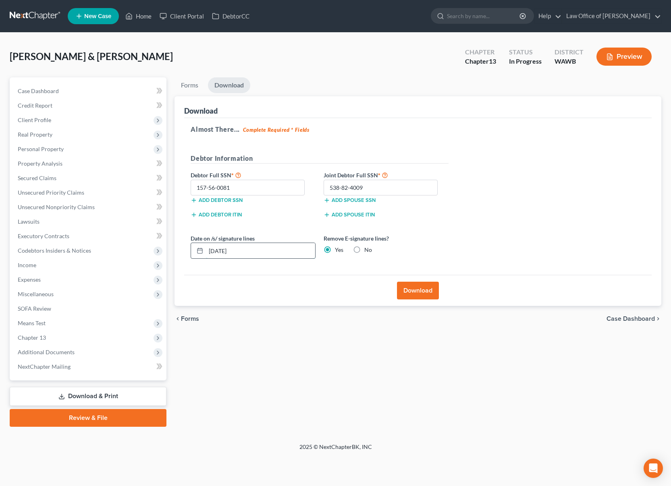
click at [309, 251] on input "[DATE]" at bounding box center [260, 250] width 109 height 15
drag, startPoint x: 292, startPoint y: 251, endPoint x: 62, endPoint y: 221, distance: 232.3
click at [67, 225] on div "Petition Navigation Case Dashboard Payments Invoices Payments Payments Credit R…" at bounding box center [335, 251] width 659 height 349
click at [417, 291] on button "Download" at bounding box center [418, 291] width 42 height 18
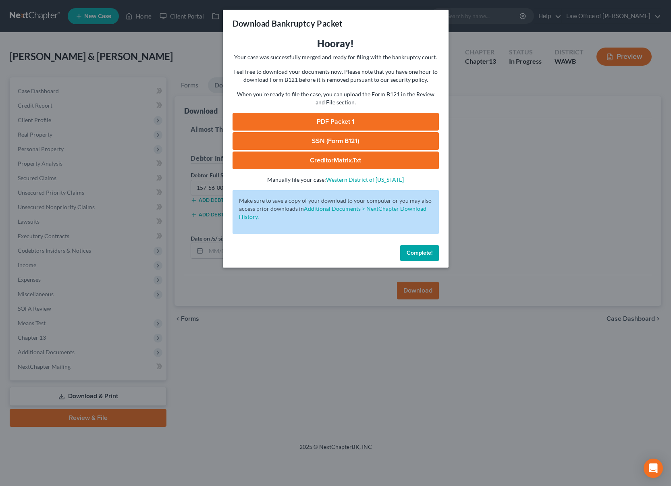
click at [321, 115] on link "PDF Packet 1" at bounding box center [335, 122] width 206 height 18
click at [342, 139] on link "SSN (Form B121)" at bounding box center [335, 141] width 206 height 18
click at [303, 159] on link "CreditorMatrix.txt" at bounding box center [335, 160] width 206 height 18
click at [427, 254] on span "Complete!" at bounding box center [419, 252] width 26 height 7
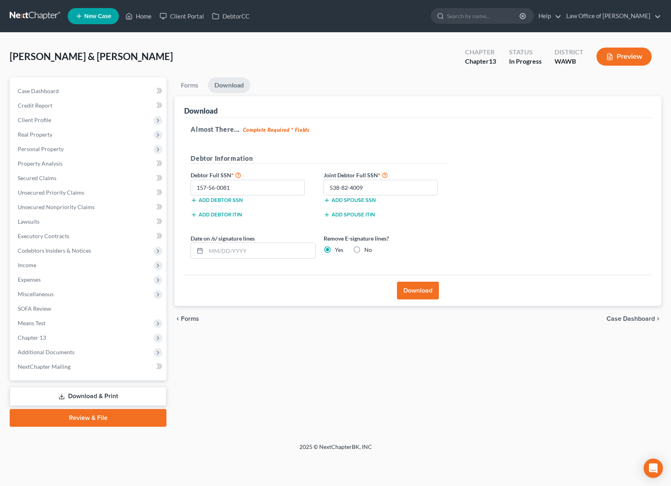
click at [37, 18] on link at bounding box center [36, 16] width 52 height 15
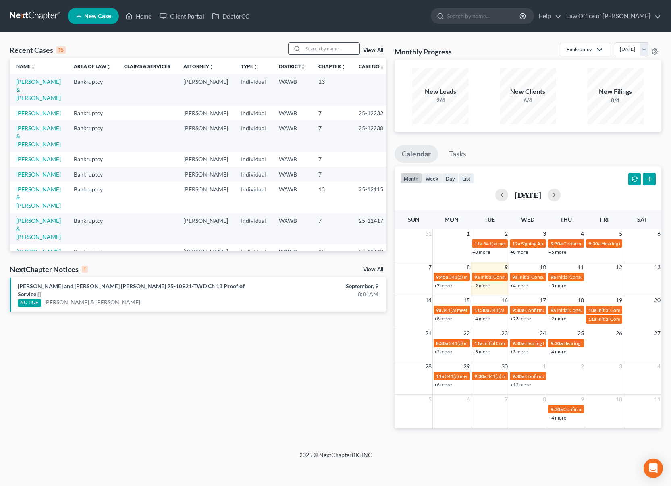
click at [327, 50] on input "search" at bounding box center [331, 49] width 56 height 12
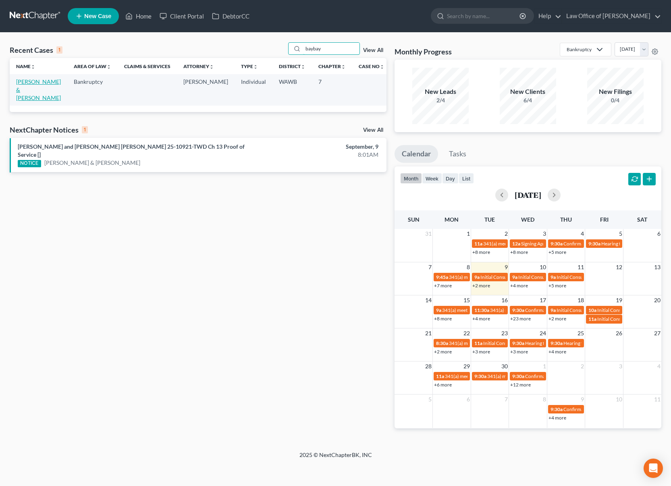
type input "baybay"
click at [33, 78] on td "Baybay, Rolando & Melba" at bounding box center [39, 89] width 58 height 31
click at [33, 84] on link "Baybay, Rolando & Melba" at bounding box center [38, 89] width 45 height 23
select select "6"
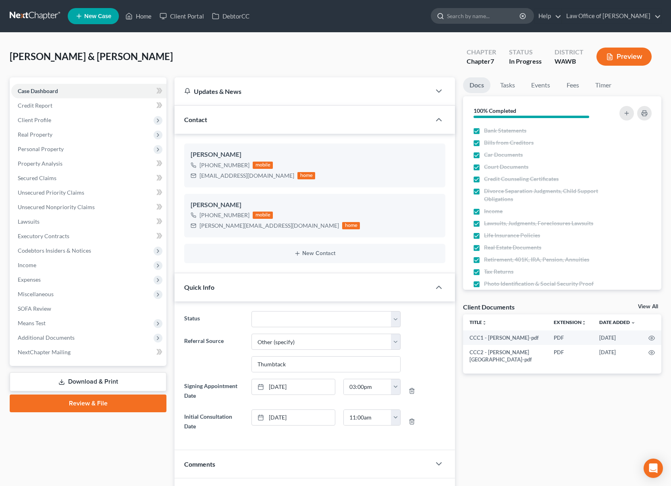
click at [492, 20] on input "search" at bounding box center [484, 15] width 74 height 15
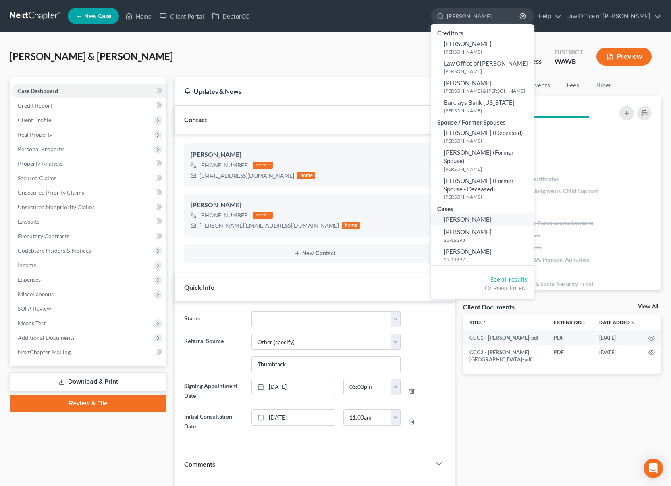
type input "jarvis"
click at [474, 215] on link "Jarvis, Hetty" at bounding box center [482, 219] width 103 height 12
select select "6"
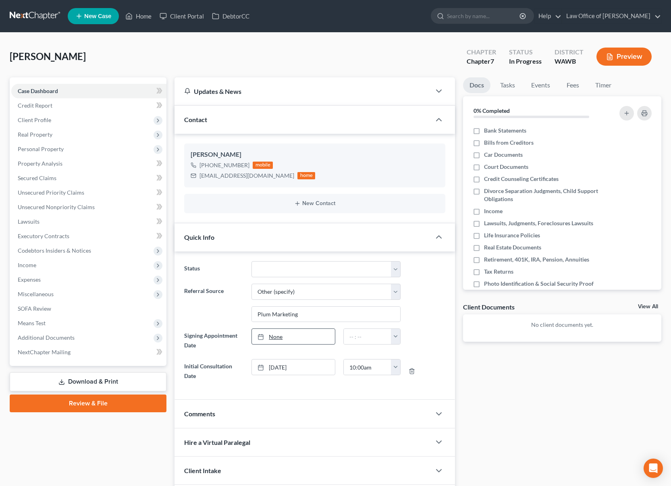
click at [273, 336] on link "None" at bounding box center [293, 336] width 83 height 15
type input "9/9/2025"
click at [350, 332] on input "text" at bounding box center [368, 336] width 48 height 15
type input "10:00 am"
click at [484, 132] on label "Bank Statements" at bounding box center [505, 130] width 42 height 8
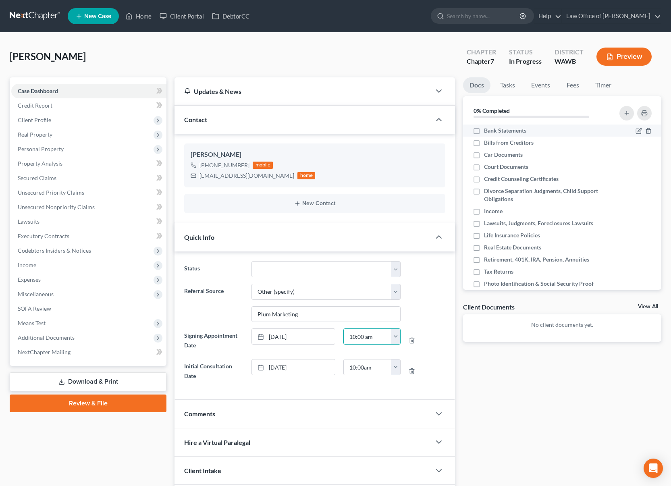
click at [487, 132] on input "Bank Statements" at bounding box center [489, 128] width 5 height 5
checkbox input "true"
click at [484, 144] on label "Bills from Creditors" at bounding box center [509, 143] width 50 height 8
click at [487, 144] on input "Bills from Creditors" at bounding box center [489, 141] width 5 height 5
checkbox input "true"
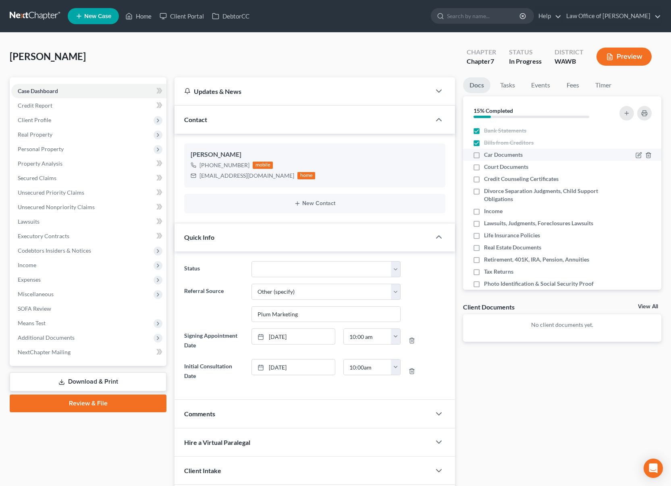
click at [484, 158] on label "Car Documents" at bounding box center [503, 155] width 39 height 8
click at [487, 156] on input "Car Documents" at bounding box center [489, 153] width 5 height 5
checkbox input "true"
click at [484, 170] on label "Court Documents" at bounding box center [506, 167] width 44 height 8
click at [487, 168] on input "Court Documents" at bounding box center [489, 165] width 5 height 5
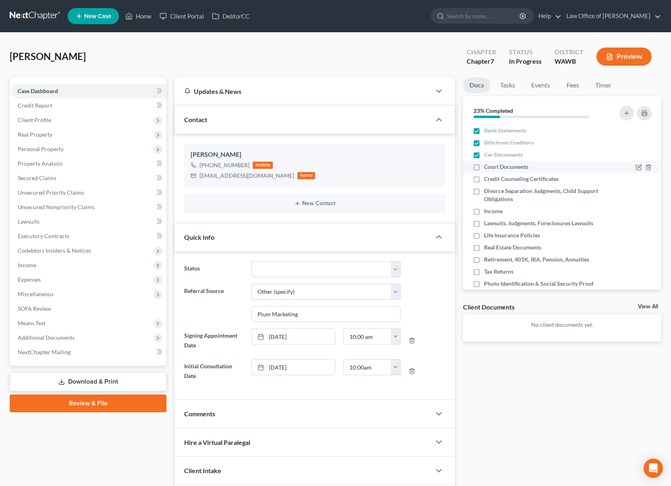
checkbox input "true"
click at [484, 180] on label "Credit Counseling Certificates" at bounding box center [521, 179] width 75 height 8
click at [487, 180] on input "Credit Counseling Certificates" at bounding box center [489, 177] width 5 height 5
checkbox input "true"
click at [475, 200] on div "Divorce Separation Judgments, Child Support Obligations" at bounding box center [538, 195] width 132 height 16
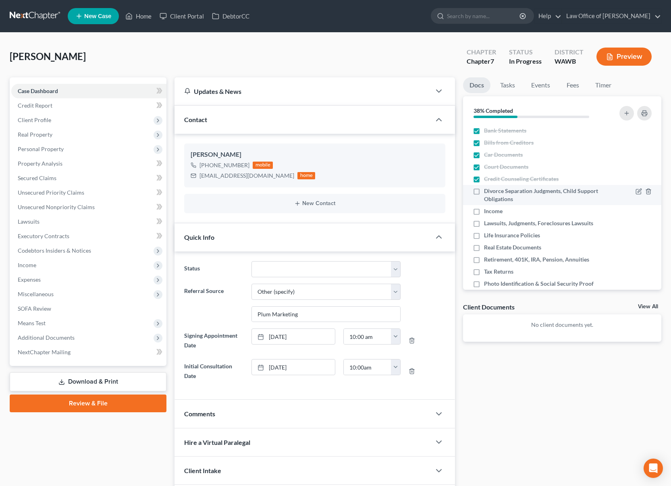
click at [484, 191] on label "Divorce Separation Judgments, Child Support Obligations" at bounding box center [544, 195] width 121 height 16
click at [487, 191] on input "Divorce Separation Judgments, Child Support Obligations" at bounding box center [489, 189] width 5 height 5
checkbox input "true"
click at [484, 209] on label "Income" at bounding box center [493, 211] width 19 height 8
click at [487, 209] on input "Income" at bounding box center [489, 209] width 5 height 5
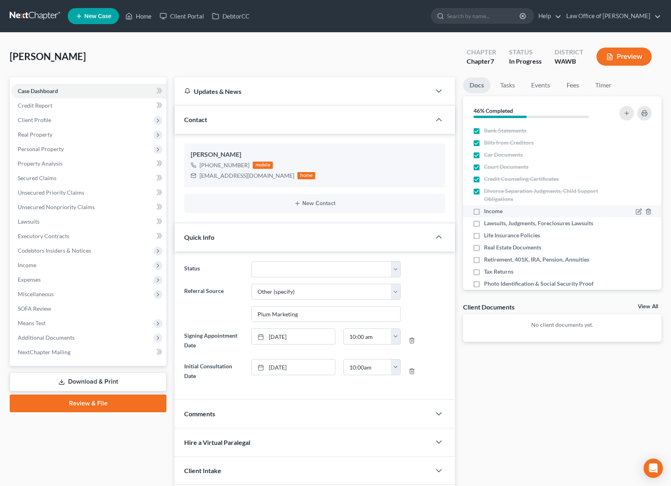
checkbox input "true"
click at [484, 227] on label "Lawsuits, Judgments, Foreclosures Lawsuits" at bounding box center [538, 223] width 109 height 8
click at [487, 224] on input "Lawsuits, Judgments, Foreclosures Lawsuits" at bounding box center [489, 221] width 5 height 5
checkbox input "true"
click at [484, 237] on label "Life Insurance Policies" at bounding box center [512, 235] width 56 height 8
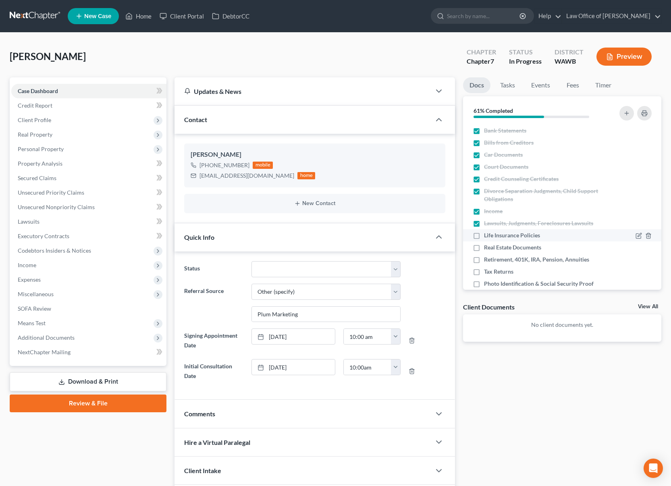
click at [487, 236] on input "Life Insurance Policies" at bounding box center [489, 233] width 5 height 5
checkbox input "true"
click at [484, 248] on label "Real Estate Documents" at bounding box center [512, 247] width 57 height 8
click at [487, 248] on input "Real Estate Documents" at bounding box center [489, 245] width 5 height 5
checkbox input "true"
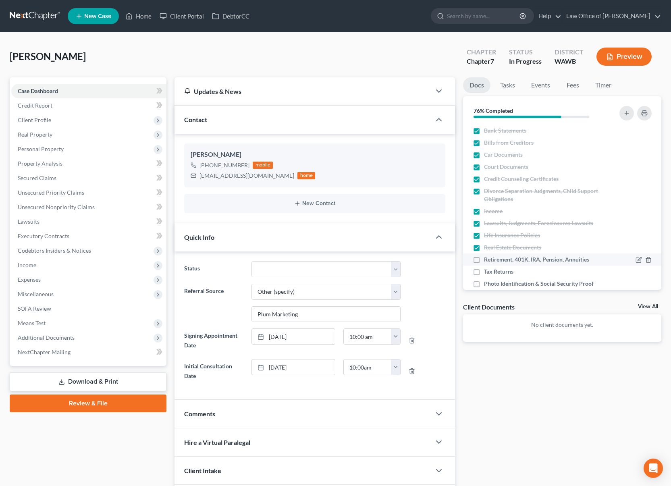
click at [484, 257] on label "Retirement, 401K, IRA, Pension, Annuities" at bounding box center [536, 259] width 105 height 8
click at [487, 257] on input "Retirement, 401K, IRA, Pension, Annuities" at bounding box center [489, 257] width 5 height 5
checkbox input "true"
click at [484, 272] on label "Tax Returns" at bounding box center [498, 271] width 29 height 8
click at [487, 272] on input "Tax Returns" at bounding box center [489, 269] width 5 height 5
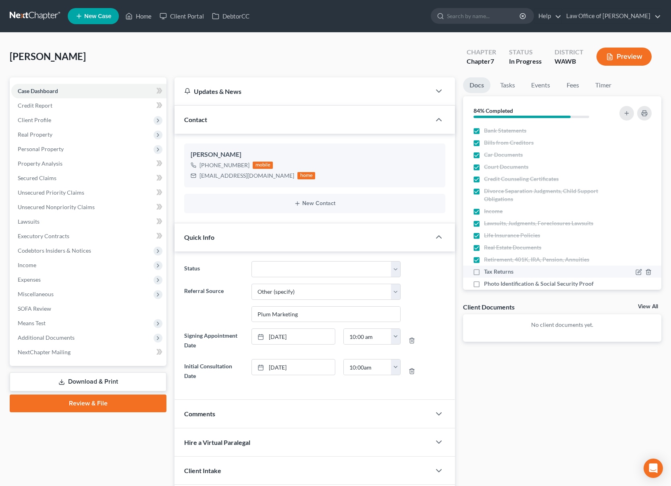
checkbox input "true"
click at [484, 283] on label "Photo Identification & Social Security Proof" at bounding box center [539, 284] width 110 height 8
click at [487, 283] on input "Photo Identification & Social Security Proof" at bounding box center [489, 282] width 5 height 5
checkbox input "true"
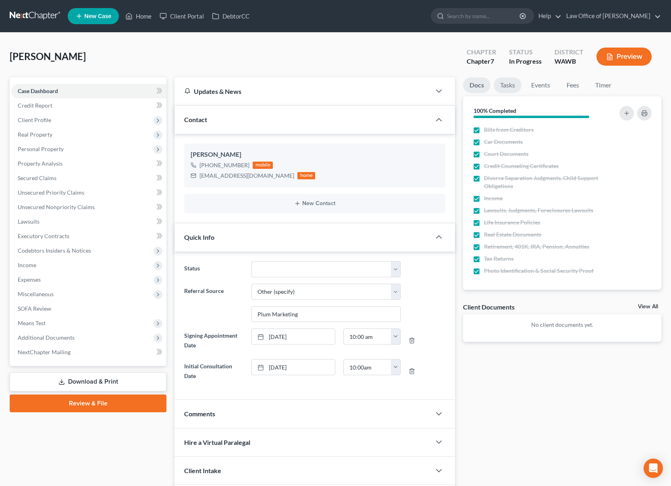
click at [511, 88] on link "Tasks" at bounding box center [507, 85] width 28 height 16
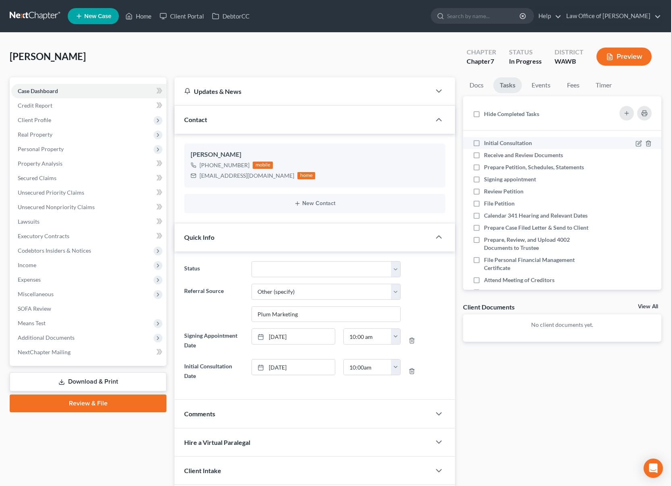
click at [484, 145] on label "Initial Consultation" at bounding box center [511, 143] width 54 height 8
click at [487, 144] on input "Initial Consultation" at bounding box center [489, 141] width 5 height 5
checkbox input "true"
click at [484, 155] on label "Receive and Review Documents" at bounding box center [526, 155] width 85 height 8
click at [487, 155] on input "Receive and Review Documents" at bounding box center [489, 153] width 5 height 5
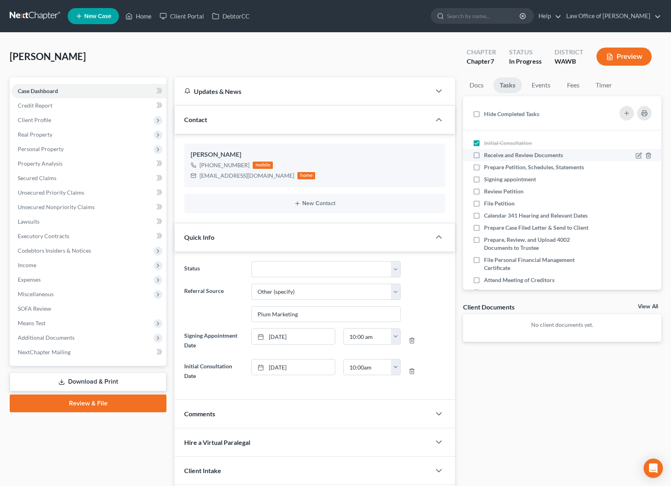
checkbox input "true"
click at [484, 166] on label "Prepare Petition, Schedules, Statements" at bounding box center [537, 167] width 106 height 8
click at [487, 166] on input "Prepare Petition, Schedules, Statements" at bounding box center [489, 165] width 5 height 5
checkbox input "true"
click at [538, 84] on link "Events" at bounding box center [541, 85] width 32 height 16
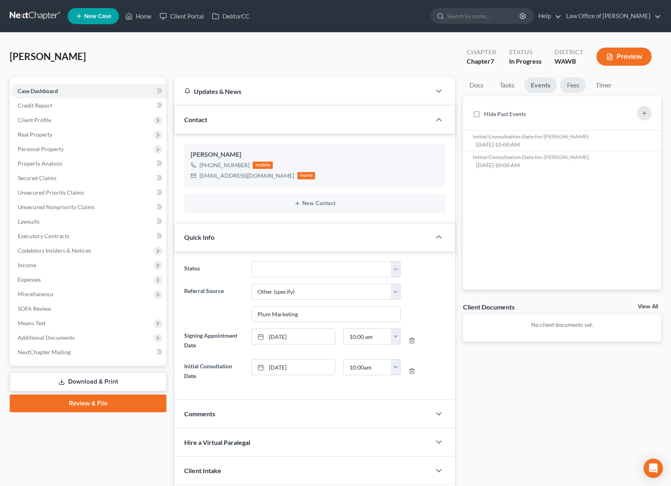
click at [565, 84] on link "Fees" at bounding box center [573, 85] width 26 height 16
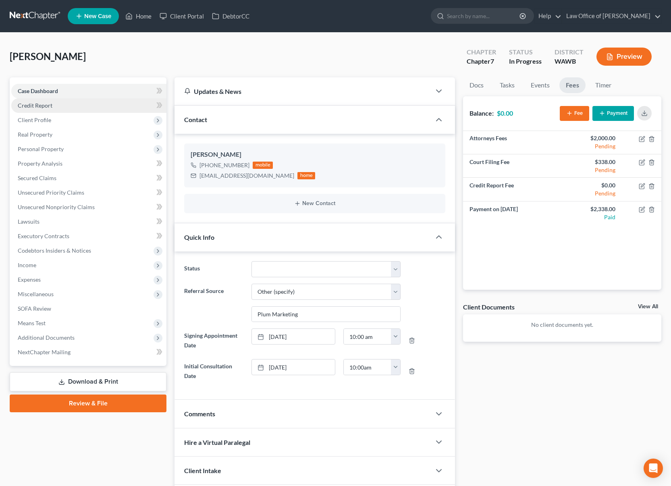
click at [83, 106] on link "Credit Report" at bounding box center [88, 105] width 155 height 15
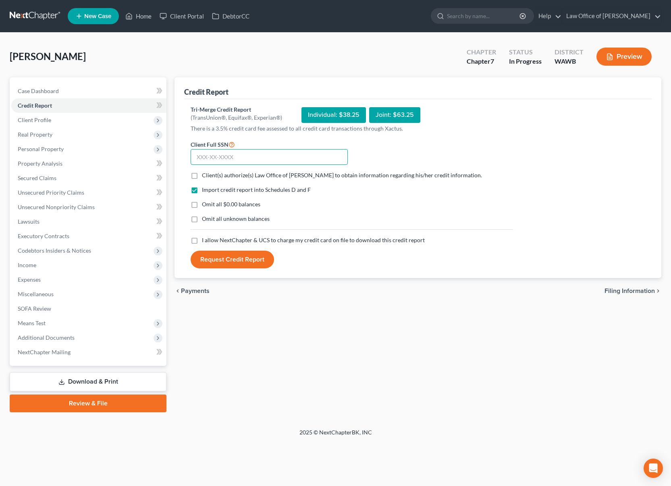
click at [217, 159] on input "text" at bounding box center [269, 157] width 157 height 16
type input "098-80-7776"
click at [202, 174] on label "Client(s) authorize(s) Law Office of Lisa S. Tse to obtain information regardin…" at bounding box center [342, 175] width 280 height 8
click at [205, 174] on input "Client(s) authorize(s) Law Office of Lisa S. Tse to obtain information regardin…" at bounding box center [207, 173] width 5 height 5
checkbox input "true"
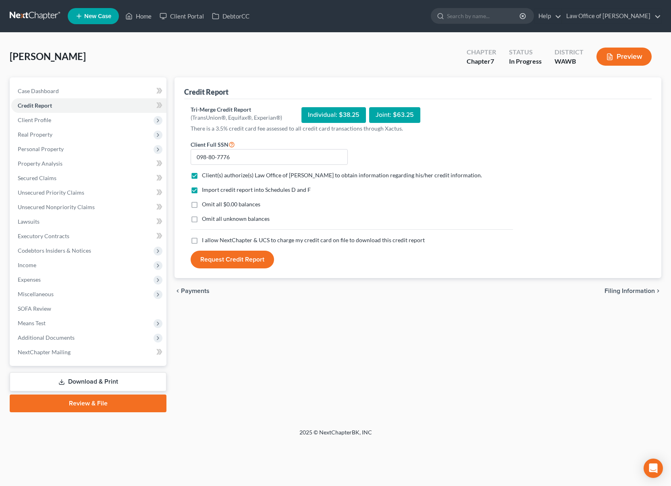
click at [202, 240] on label "I allow NextChapter & UCS to charge my credit card on file to download this cre…" at bounding box center [313, 240] width 223 height 8
click at [205, 240] on input "I allow NextChapter & UCS to charge my credit card on file to download this cre…" at bounding box center [207, 238] width 5 height 5
checkbox input "true"
click at [219, 259] on button "Request Credit Report" at bounding box center [232, 260] width 83 height 18
click at [120, 119] on span "Client Profile" at bounding box center [88, 120] width 155 height 15
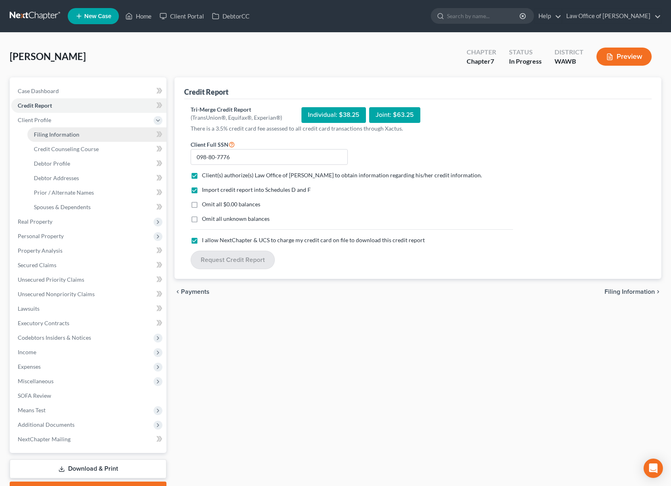
click at [113, 135] on link "Filing Information" at bounding box center [96, 134] width 139 height 15
select select "1"
select select "0"
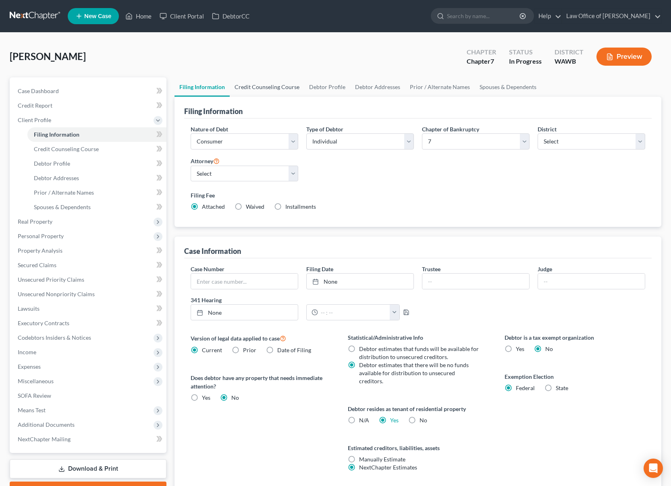
click at [273, 86] on link "Credit Counseling Course" at bounding box center [267, 86] width 75 height 19
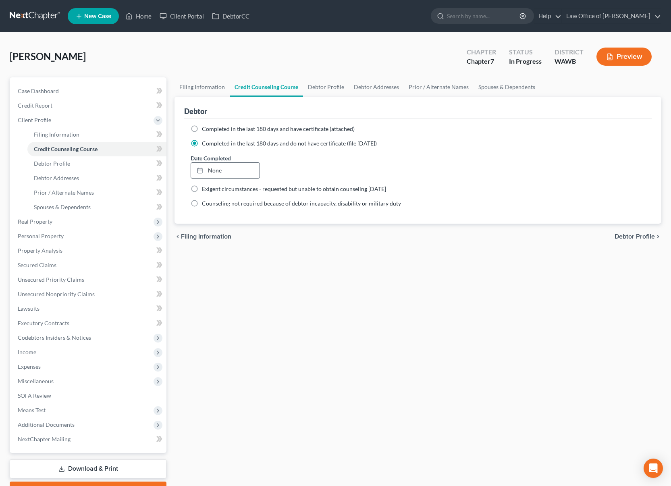
type input "9/9/2025"
click at [219, 176] on link "None" at bounding box center [225, 170] width 68 height 15
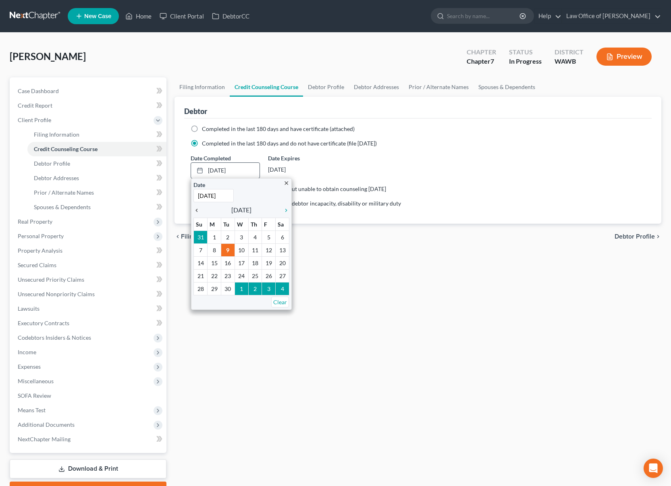
click at [199, 210] on icon "chevron_left" at bounding box center [198, 210] width 10 height 6
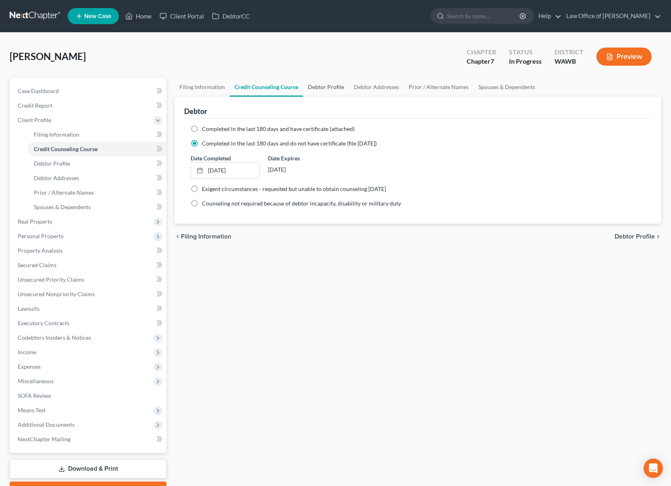
click at [326, 91] on link "Debtor Profile" at bounding box center [326, 86] width 46 height 19
select select "0"
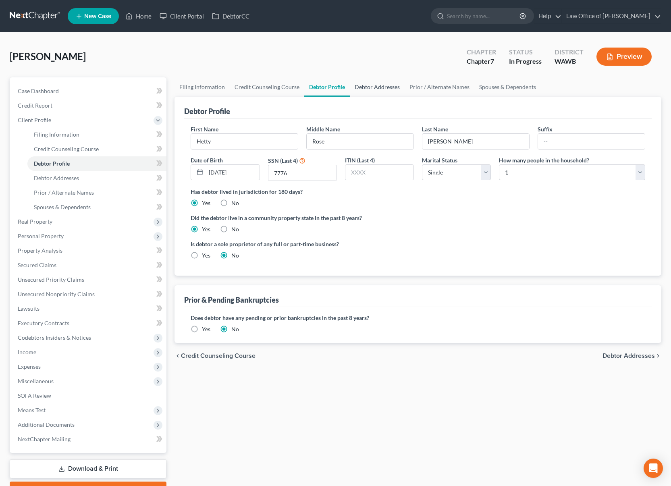
click at [381, 88] on link "Debtor Addresses" at bounding box center [377, 86] width 55 height 19
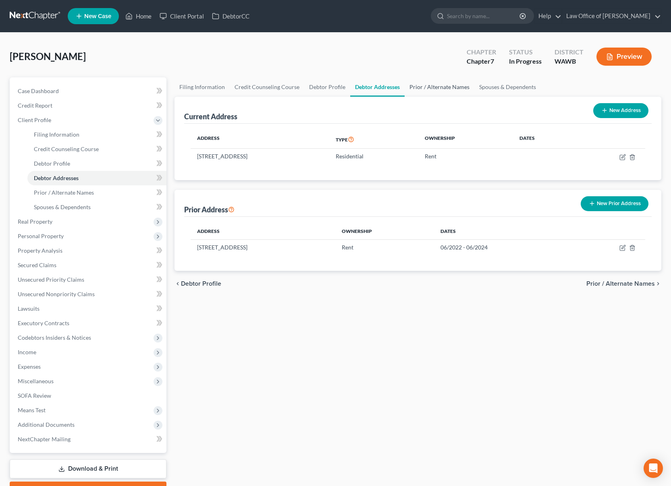
click at [429, 91] on link "Prior / Alternate Names" at bounding box center [439, 86] width 70 height 19
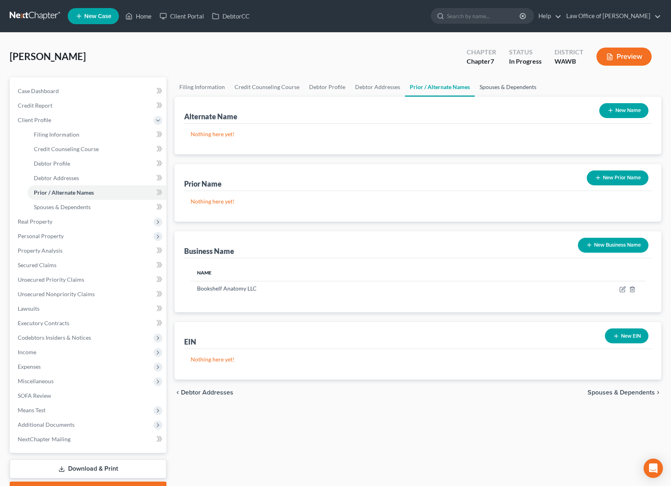
click at [485, 92] on link "Spouses & Dependents" at bounding box center [507, 86] width 66 height 19
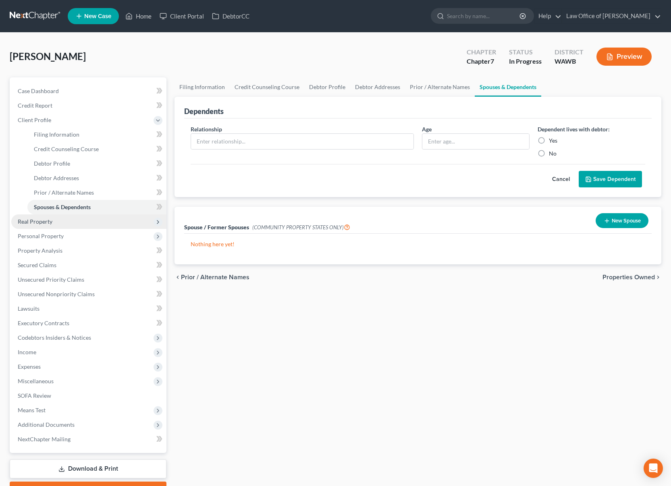
click at [65, 220] on span "Real Property" at bounding box center [88, 221] width 155 height 15
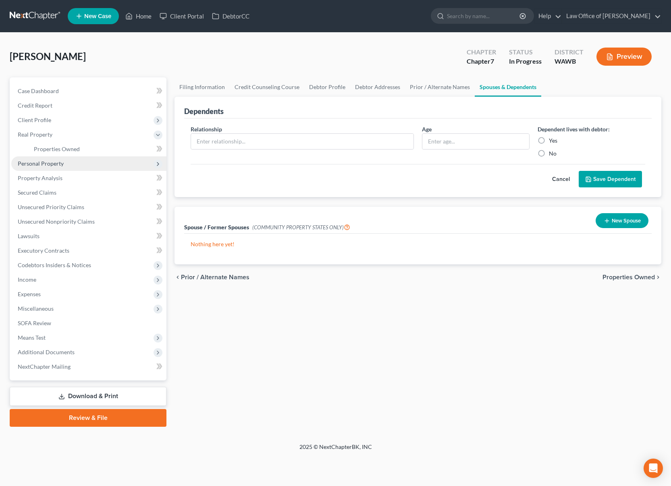
click at [54, 164] on span "Personal Property" at bounding box center [41, 163] width 46 height 7
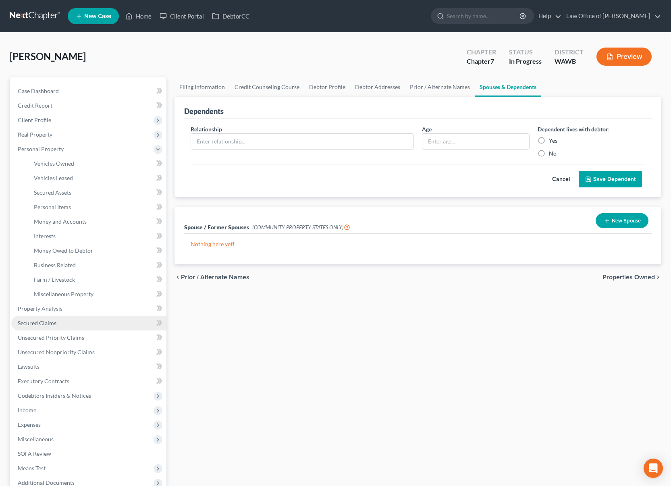
click at [51, 319] on span "Secured Claims" at bounding box center [37, 322] width 39 height 7
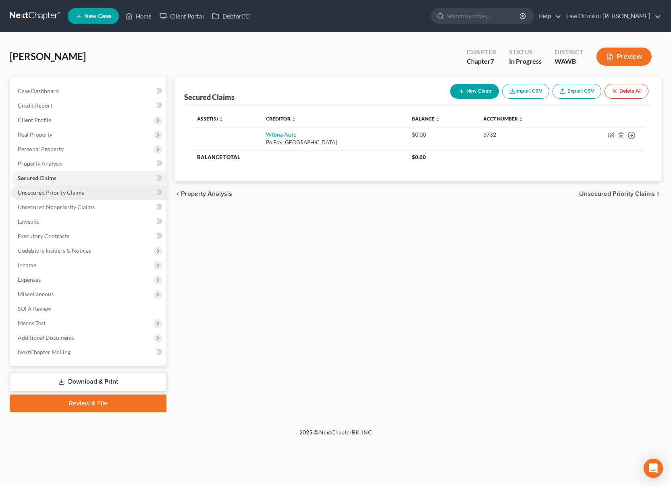
click at [72, 194] on span "Unsecured Priority Claims" at bounding box center [51, 192] width 66 height 7
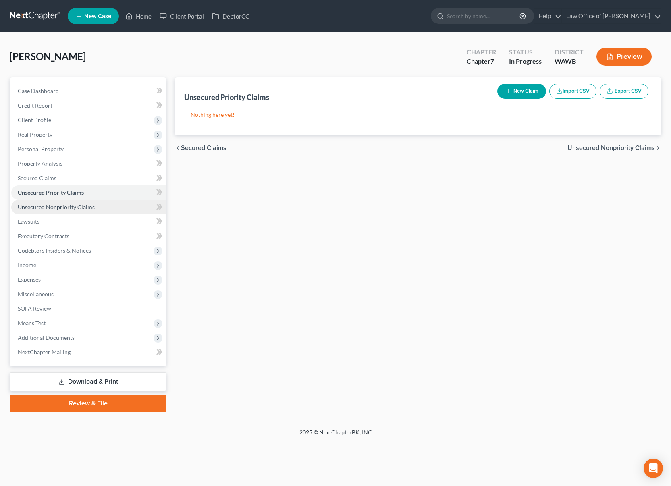
click at [68, 209] on span "Unsecured Nonpriority Claims" at bounding box center [56, 206] width 77 height 7
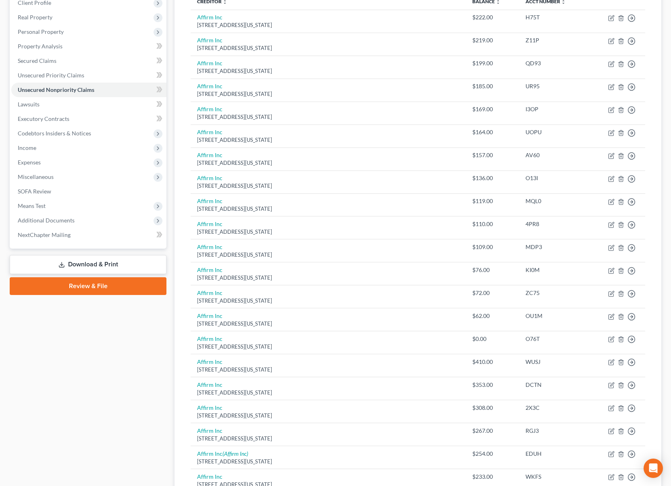
scroll to position [96, 0]
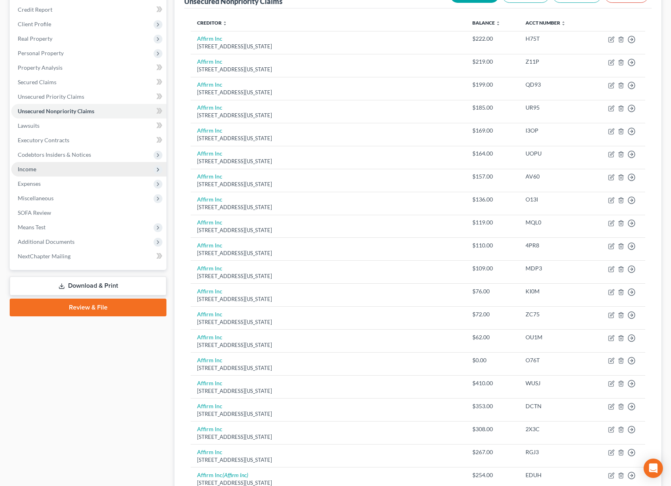
click at [85, 171] on span "Income" at bounding box center [88, 169] width 155 height 15
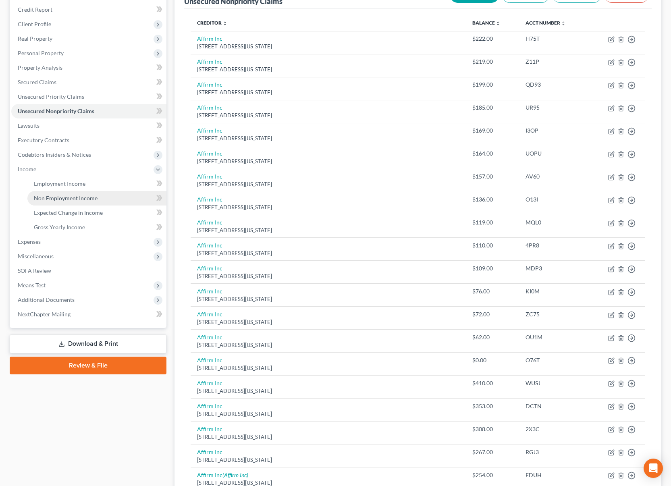
click at [81, 197] on span "Non Employment Income" at bounding box center [66, 198] width 64 height 7
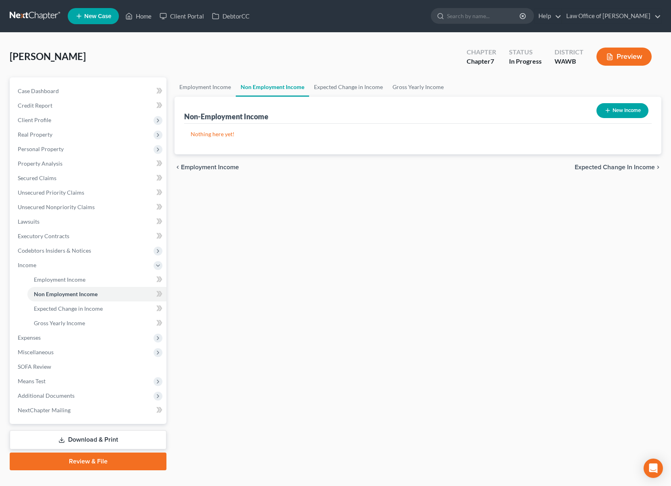
click at [602, 112] on button "New Income" at bounding box center [622, 110] width 52 height 15
select select "0"
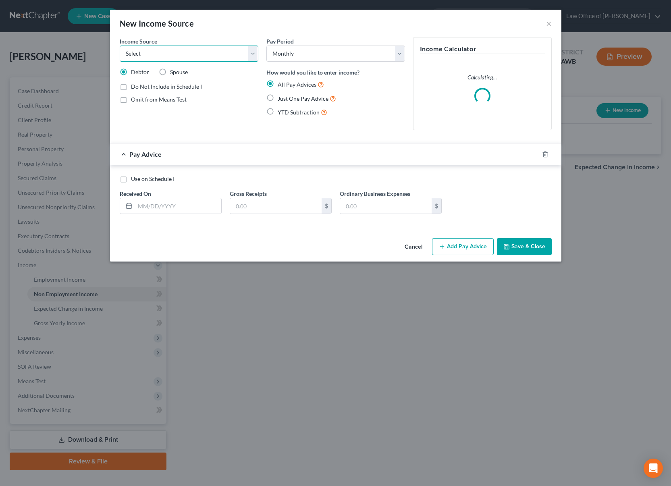
click at [222, 54] on select "Select Unemployment Disability (from employer) Pension Retirement Social Securi…" at bounding box center [189, 54] width 139 height 16
click at [120, 46] on select "Select Unemployment Disability (from employer) Pension Retirement Social Securi…" at bounding box center [189, 54] width 139 height 16
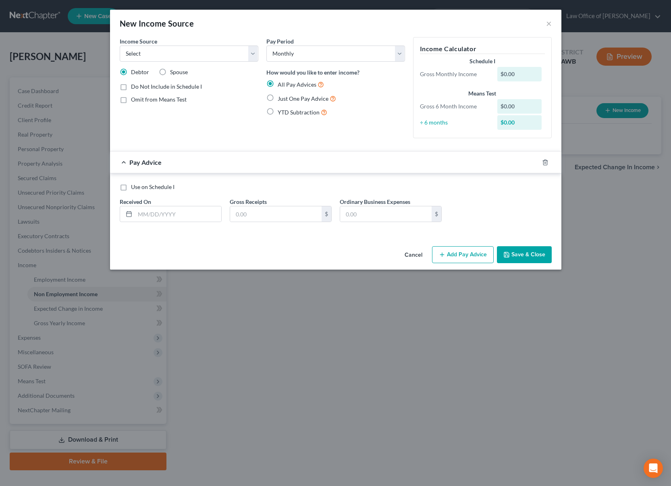
click at [278, 97] on label "Just One Pay Advice" at bounding box center [307, 98] width 58 height 9
click at [281, 97] on input "Just One Pay Advice" at bounding box center [283, 96] width 5 height 5
radio input "true"
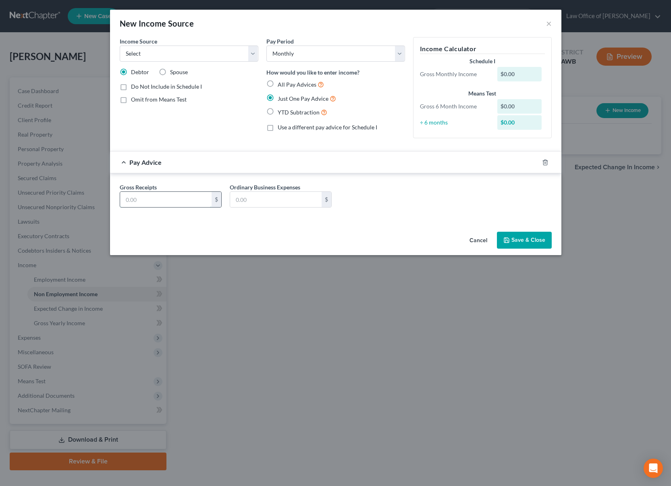
click at [176, 200] on input "text" at bounding box center [165, 199] width 91 height 15
type input "504"
click at [306, 59] on select "Select Monthly Twice Monthly Every Other Week Weekly" at bounding box center [335, 54] width 139 height 16
select select "3"
click at [266, 46] on select "Select Monthly Twice Monthly Every Other Week Weekly" at bounding box center [335, 54] width 139 height 16
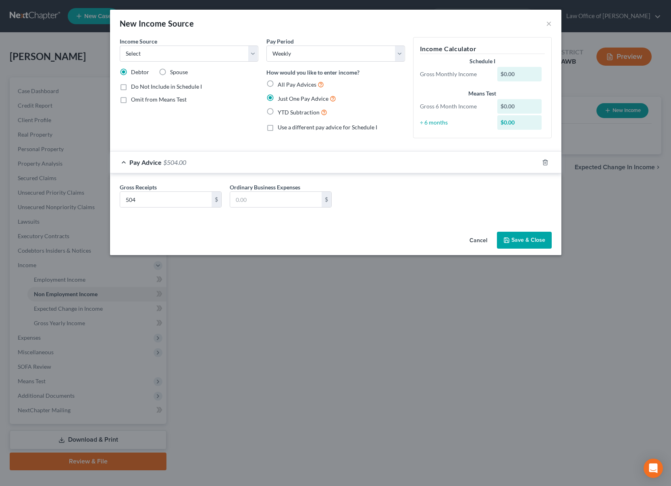
click at [520, 240] on button "Save & Close" at bounding box center [524, 240] width 55 height 17
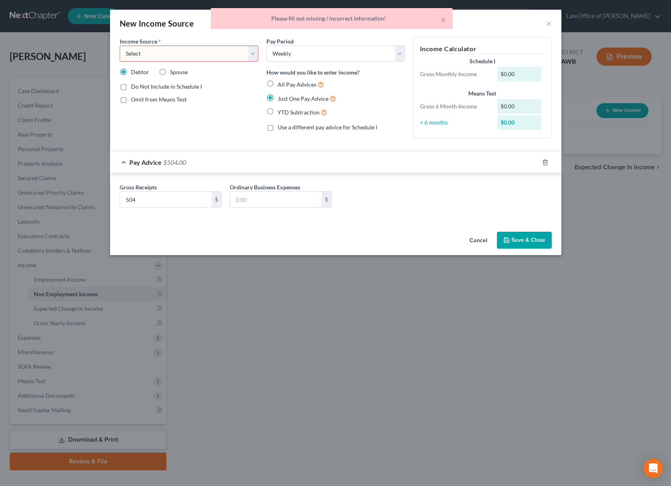
click at [211, 54] on select "Select Unemployment Disability (from employer) Pension Retirement Social Securi…" at bounding box center [189, 54] width 139 height 16
select select "0"
click at [120, 46] on select "Select Unemployment Disability (from employer) Pension Retirement Social Securi…" at bounding box center [189, 54] width 139 height 16
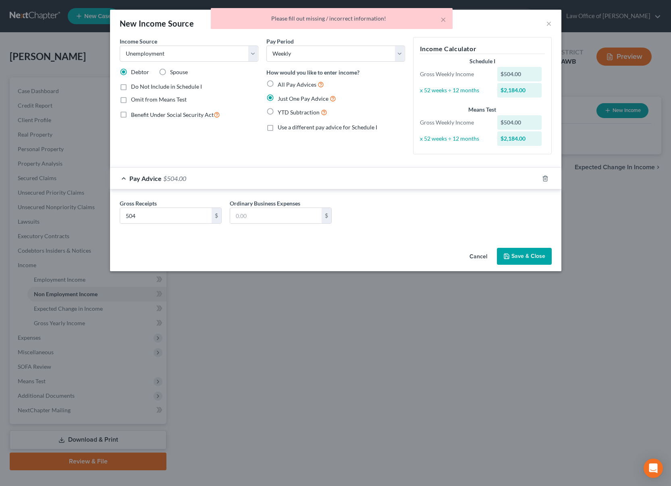
click at [521, 252] on button "Save & Close" at bounding box center [524, 256] width 55 height 17
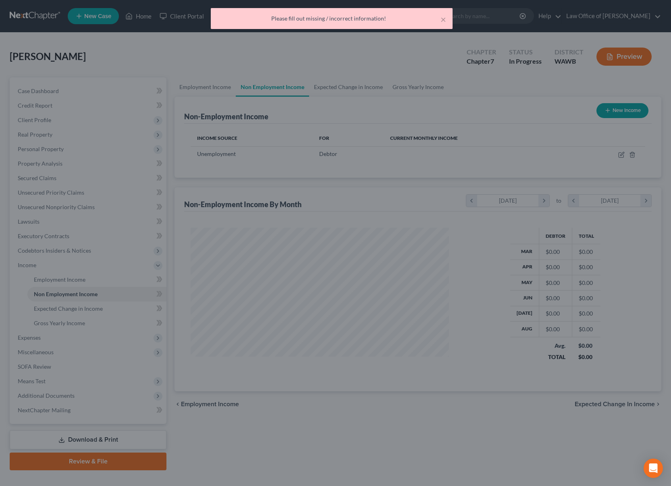
scroll to position [145, 274]
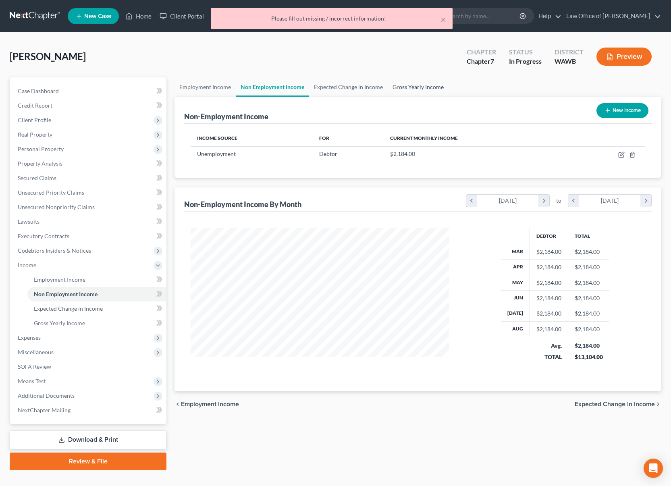
click at [422, 88] on link "Gross Yearly Income" at bounding box center [417, 86] width 61 height 19
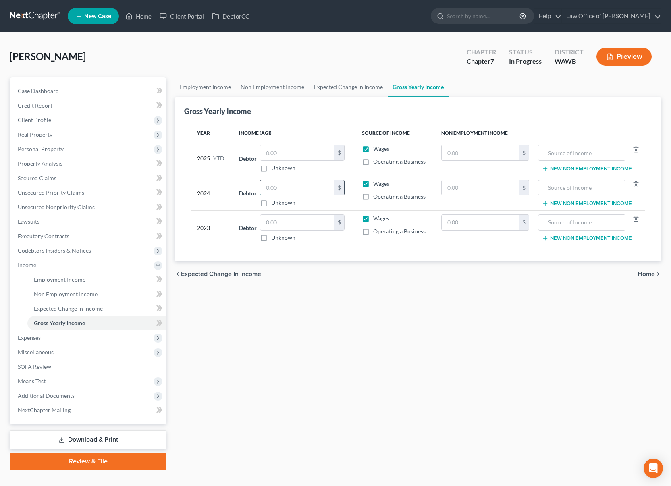
click at [281, 189] on input "text" at bounding box center [297, 187] width 74 height 15
type input "55,820"
click at [284, 221] on input "text" at bounding box center [297, 222] width 74 height 15
type input "88,268"
click at [304, 154] on input "text" at bounding box center [297, 152] width 74 height 15
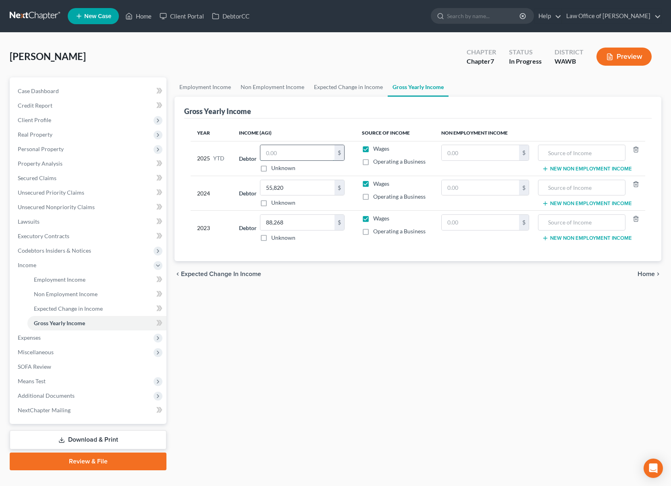
click at [304, 154] on input "text" at bounding box center [297, 152] width 74 height 15
click at [46, 352] on span "Miscellaneous" at bounding box center [36, 351] width 36 height 7
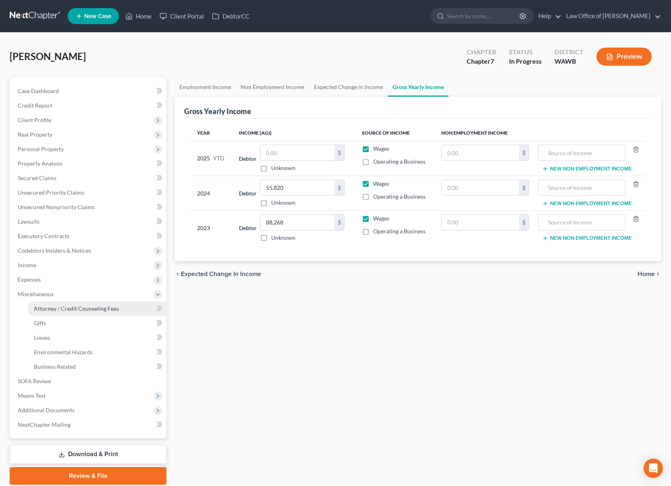
click at [59, 307] on span "Attorney / Credit Counseling Fees" at bounding box center [76, 308] width 85 height 7
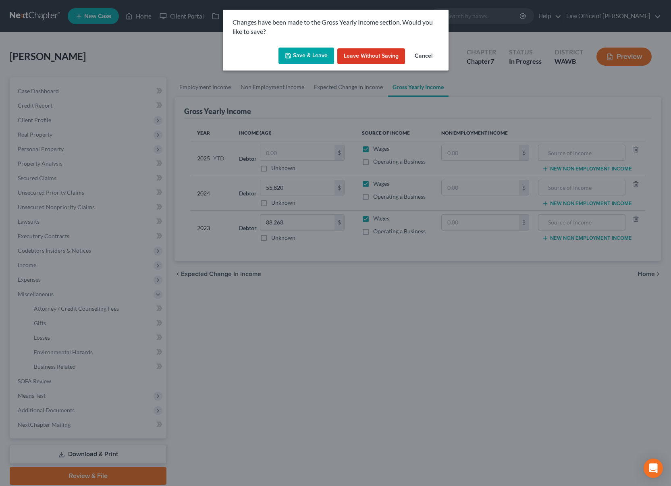
click at [318, 58] on button "Save & Leave" at bounding box center [306, 56] width 56 height 17
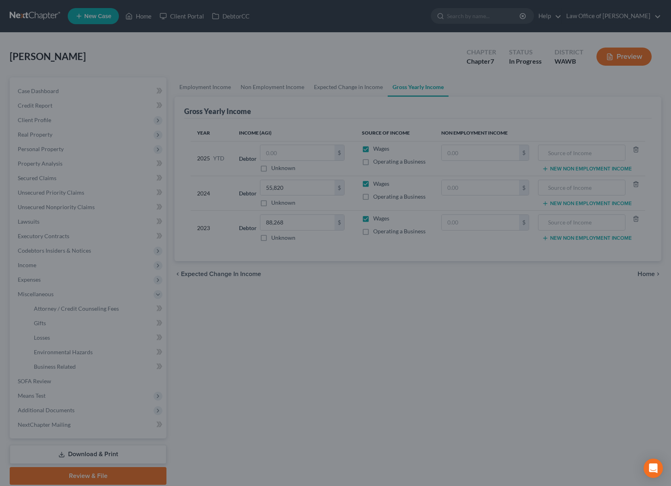
select select "0"
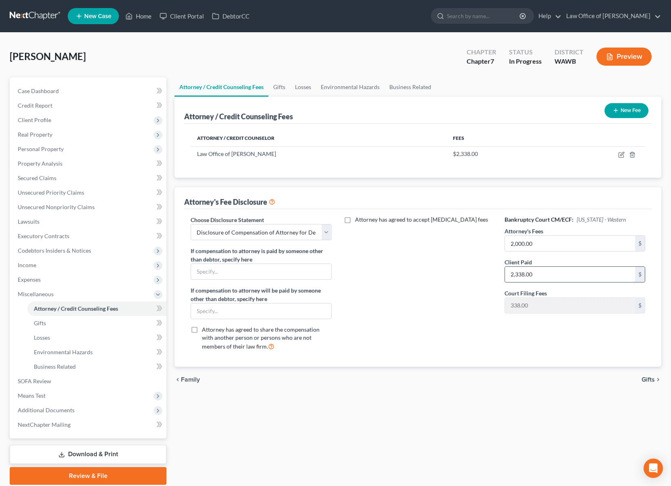
click at [553, 276] on input "2,338.00" at bounding box center [570, 274] width 130 height 15
type input "2,000.00"
click at [622, 153] on icon "button" at bounding box center [621, 154] width 6 height 6
select select "50"
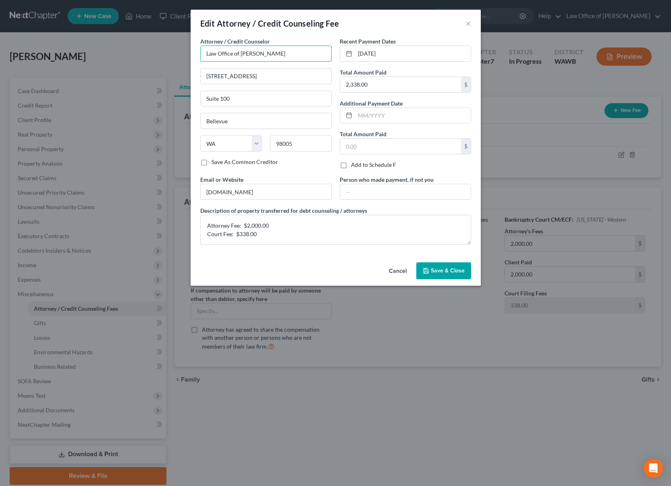
click at [251, 53] on input "Law Office of Lisa Tse" at bounding box center [265, 54] width 131 height 16
type input "Law Office of [PERSON_NAME]"
click at [449, 269] on span "Save & Close" at bounding box center [448, 270] width 34 height 7
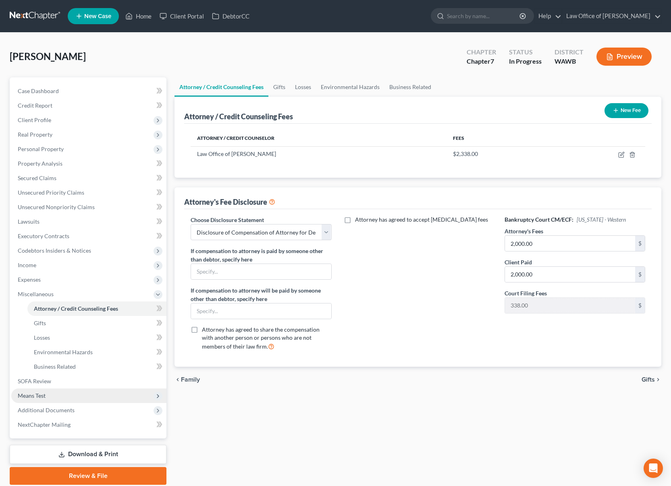
click at [110, 398] on span "Means Test" at bounding box center [88, 395] width 155 height 15
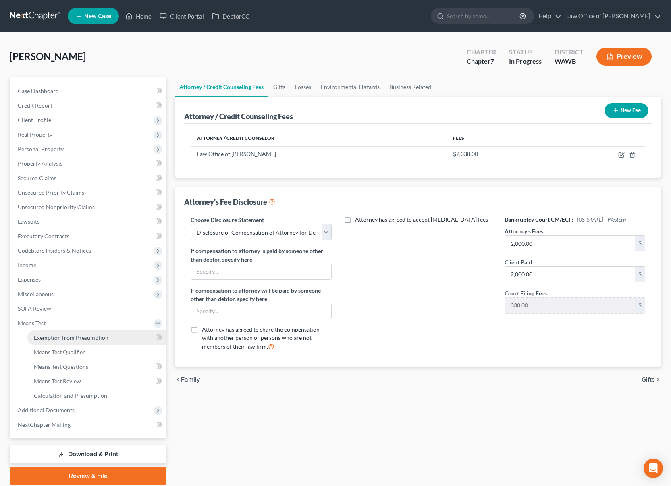
click at [106, 332] on link "Exemption from Presumption" at bounding box center [96, 337] width 139 height 15
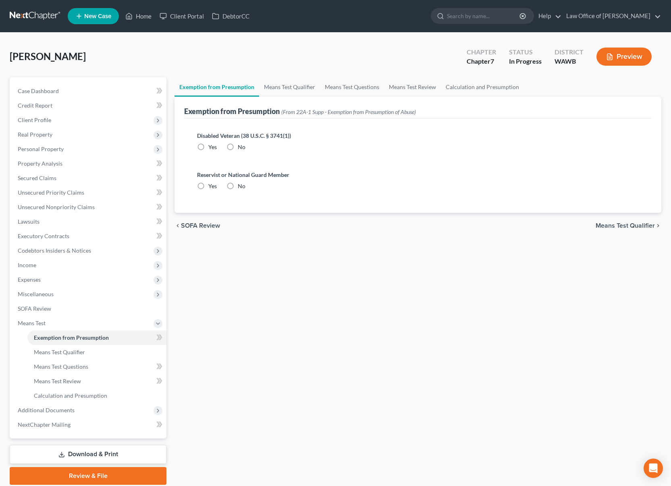
click at [238, 147] on label "No" at bounding box center [242, 147] width 8 height 8
click at [241, 147] on input "No" at bounding box center [243, 145] width 5 height 5
radio input "true"
click at [238, 182] on label "No" at bounding box center [242, 186] width 8 height 8
click at [241, 182] on input "No" at bounding box center [243, 184] width 5 height 5
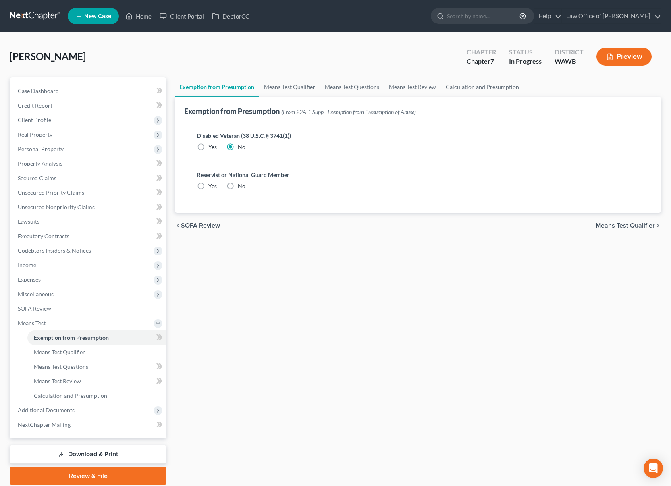
radio input "true"
click at [476, 88] on link "Calculation and Presumption" at bounding box center [482, 86] width 83 height 19
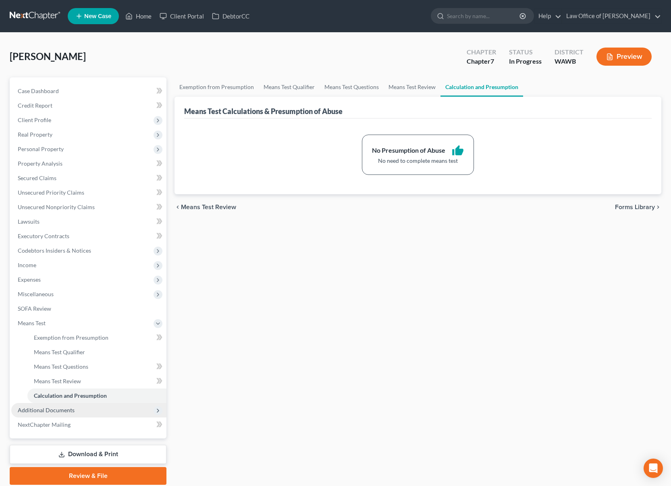
click at [61, 408] on span "Additional Documents" at bounding box center [46, 409] width 57 height 7
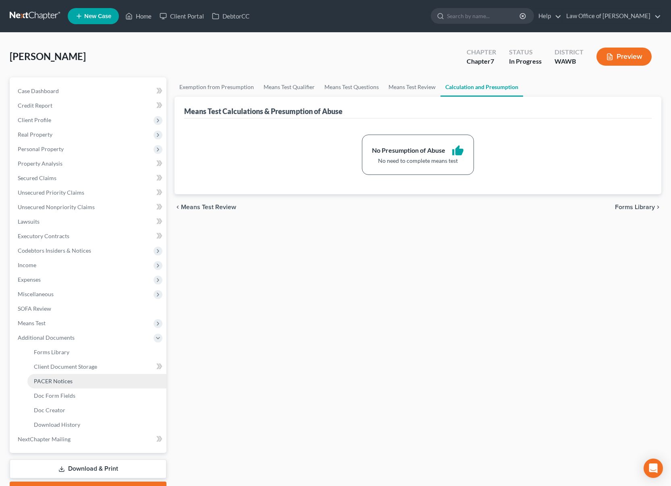
click at [68, 379] on span "PACER Notices" at bounding box center [53, 380] width 39 height 7
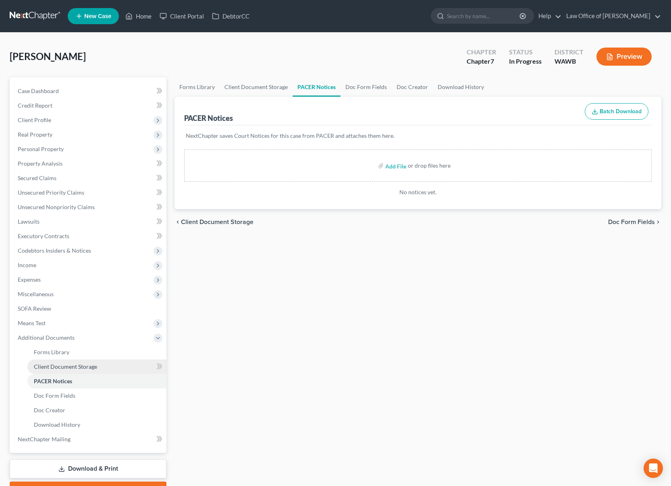
click at [78, 362] on link "Client Document Storage" at bounding box center [96, 366] width 139 height 15
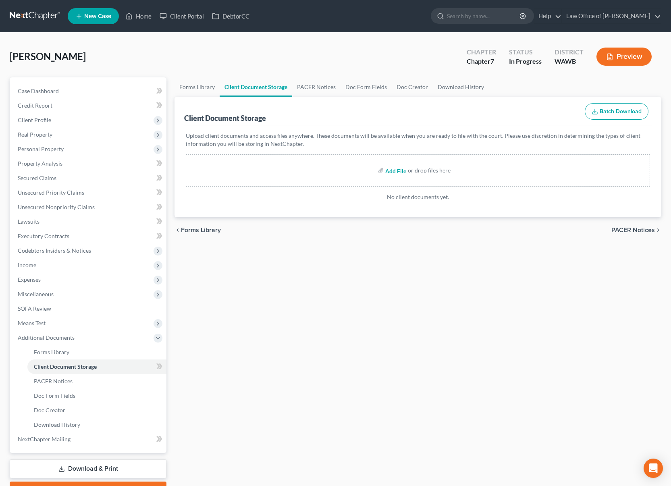
click at [400, 167] on input "file" at bounding box center [394, 170] width 19 height 15
type input "C:\fakepath\CCC1 - Jarvis, Hetty.pdf"
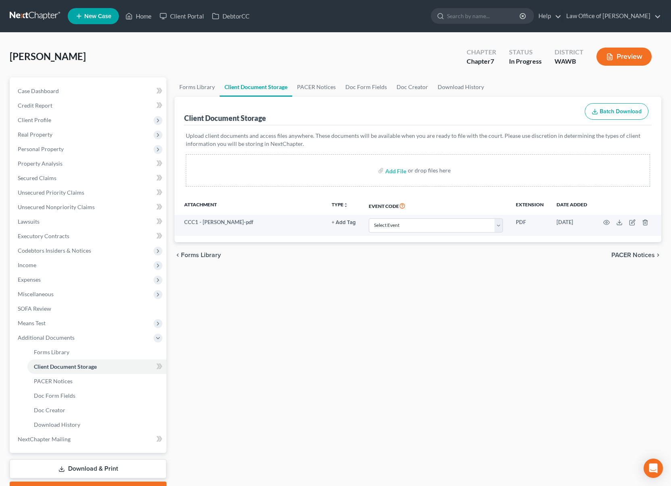
click at [42, 17] on link at bounding box center [36, 16] width 52 height 15
